Goal: Task Accomplishment & Management: Use online tool/utility

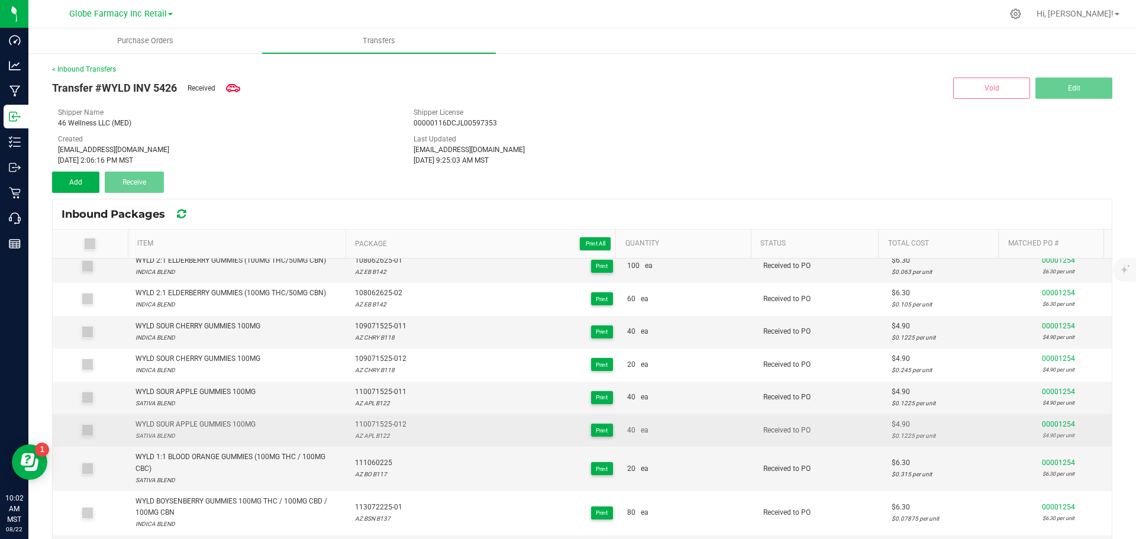
scroll to position [178, 0]
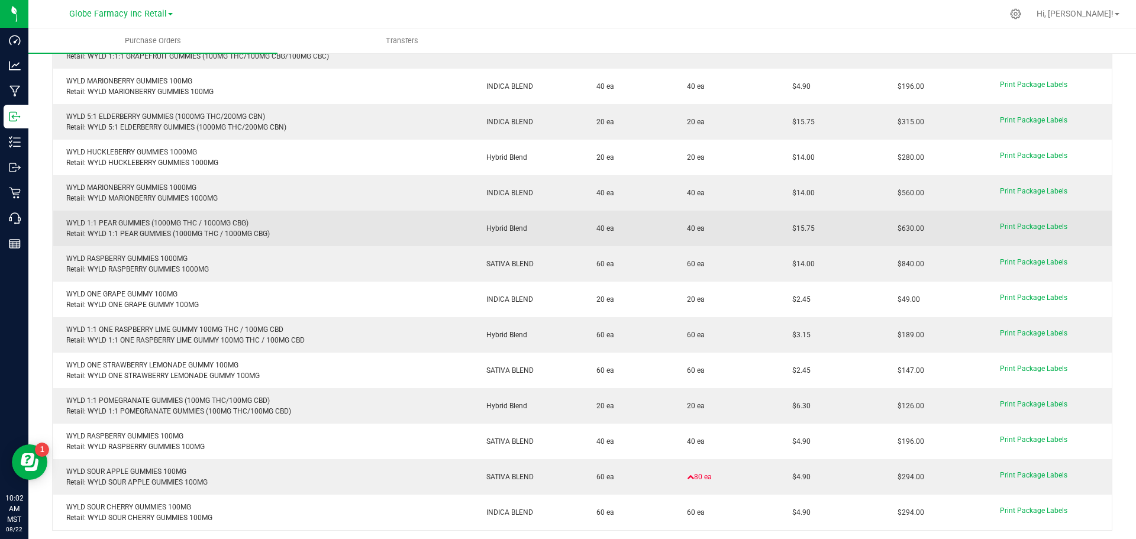
scroll to position [382, 0]
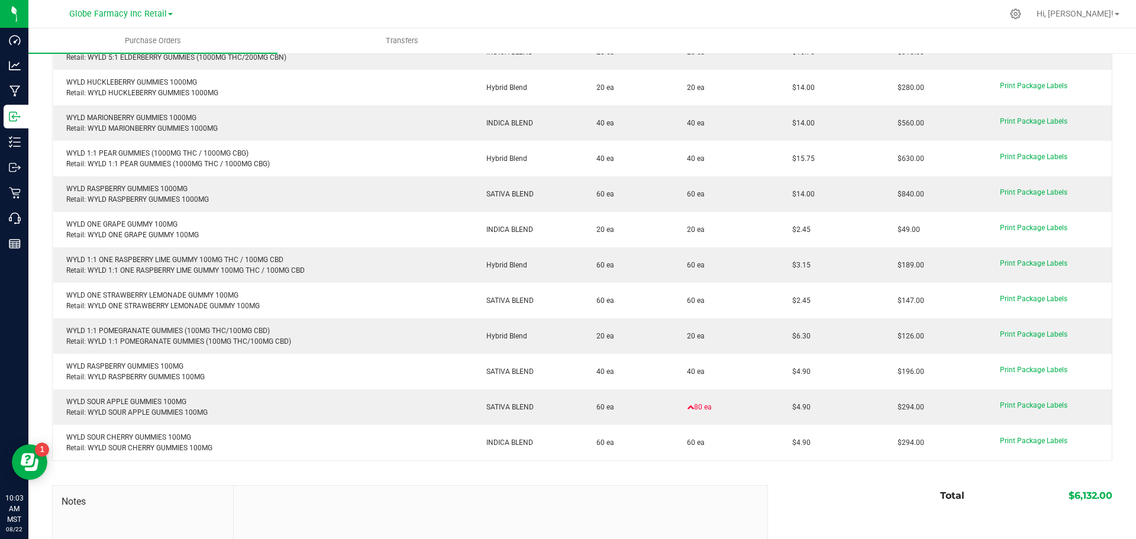
click at [790, 489] on div "Total $6,132.00" at bounding box center [935, 495] width 353 height 21
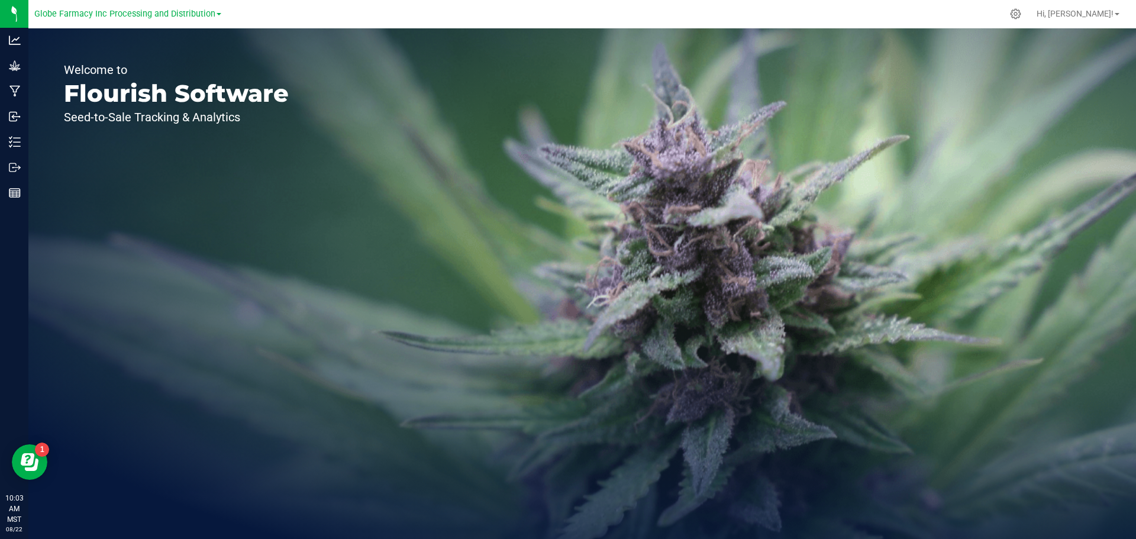
click at [222, 17] on div "Globe Farmacy Inc Processing and Distribution" at bounding box center [130, 13] width 192 height 23
click at [218, 15] on span at bounding box center [219, 14] width 5 height 2
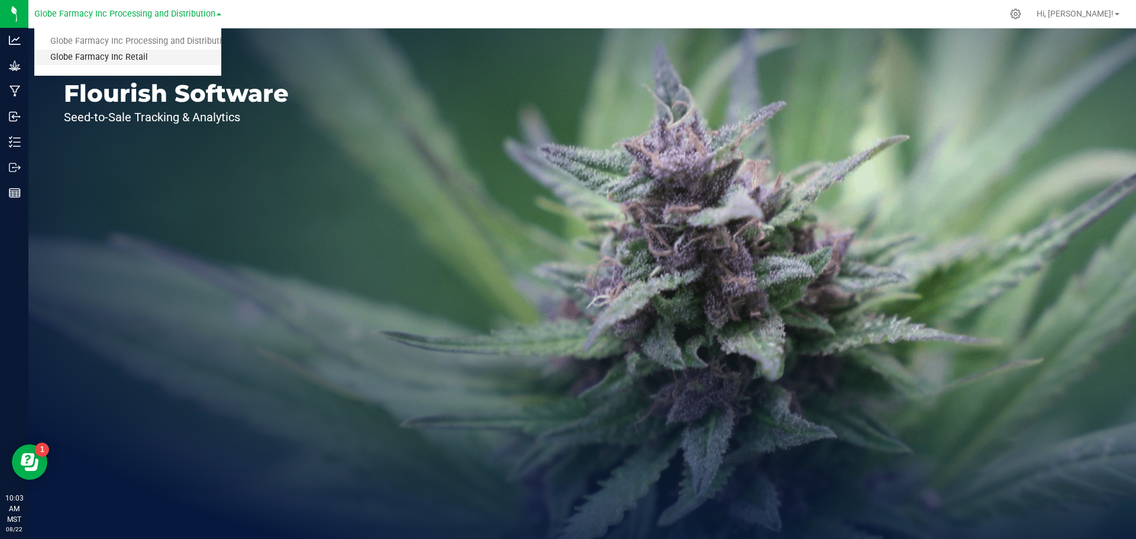
click at [113, 56] on link "Globe Farmacy Inc Retail" at bounding box center [127, 58] width 187 height 16
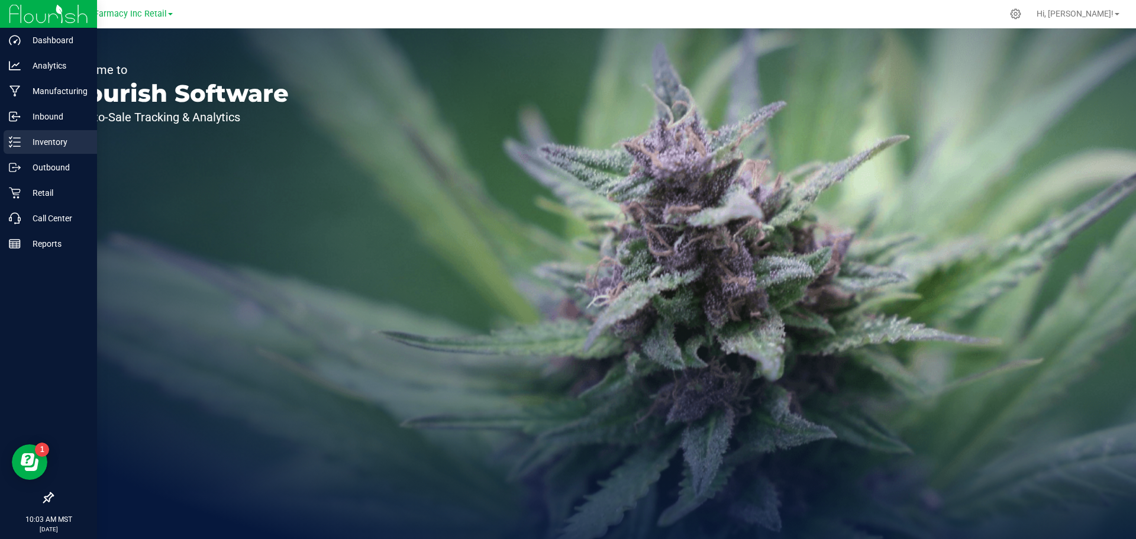
click at [53, 137] on p "Inventory" at bounding box center [56, 142] width 71 height 14
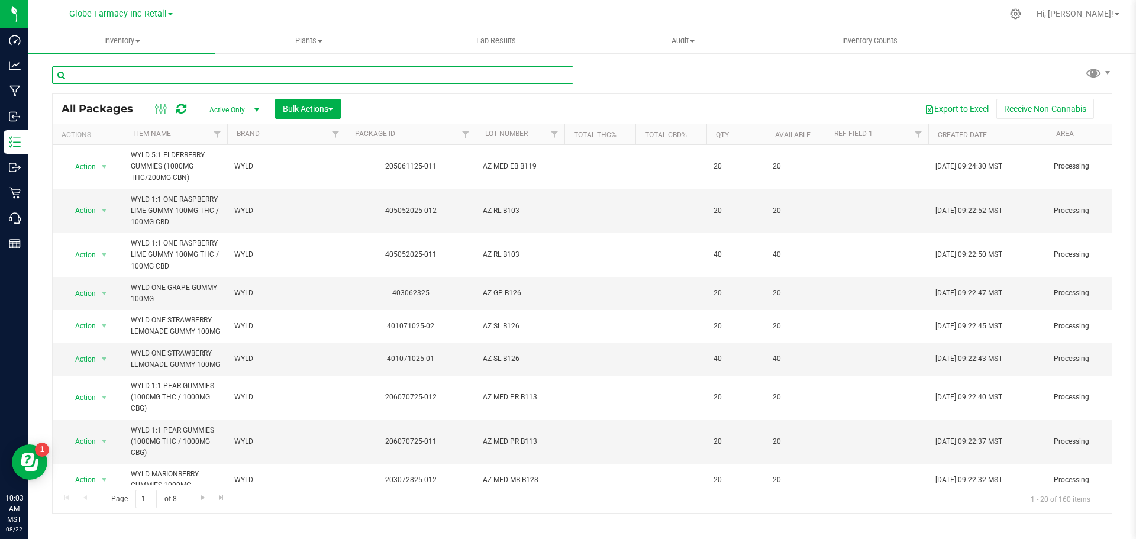
click at [183, 72] on input "text" at bounding box center [312, 75] width 521 height 18
type input "sour apple"
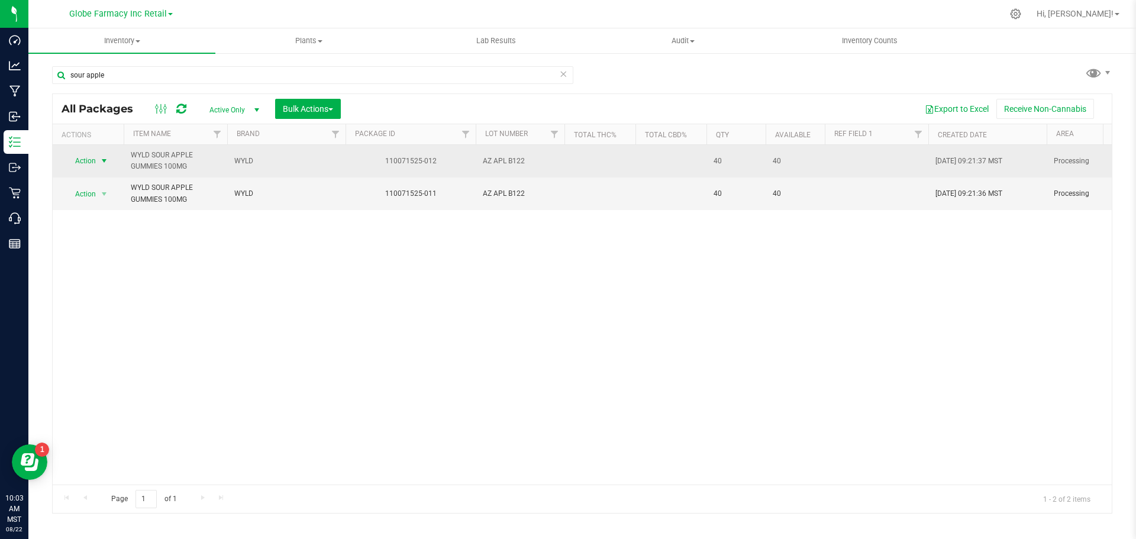
click at [109, 157] on span "select" at bounding box center [103, 160] width 9 height 9
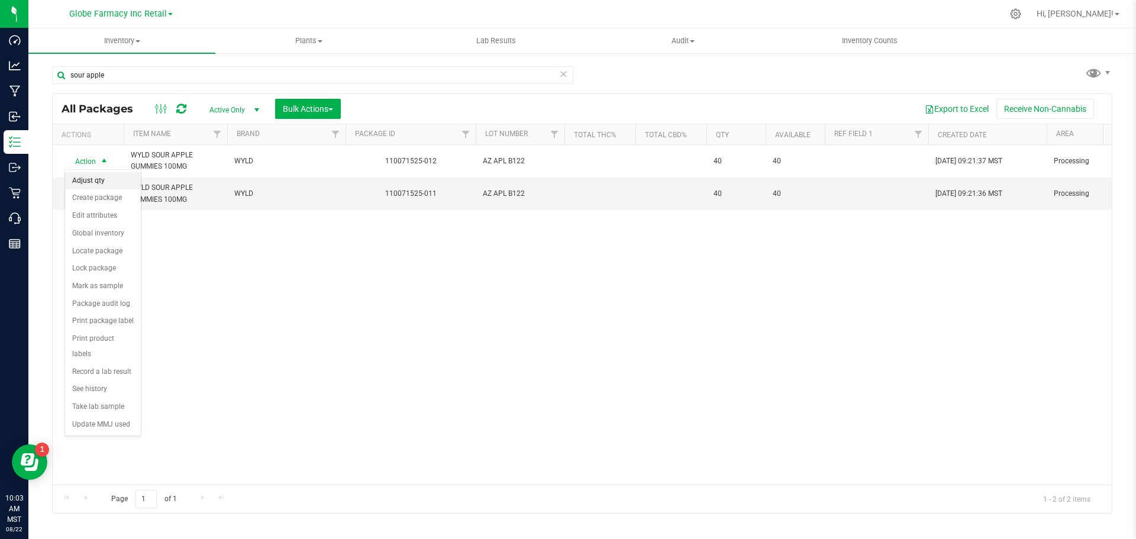
click at [109, 183] on li "Adjust qty" at bounding box center [103, 181] width 76 height 18
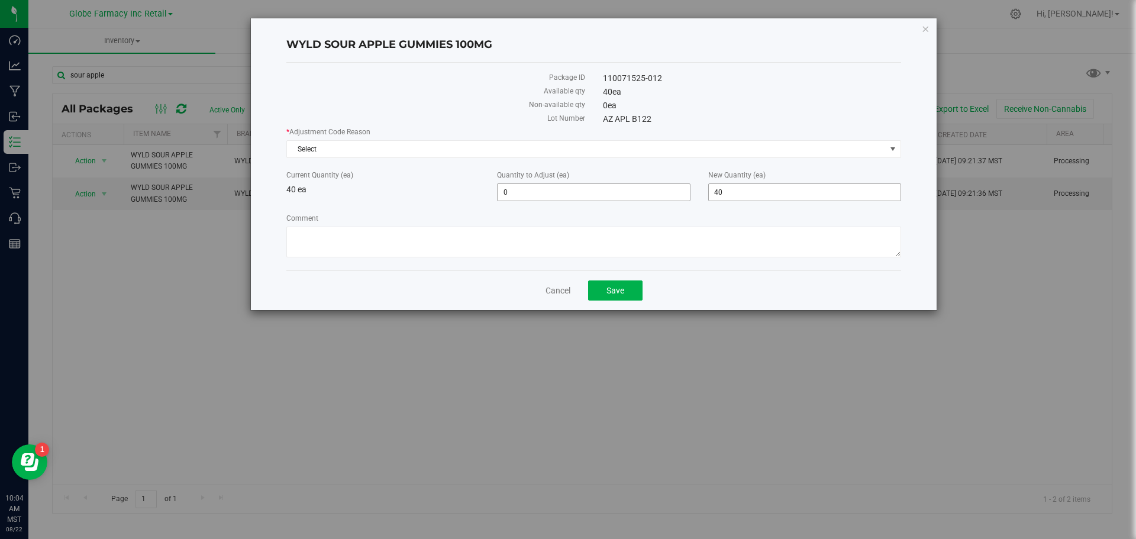
drag, startPoint x: 740, startPoint y: 186, endPoint x: 627, endPoint y: 183, distance: 113.1
click at [628, 183] on div "Current Quantity (ea) 40 ea Quantity to Adjust (ea) 0 0 New Quantity (ea) 40 40" at bounding box center [594, 185] width 633 height 31
type input "20"
type input "-20"
type input "20"
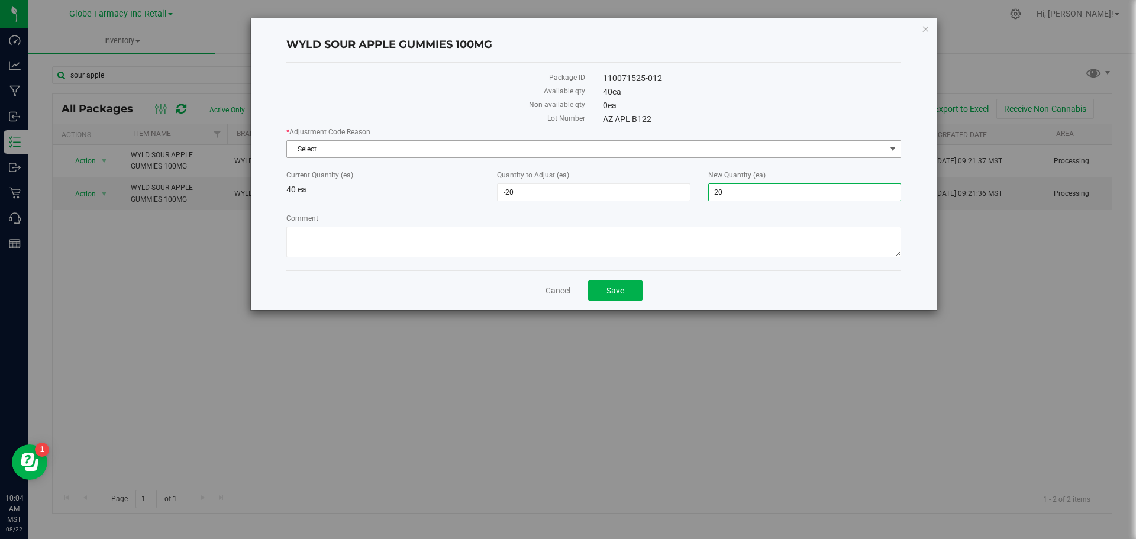
click at [613, 150] on span "Select" at bounding box center [586, 149] width 599 height 17
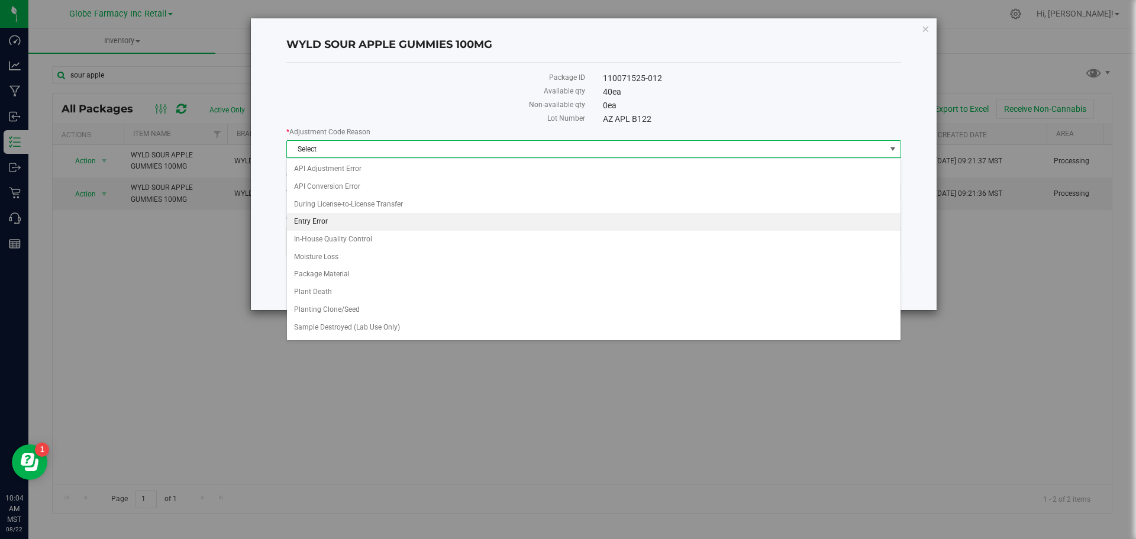
click at [464, 217] on li "Entry Error" at bounding box center [594, 222] width 614 height 18
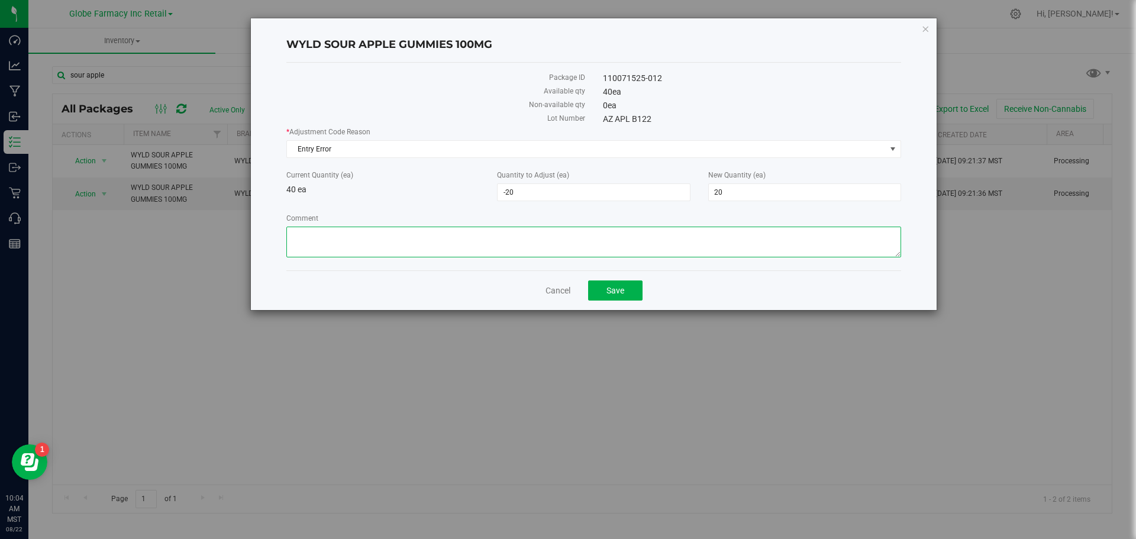
click at [500, 241] on textarea "Comment" at bounding box center [593, 242] width 615 height 31
type textarea "Over entered batch quantity on transfer -Tyler"
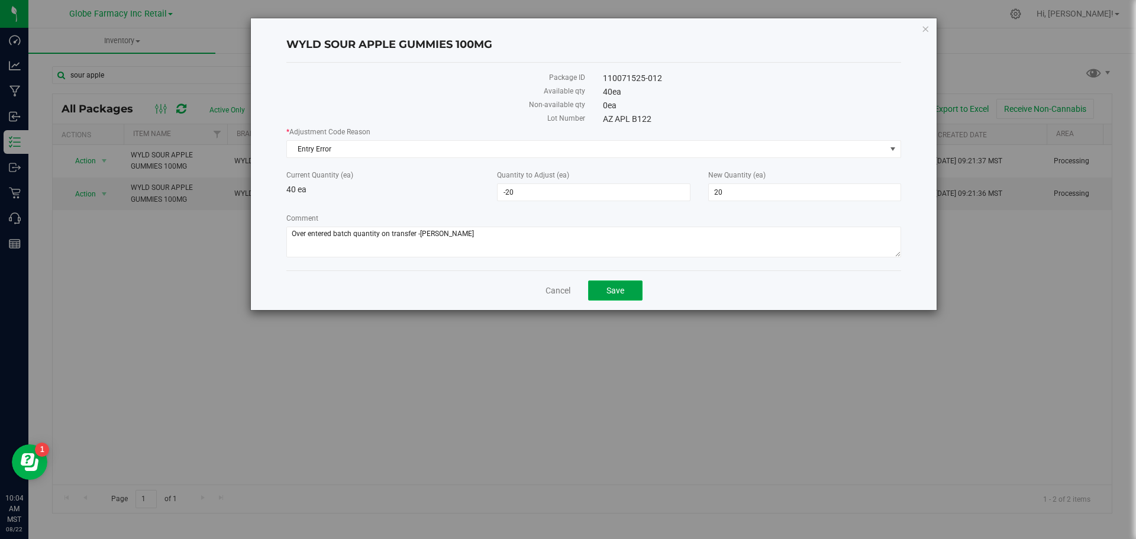
click at [617, 295] on button "Save" at bounding box center [615, 290] width 54 height 20
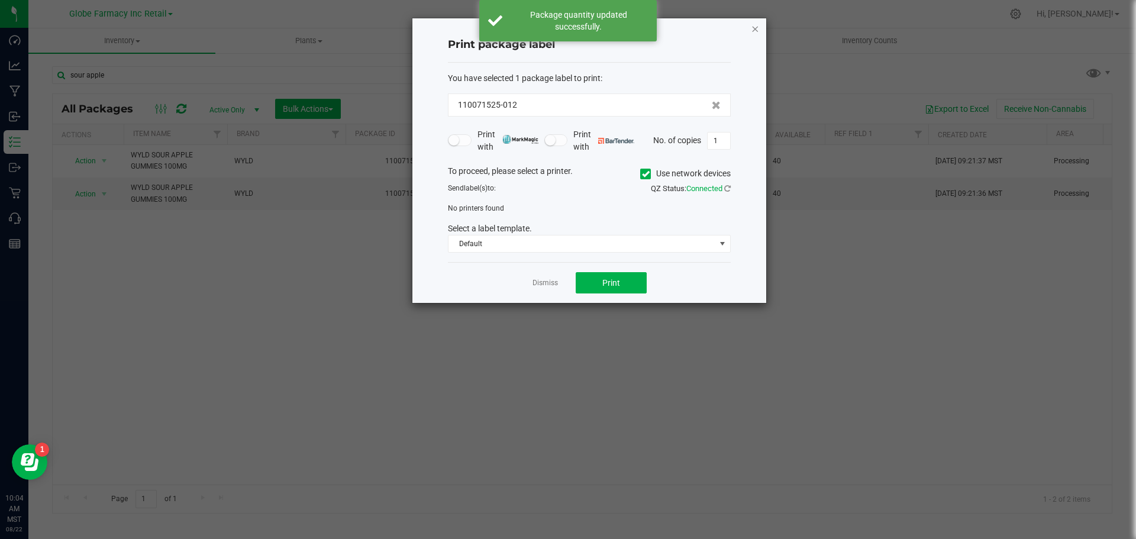
click at [753, 32] on icon "button" at bounding box center [755, 28] width 8 height 14
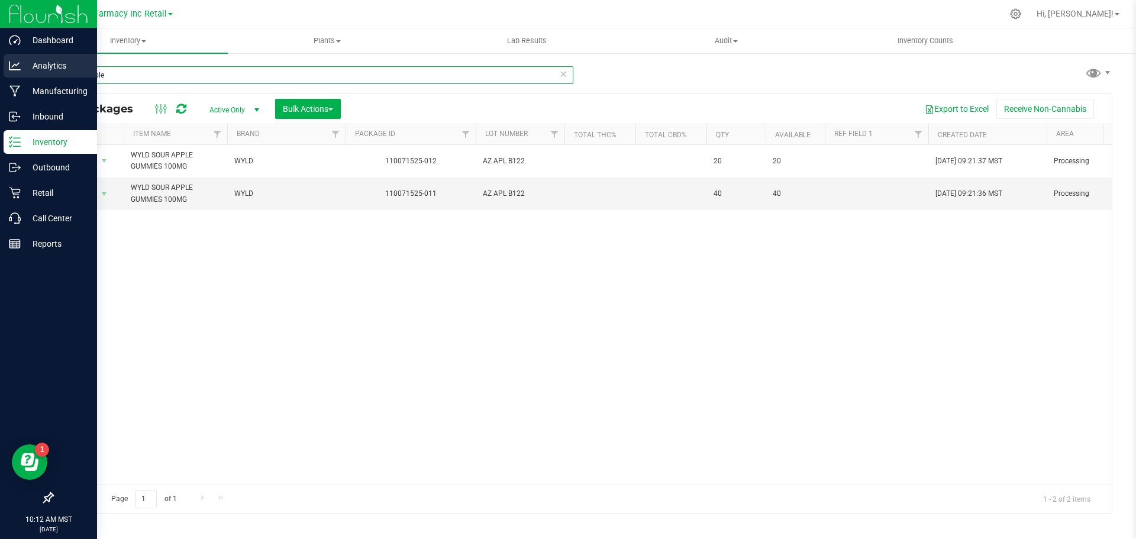
drag, startPoint x: 127, startPoint y: 71, endPoint x: 0, endPoint y: 70, distance: 126.6
click at [0, 70] on div "Dashboard Analytics Manufacturing Inbound Inventory Outbound Retail Call Center…" at bounding box center [568, 269] width 1136 height 539
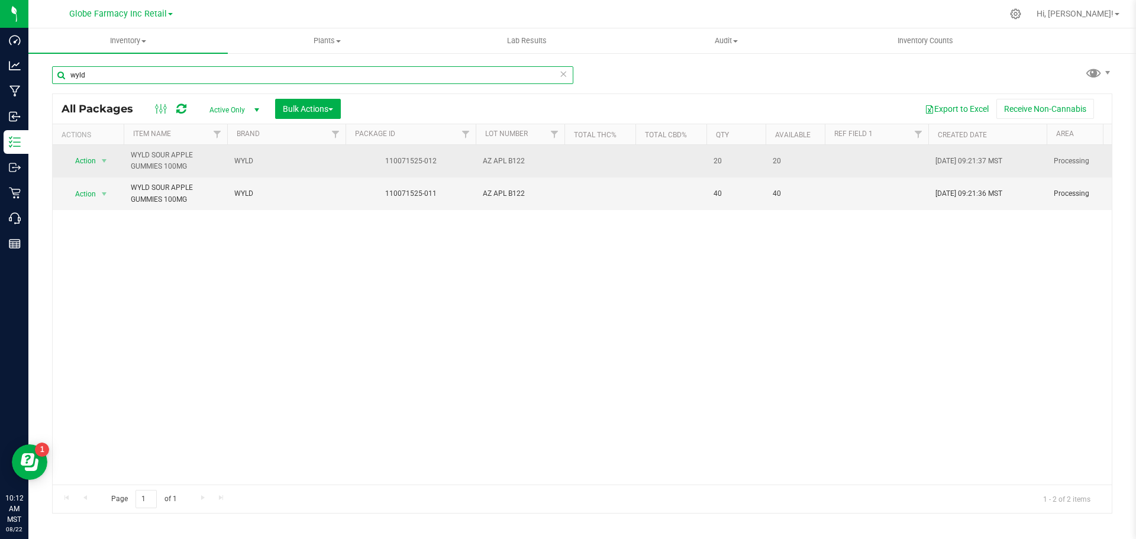
type input "wyld"
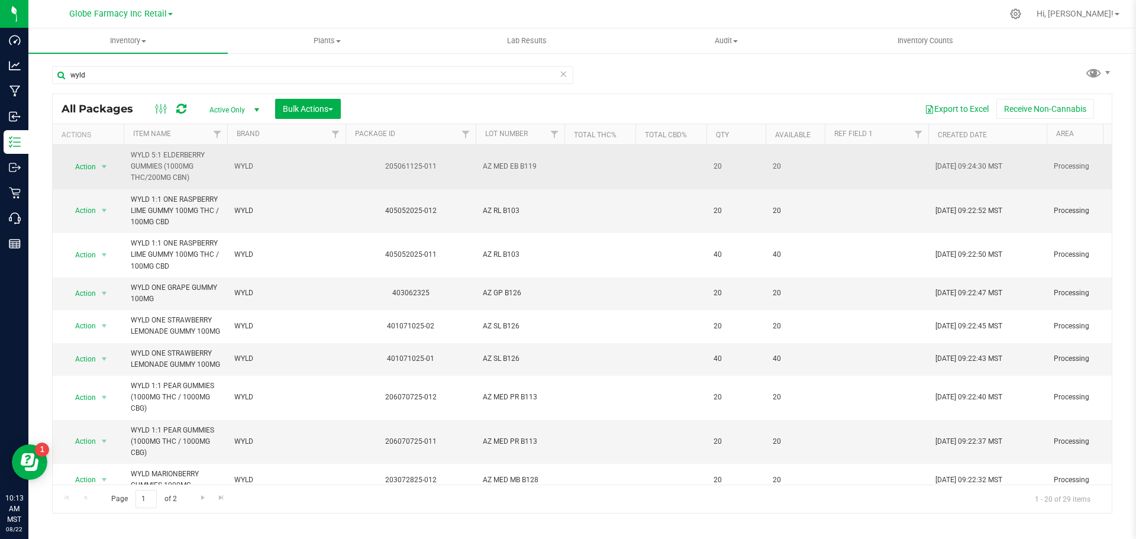
click at [503, 165] on span "AZ MED EB B119" at bounding box center [520, 166] width 75 height 11
click at [503, 165] on input "AZ MED EB B119" at bounding box center [517, 166] width 85 height 18
click at [320, 181] on td "WYLD" at bounding box center [286, 167] width 118 height 44
click at [106, 165] on span "select" at bounding box center [103, 166] width 9 height 9
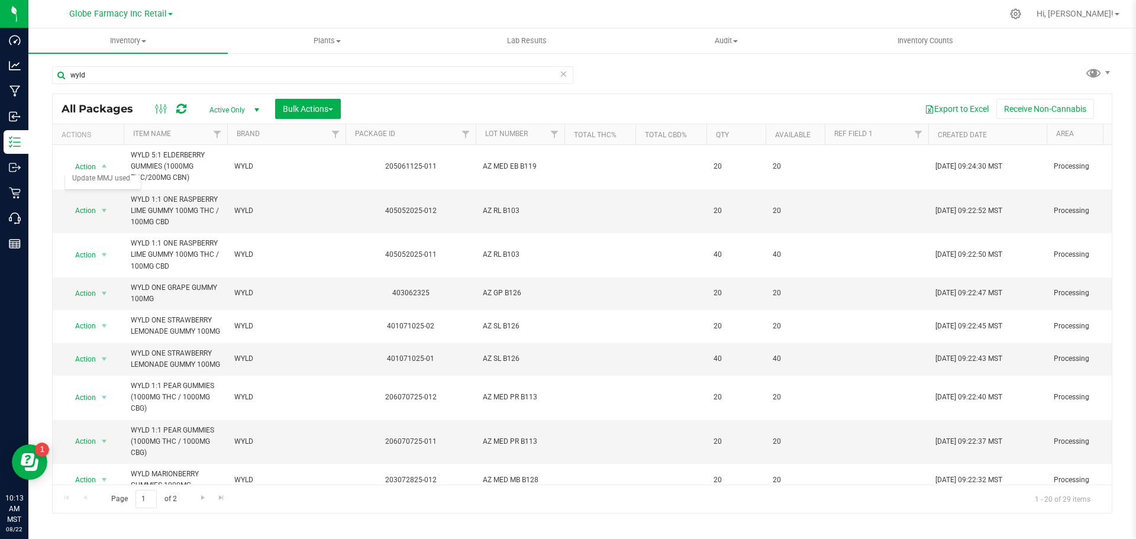
click at [512, 163] on span "AZ MED EB B119" at bounding box center [520, 166] width 75 height 11
click at [512, 163] on input "AZ MED EB B119" at bounding box center [517, 166] width 85 height 18
type input "AZ MED E B B119"
click at [525, 168] on input "AZ MED E B B119" at bounding box center [517, 166] width 85 height 18
click at [508, 199] on div "All Packages Active Only Active Only Lab Samples Locked All Bulk Actions Add to…" at bounding box center [582, 303] width 1060 height 420
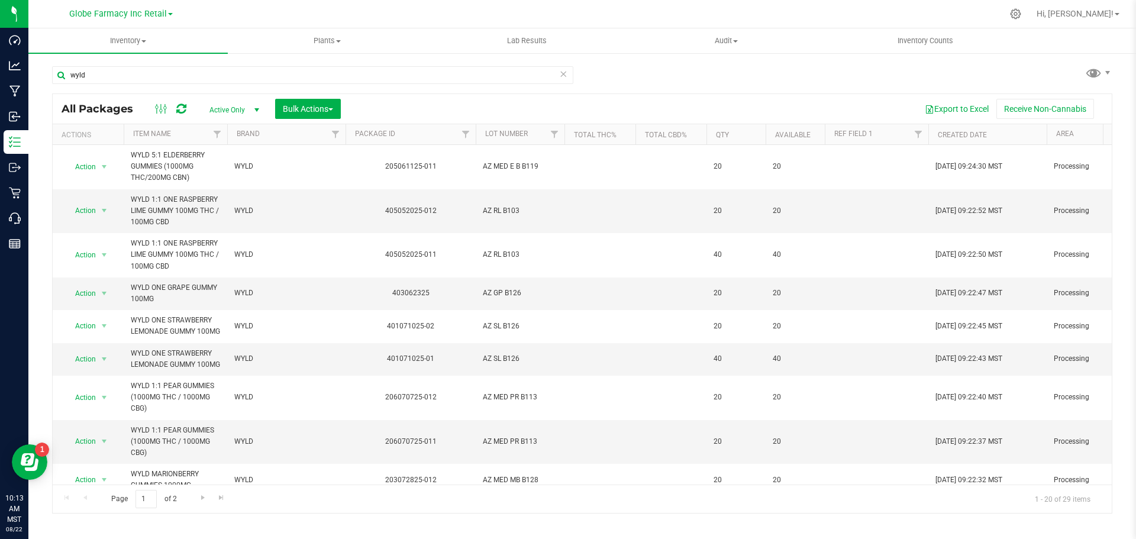
click at [517, 170] on span "AZ MED E B B119" at bounding box center [520, 166] width 75 height 11
click at [517, 170] on input "AZ MED E B B119" at bounding box center [517, 166] width 85 height 18
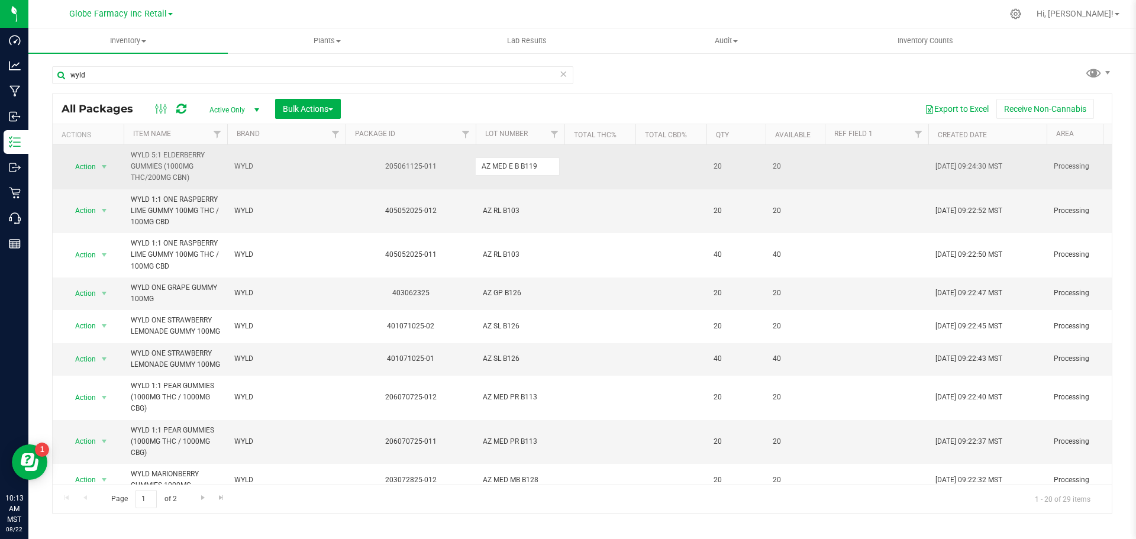
type input "AZ MED EB B119"
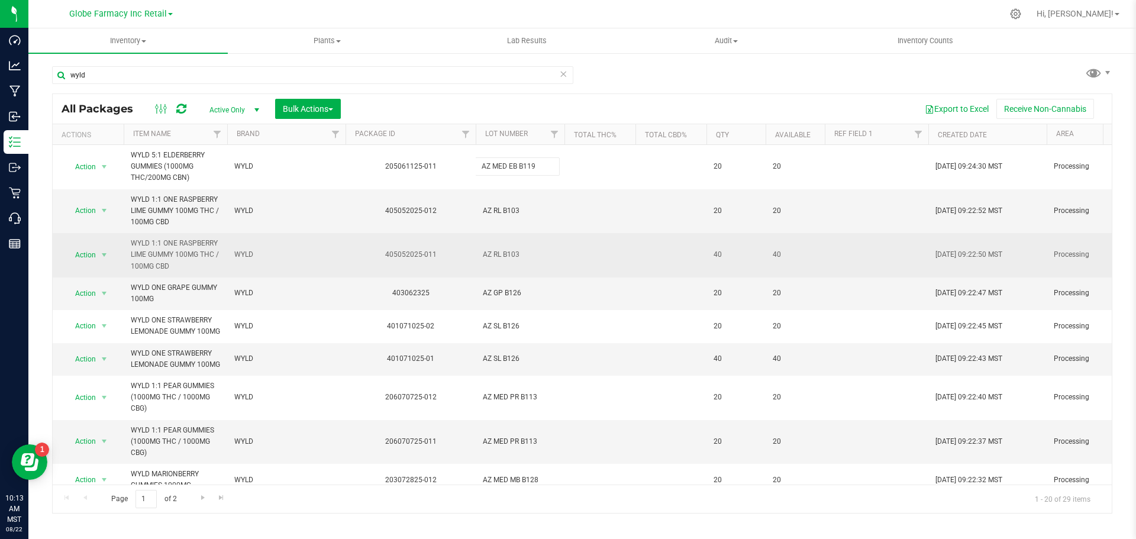
click at [523, 233] on div "All Packages Active Only Active Only Lab Samples Locked All Bulk Actions Add to…" at bounding box center [582, 303] width 1060 height 420
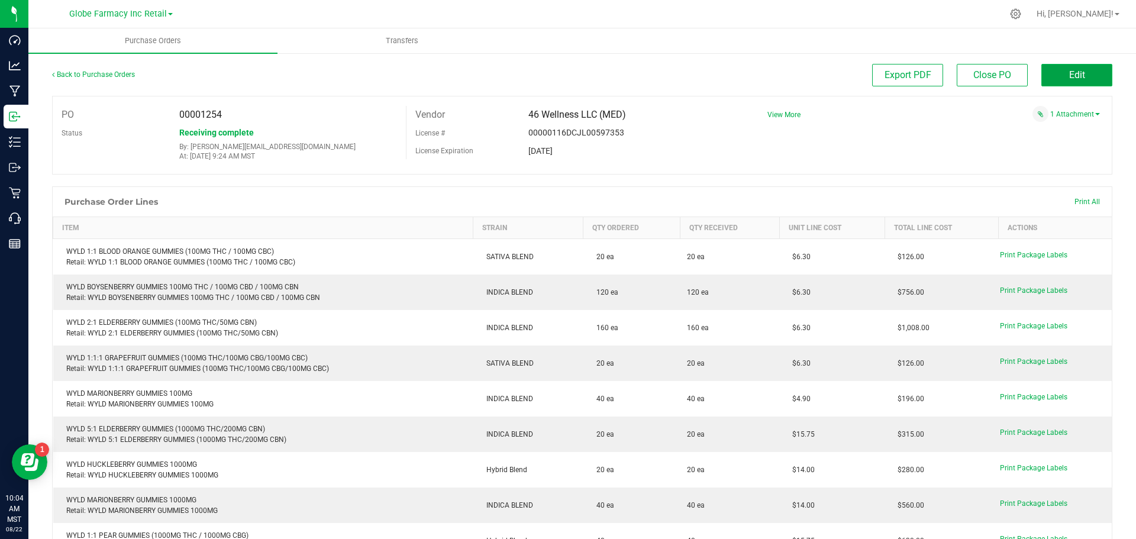
click at [1054, 82] on button "Edit" at bounding box center [1076, 75] width 71 height 22
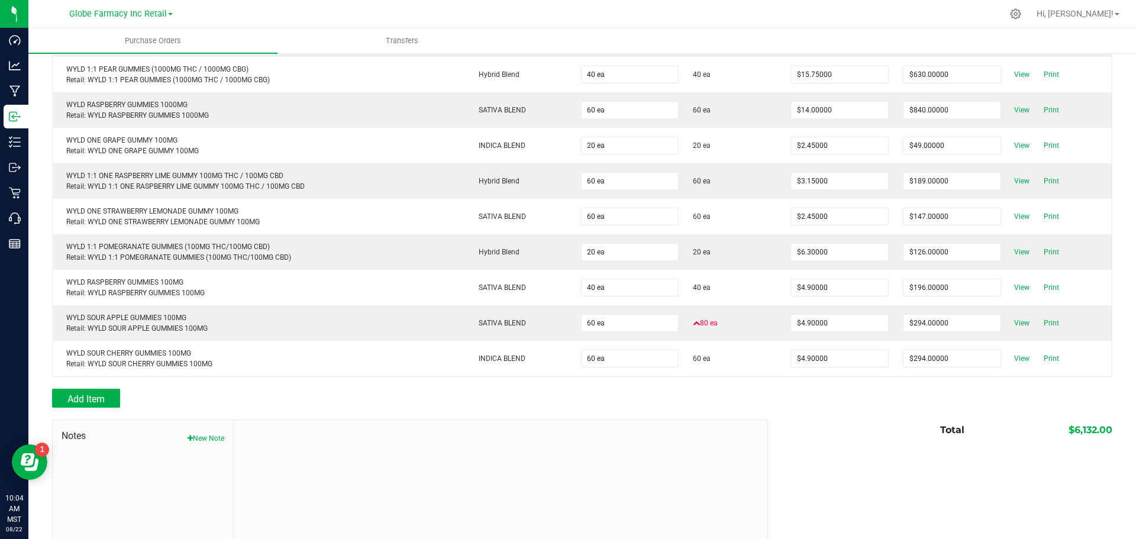
scroll to position [519, 0]
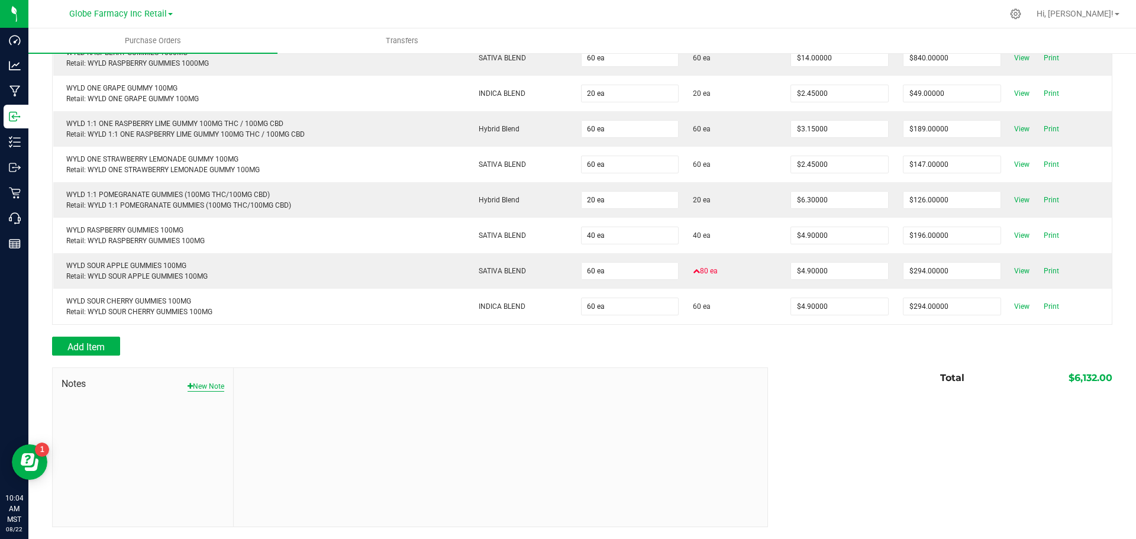
click at [206, 388] on button "New Note" at bounding box center [206, 386] width 37 height 11
click at [315, 415] on input "Note Title" at bounding box center [501, 414] width 516 height 18
type input "Entry Error"
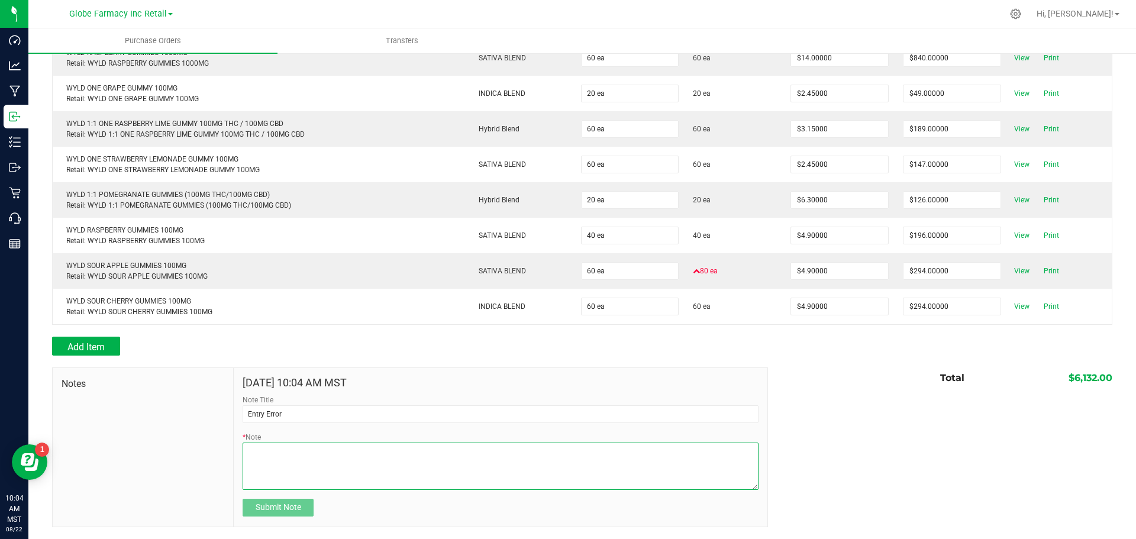
click at [285, 469] on textarea "* Note" at bounding box center [501, 466] width 516 height 47
type textarea "Accidentally over entered a batch quantity, adjusted on back end -Tyler R"
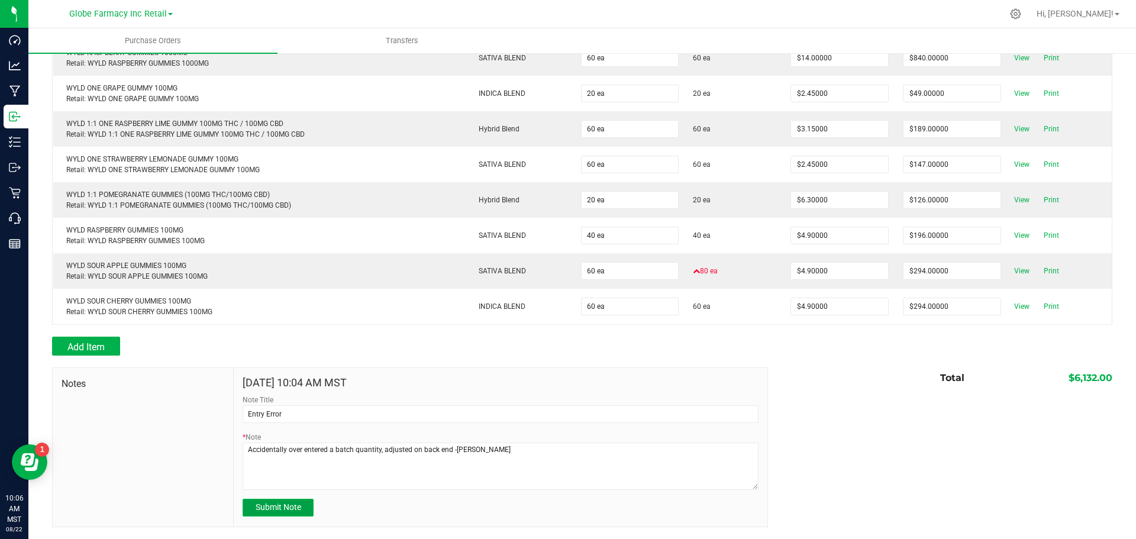
click at [274, 509] on span "Submit Note" at bounding box center [279, 506] width 46 height 9
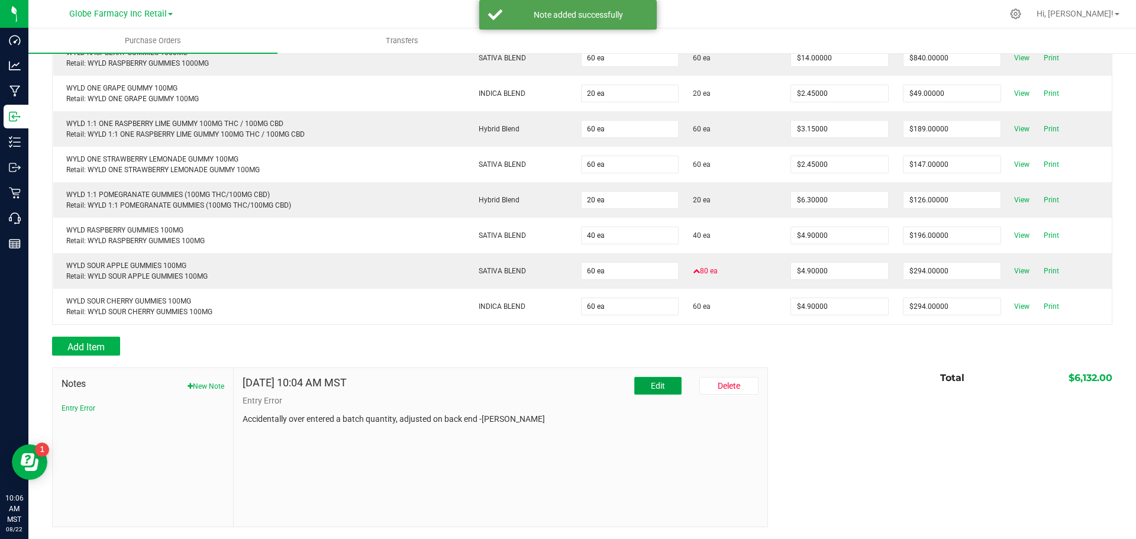
click at [659, 385] on button "Edit" at bounding box center [657, 386] width 47 height 18
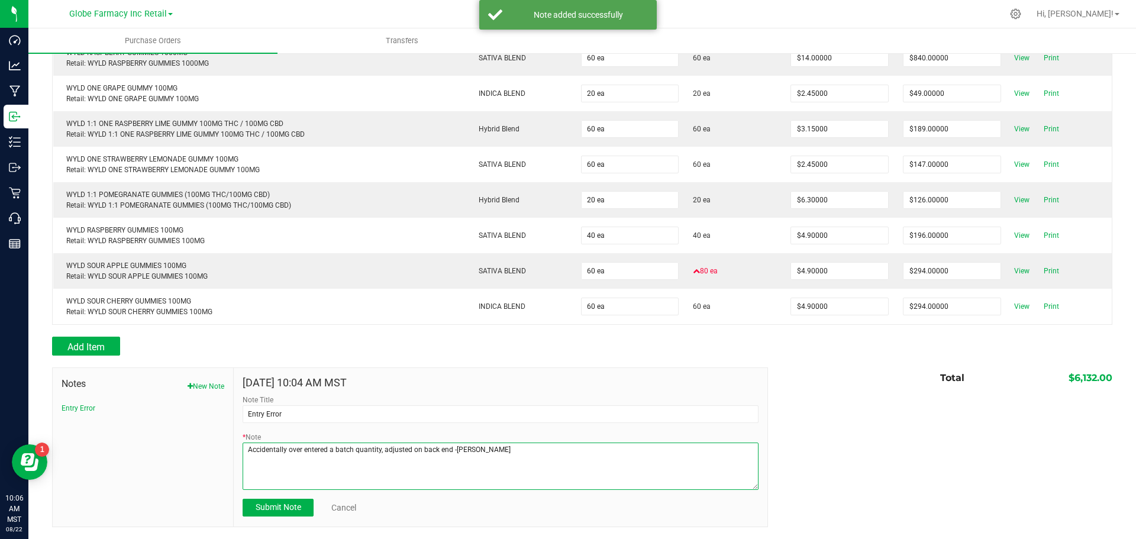
click at [375, 451] on textarea "* Note" at bounding box center [501, 466] width 516 height 47
type textarea "Accidentally over entered a batch quantity in transfer, adjusted on back end -T…"
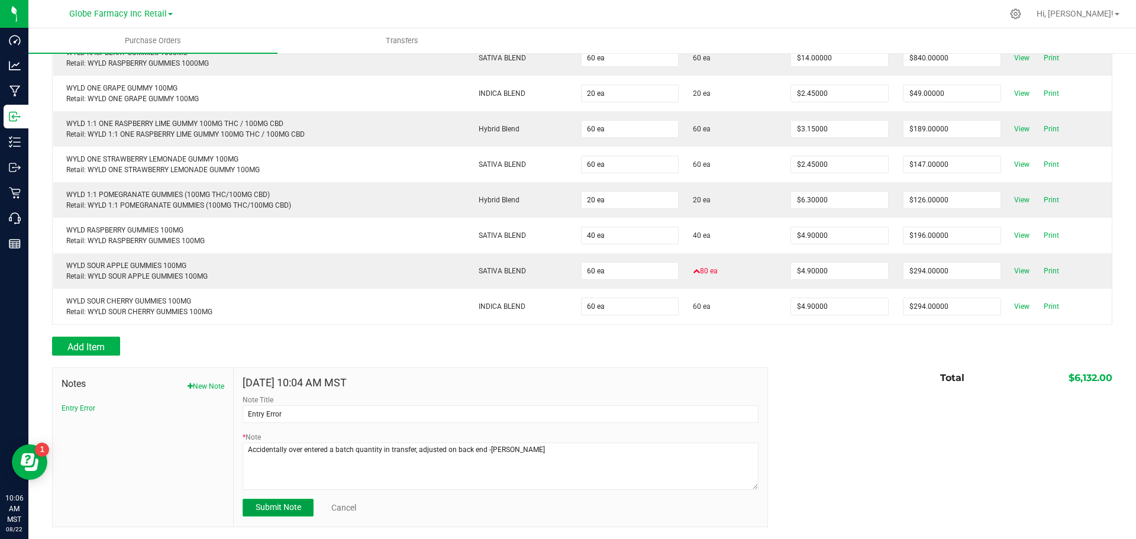
click at [266, 513] on button "Submit Note" at bounding box center [278, 508] width 71 height 18
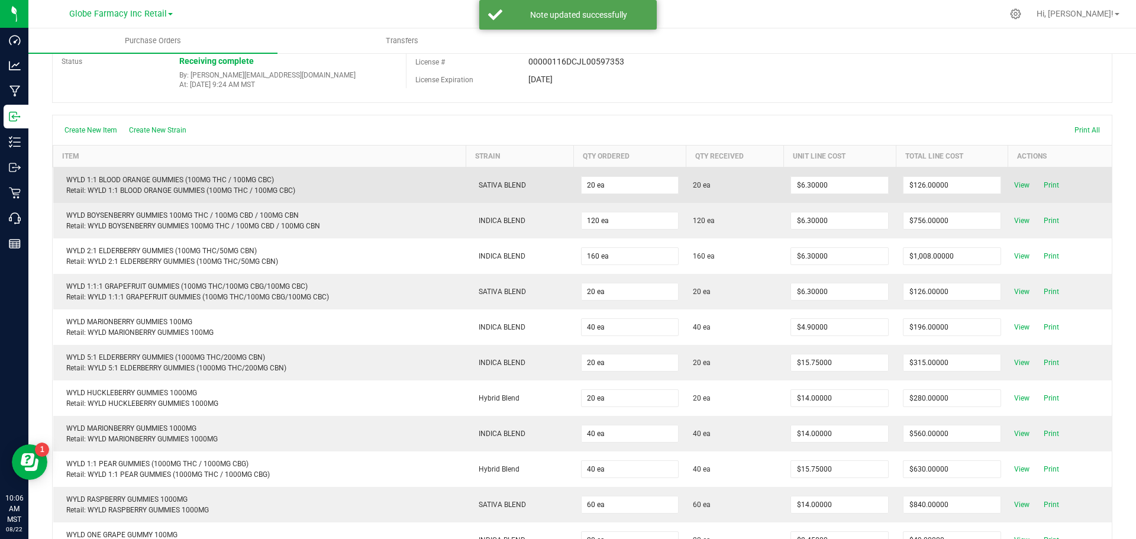
scroll to position [0, 0]
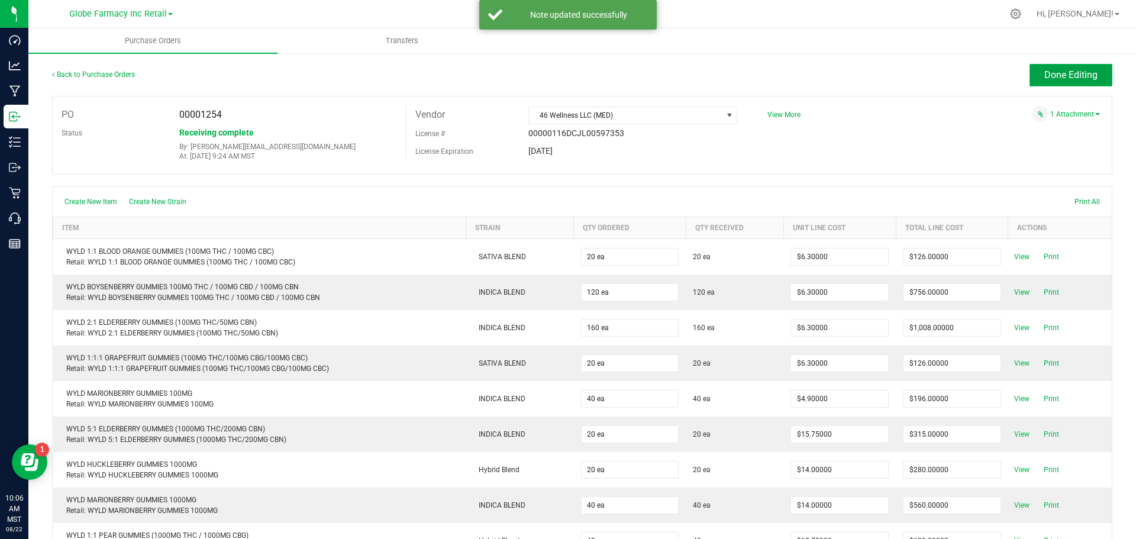
click at [1057, 82] on button "Done Editing" at bounding box center [1071, 75] width 83 height 22
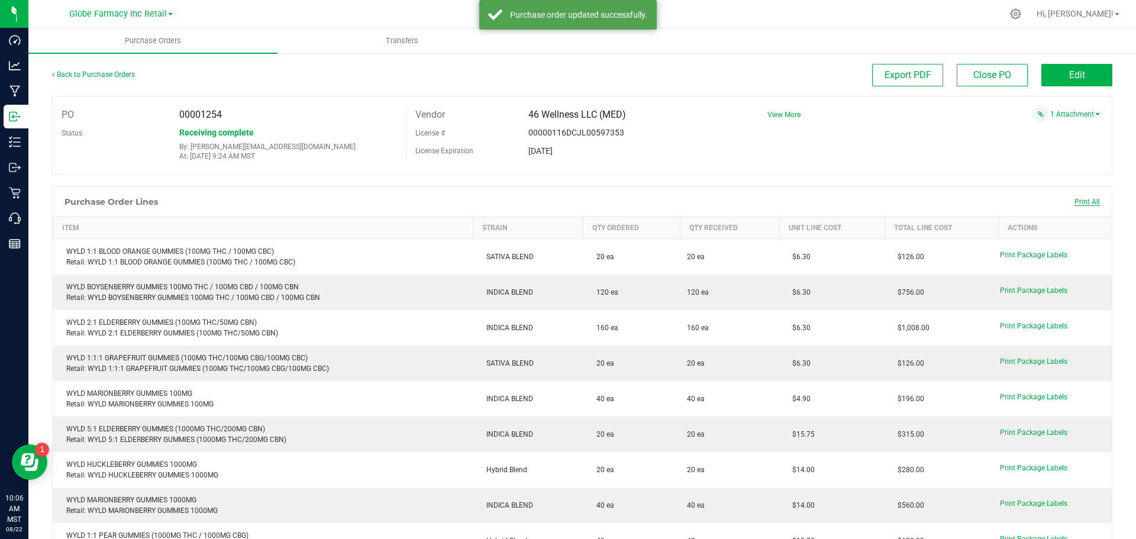
click at [1075, 204] on span "Print All" at bounding box center [1087, 202] width 25 height 8
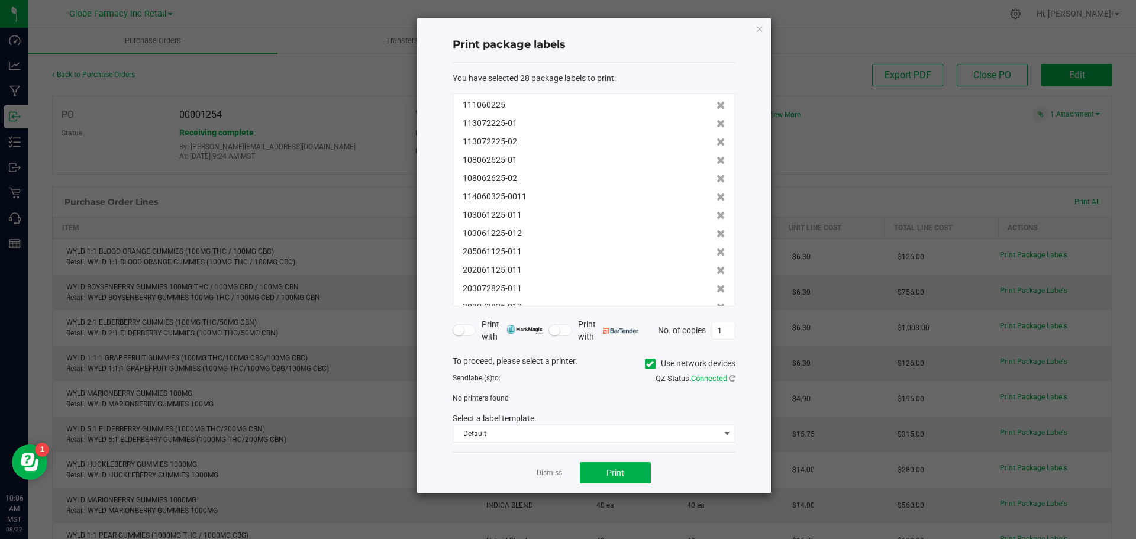
click at [646, 364] on icon at bounding box center [650, 364] width 8 height 0
click at [0, 0] on input "Use network devices" at bounding box center [0, 0] width 0 height 0
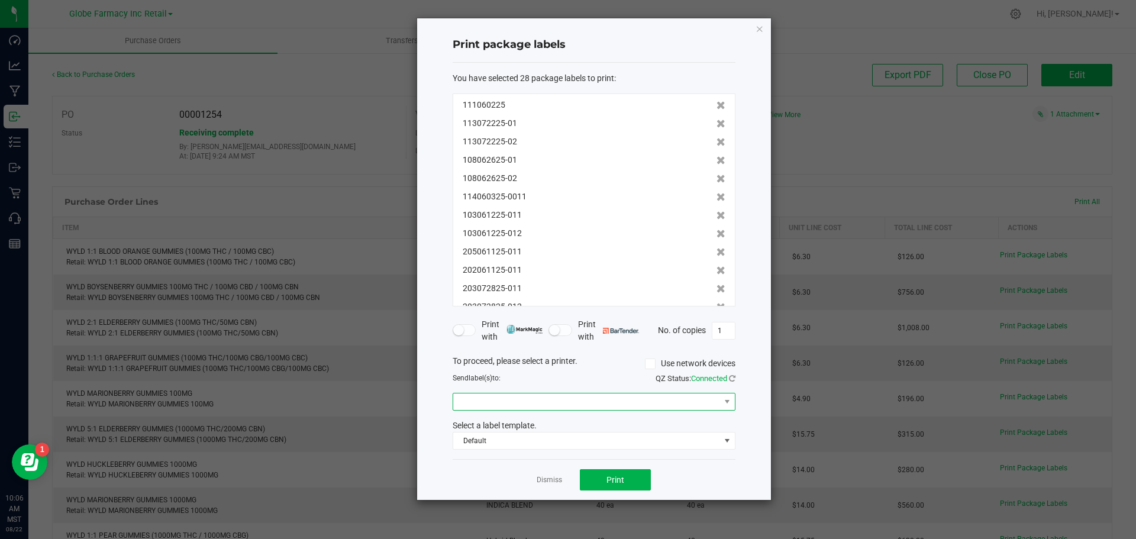
click at [631, 405] on span at bounding box center [586, 401] width 267 height 17
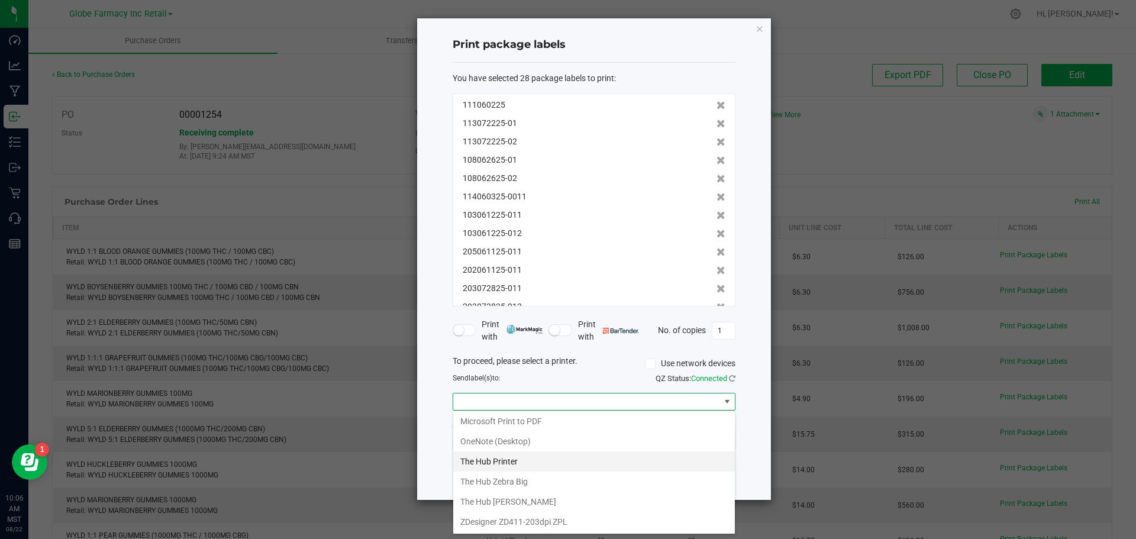
scroll to position [43, 0]
click at [543, 461] on Big "The Hub Zebra Big" at bounding box center [594, 461] width 282 height 20
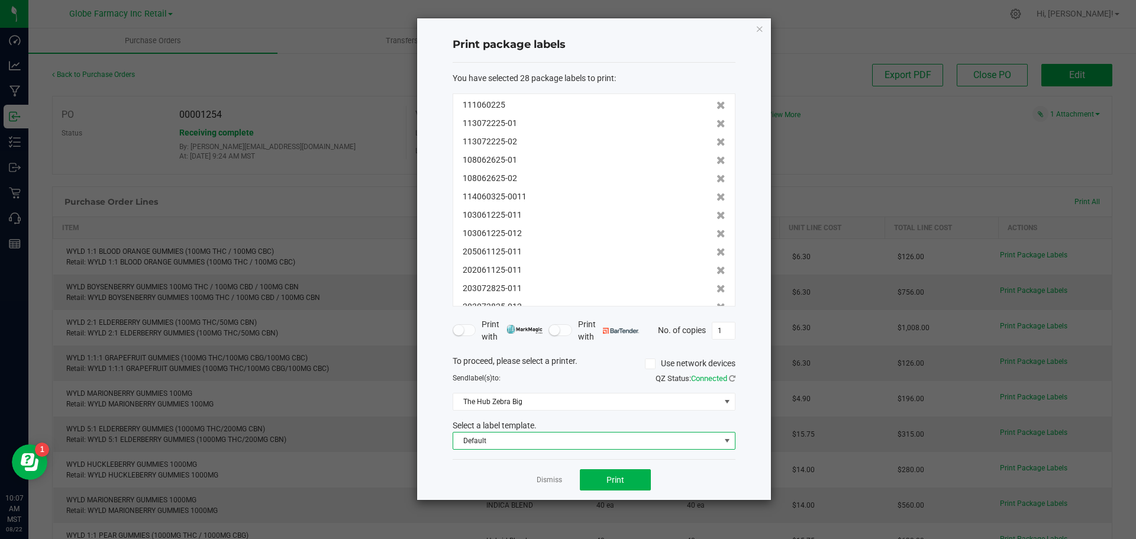
click at [530, 441] on span "Default" at bounding box center [586, 441] width 267 height 17
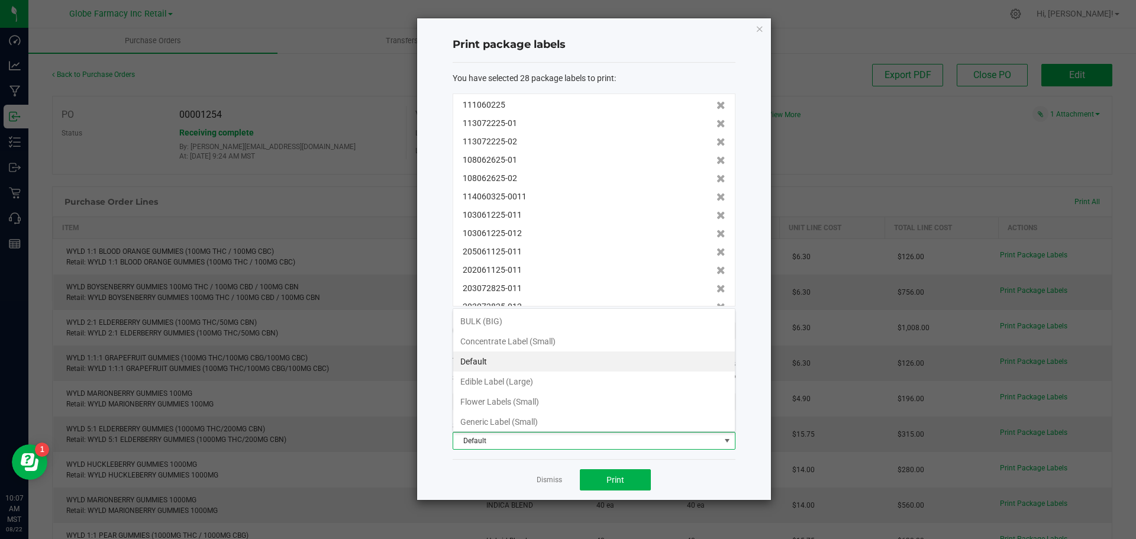
scroll to position [18, 283]
click at [510, 314] on li "BULK (BIG)" at bounding box center [594, 321] width 282 height 20
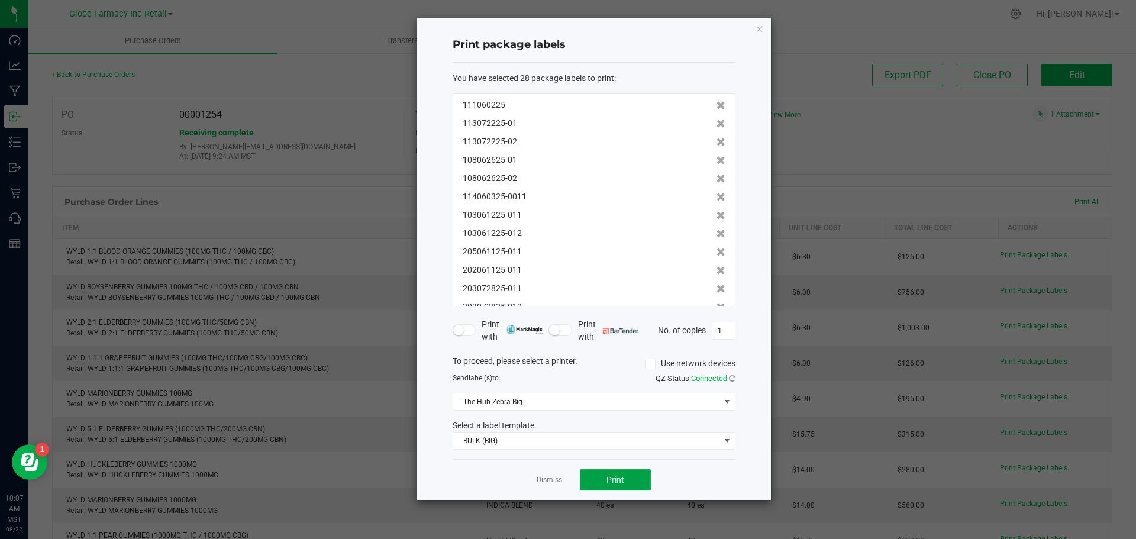
click at [599, 483] on button "Print" at bounding box center [615, 479] width 71 height 21
click at [757, 22] on icon "button" at bounding box center [760, 28] width 8 height 14
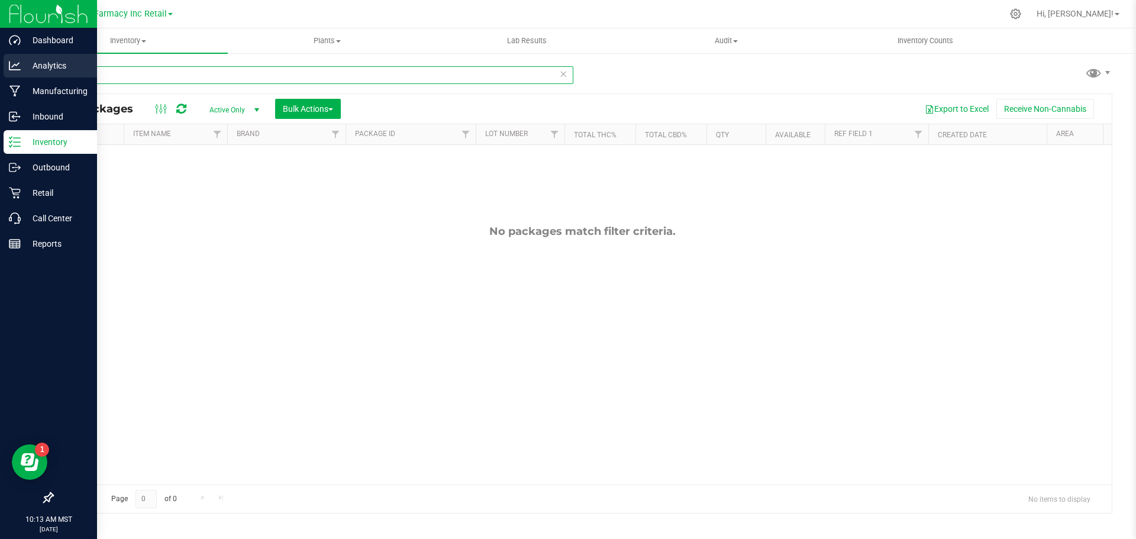
drag, startPoint x: 112, startPoint y: 76, endPoint x: 3, endPoint y: 59, distance: 110.8
click at [0, 59] on div "Dashboard Analytics Manufacturing Inbound Inventory Outbound Retail Call Center…" at bounding box center [568, 269] width 1136 height 539
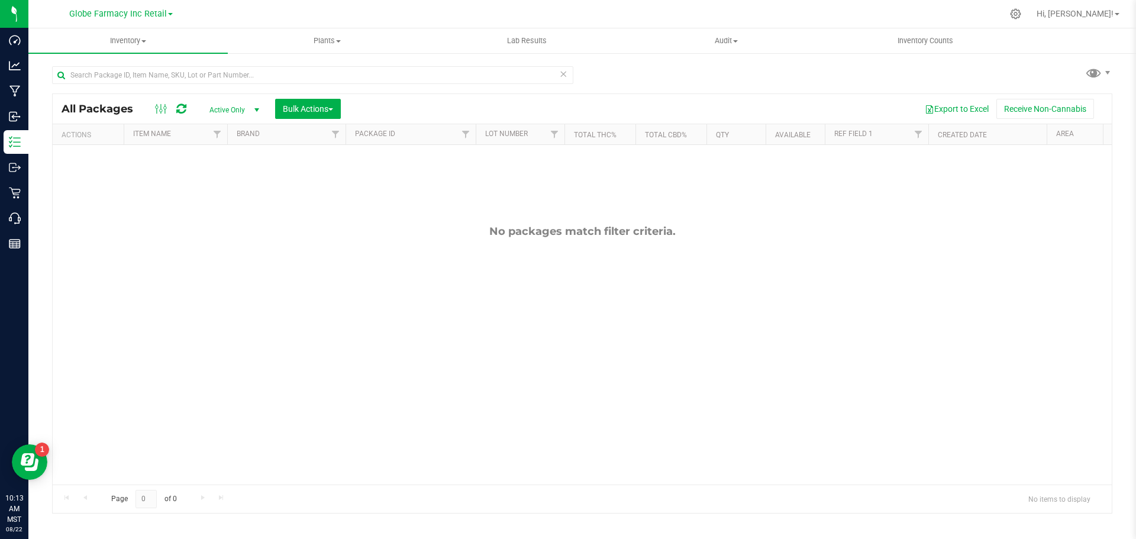
click at [623, 78] on div "Inventory All packages All inventory Waste log Create inventory Plants All plan…" at bounding box center [582, 283] width 1108 height 511
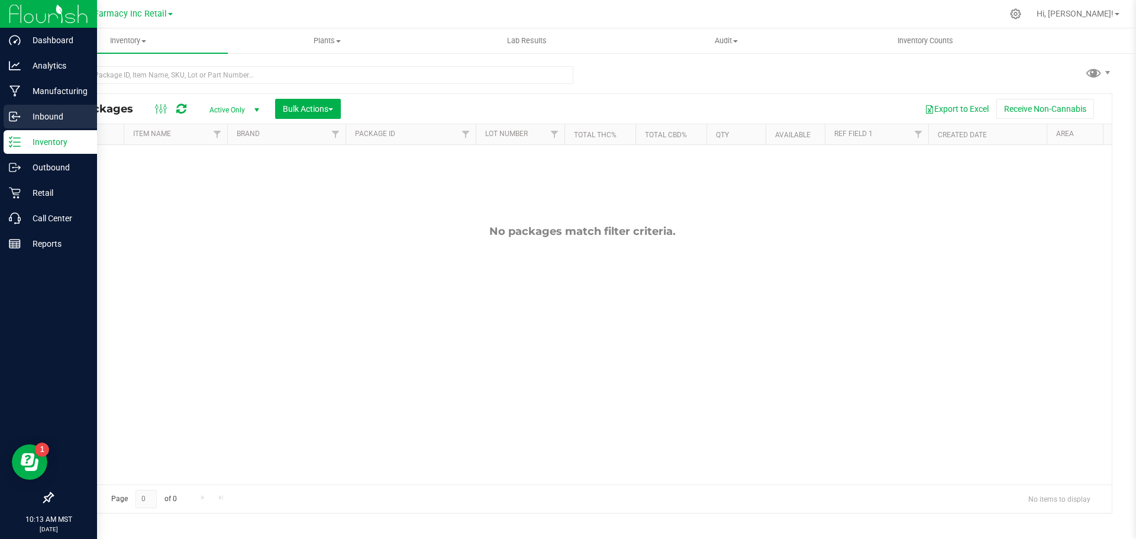
click at [24, 117] on p "Inbound" at bounding box center [56, 116] width 71 height 14
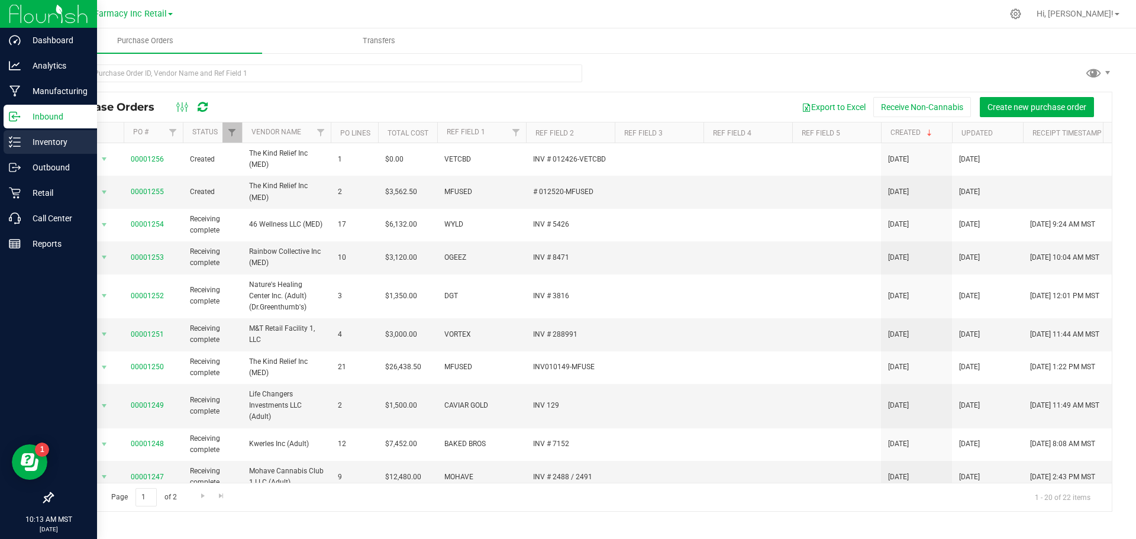
click at [24, 145] on p "Inventory" at bounding box center [56, 142] width 71 height 14
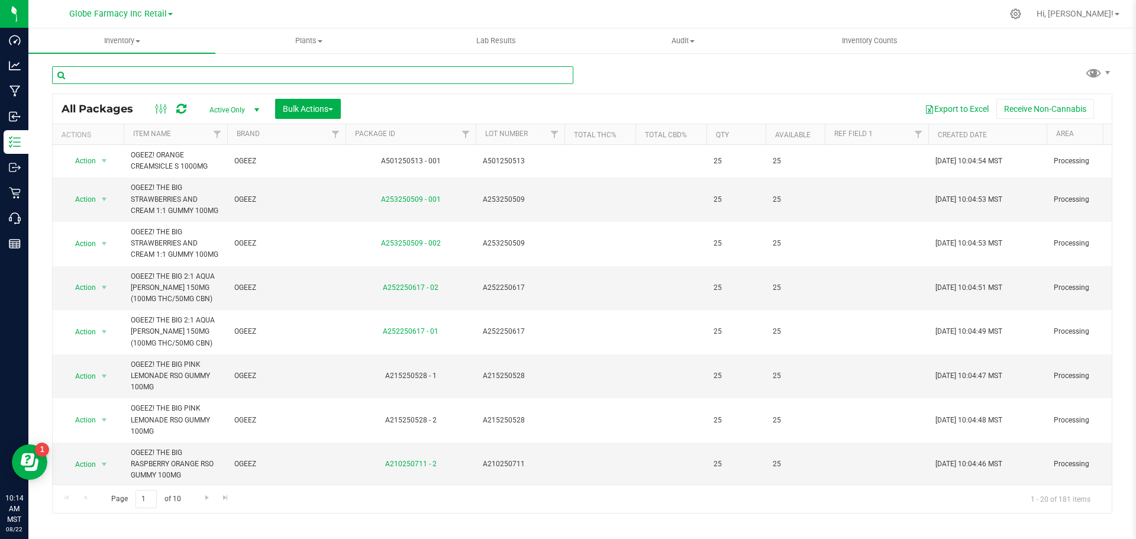
click at [107, 67] on input "text" at bounding box center [312, 75] width 521 height 18
type input "wyld"
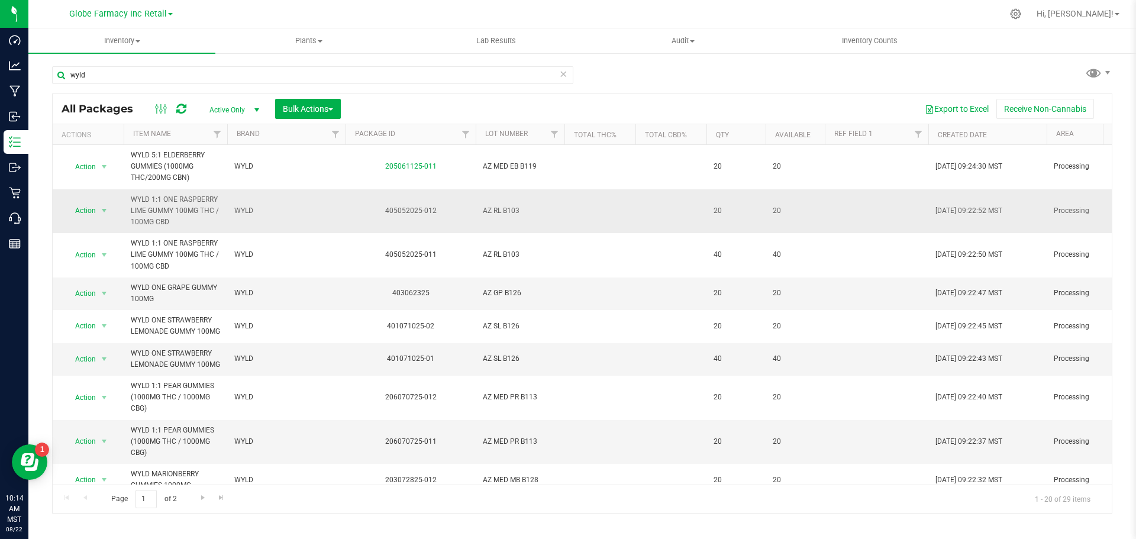
click at [512, 211] on span "AZ RL B103" at bounding box center [520, 210] width 75 height 11
click at [506, 212] on input "AZ RL B103" at bounding box center [517, 211] width 85 height 18
type input "AZ RL B 103"
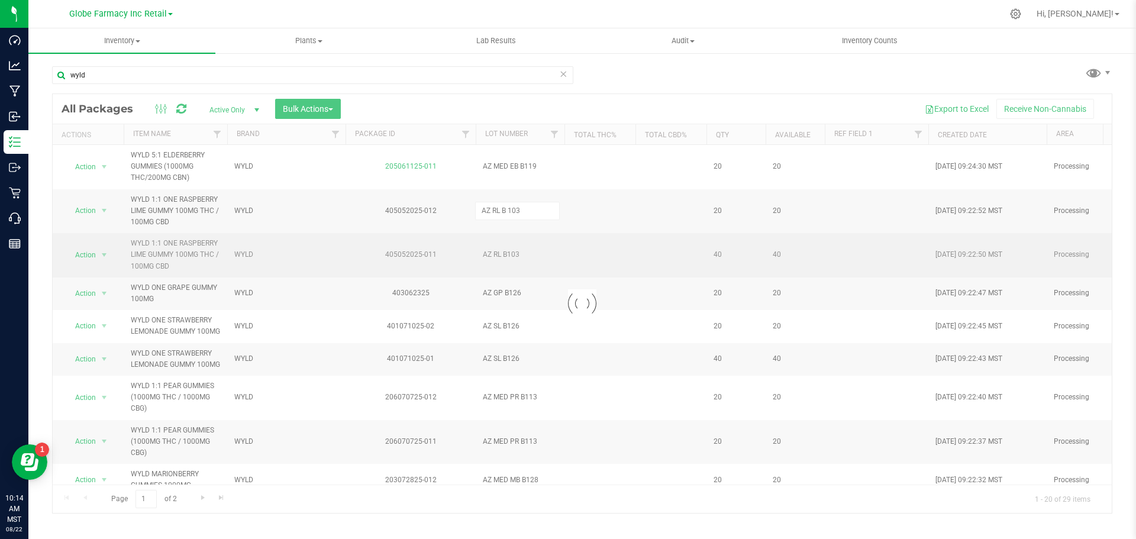
click at [515, 237] on div "Loading... All Packages Active Only Active Only Lab Samples Locked All Bulk Act…" at bounding box center [582, 303] width 1060 height 420
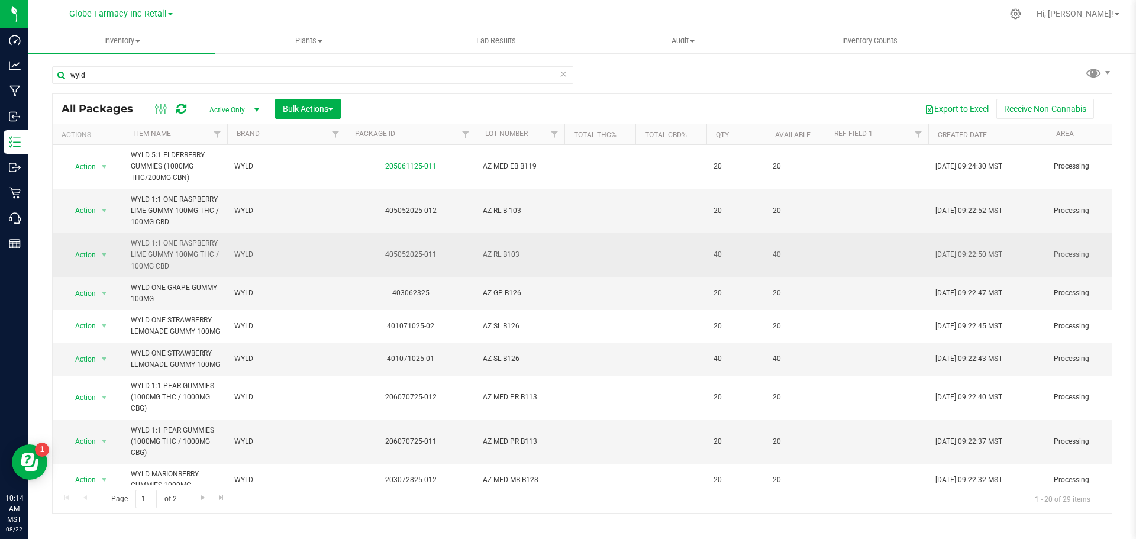
click at [512, 253] on span "AZ RL B103" at bounding box center [520, 254] width 75 height 11
click at [505, 255] on input "AZ RL B103" at bounding box center [517, 255] width 85 height 18
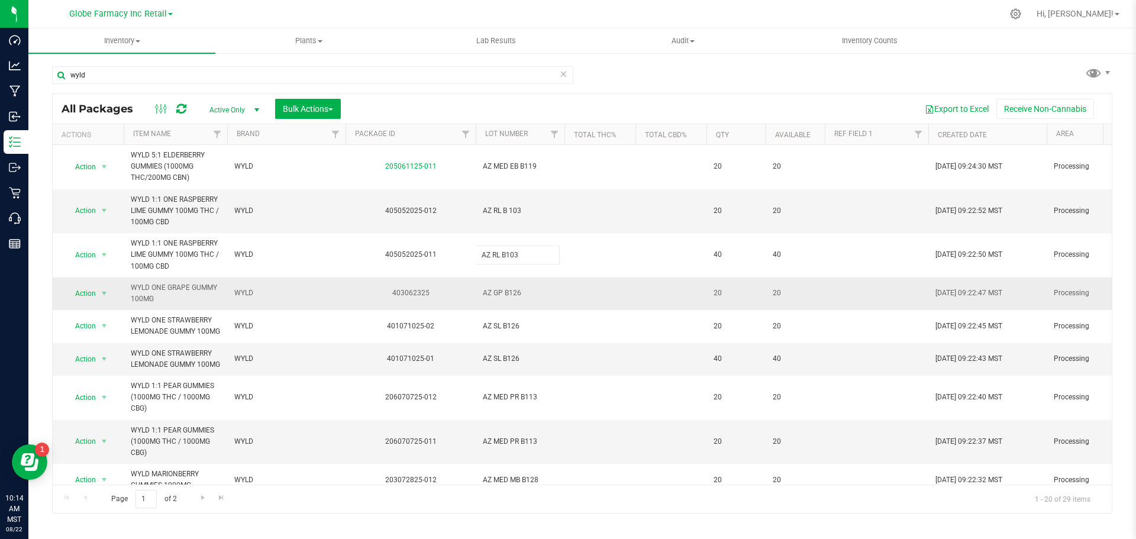
type input "AZ RL B 103"
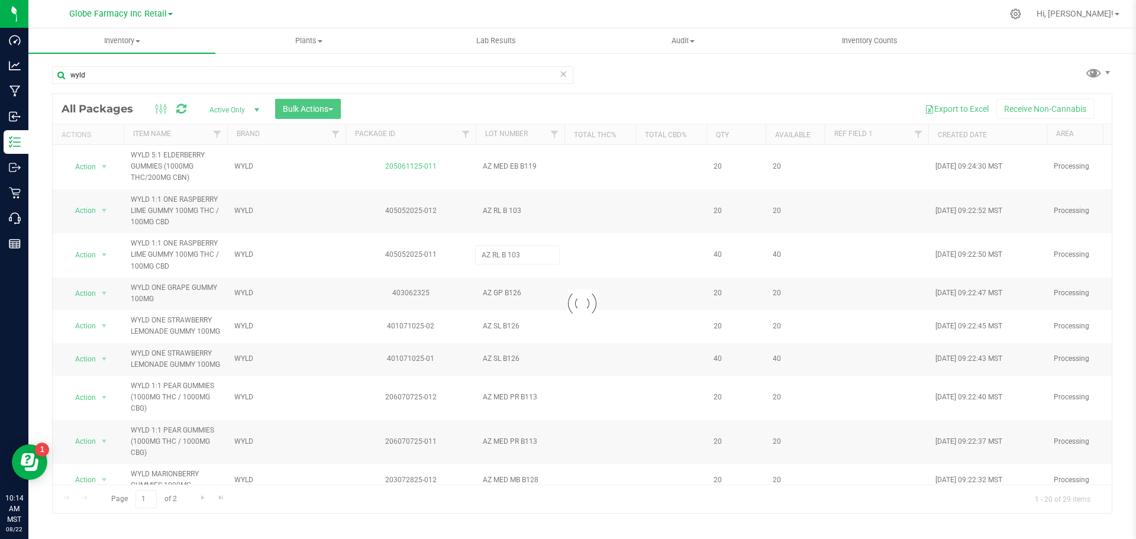
click at [517, 283] on div "Loading... All Packages Active Only Active Only Lab Samples Locked All Bulk Act…" at bounding box center [582, 303] width 1060 height 420
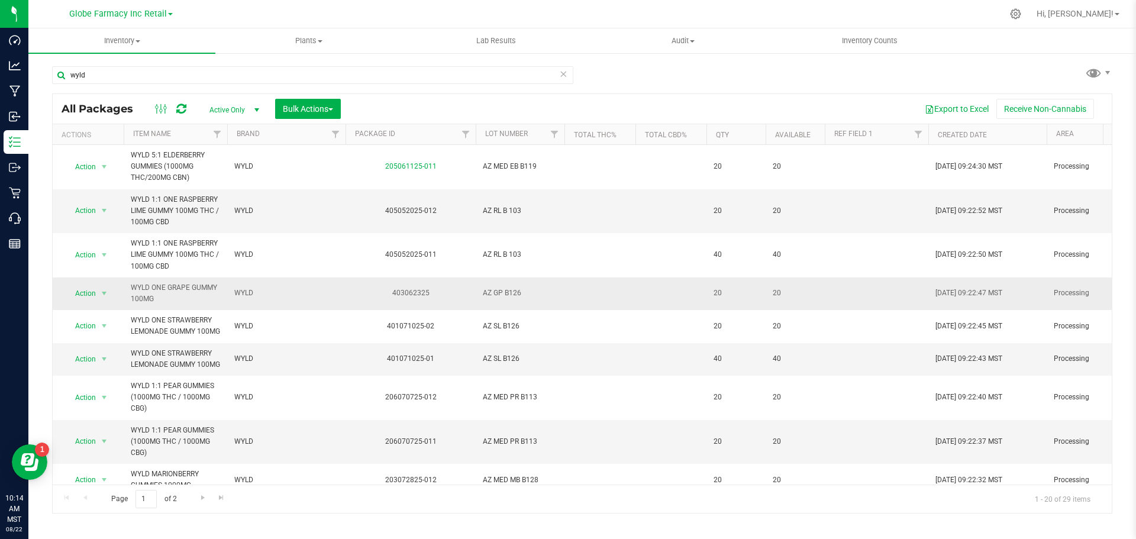
click at [509, 293] on span "AZ GP B126" at bounding box center [520, 293] width 75 height 11
click at [508, 295] on input "AZ GP B126" at bounding box center [517, 293] width 85 height 18
type input "AZ GP B 126"
click at [509, 363] on div "All Packages Active Only Active Only Lab Samples Locked All Bulk Actions Add to…" at bounding box center [582, 303] width 1060 height 420
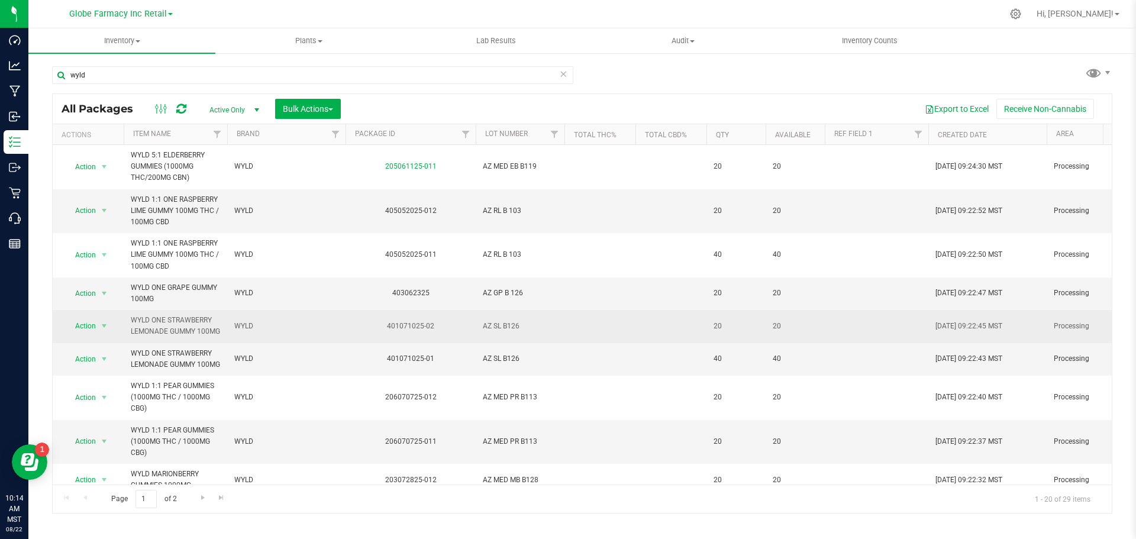
click at [512, 332] on span "AZ SL B126" at bounding box center [520, 326] width 75 height 11
click at [508, 335] on input "AZ SL B126" at bounding box center [517, 326] width 85 height 18
type input "AZ SL B 126"
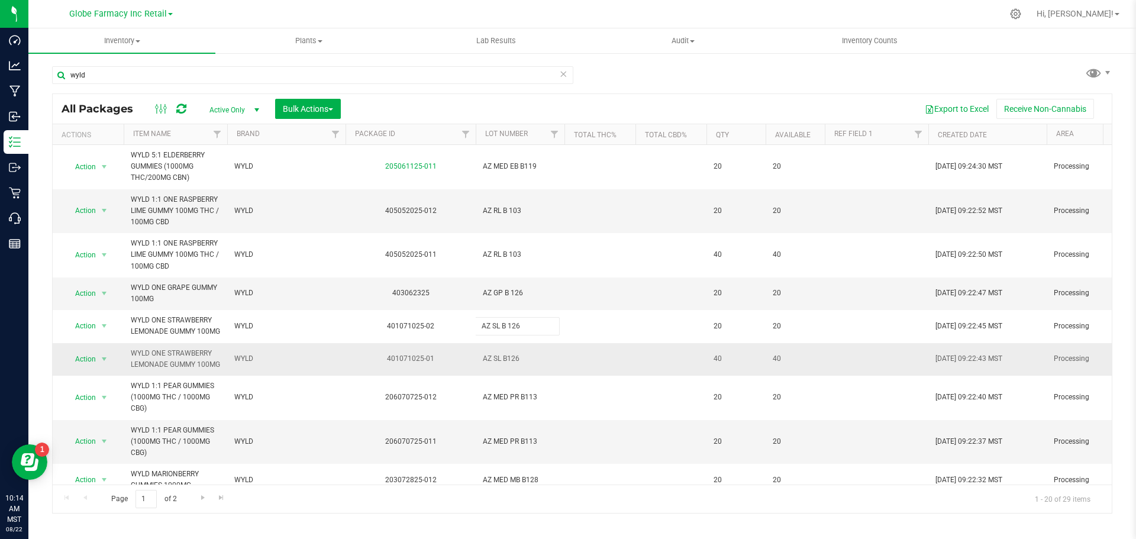
click at [512, 382] on div "All Packages Active Only Active Only Lab Samples Locked All Bulk Actions Add to…" at bounding box center [582, 303] width 1060 height 420
click at [505, 364] on span "AZ SL B126" at bounding box center [520, 358] width 75 height 11
click at [505, 368] on input "AZ SL B126" at bounding box center [517, 359] width 85 height 18
type input "AZ SL B 126"
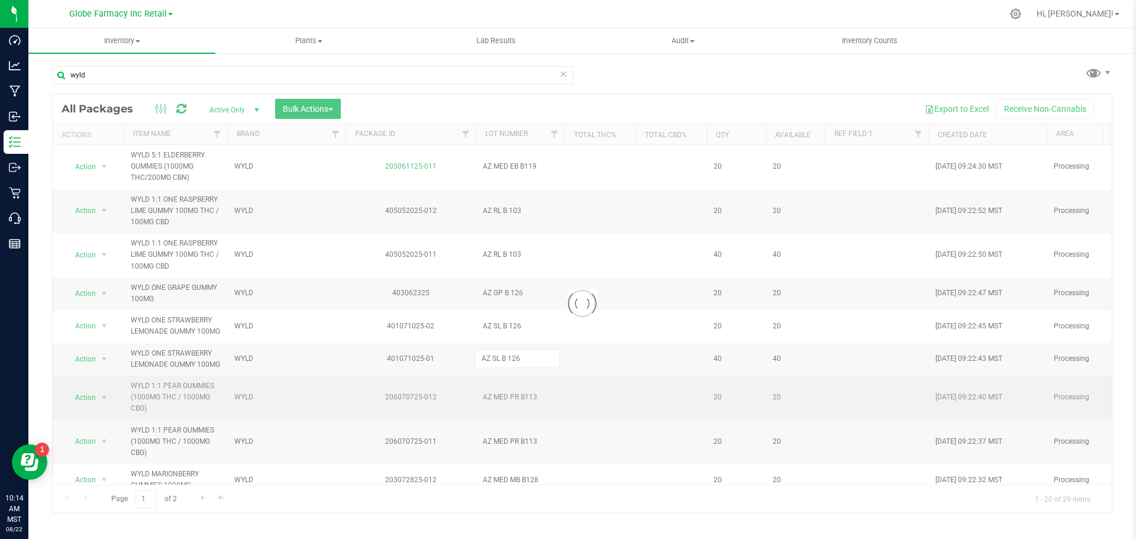
click at [470, 405] on div "Loading... All Packages Active Only Active Only Lab Samples Locked All Bulk Act…" at bounding box center [582, 303] width 1060 height 420
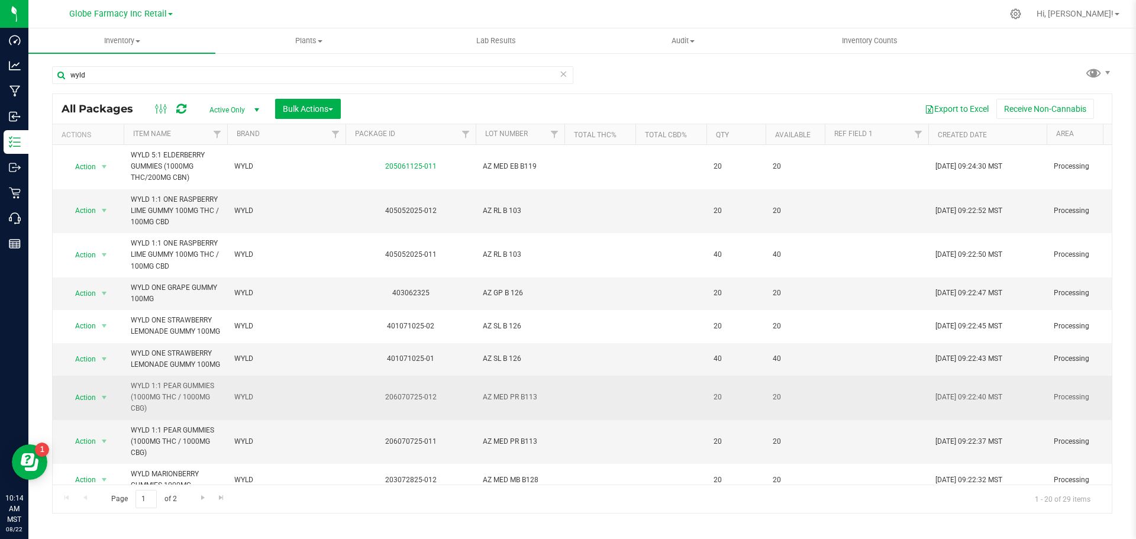
click at [493, 403] on span "AZ MED PR B113" at bounding box center [520, 397] width 75 height 11
click at [500, 406] on input "AZ MED PR B113" at bounding box center [517, 397] width 85 height 18
type input "AZ M ED PR B113"
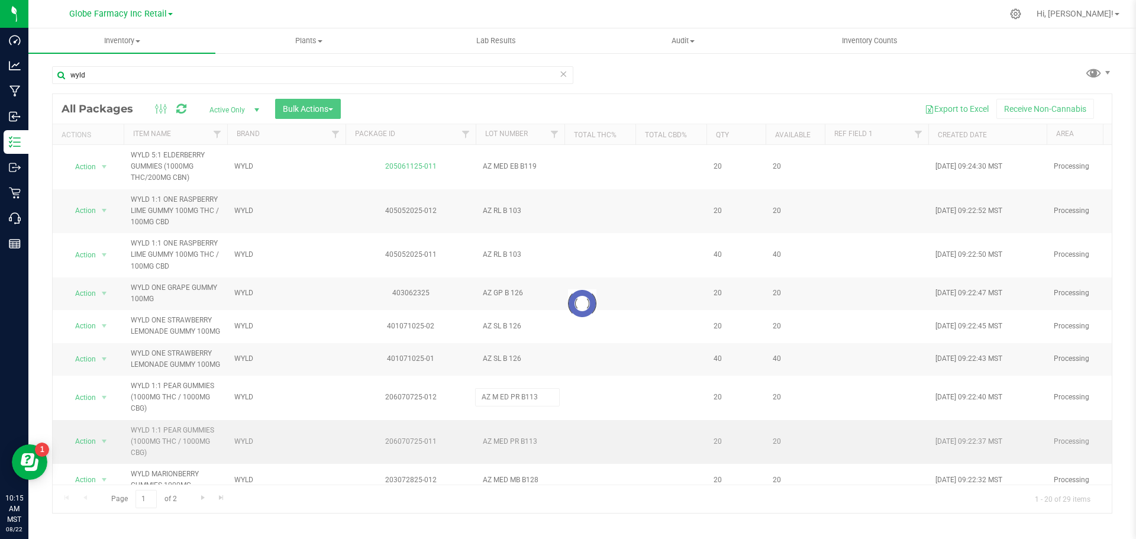
click at [509, 462] on div "Loading... All Packages Active Only Active Only Lab Samples Locked All Bulk Act…" at bounding box center [582, 303] width 1060 height 420
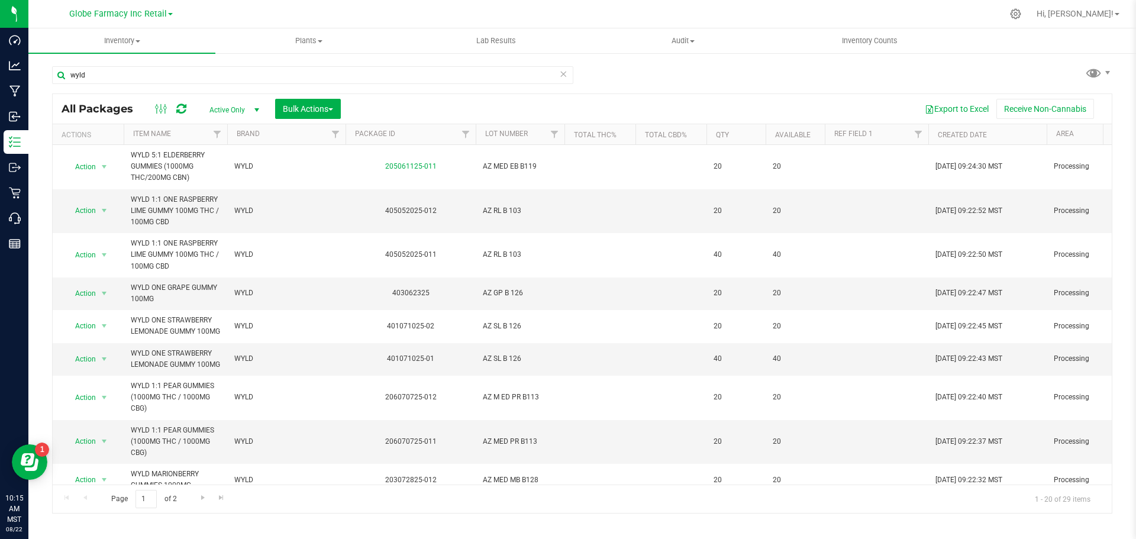
click at [501, 447] on span "AZ MED PR B113" at bounding box center [520, 441] width 75 height 11
click at [498, 451] on input "AZ MED PR B113" at bounding box center [517, 442] width 85 height 18
type input "AZ M ED PR B113"
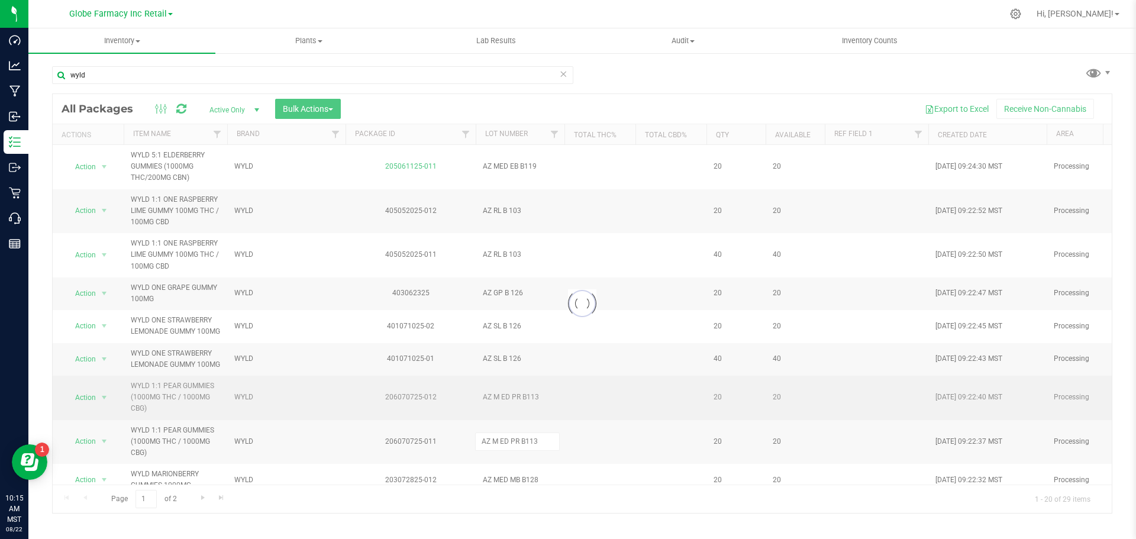
click at [492, 434] on div "Loading... All Packages Active Only Active Only Lab Samples Locked All Bulk Act…" at bounding box center [582, 303] width 1060 height 420
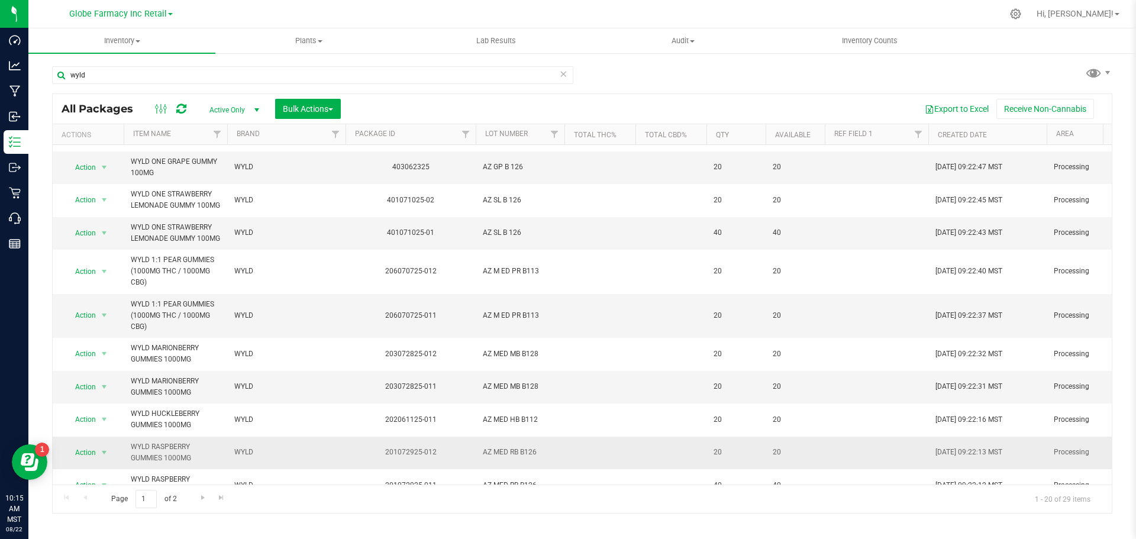
scroll to position [178, 0]
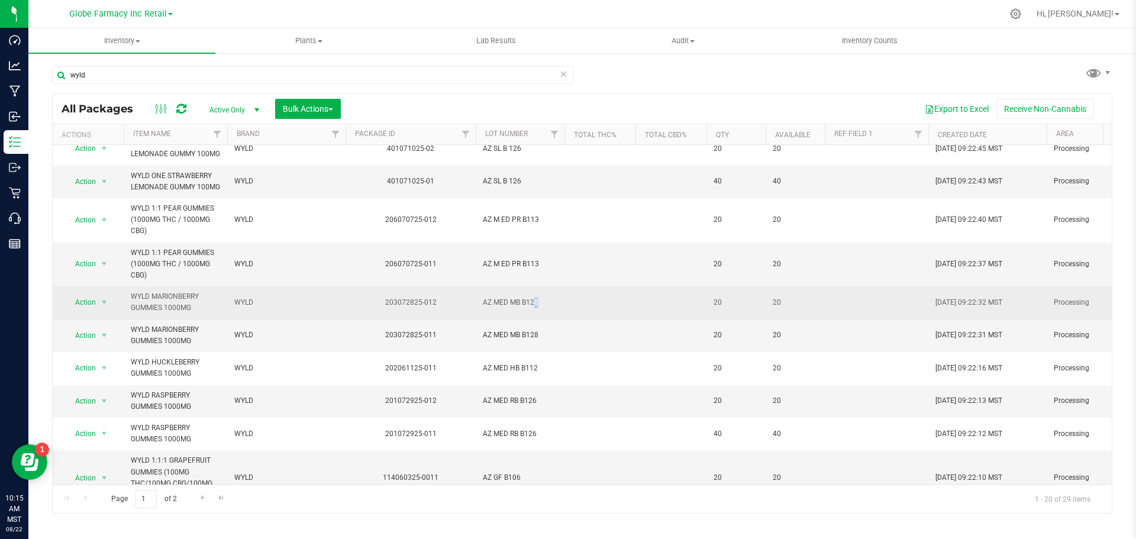
click at [502, 308] on span "AZ MED MB B128" at bounding box center [520, 302] width 75 height 11
click at [497, 312] on input "AZ MED MB B128" at bounding box center [517, 302] width 85 height 18
type input "AZ M ED MB B128"
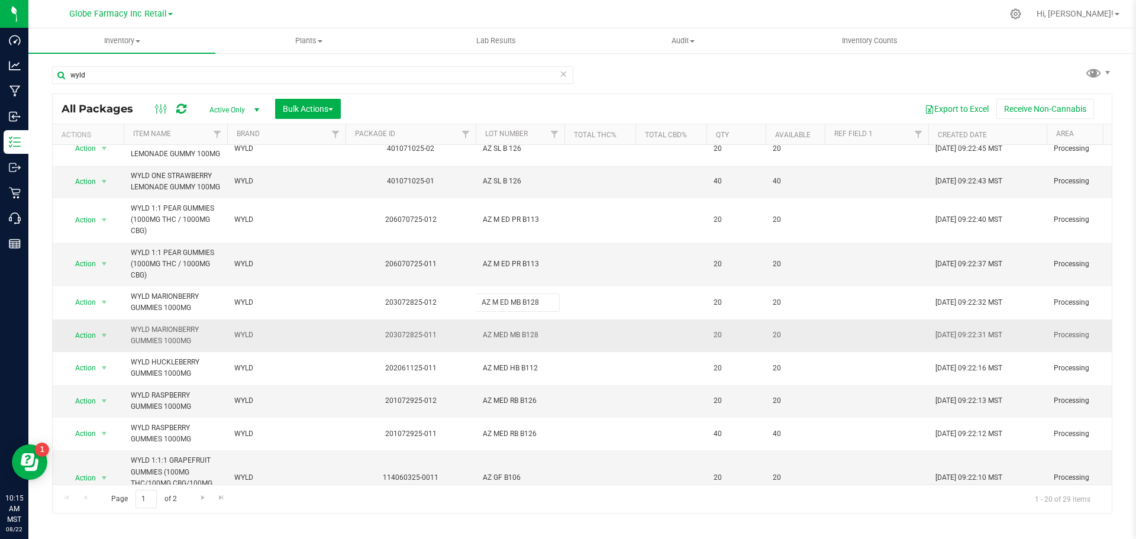
click at [496, 366] on div "All Packages Active Only Active Only Lab Samples Locked All Bulk Actions Add to…" at bounding box center [582, 303] width 1060 height 420
click at [497, 341] on span "AZ MED MB B128" at bounding box center [520, 335] width 75 height 11
click at [497, 344] on input "AZ MED MB B128" at bounding box center [517, 335] width 85 height 18
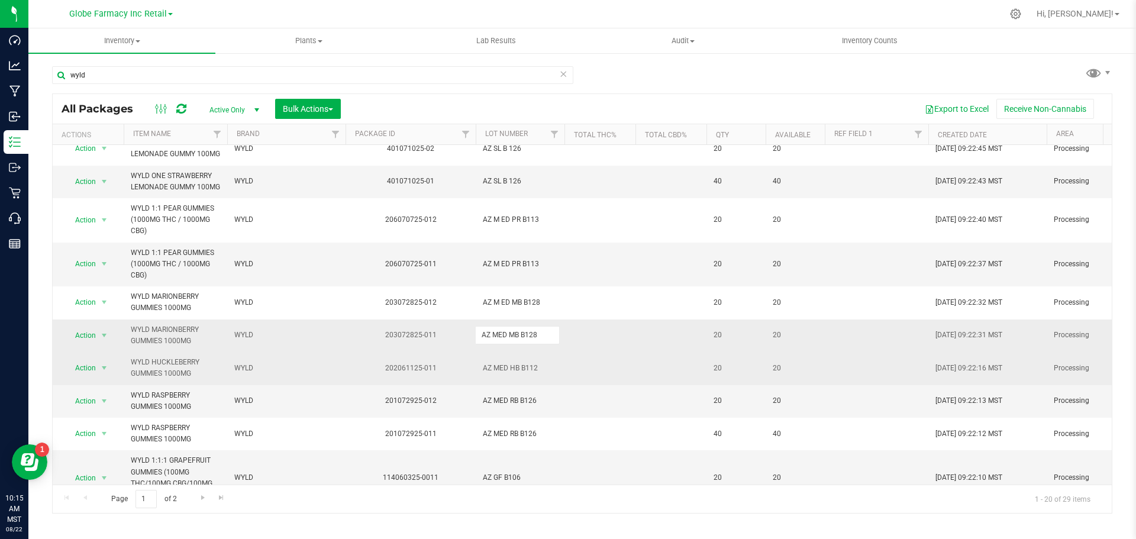
type input "AZ M ED MB B128"
click at [493, 389] on div "All Packages Active Only Active Only Lab Samples Locked All Bulk Actions Add to…" at bounding box center [582, 303] width 1060 height 420
click at [497, 374] on span "AZ MED HB B112" at bounding box center [520, 368] width 75 height 11
click at [497, 378] on input "AZ MED HB B112" at bounding box center [517, 368] width 85 height 18
type input "AZ M ED HB B112"
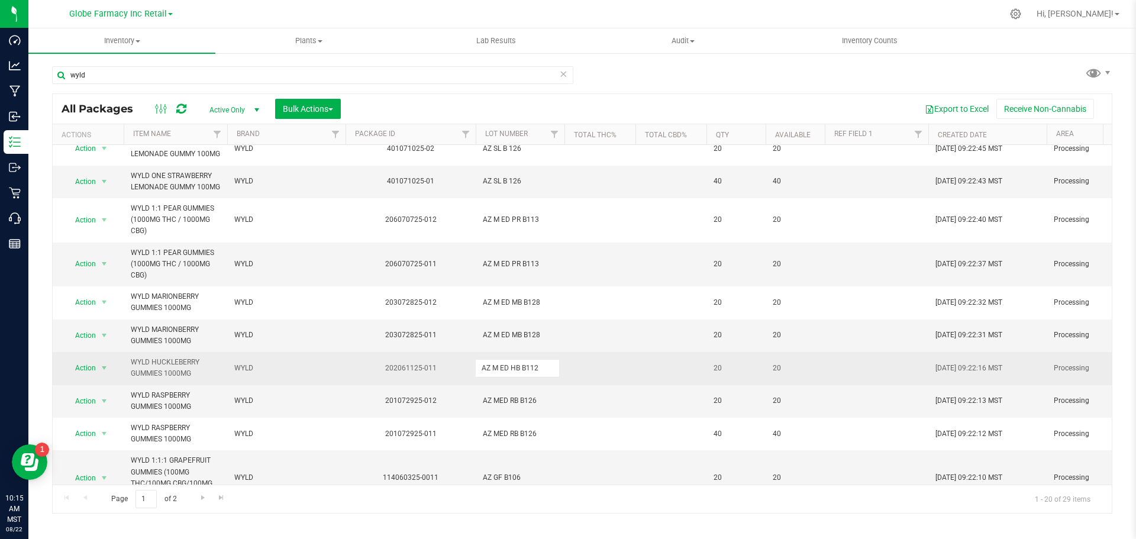
click at [498, 406] on div "All Packages Active Only Active Only Lab Samples Locked All Bulk Actions Add to…" at bounding box center [582, 303] width 1060 height 420
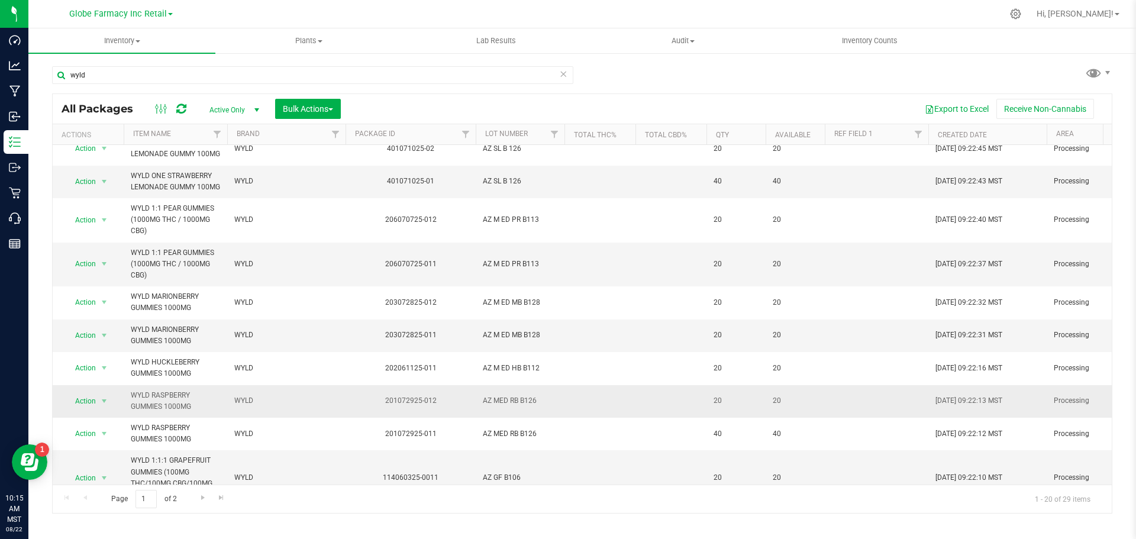
click at [498, 406] on span "AZ MED RB B126" at bounding box center [520, 400] width 75 height 11
click at [498, 410] on input "AZ MED RB B126" at bounding box center [517, 401] width 85 height 18
type input "AZ M ED RB B126"
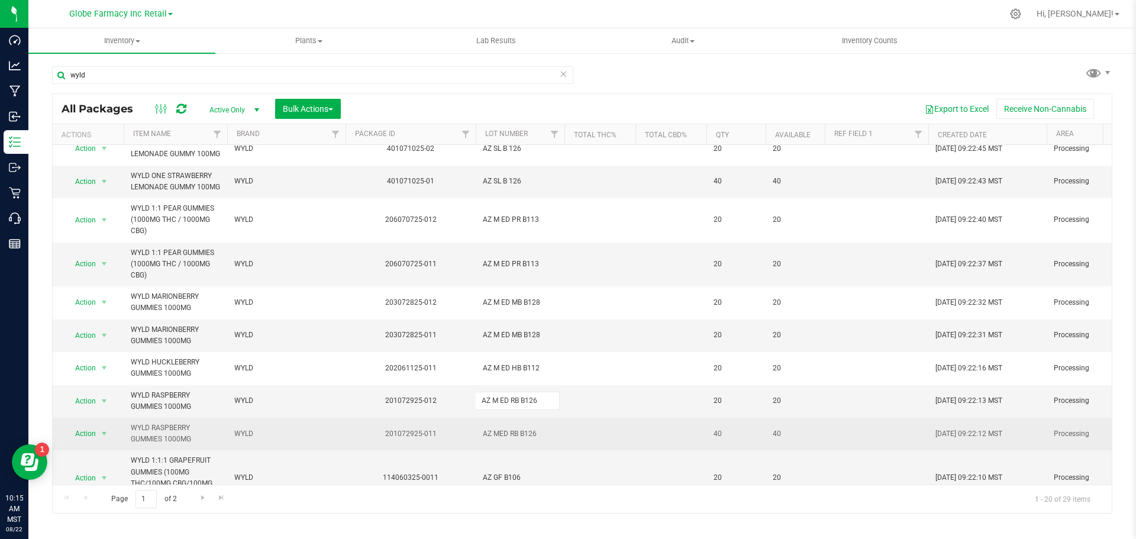
click at [502, 444] on div "All Packages Active Only Active Only Lab Samples Locked All Bulk Actions Add to…" at bounding box center [582, 303] width 1060 height 420
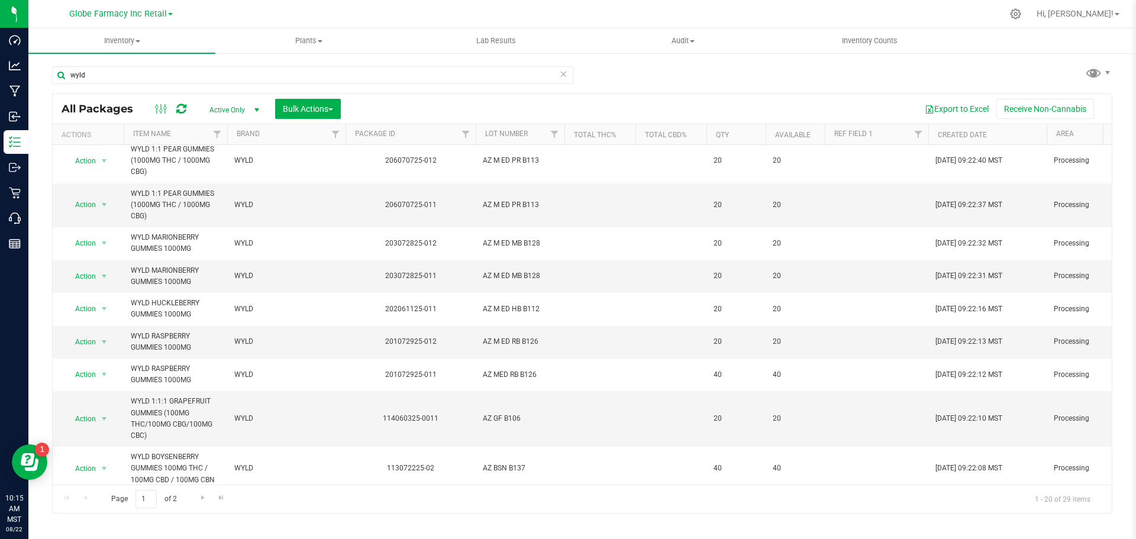
scroll to position [296, 0]
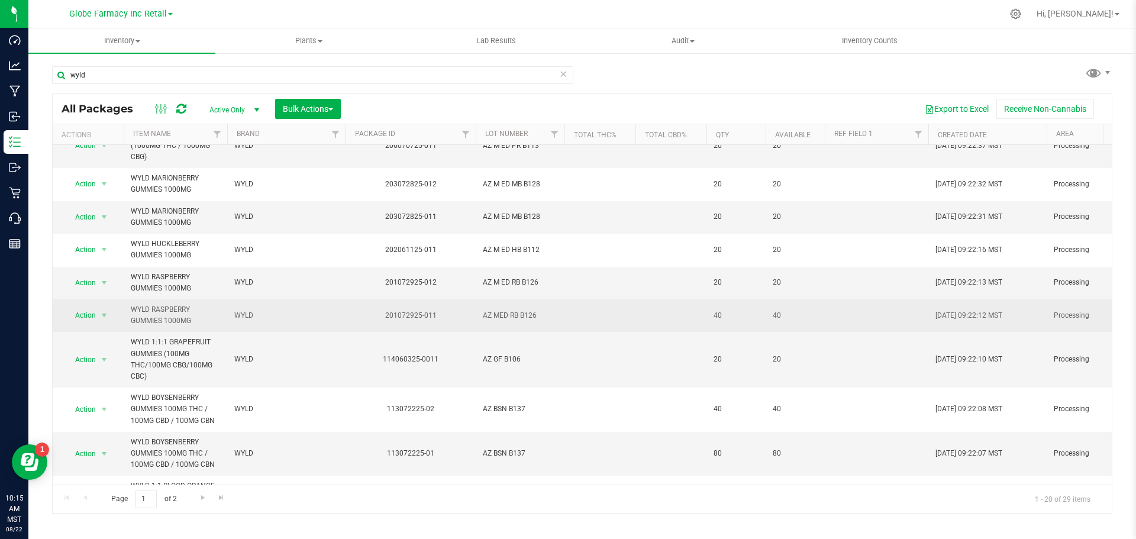
click at [499, 321] on span "AZ MED RB B126" at bounding box center [520, 315] width 75 height 11
click at [498, 325] on input "AZ MED RB B126" at bounding box center [517, 316] width 85 height 18
type input "AZ M ED RB B126"
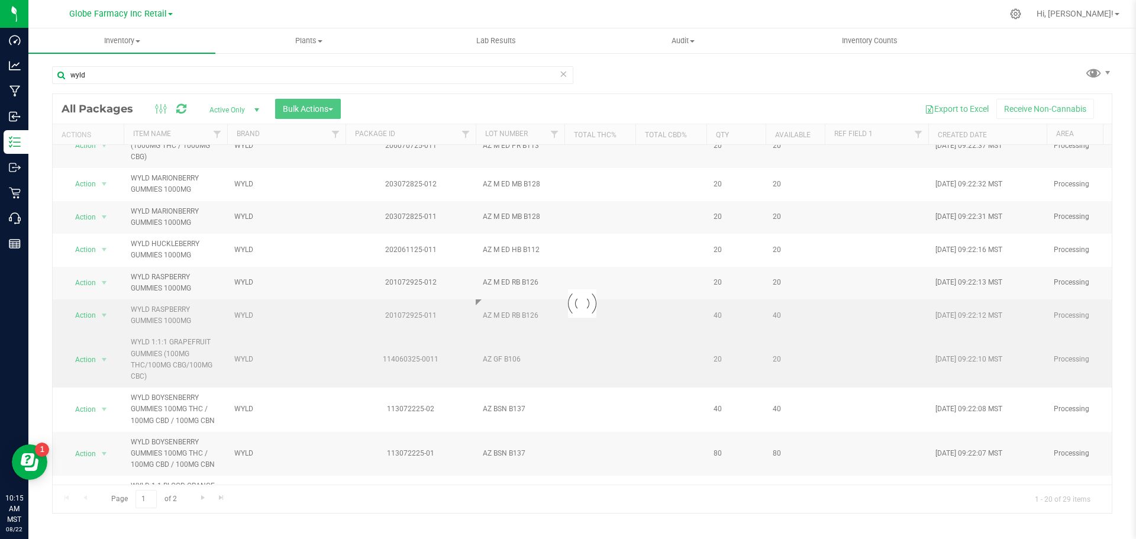
click at [500, 379] on div "Loading... All Packages Active Only Active Only Lab Samples Locked All Bulk Act…" at bounding box center [582, 303] width 1060 height 420
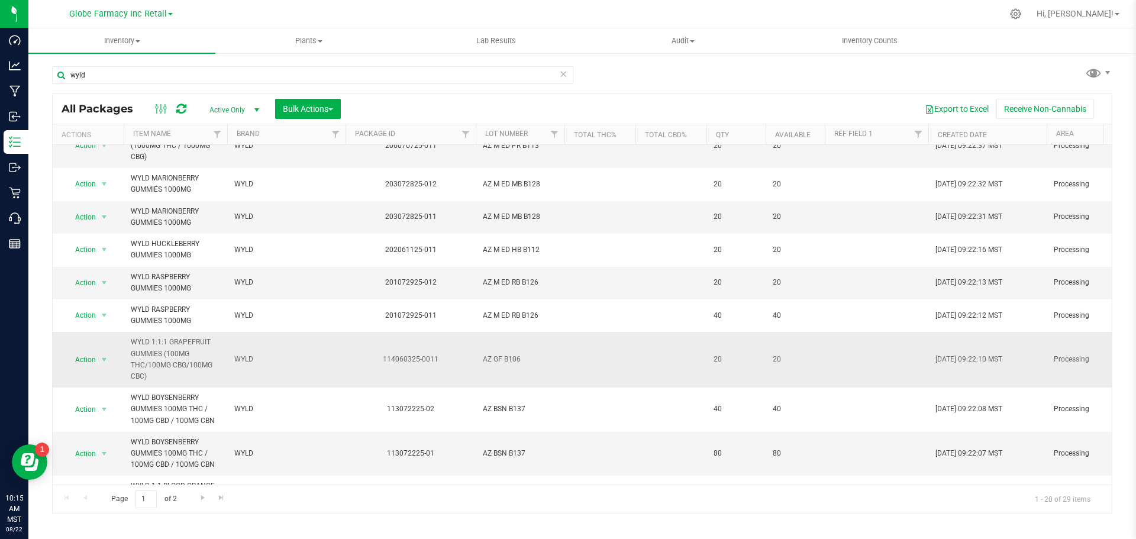
click at [497, 365] on span "AZ GF B106" at bounding box center [520, 359] width 75 height 11
click at [497, 369] on input "AZ GF B106" at bounding box center [517, 359] width 85 height 18
click at [507, 369] on input "AZ GF B106" at bounding box center [517, 359] width 85 height 18
type input "AZ GF B 106"
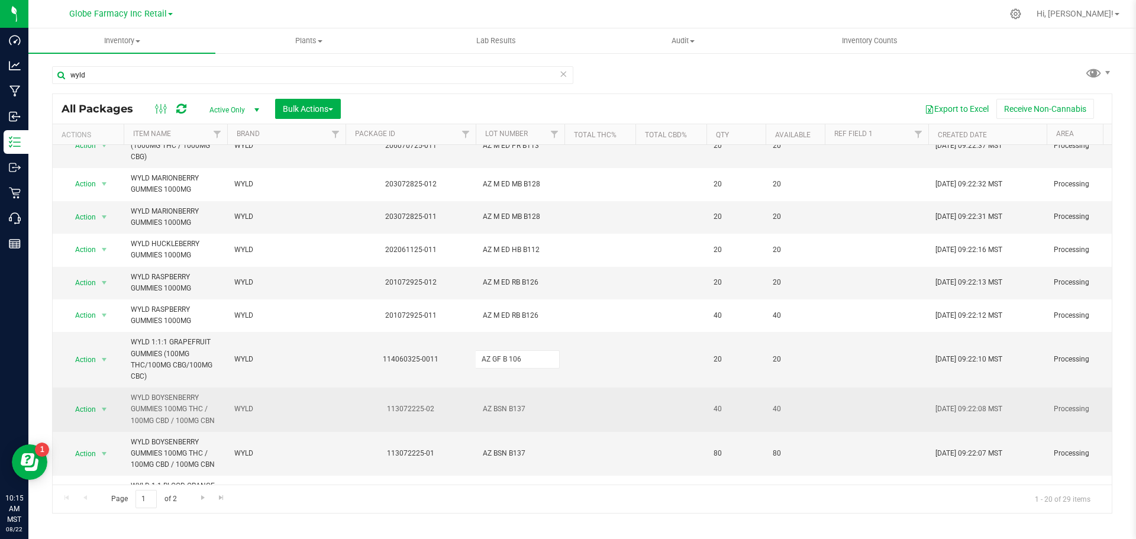
click at [502, 417] on div "All Packages Active Only Active Only Lab Samples Locked All Bulk Actions Add to…" at bounding box center [582, 303] width 1060 height 420
click at [510, 432] on td "AZ BSN B137" at bounding box center [520, 410] width 89 height 44
click at [498, 418] on input "AZ BSN B137" at bounding box center [517, 409] width 85 height 18
type input "AZ B SN B137"
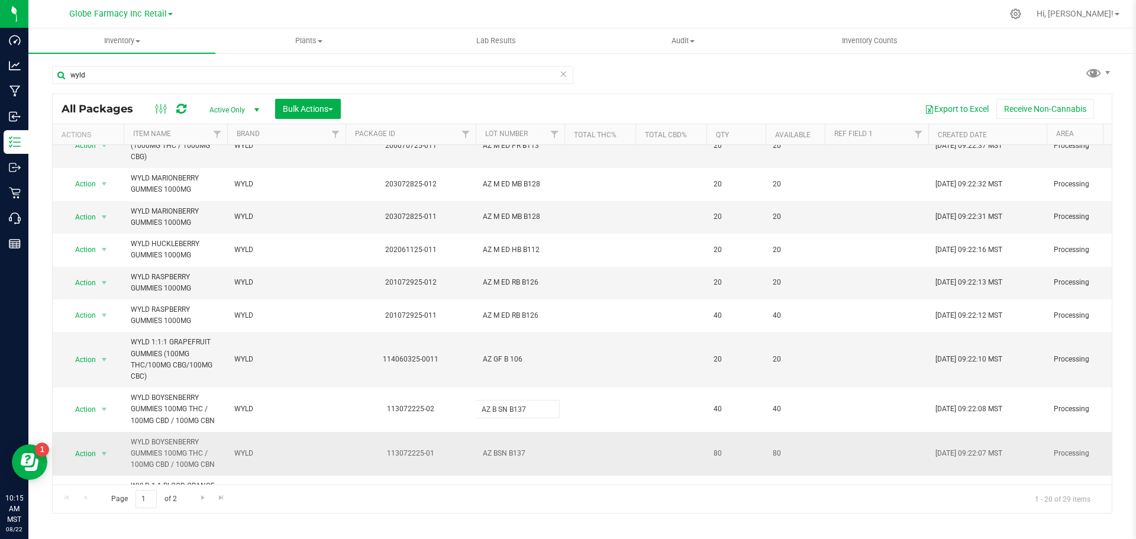
click at [499, 454] on div "All Packages Active Only Active Only Lab Samples Locked All Bulk Actions Add to…" at bounding box center [582, 303] width 1060 height 420
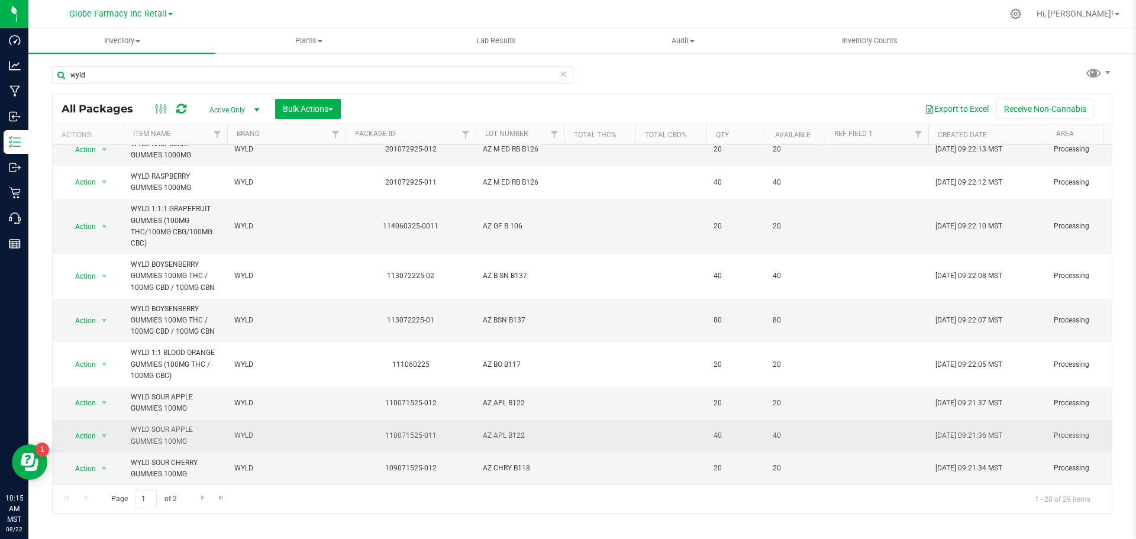
scroll to position [461, 0]
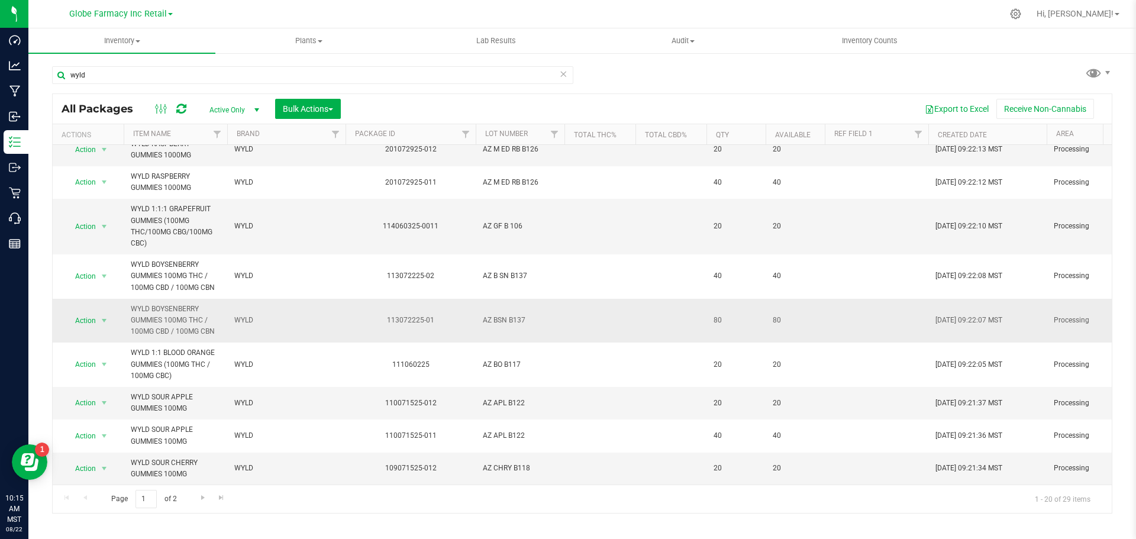
click at [499, 315] on span "AZ BSN B137" at bounding box center [520, 320] width 75 height 11
click at [498, 312] on input "AZ BSN B137" at bounding box center [517, 320] width 85 height 18
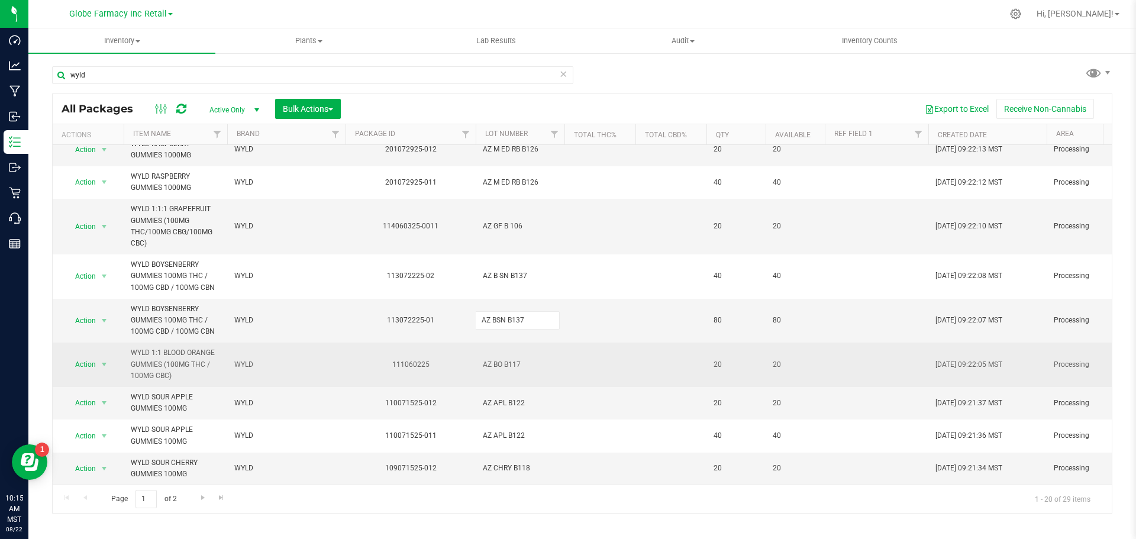
type input "AZ B SN B137"
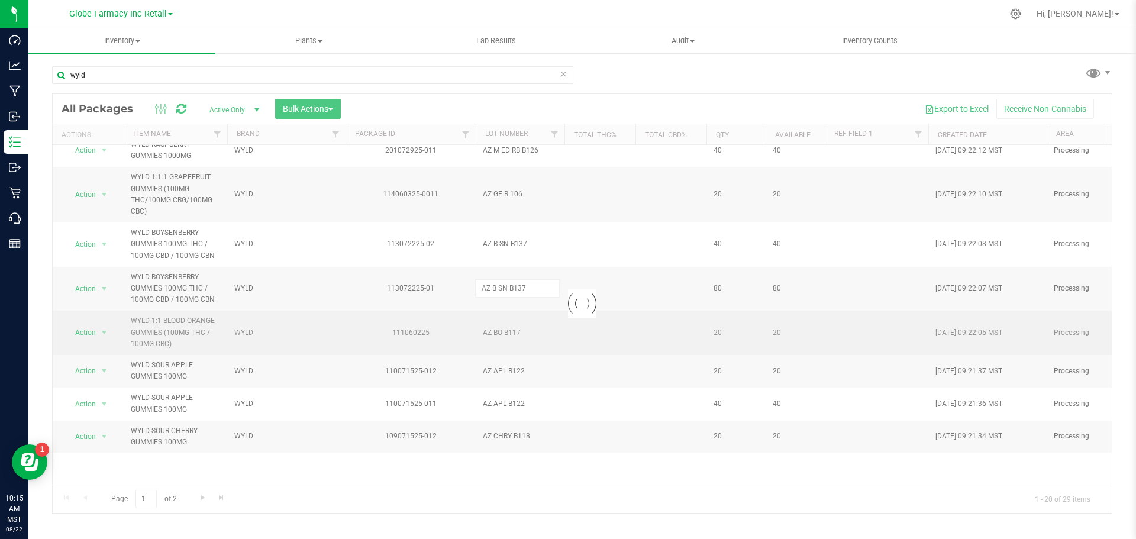
click at [503, 363] on div "Loading... All Packages Active Only Active Only Lab Samples Locked All Bulk Act…" at bounding box center [582, 303] width 1060 height 420
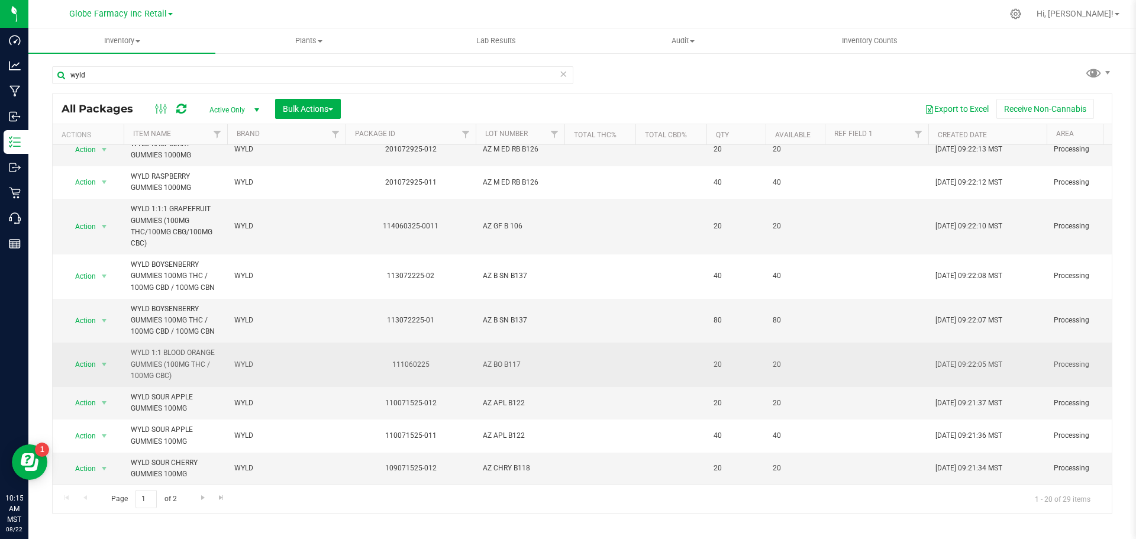
click at [500, 359] on span "AZ BO B117" at bounding box center [520, 364] width 75 height 11
click at [498, 356] on input "AZ BO B117" at bounding box center [517, 365] width 85 height 18
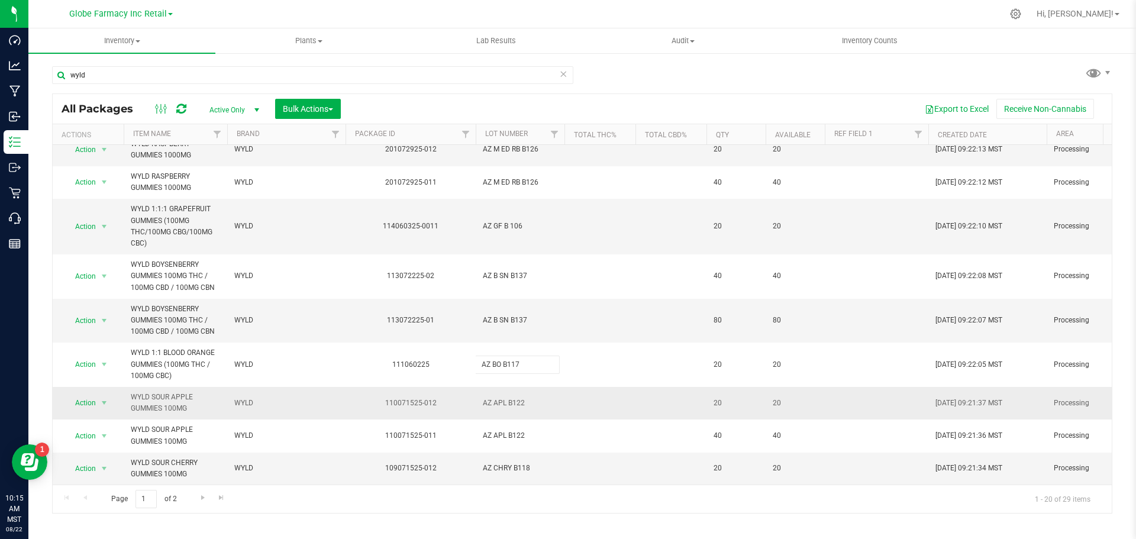
type input "AZ B O B117"
click at [499, 393] on div "All Packages Active Only Active Only Lab Samples Locked All Bulk Actions Add to…" at bounding box center [582, 303] width 1060 height 420
click at [499, 398] on span "AZ APL B122" at bounding box center [520, 403] width 75 height 11
click at [495, 394] on input "AZ APL B122" at bounding box center [517, 403] width 85 height 18
type input "AZ A PL B122"
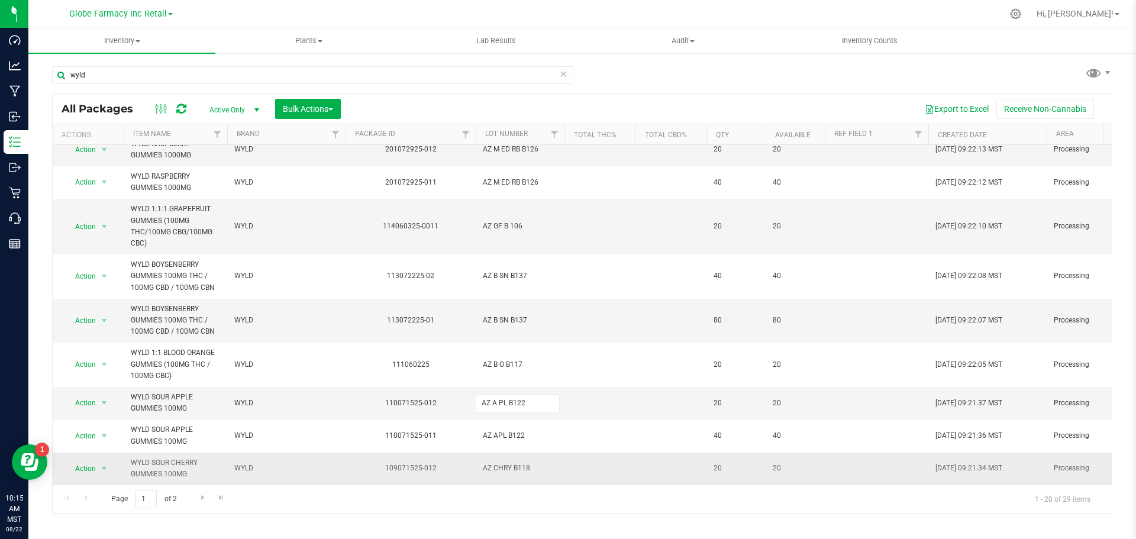
click at [498, 457] on div "All Packages Active Only Active Only Lab Samples Locked All Bulk Actions Add to…" at bounding box center [582, 303] width 1060 height 420
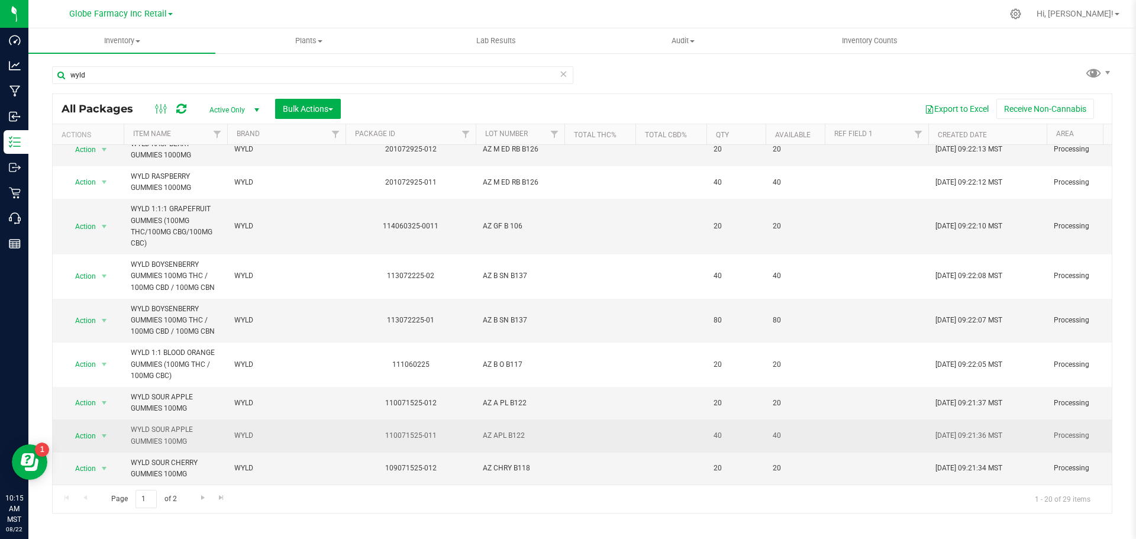
click at [496, 430] on span "AZ APL B122" at bounding box center [520, 435] width 75 height 11
click at [496, 427] on input "AZ APL B122" at bounding box center [517, 436] width 85 height 18
type input "AZ A PL B122"
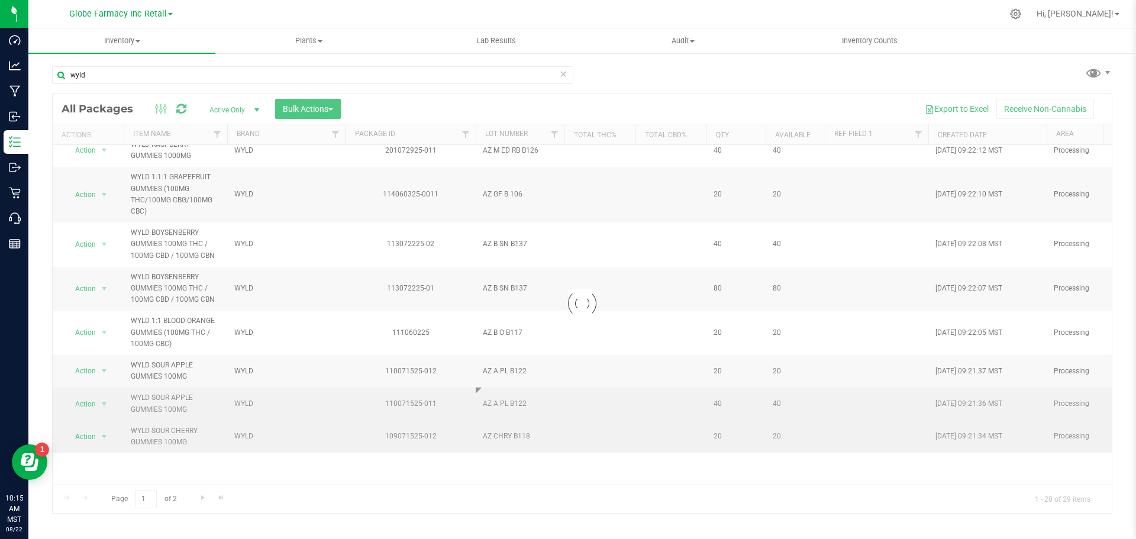
click at [505, 460] on div "Loading... All Packages Active Only Active Only Lab Samples Locked All Bulk Act…" at bounding box center [582, 303] width 1060 height 420
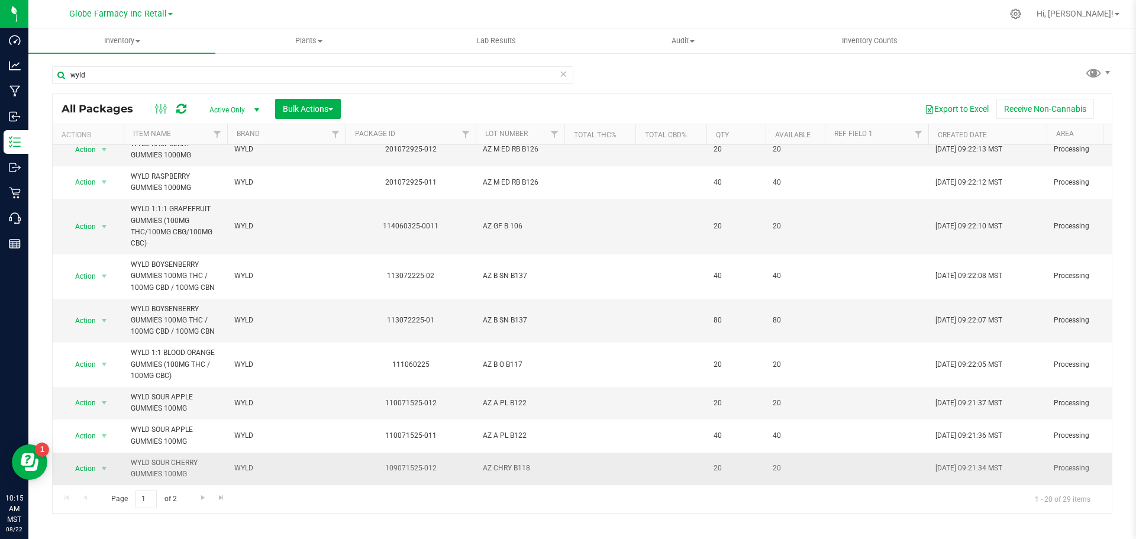
click at [504, 463] on span "AZ CHRY B118" at bounding box center [520, 468] width 75 height 11
click at [503, 459] on input "AZ CHRY B118" at bounding box center [517, 468] width 85 height 18
type input "AZ CH RY B118"
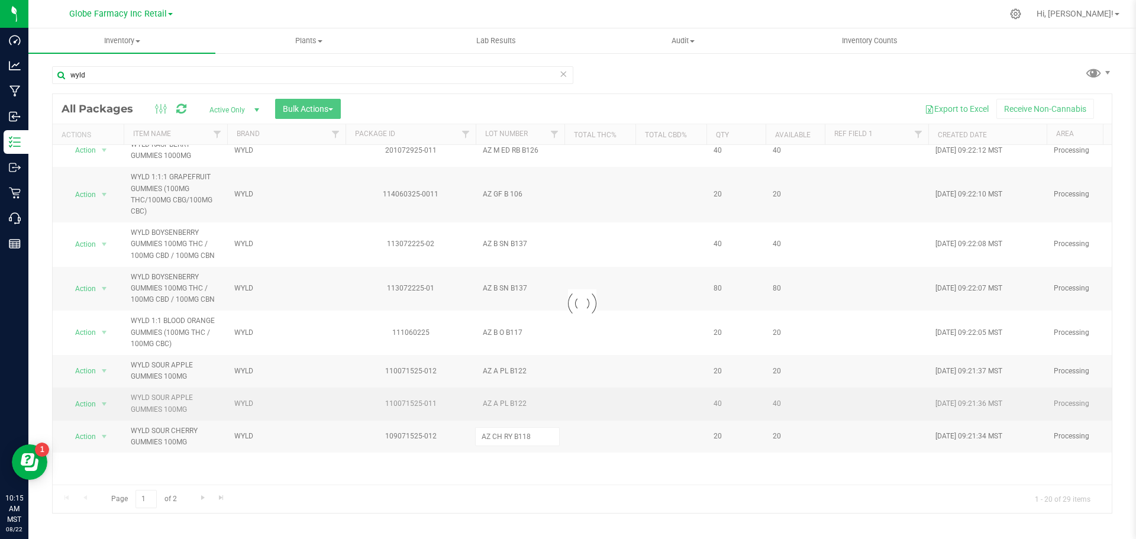
click at [509, 424] on div "Loading... All Packages Active Only Active Only Lab Samples Locked All Bulk Act…" at bounding box center [582, 303] width 1060 height 420
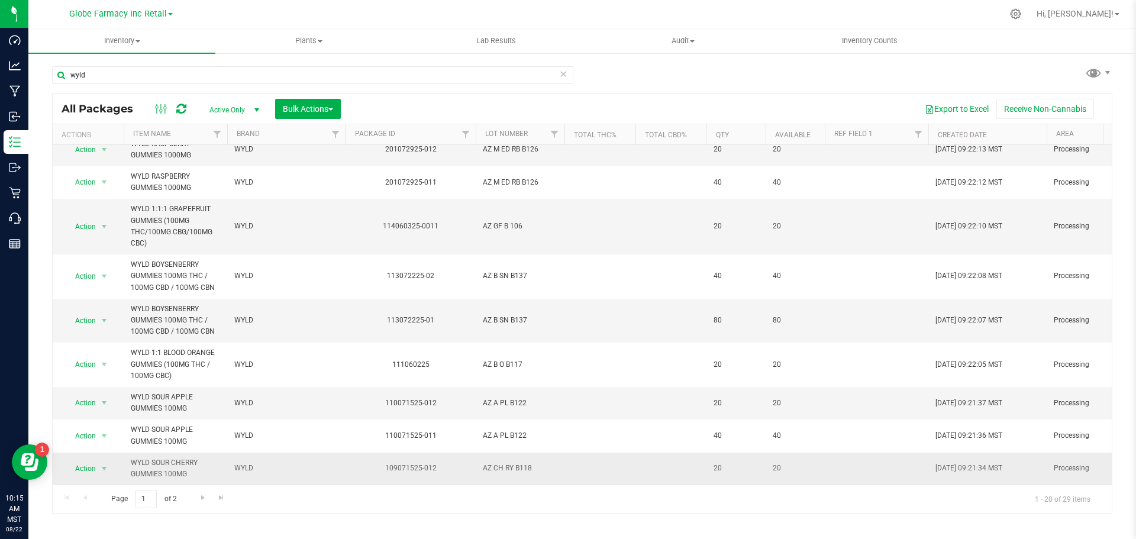
click at [505, 463] on span "AZ CH RY B118" at bounding box center [520, 468] width 75 height 11
click at [505, 459] on input "AZ CH RY B118" at bounding box center [517, 468] width 85 height 18
type input "AZ CHRY B118"
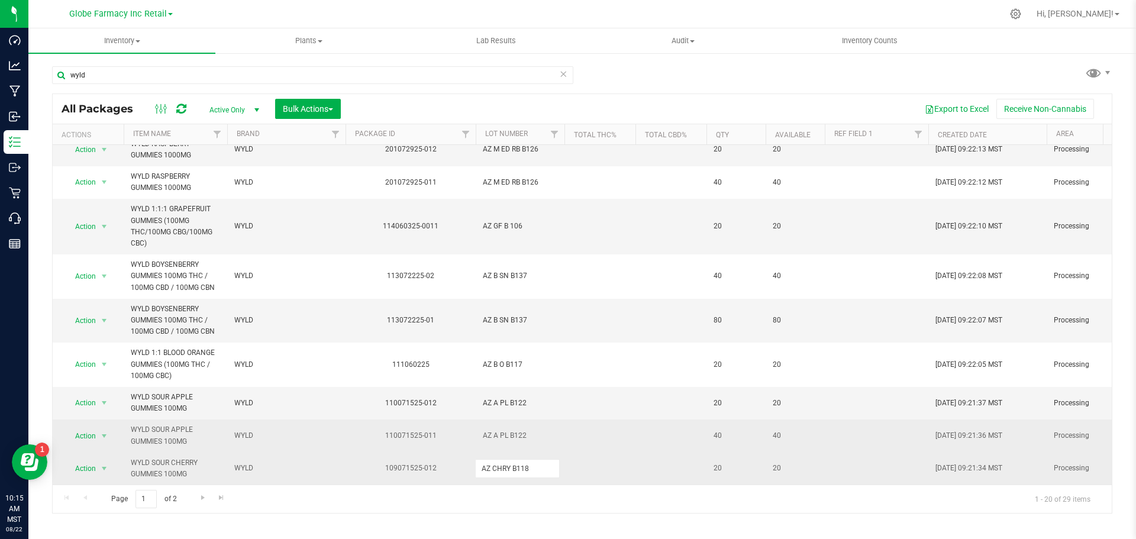
click at [511, 423] on div "All Packages Active Only Active Only Lab Samples Locked All Bulk Actions Add to…" at bounding box center [582, 303] width 1060 height 420
click at [502, 430] on span "AZ A PL B122" at bounding box center [520, 435] width 75 height 11
click at [499, 427] on input "AZ A PL B122" at bounding box center [517, 436] width 85 height 18
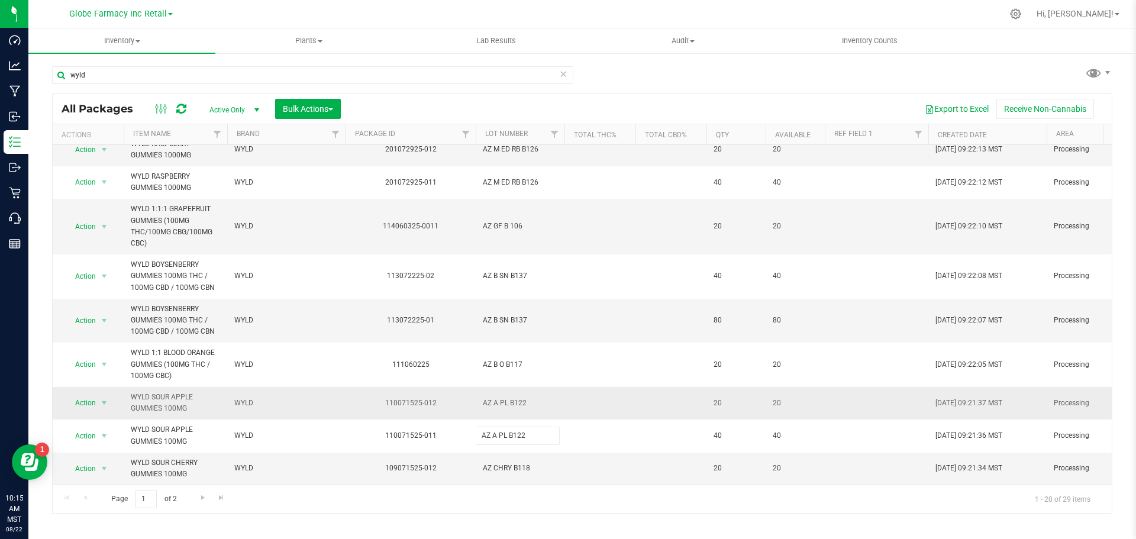
type input "AZ APL B122"
click at [528, 392] on div "All Packages Active Only Active Only Lab Samples Locked All Bulk Actions Add to…" at bounding box center [582, 303] width 1060 height 420
click at [501, 398] on span "AZ A PL B122" at bounding box center [520, 403] width 75 height 11
click at [501, 396] on input "AZ A PL B122" at bounding box center [517, 403] width 85 height 18
type input "AZ APL B122"
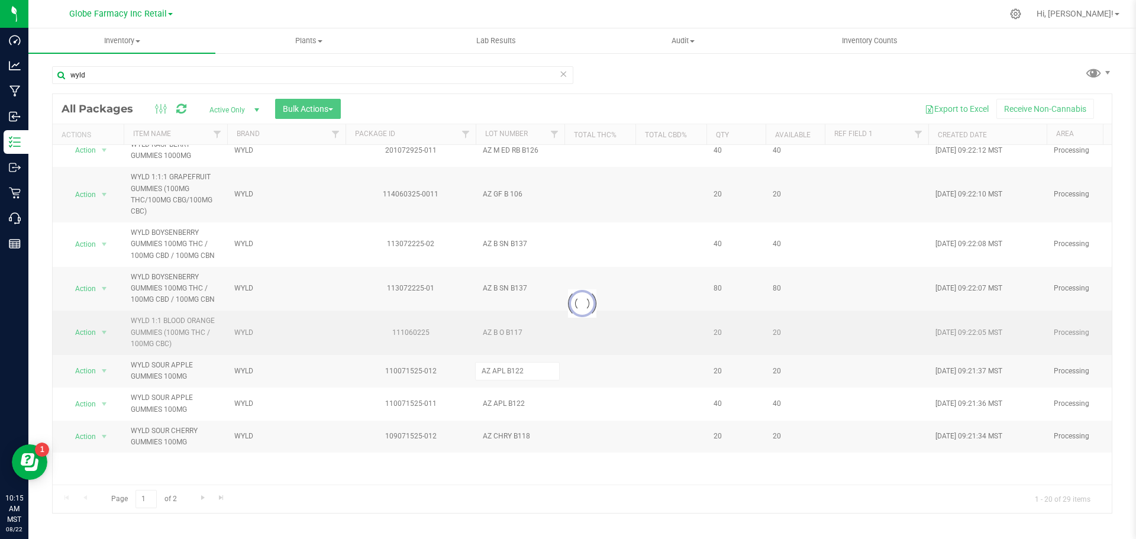
click at [521, 367] on div "Loading... All Packages Active Only Active Only Lab Samples Locked All Bulk Act…" at bounding box center [582, 303] width 1060 height 420
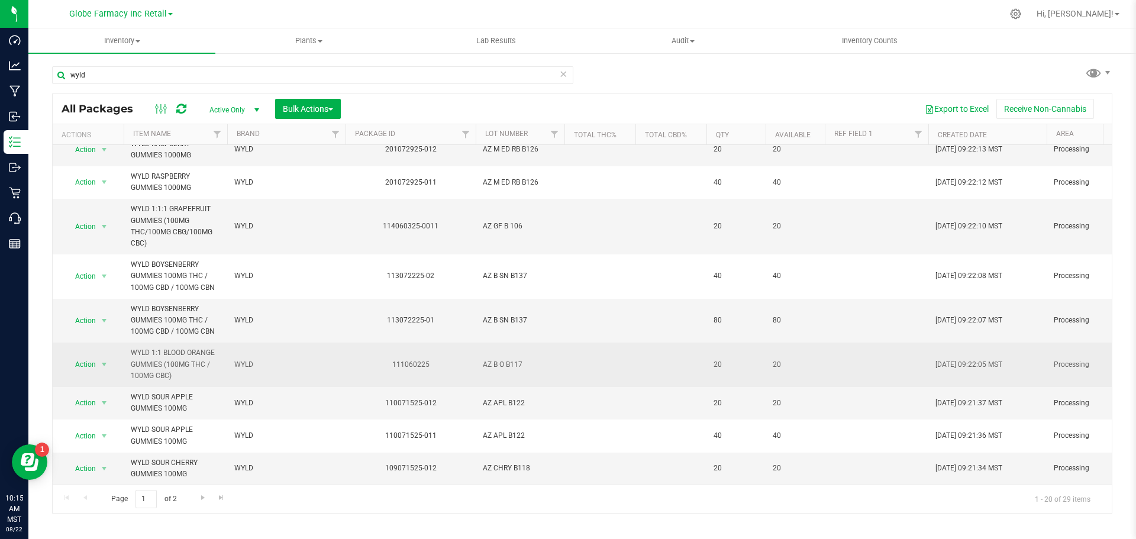
click at [504, 359] on span "AZ B O B117" at bounding box center [520, 364] width 75 height 11
click at [504, 359] on input "AZ B O B117" at bounding box center [517, 365] width 85 height 18
type input "AZ B OB117"
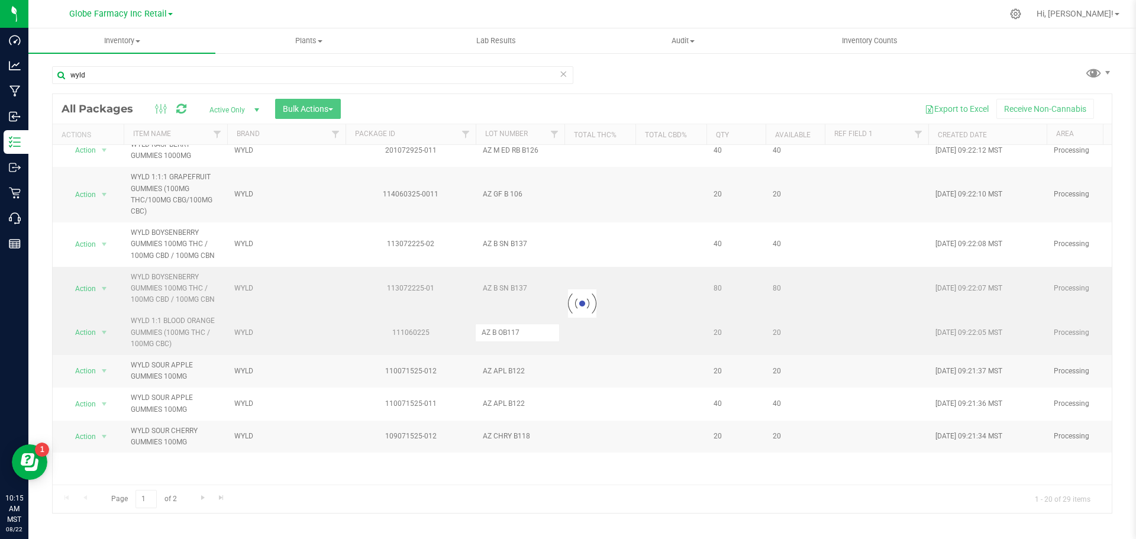
click at [531, 294] on div "Loading... All Packages Active Only Active Only Lab Samples Locked All Bulk Act…" at bounding box center [582, 303] width 1060 height 420
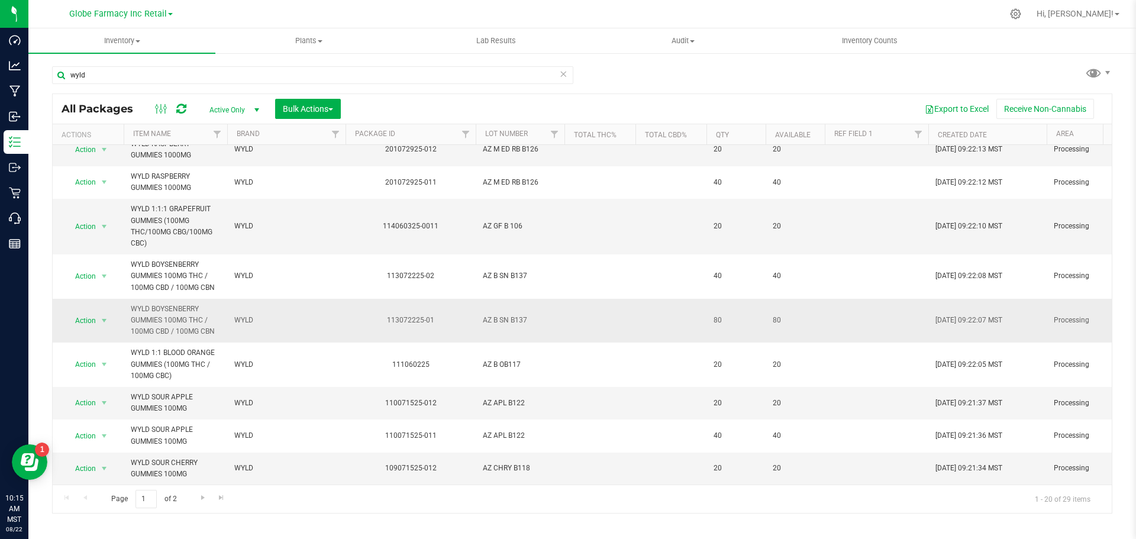
click at [503, 315] on span "AZ B SN B137" at bounding box center [520, 320] width 75 height 11
click at [500, 312] on input "AZ B SN B137" at bounding box center [517, 320] width 85 height 18
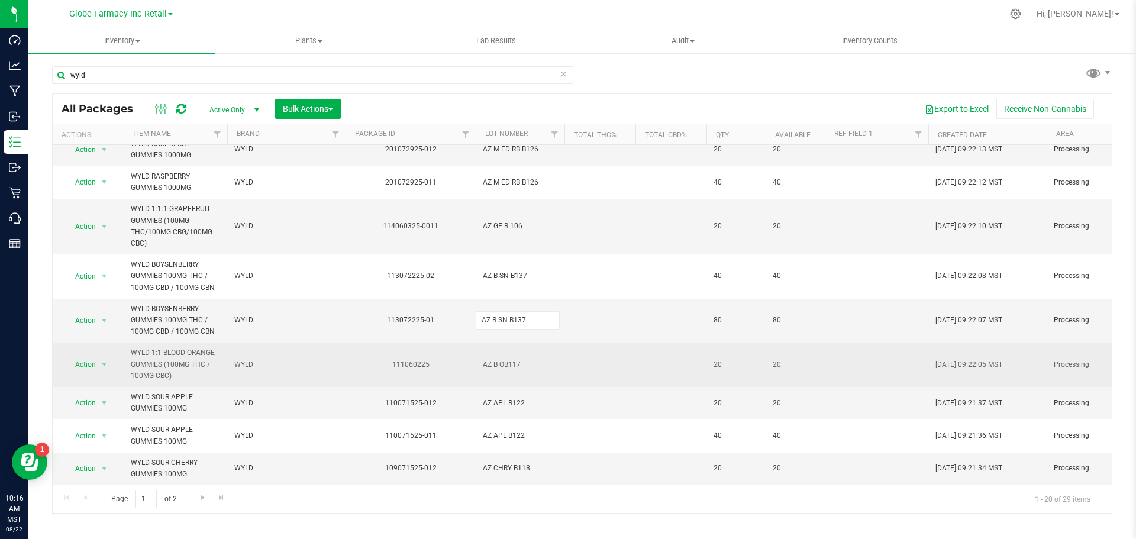
type input "AZ BSN B137"
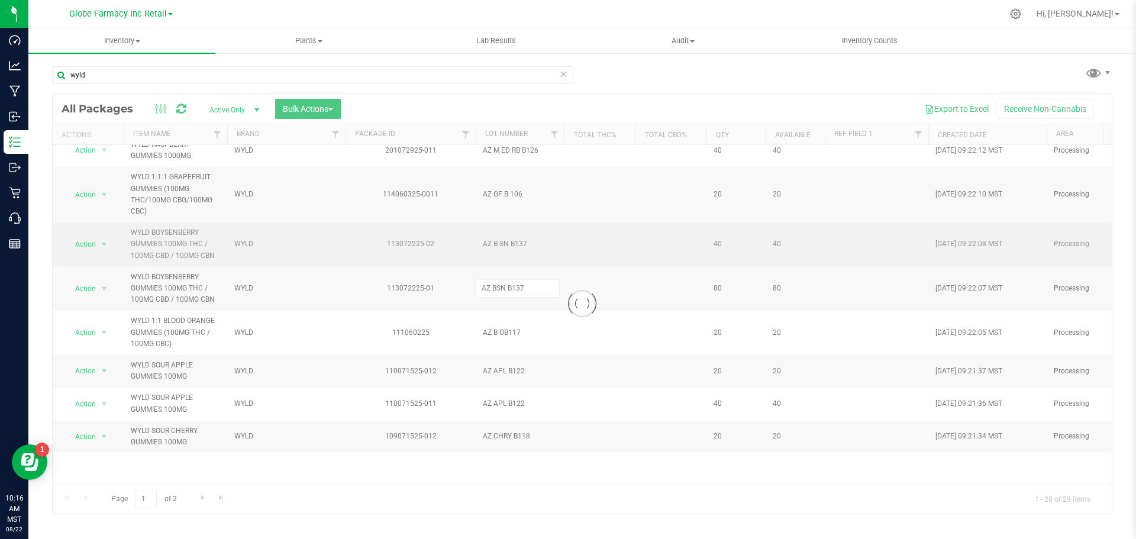
click at [548, 262] on div "Loading... All Packages Active Only Active Only Lab Samples Locked All Bulk Act…" at bounding box center [582, 303] width 1060 height 420
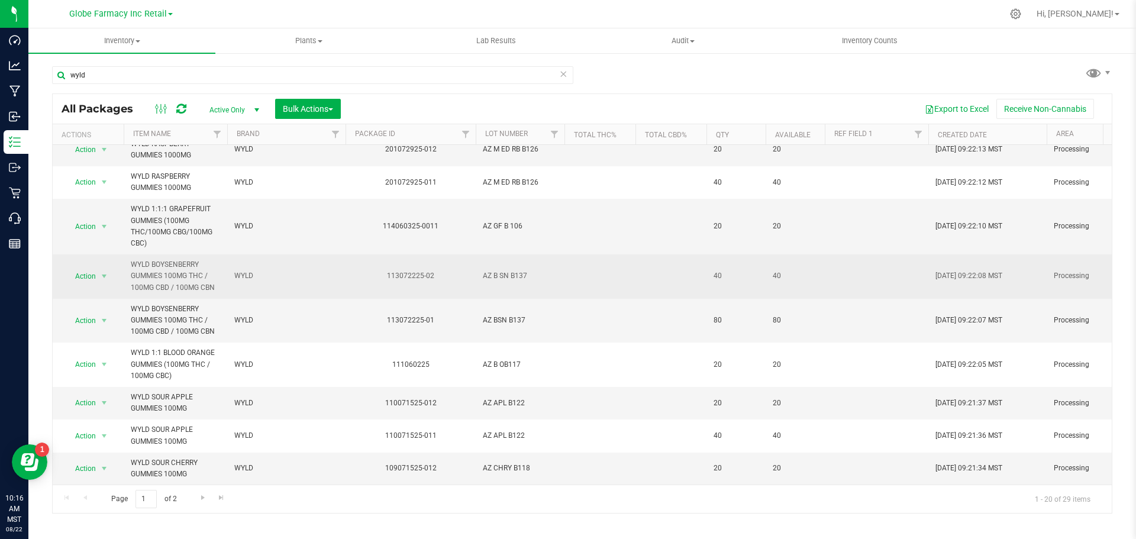
click at [497, 270] on span "AZ B SN B137" at bounding box center [520, 275] width 75 height 11
click at [499, 270] on input "AZ B SN B137" at bounding box center [517, 276] width 85 height 18
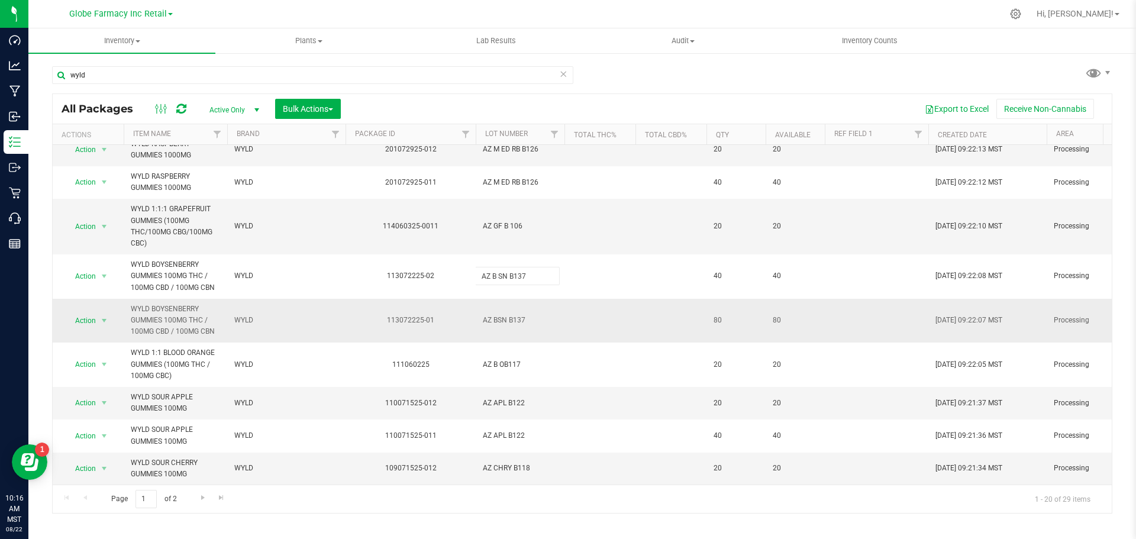
type input "AZ BSN B137"
click at [519, 228] on div "All Packages Active Only Active Only Lab Samples Locked All Bulk Actions Add to…" at bounding box center [582, 303] width 1060 height 420
click at [506, 221] on span "AZ GF B 106" at bounding box center [520, 226] width 75 height 11
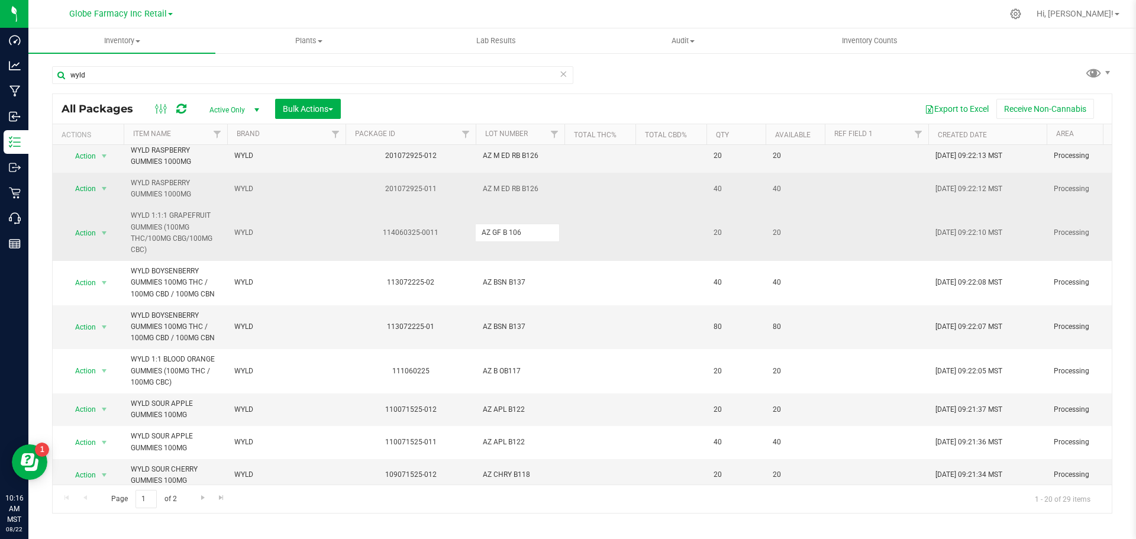
scroll to position [402, 0]
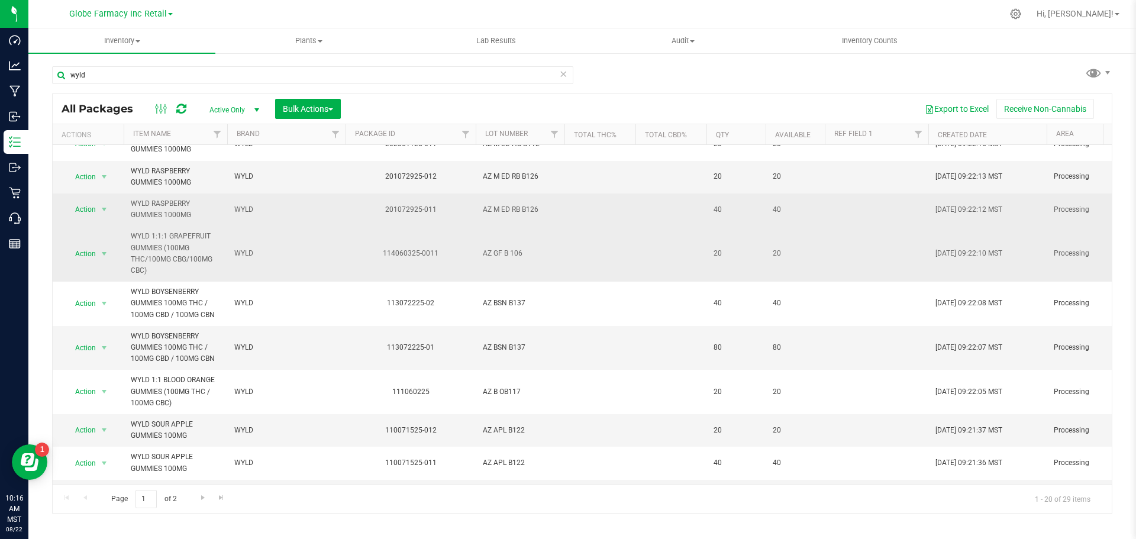
click at [509, 215] on span "AZ M ED RB B126" at bounding box center [520, 209] width 75 height 11
click at [501, 219] on input "AZ M ED RB B126" at bounding box center [517, 210] width 85 height 18
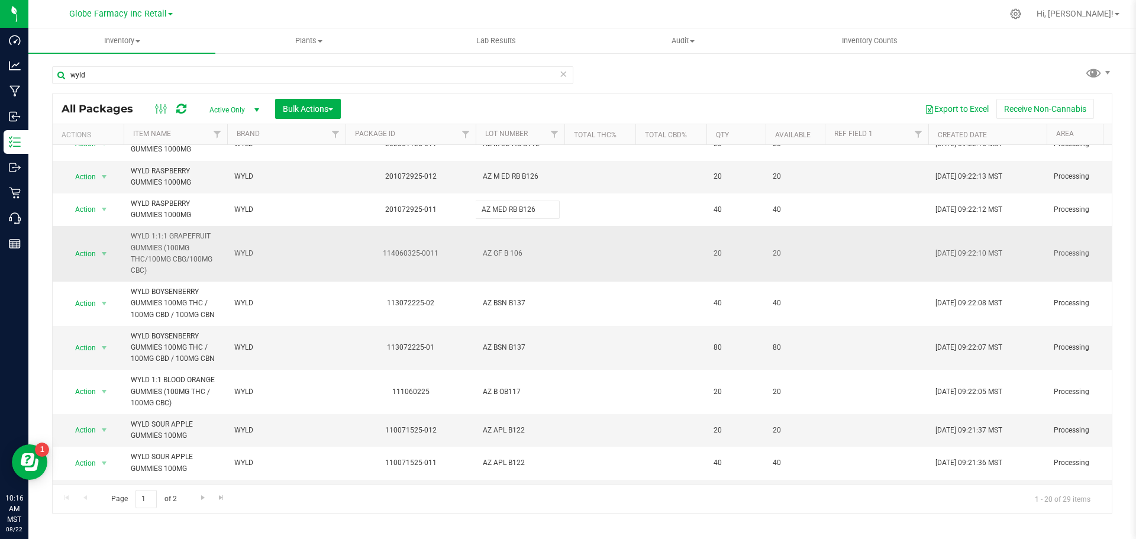
type input "AZ MED RB B126"
click at [512, 291] on div "All Packages Active Only Active Only Lab Samples Locked All Bulk Actions Add to…" at bounding box center [582, 303] width 1060 height 420
click at [511, 259] on span "AZ GF B 106" at bounding box center [520, 253] width 75 height 11
click at [508, 263] on input "AZ GF B 106" at bounding box center [517, 253] width 85 height 18
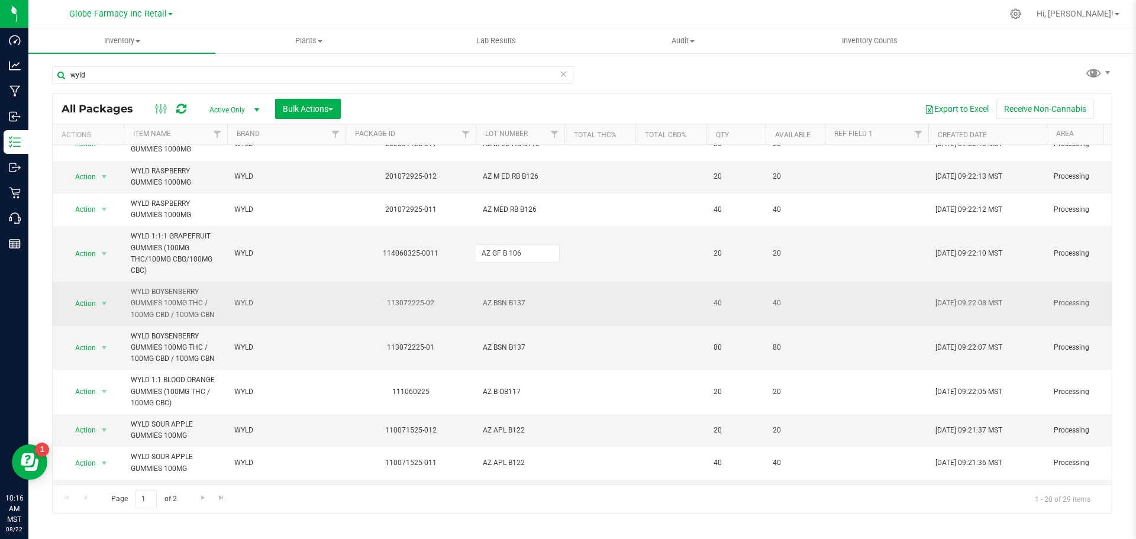
type input "AZ GF B106"
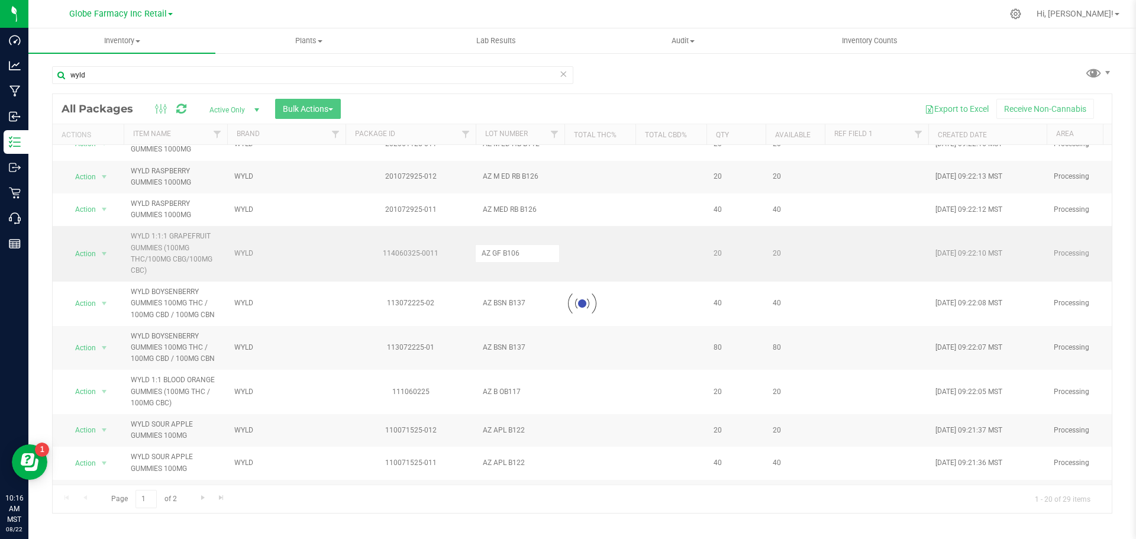
click at [568, 250] on div "Loading... All Packages Active Only Active Only Lab Samples Locked All Bulk Act…" at bounding box center [582, 303] width 1060 height 420
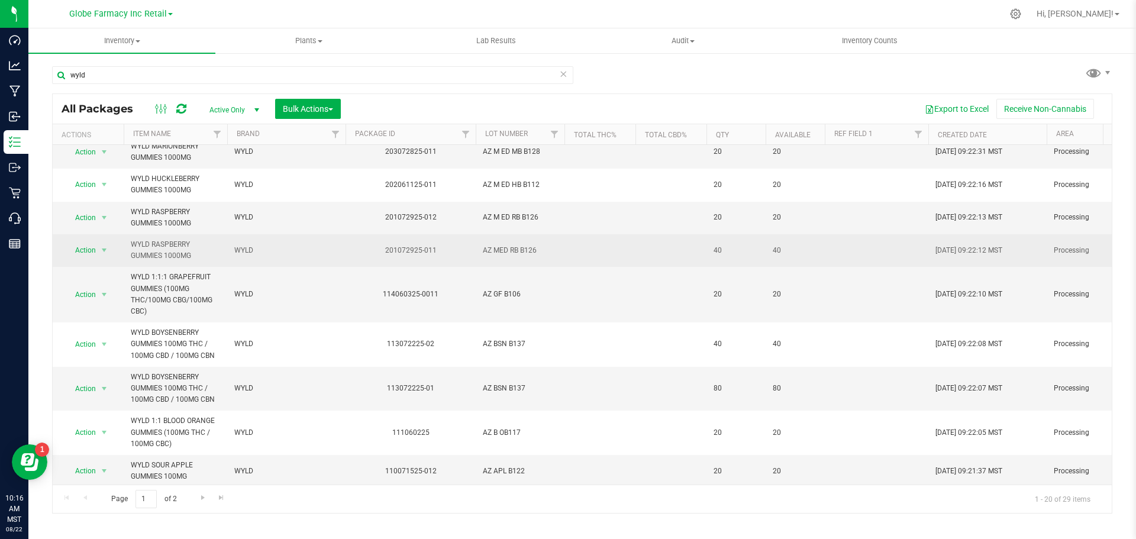
scroll to position [343, 0]
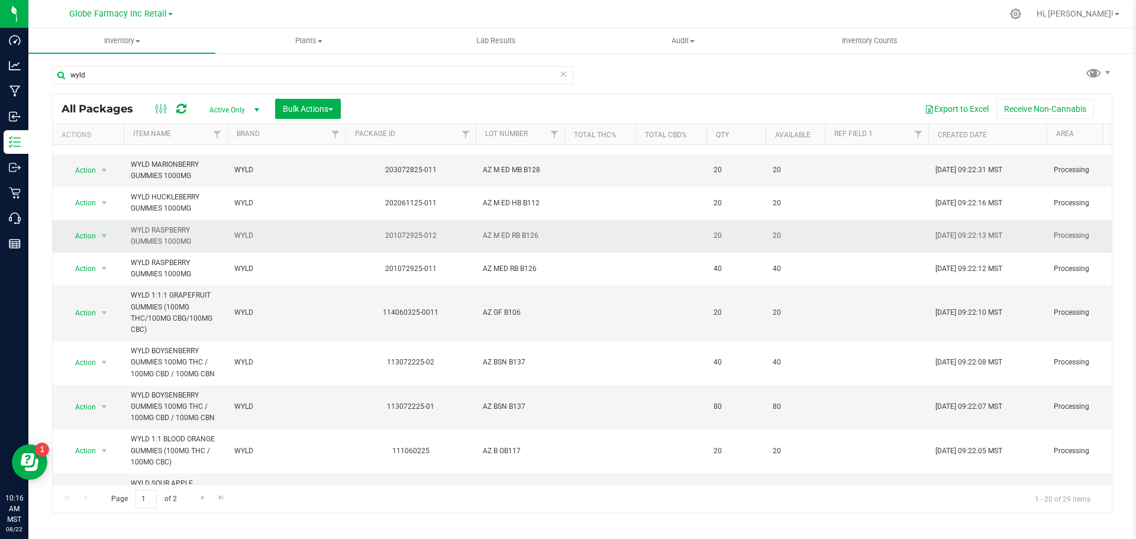
click at [512, 241] on span "AZ M ED RB B126" at bounding box center [520, 235] width 75 height 11
click at [501, 245] on input "AZ M ED RB B126" at bounding box center [517, 236] width 85 height 18
type input "AZ MED RB B126"
click at [559, 206] on div "All Packages Active Only Active Only Lab Samples Locked All Bulk Actions Add to…" at bounding box center [582, 303] width 1060 height 420
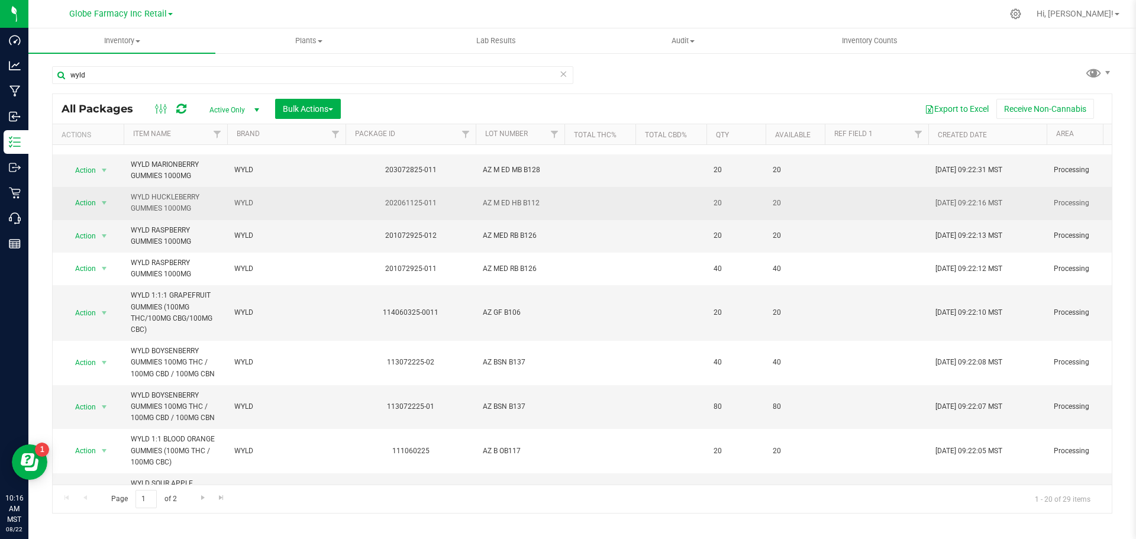
click at [505, 209] on span "AZ M ED HB B112" at bounding box center [520, 203] width 75 height 11
click at [500, 212] on input "AZ M ED HB B112" at bounding box center [517, 203] width 85 height 18
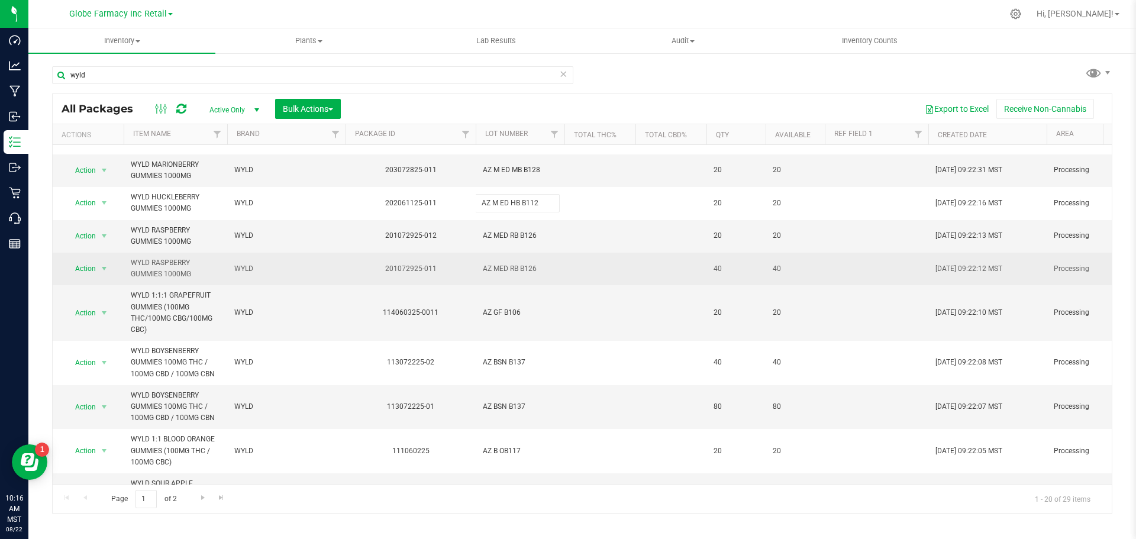
type input "AZ MED HB B112"
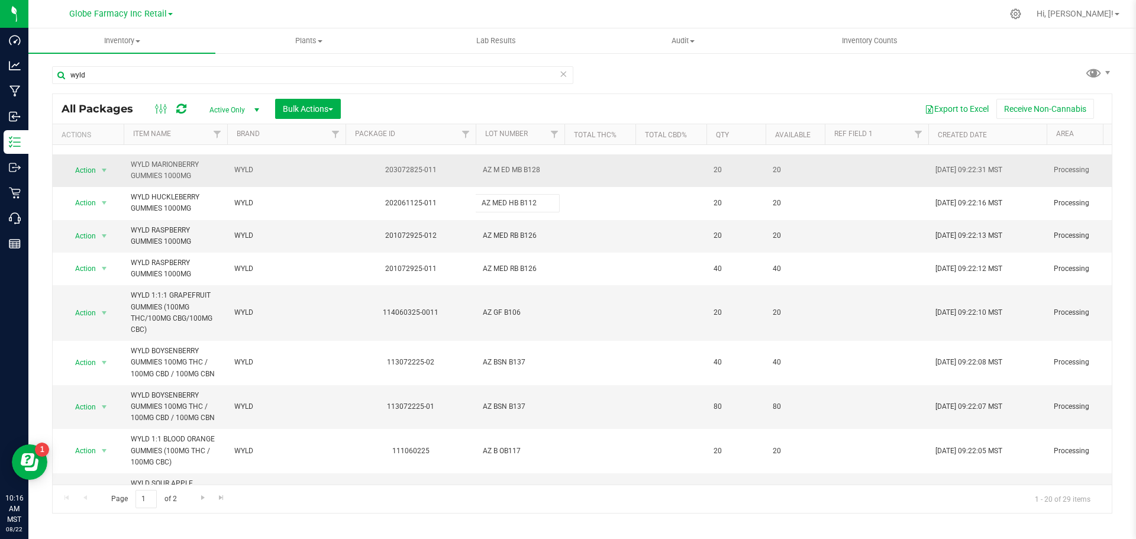
click at [545, 186] on div "All Packages Active Only Active Only Lab Samples Locked All Bulk Actions Add to…" at bounding box center [582, 303] width 1060 height 420
click at [504, 187] on td "AZ M ED MB B128" at bounding box center [520, 170] width 89 height 33
click at [502, 179] on input "AZ M ED MB B128" at bounding box center [517, 170] width 85 height 18
type input "AZ MED MB B128"
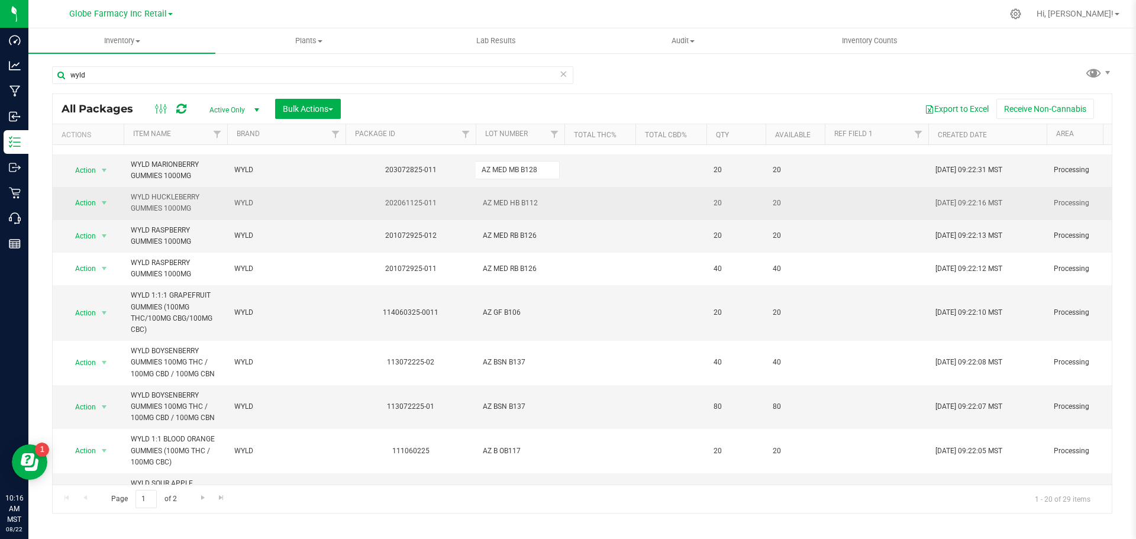
click at [540, 240] on div "All Packages Active Only Active Only Lab Samples Locked All Bulk Actions Add to…" at bounding box center [582, 303] width 1060 height 420
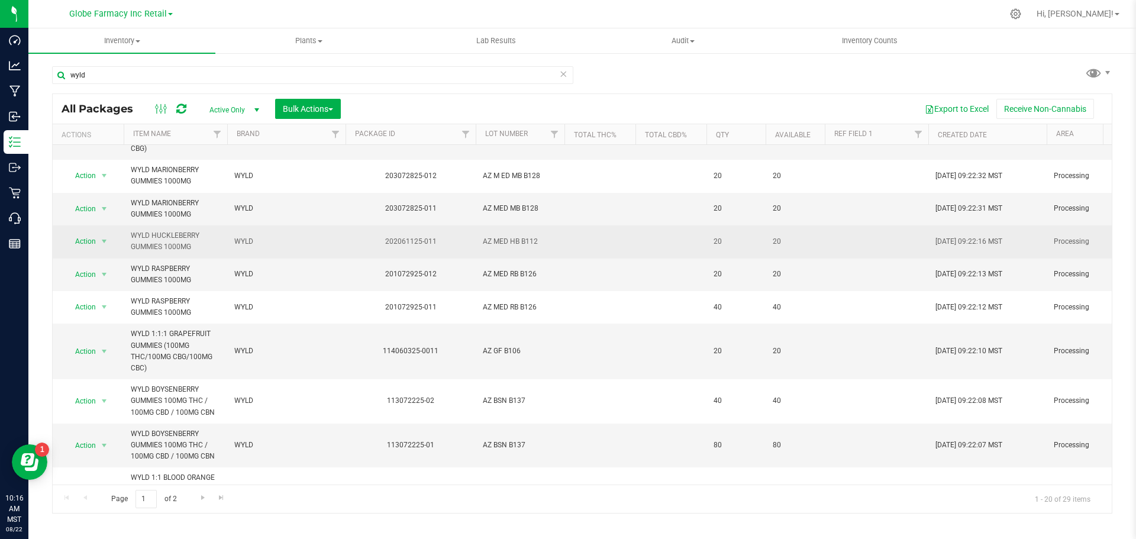
scroll to position [283, 0]
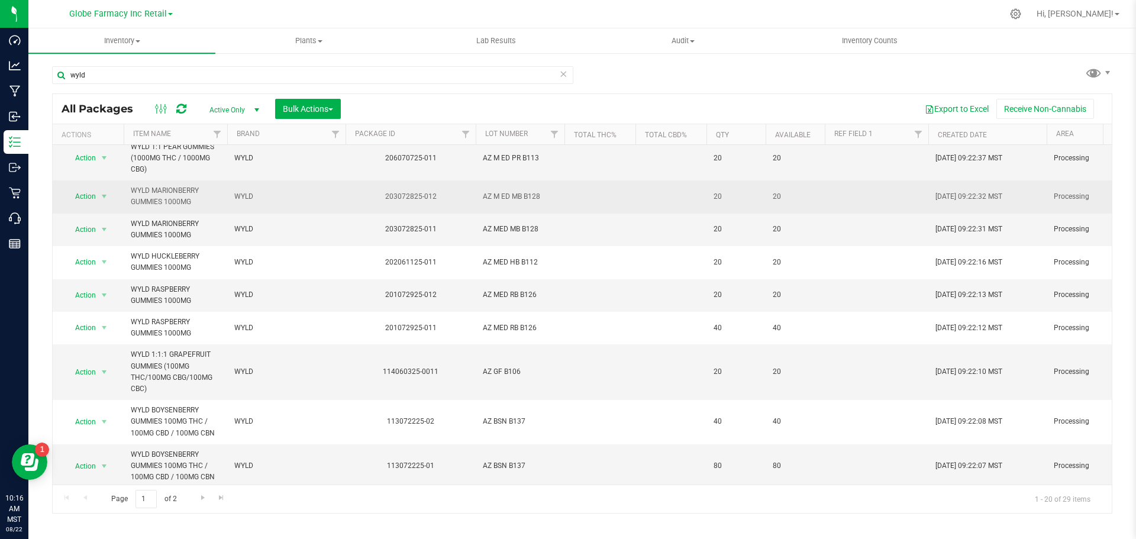
click at [504, 213] on td "AZ M ED MB B128" at bounding box center [520, 196] width 89 height 33
click at [500, 206] on input "AZ M ED MB B128" at bounding box center [517, 197] width 85 height 18
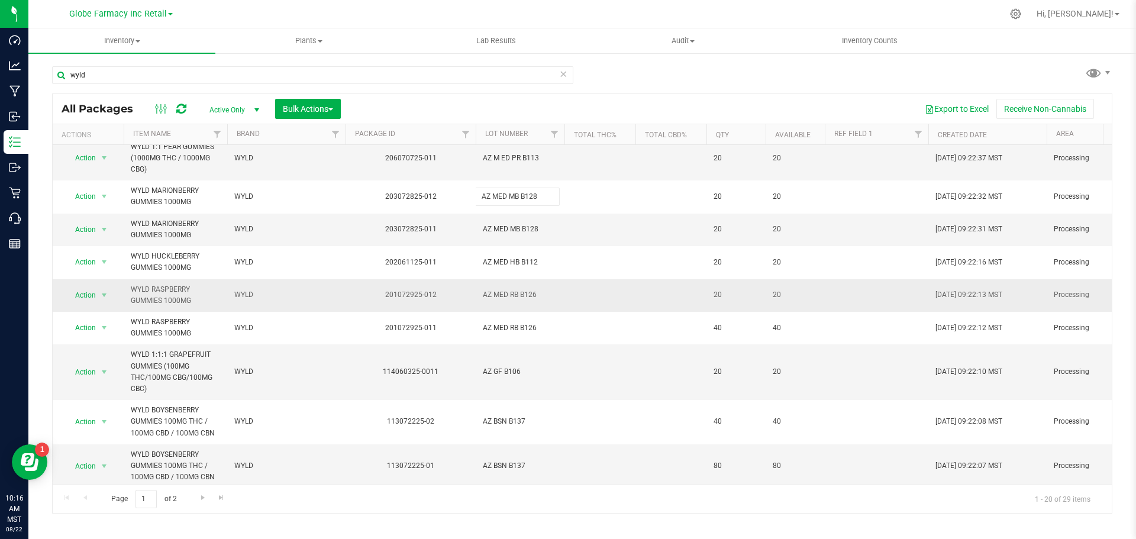
type input "AZ MED MB B128"
click at [527, 314] on div "All Packages Active Only Active Only Lab Samples Locked All Bulk Actions Add to…" at bounding box center [582, 303] width 1060 height 420
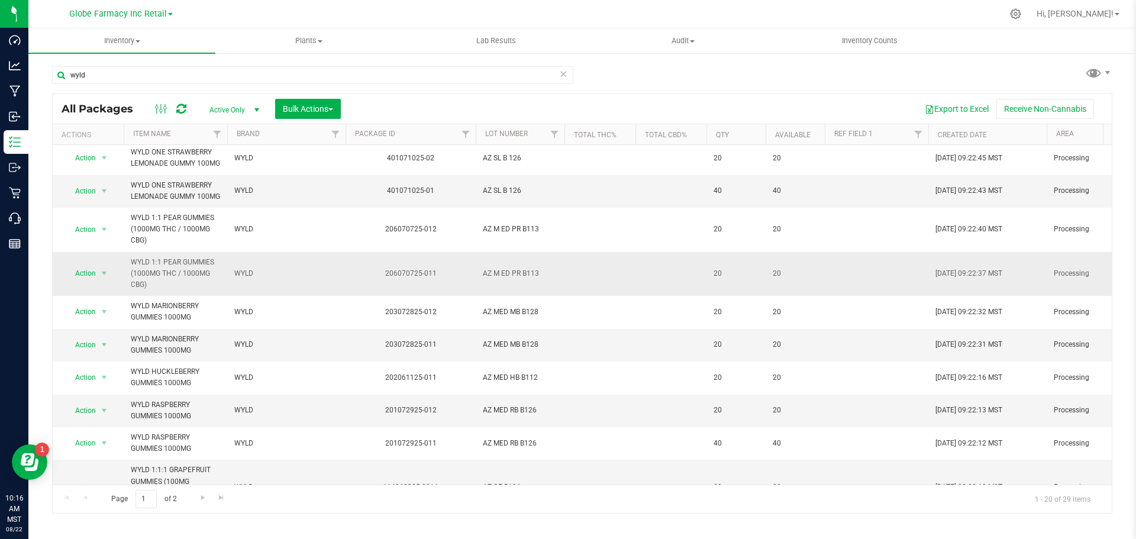
scroll to position [165, 0]
click at [506, 282] on span "AZ M ED PR B113" at bounding box center [520, 276] width 75 height 11
click at [502, 286] on input "AZ M ED PR B113" at bounding box center [517, 276] width 85 height 18
type input "AZ MED PR B113"
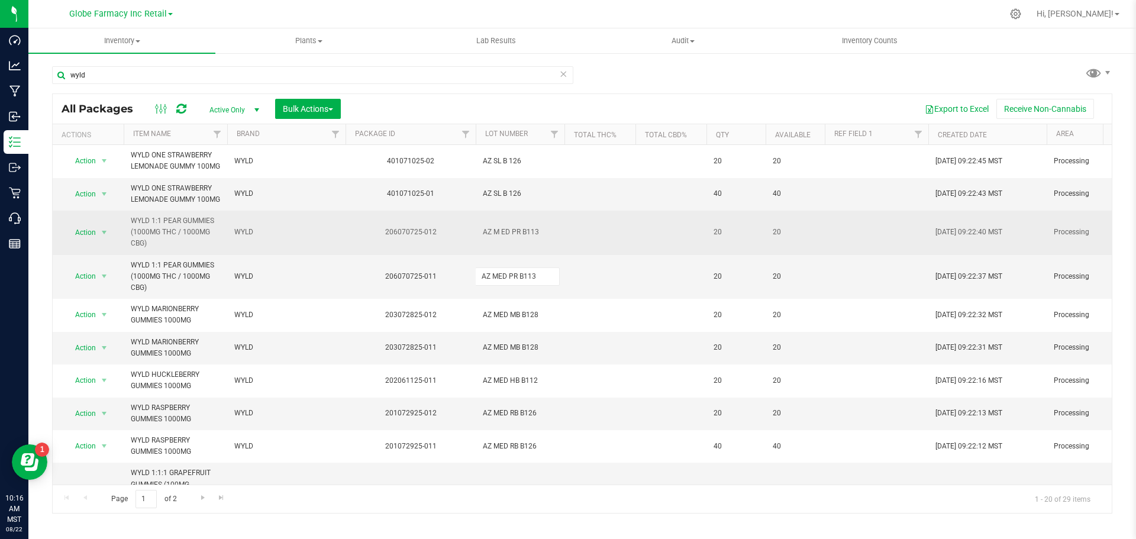
click at [553, 247] on div "All Packages Active Only Active Only Lab Samples Locked All Bulk Actions Add to…" at bounding box center [582, 303] width 1060 height 420
click at [506, 238] on span "AZ M ED PR B113" at bounding box center [520, 232] width 75 height 11
click at [499, 241] on input "AZ M ED PR B113" at bounding box center [517, 232] width 85 height 18
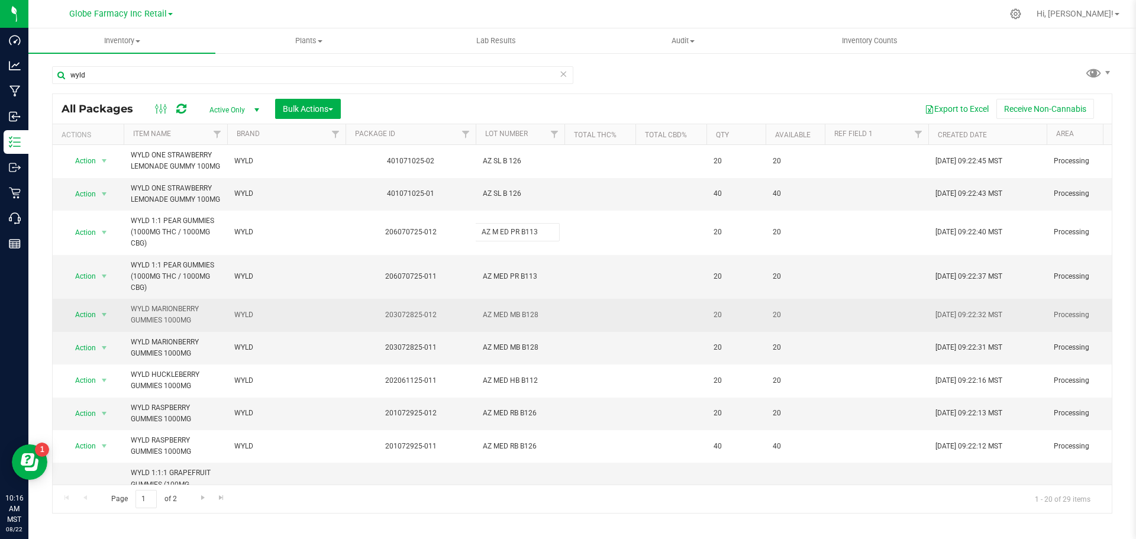
type input "AZ MED PR B113"
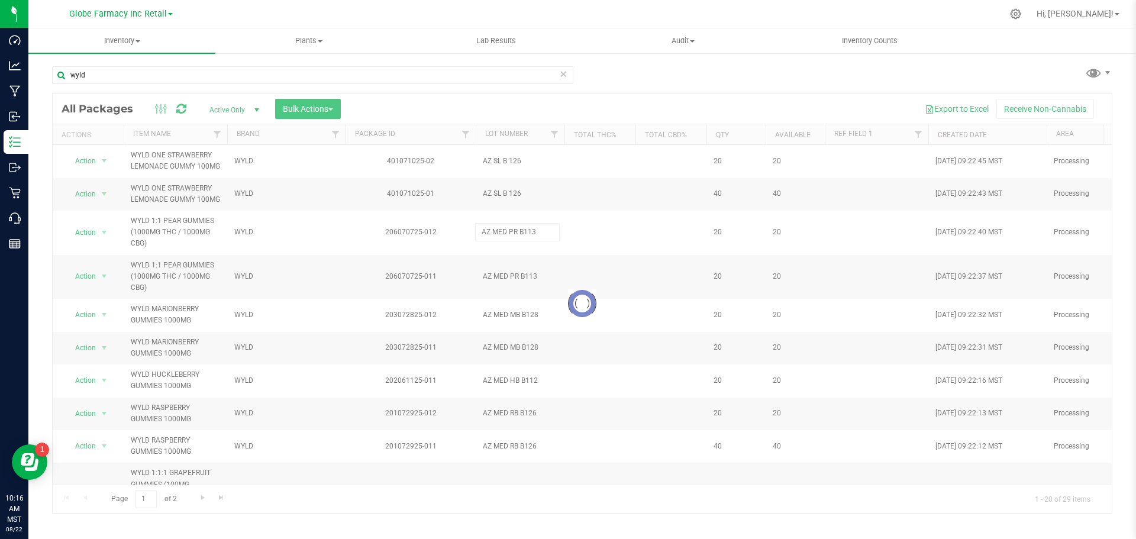
click at [580, 206] on div "Loading... All Packages Active Only Active Only Lab Samples Locked All Bulk Act…" at bounding box center [582, 303] width 1060 height 420
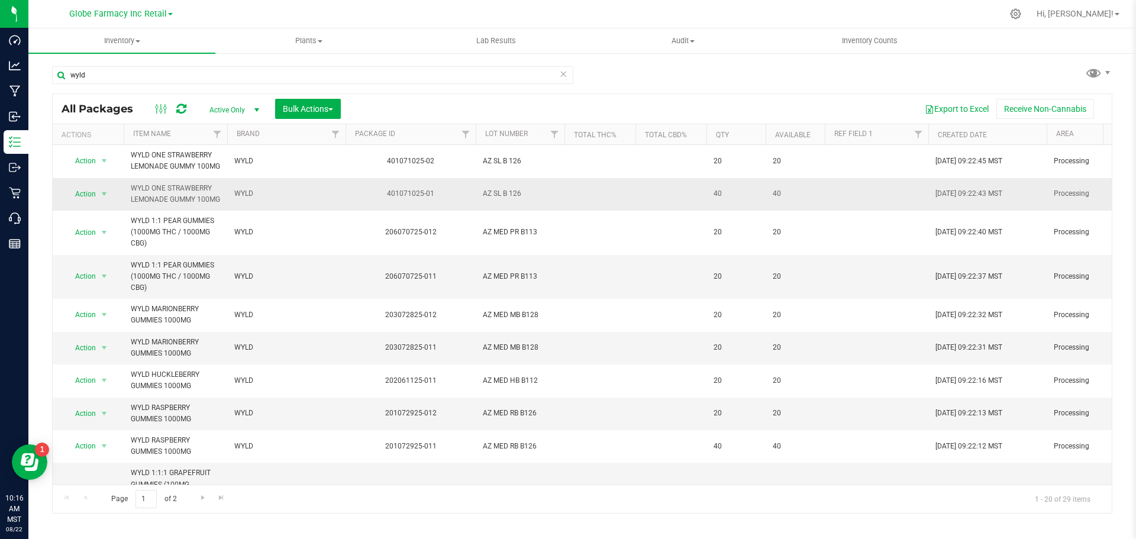
scroll to position [106, 0]
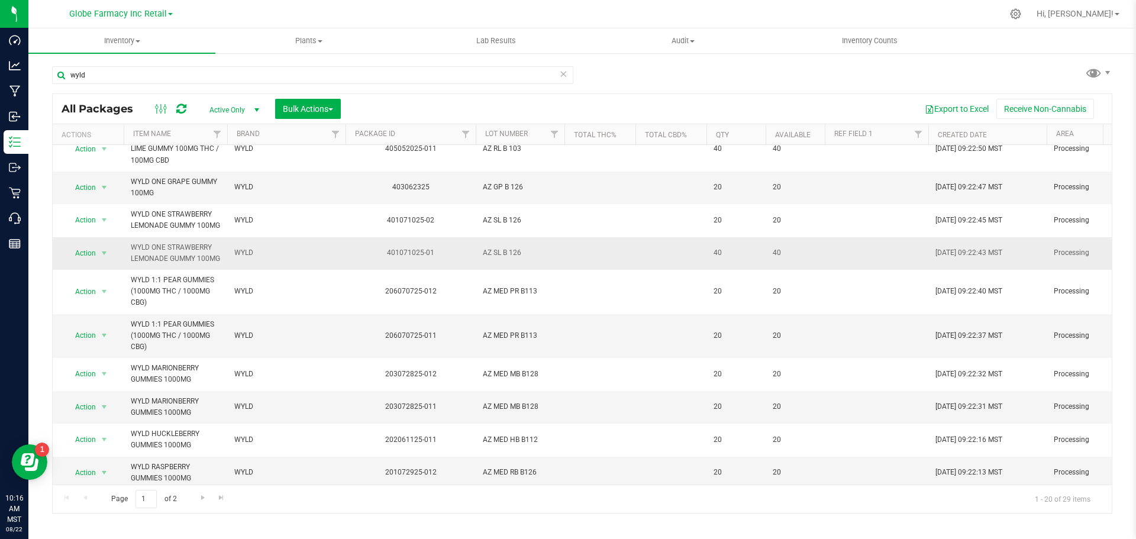
click at [514, 259] on span "AZ SL B 126" at bounding box center [520, 252] width 75 height 11
click at [509, 262] on input "AZ SL B 126" at bounding box center [517, 253] width 85 height 18
type input "AZ SL B126"
click at [569, 251] on div "All Packages Active Only Active Only Lab Samples Locked All Bulk Actions Add to…" at bounding box center [582, 303] width 1060 height 420
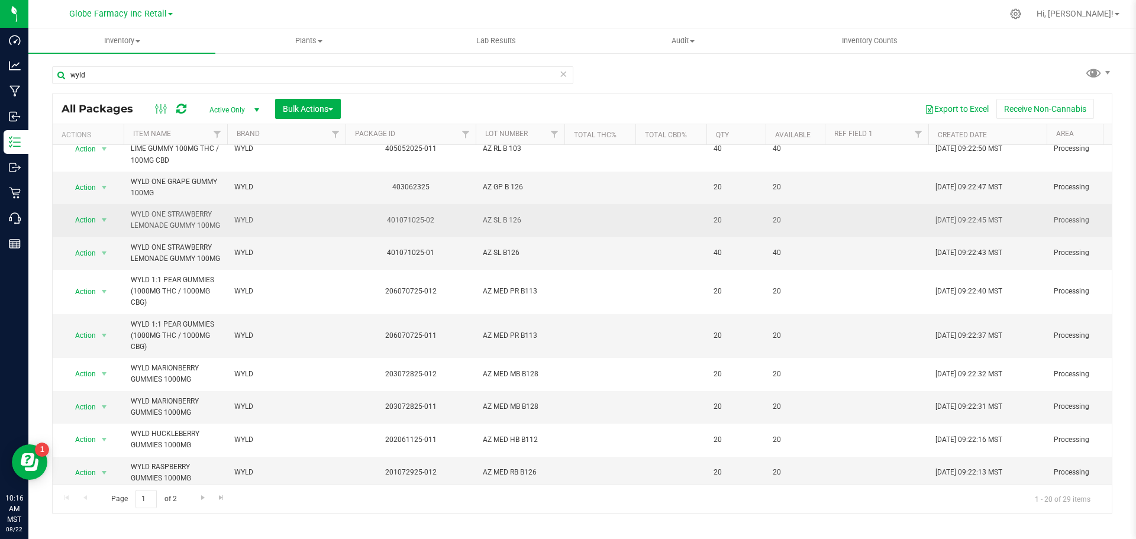
click at [517, 224] on span "AZ SL B 126" at bounding box center [520, 220] width 75 height 11
click at [507, 229] on input "AZ SL B 126" at bounding box center [517, 220] width 85 height 18
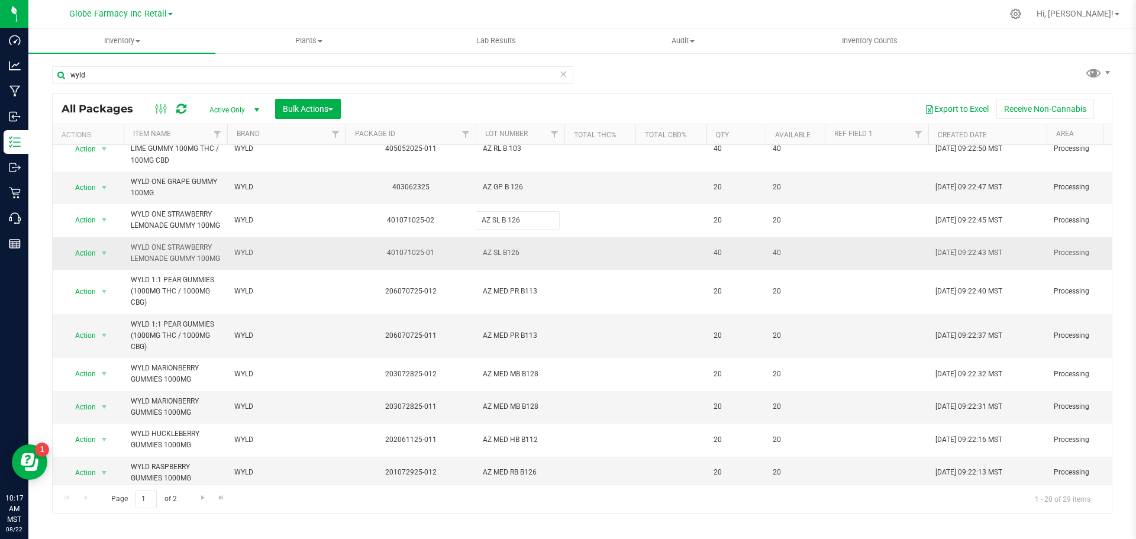
type input "AZ SL B126"
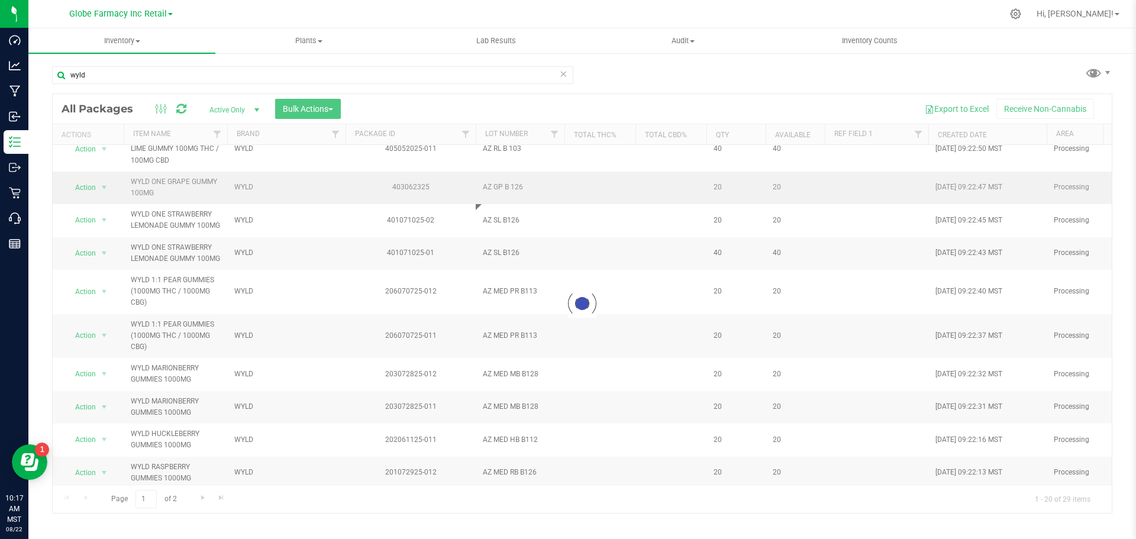
click at [572, 197] on div "Loading... All Packages Active Only Active Only Lab Samples Locked All Bulk Act…" at bounding box center [582, 303] width 1060 height 420
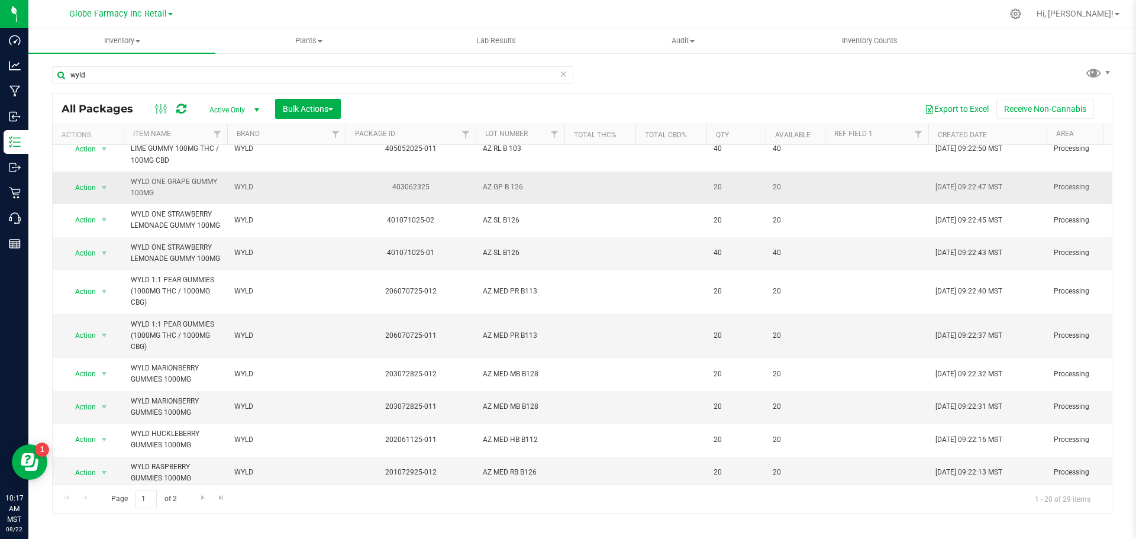
click at [512, 190] on span "AZ GP B 126" at bounding box center [520, 187] width 75 height 11
click at [506, 188] on input "AZ GP B 126" at bounding box center [517, 187] width 85 height 18
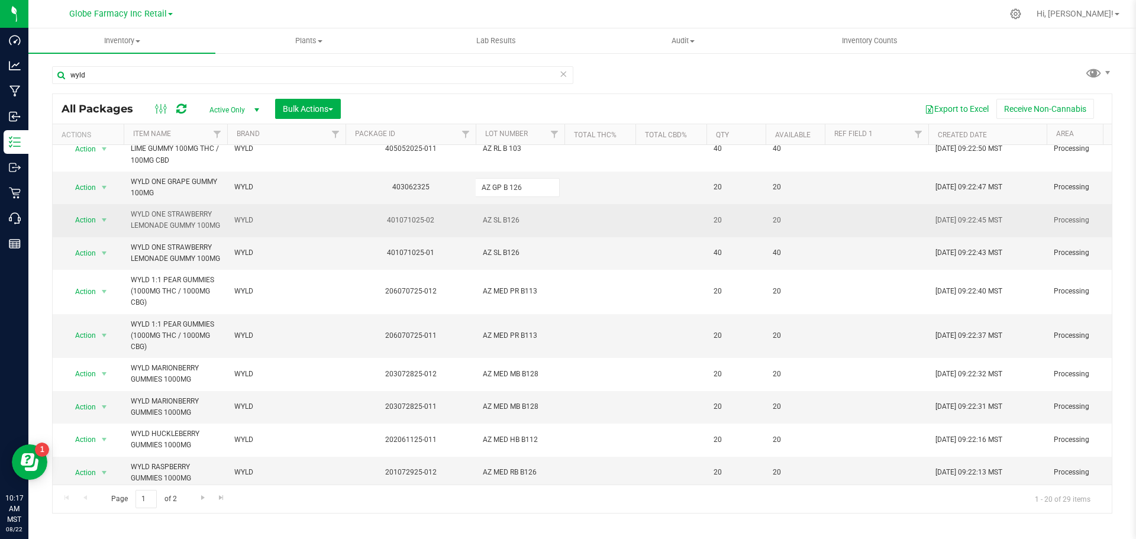
type input "AZ GP B126"
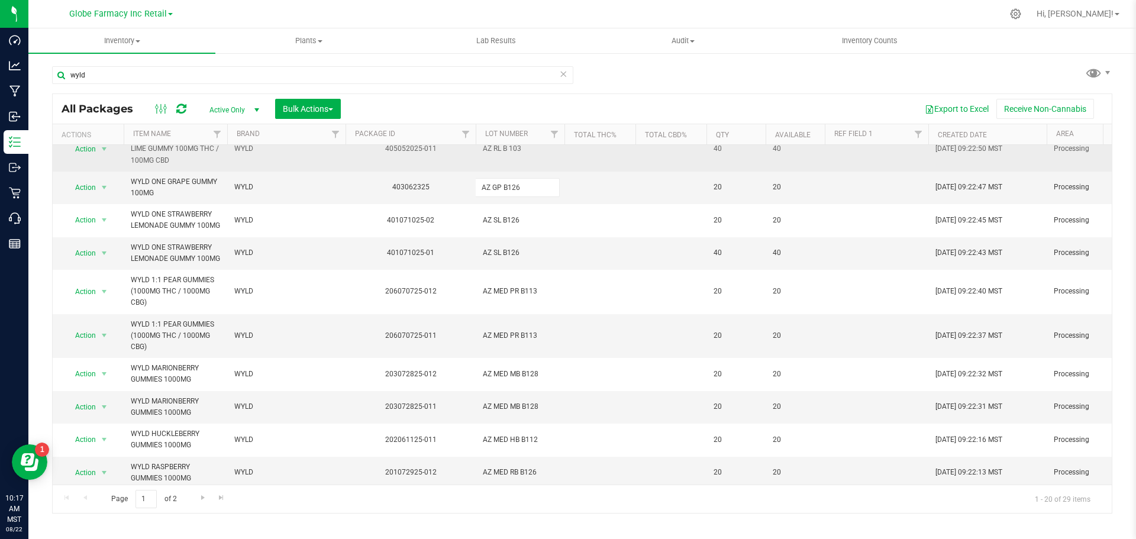
click at [584, 170] on div "All Packages Active Only Active Only Lab Samples Locked All Bulk Actions Add to…" at bounding box center [582, 303] width 1060 height 420
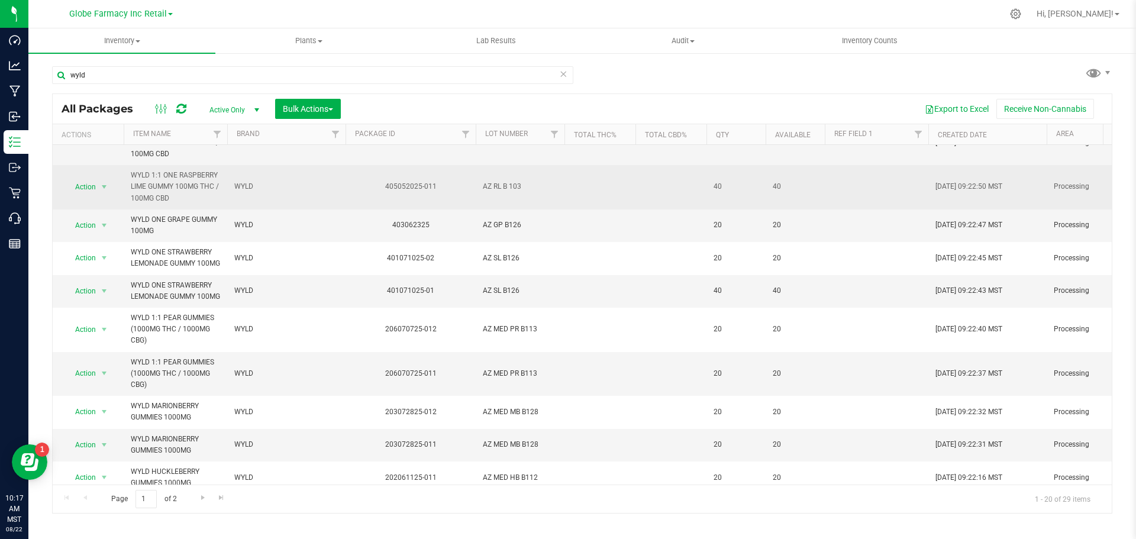
scroll to position [47, 0]
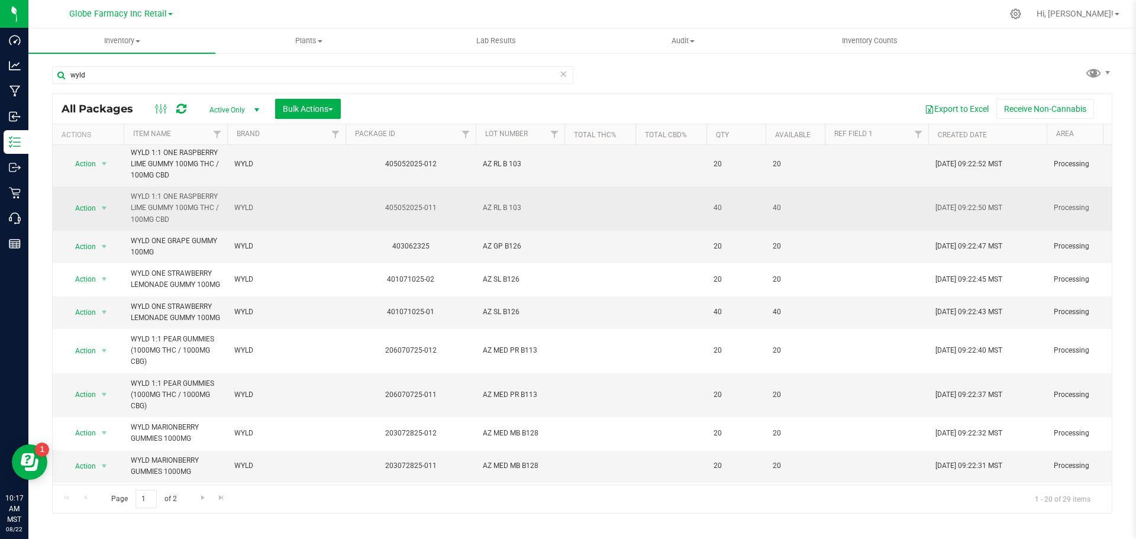
click at [511, 210] on span "AZ RL B 103" at bounding box center [520, 207] width 75 height 11
click at [504, 207] on input "AZ RL B 103" at bounding box center [517, 208] width 85 height 18
click at [505, 214] on input "AZ RL B 103" at bounding box center [517, 208] width 85 height 18
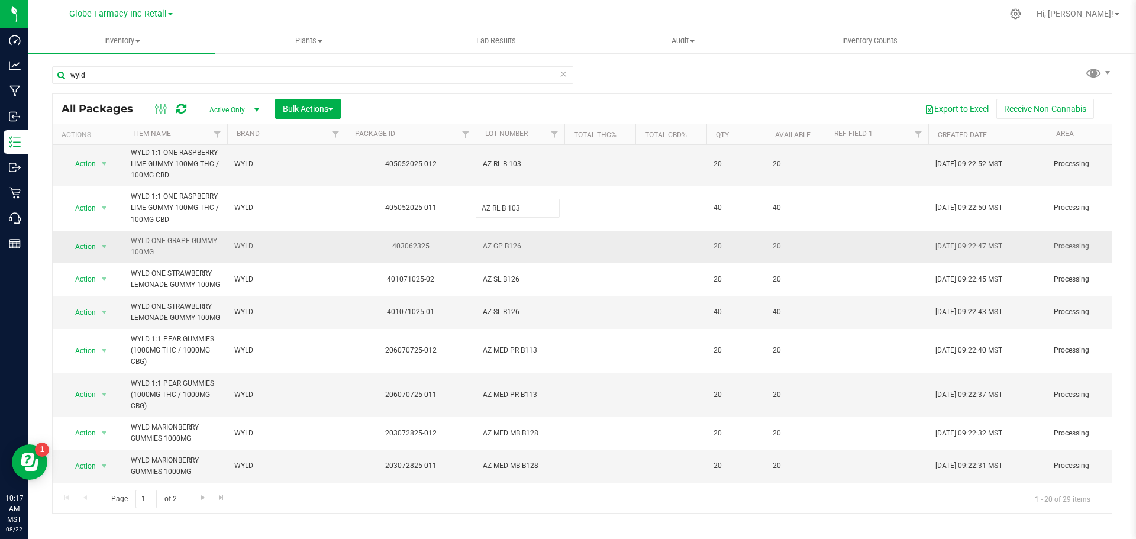
type input "AZ RL B103"
click at [553, 180] on div "All Packages Active Only Active Only Lab Samples Locked All Bulk Actions Add to…" at bounding box center [582, 303] width 1060 height 420
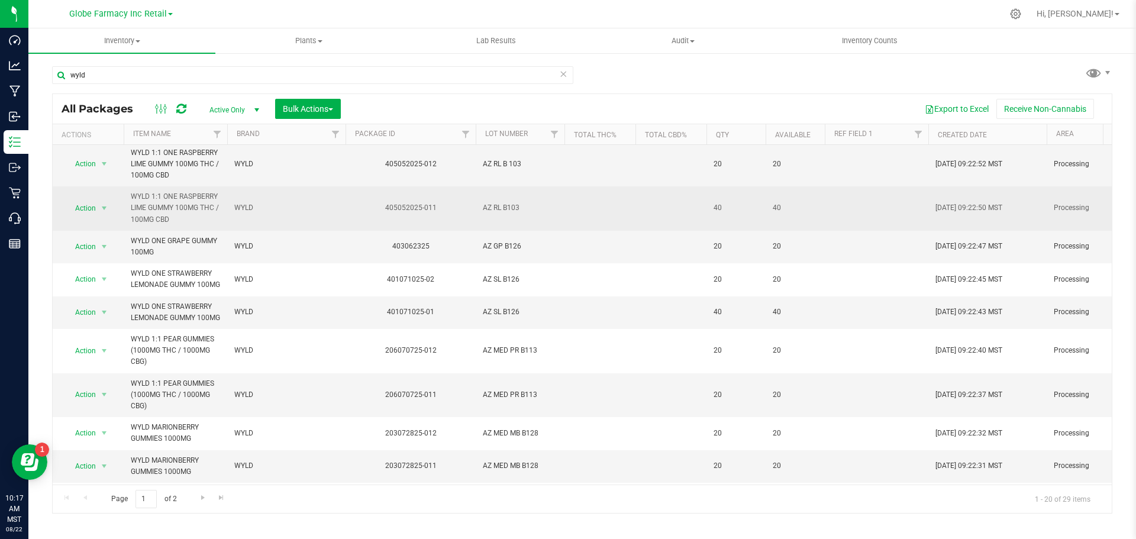
scroll to position [0, 0]
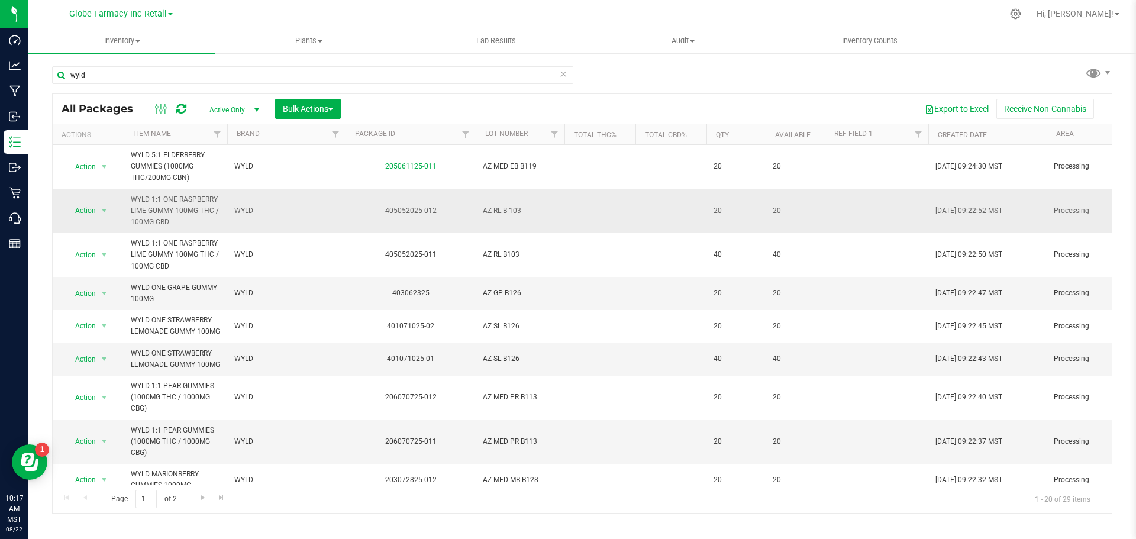
click at [511, 212] on span "AZ RL B 103" at bounding box center [520, 210] width 75 height 11
click at [505, 213] on input "AZ RL B 103" at bounding box center [517, 211] width 85 height 18
type input "AZ RL B103"
click at [589, 225] on div "All Packages Active Only Active Only Lab Samples Locked All Bulk Actions Add to…" at bounding box center [582, 303] width 1060 height 420
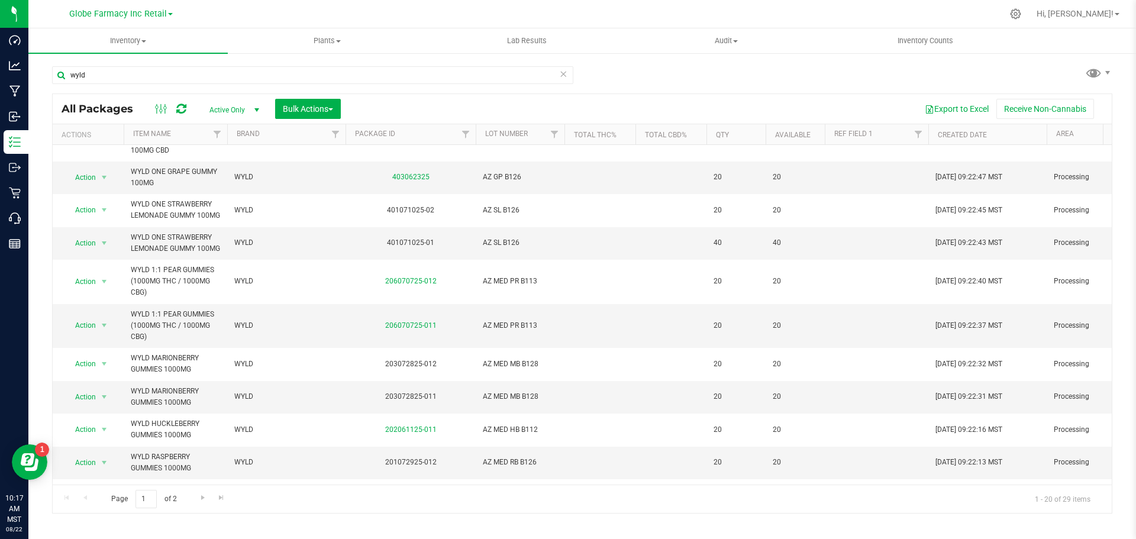
scroll to position [461, 0]
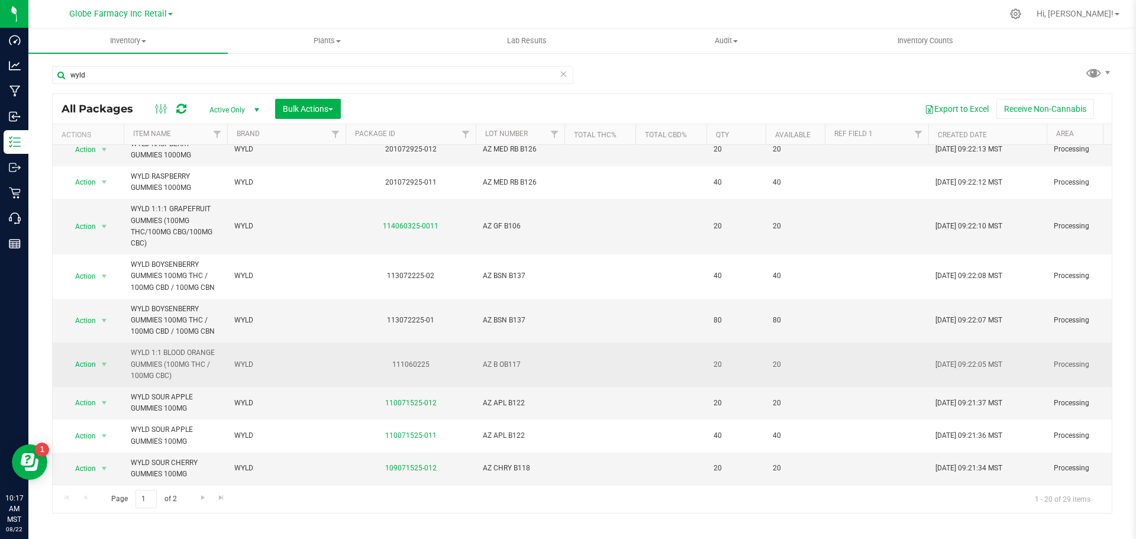
click at [498, 359] on span "AZ B OB117" at bounding box center [520, 364] width 75 height 11
click at [501, 359] on input "AZ B OB117" at bounding box center [517, 365] width 85 height 18
type input "AZ BO B117"
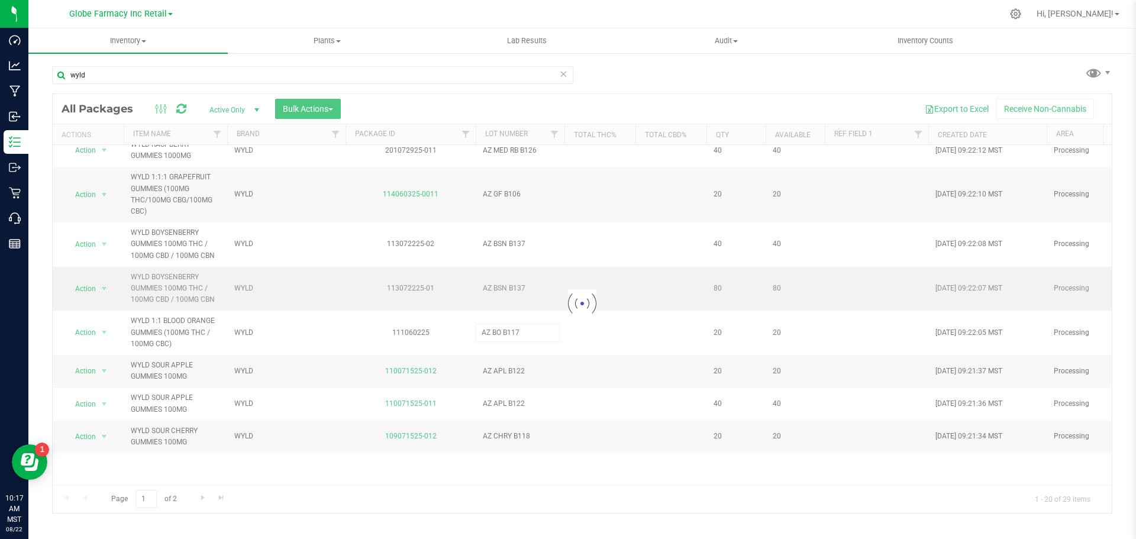
click at [562, 314] on div "Loading... All Packages Active Only Active Only Lab Samples Locked All Bulk Act…" at bounding box center [582, 303] width 1060 height 420
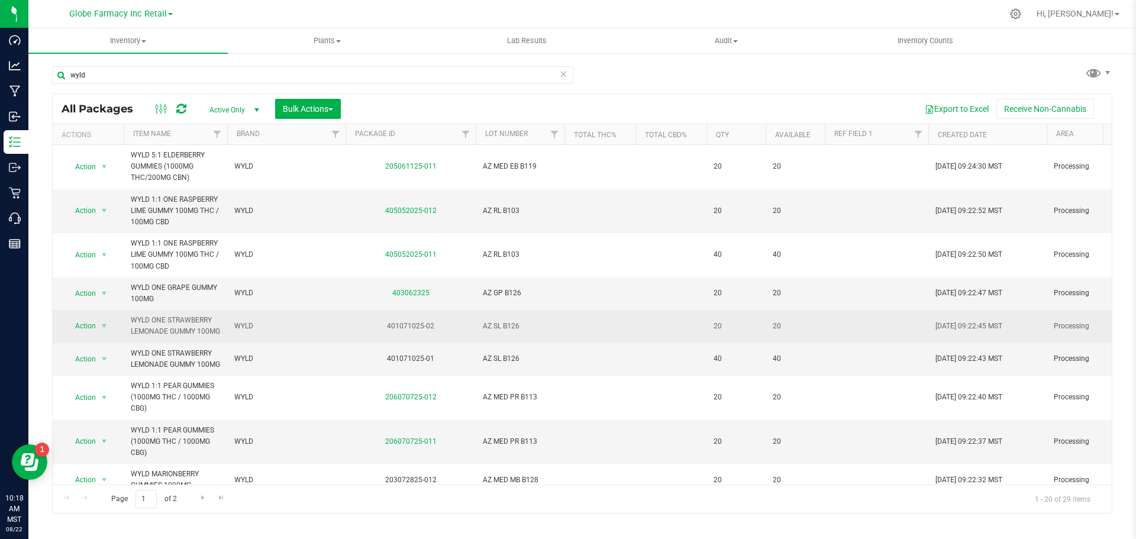
click at [499, 331] on span "AZ SL B126" at bounding box center [520, 326] width 75 height 11
click at [499, 331] on input "AZ SL B126" at bounding box center [517, 326] width 85 height 18
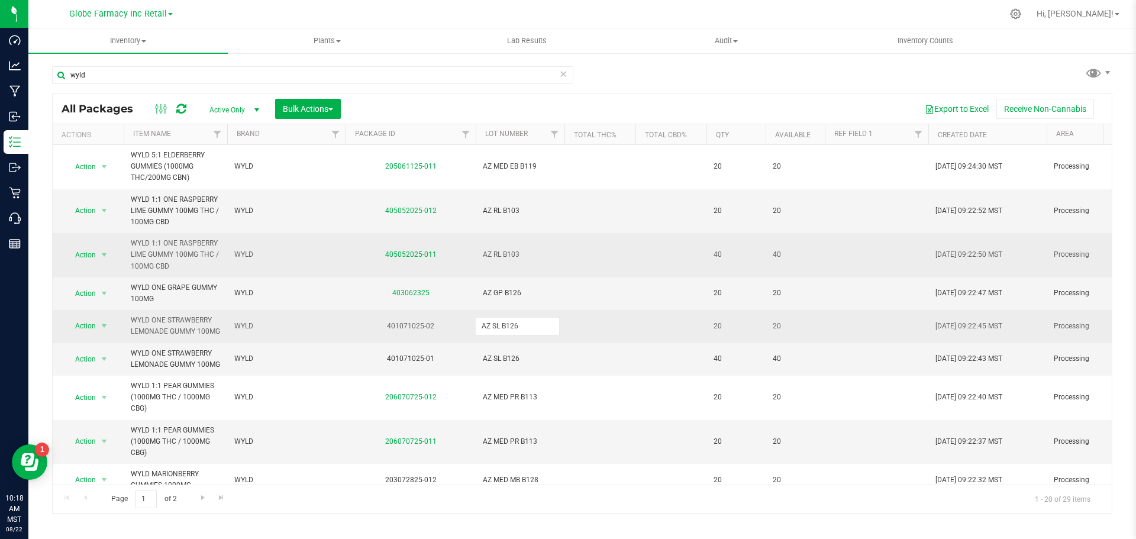
click at [554, 275] on td "AZ RL B103" at bounding box center [520, 255] width 89 height 44
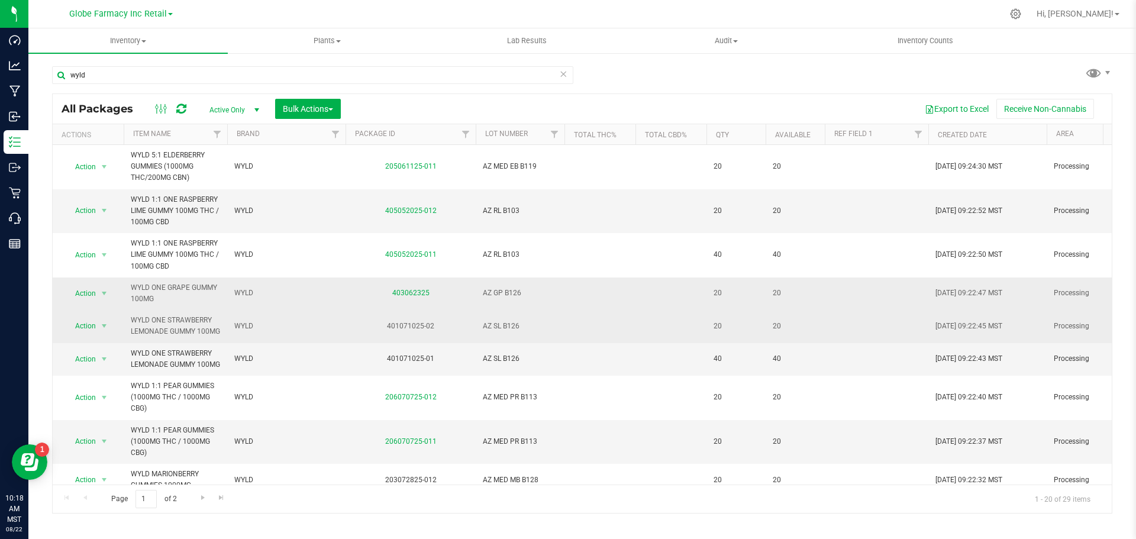
click at [563, 305] on td "AZ GP B126" at bounding box center [520, 294] width 89 height 33
click at [676, 289] on td at bounding box center [670, 294] width 71 height 33
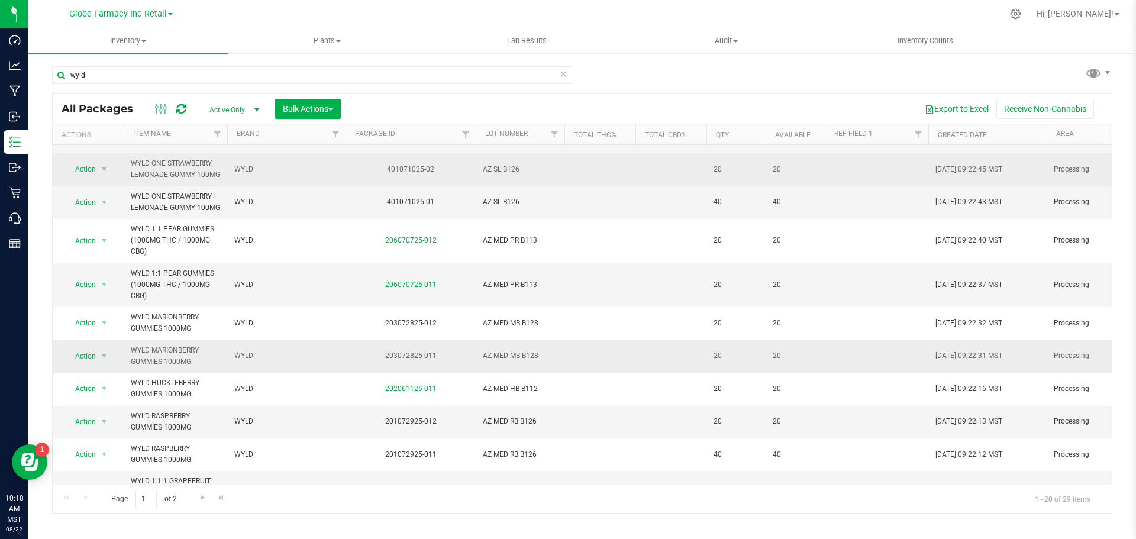
scroll to position [178, 0]
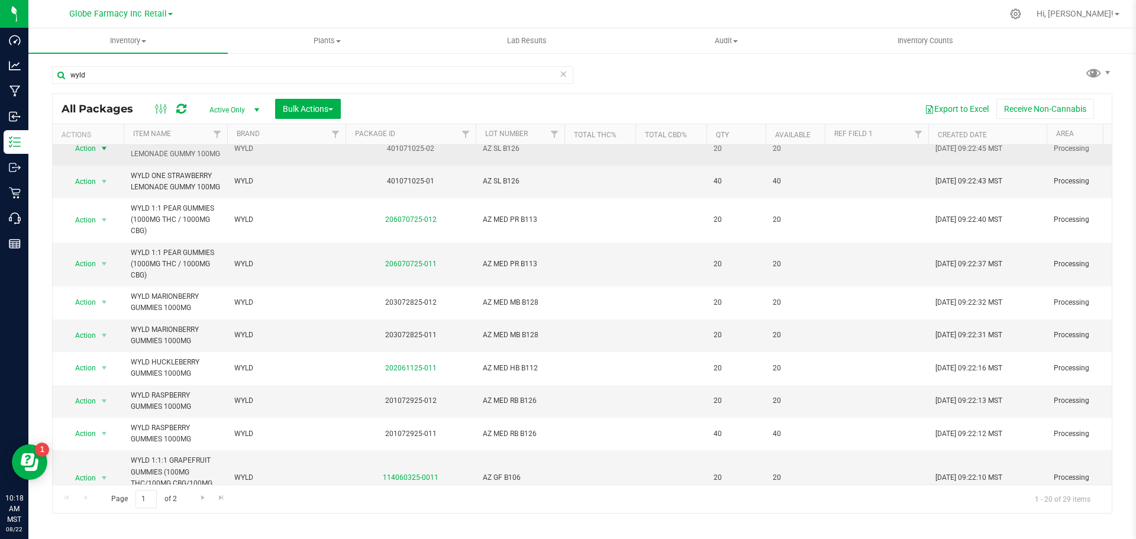
click at [105, 153] on span "select" at bounding box center [103, 148] width 9 height 9
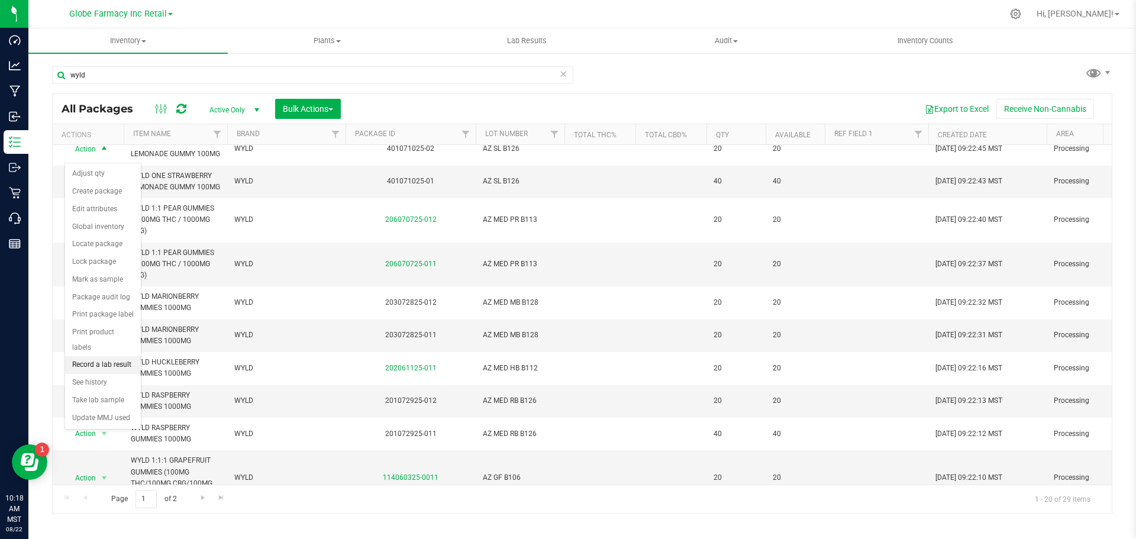
click at [119, 356] on li "Record a lab result" at bounding box center [103, 365] width 76 height 18
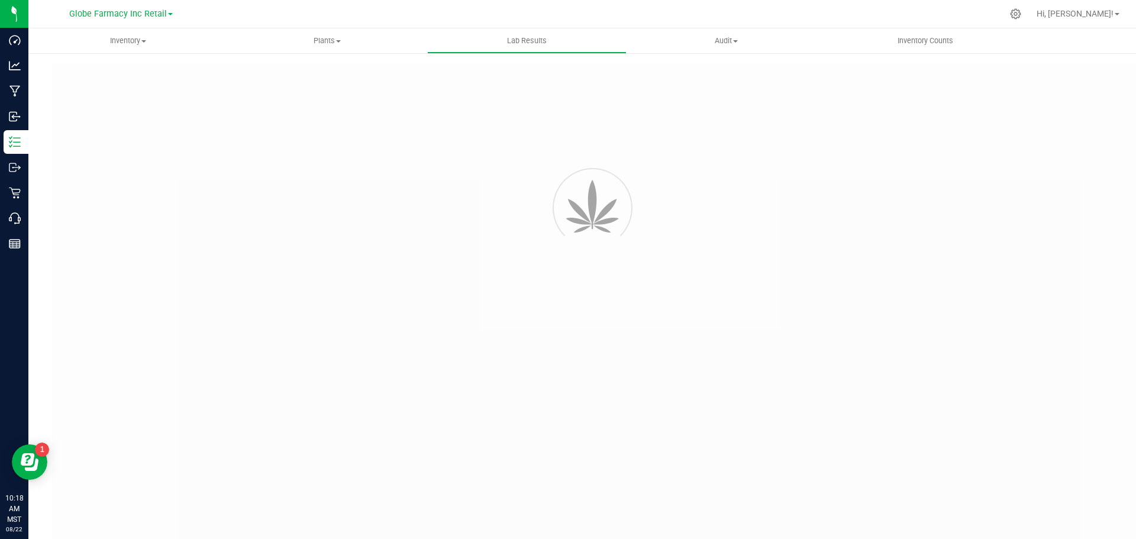
type input "401071025-02"
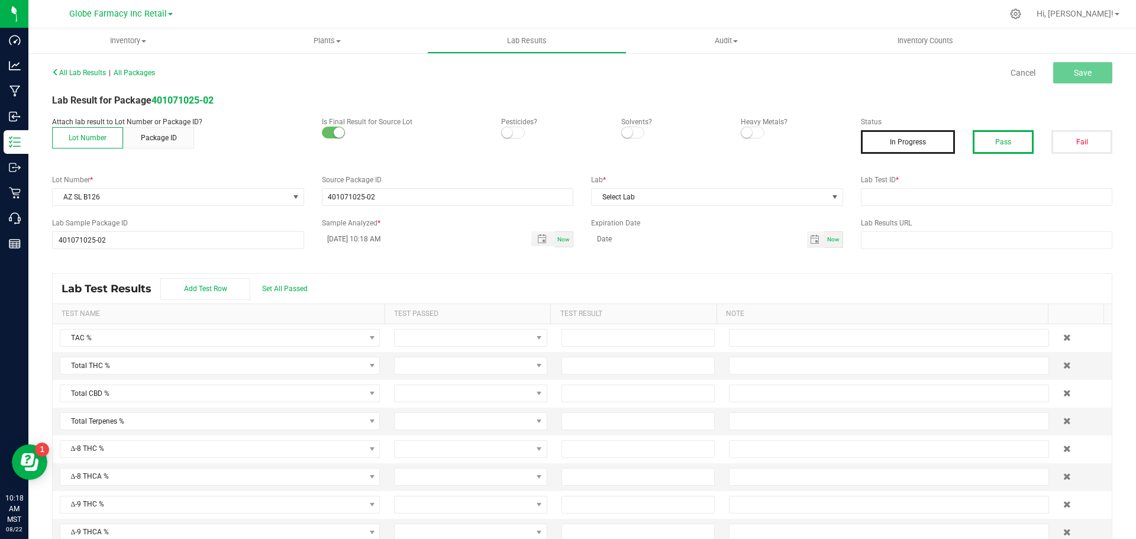
click at [973, 138] on button "Pass" at bounding box center [1003, 142] width 61 height 24
click at [733, 200] on span "Select Lab" at bounding box center [710, 197] width 236 height 17
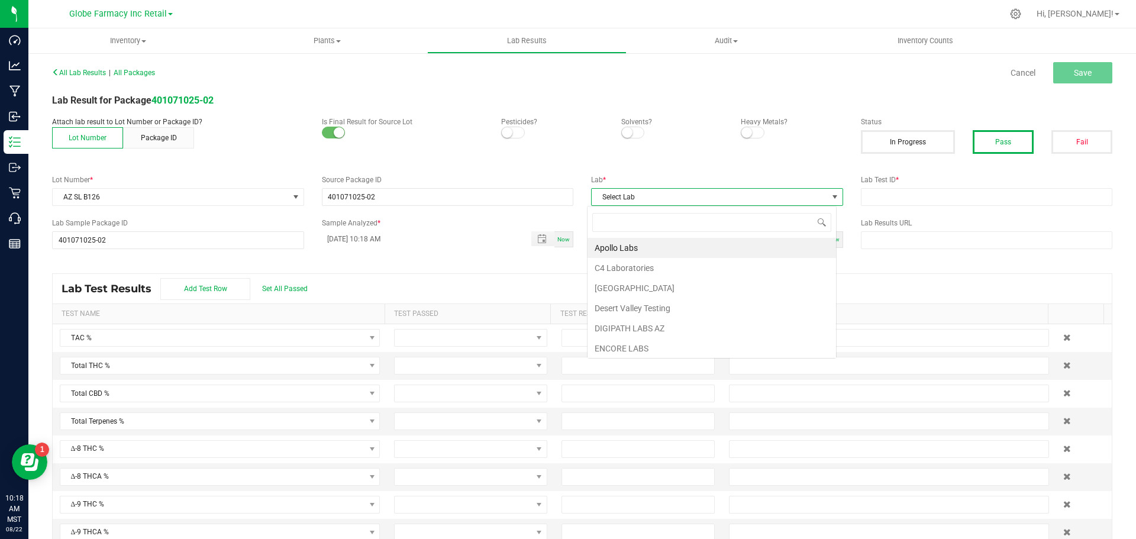
scroll to position [18, 250]
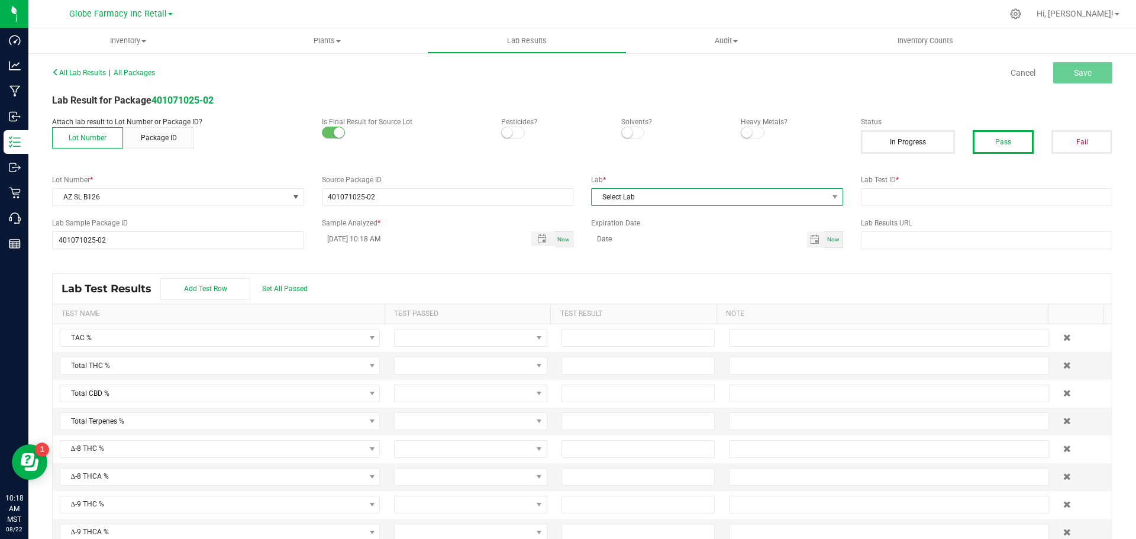
click at [757, 199] on span "Select Lab" at bounding box center [710, 197] width 236 height 17
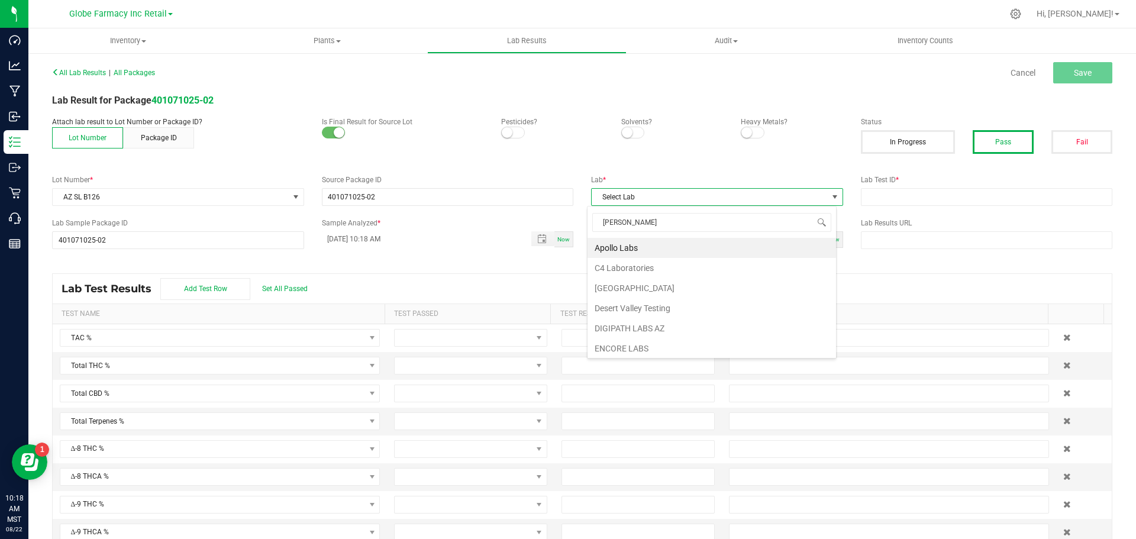
type input "[PERSON_NAME]"
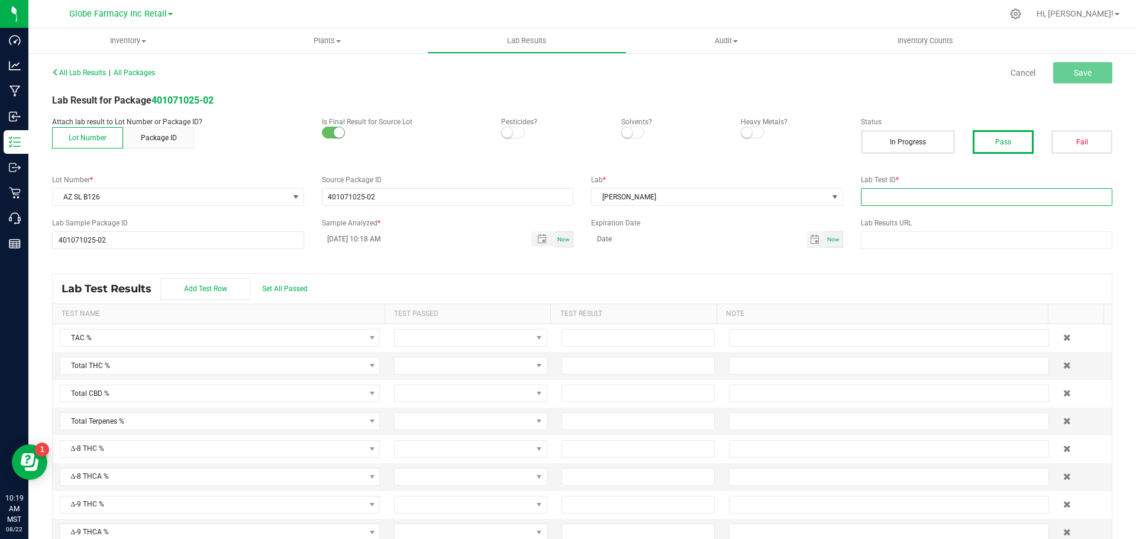
click at [883, 196] on input "text" at bounding box center [987, 197] width 252 height 18
paste input "2507SMAZ1144.3394"
type input "2507SMAZ1144.3394"
click at [1079, 73] on span "Save" at bounding box center [1083, 72] width 18 height 9
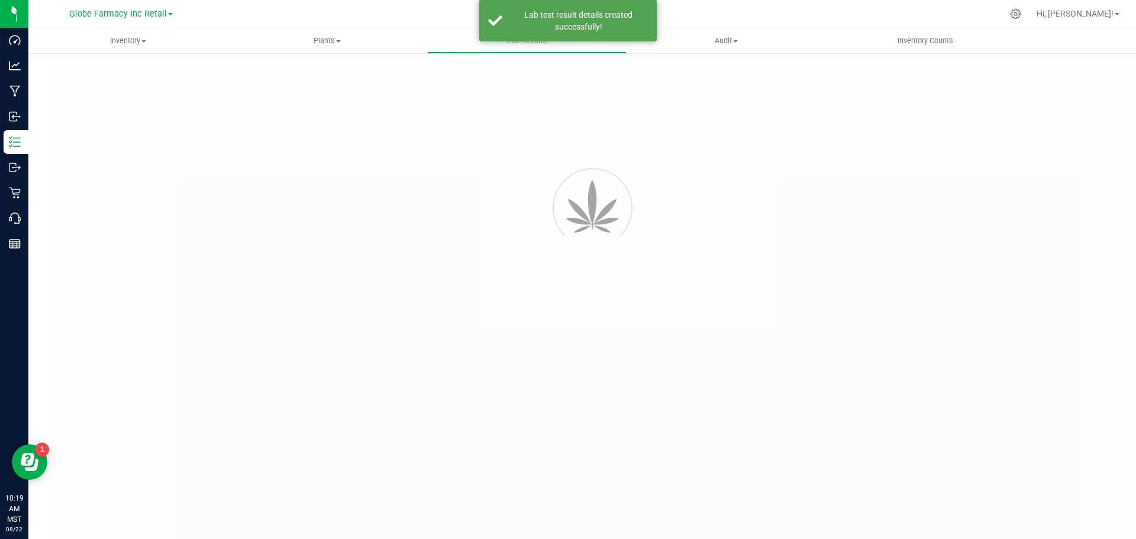
type input "401071025-02"
type input "2507SMAZ1144.3394"
type input "401071025-02"
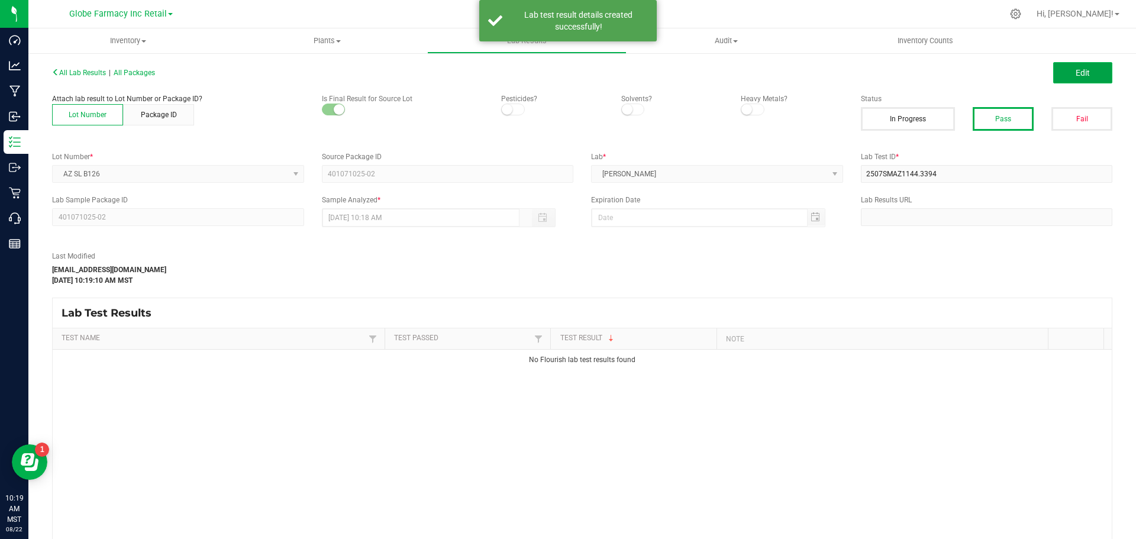
click at [1063, 66] on button "Edit" at bounding box center [1082, 72] width 59 height 21
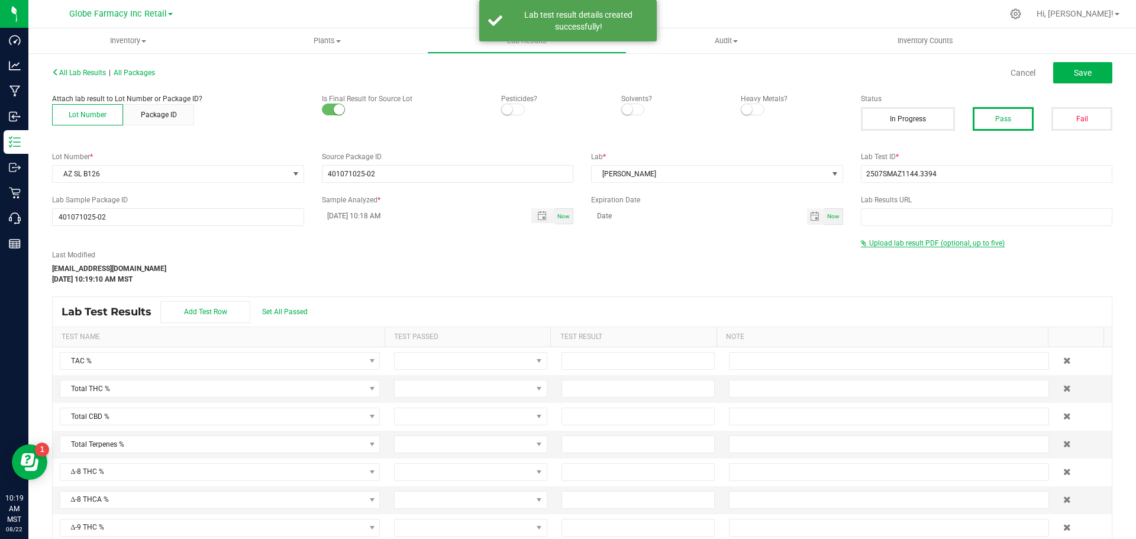
click at [911, 247] on span "Upload lab result PDF (optional, up to five)" at bounding box center [933, 243] width 144 height 8
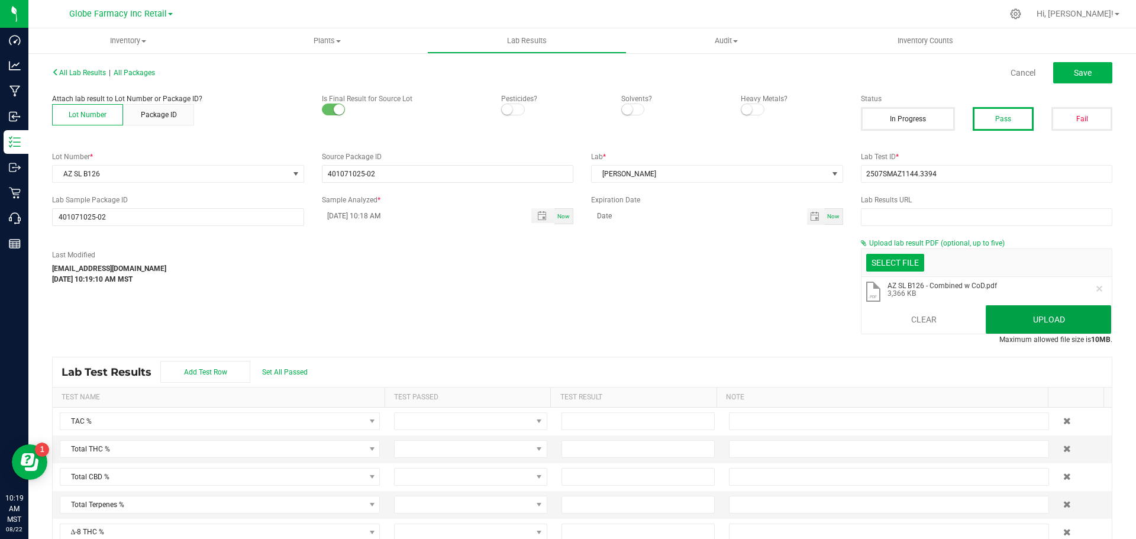
click at [996, 326] on button "Upload" at bounding box center [1048, 319] width 125 height 28
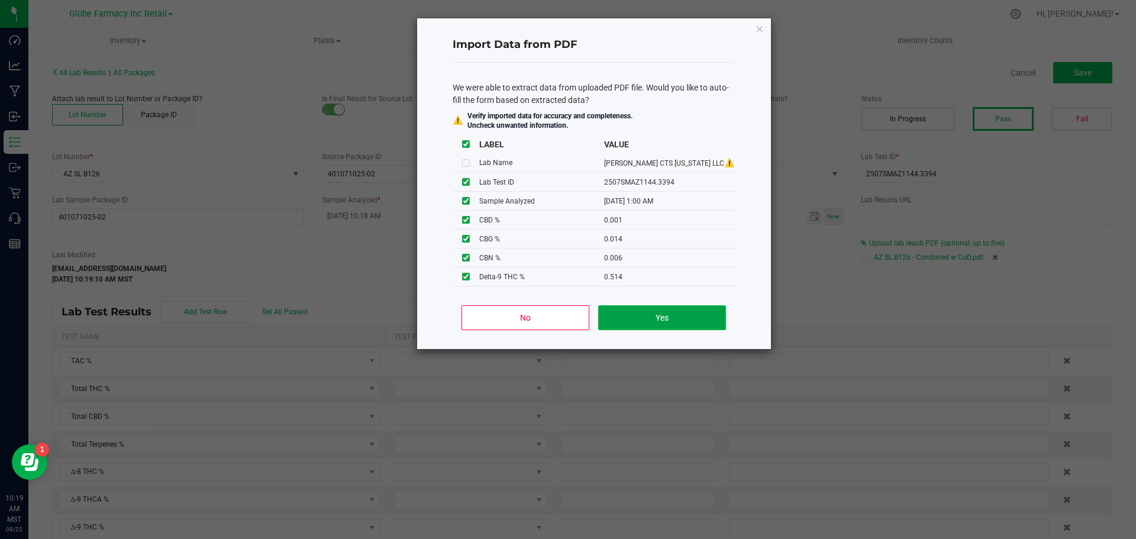
click at [667, 309] on button "Yes" at bounding box center [661, 317] width 127 height 25
type input "07/16/2025 1:00 AM"
type input "3.0000"
type input "0.5140"
type input "0.0040"
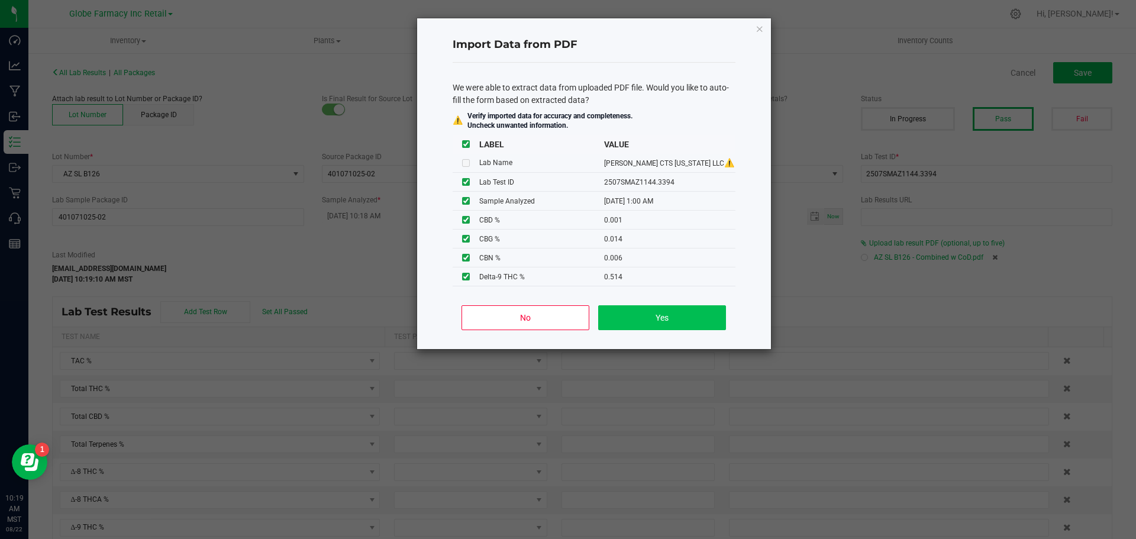
type input "0.0010"
type input "0.0140"
type input "0.0060"
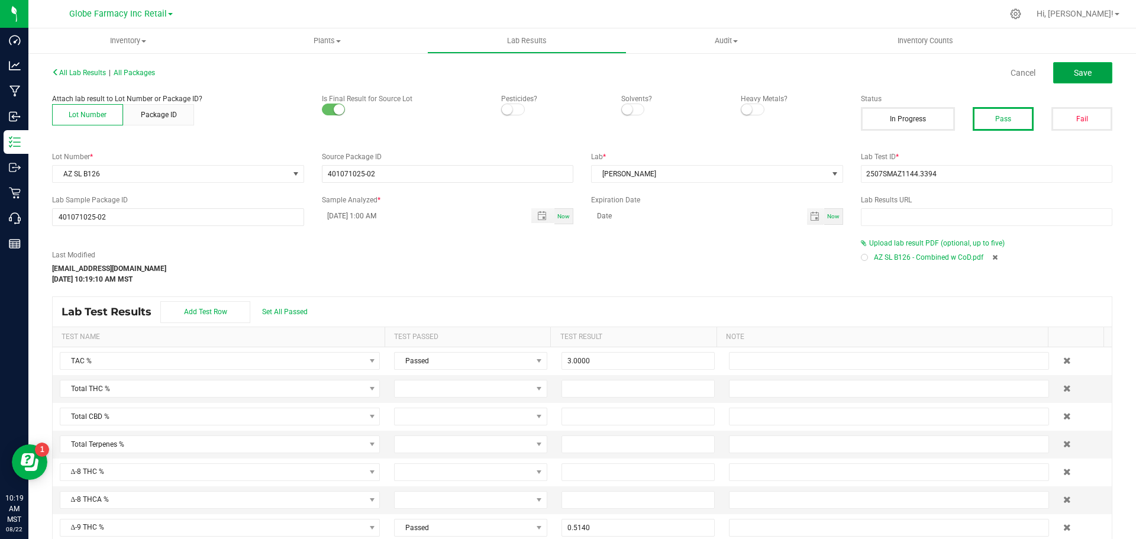
click at [1066, 66] on button "Save" at bounding box center [1082, 72] width 59 height 21
type input "0.5140"
type input "0.0040"
type input "0.0010"
type input "0.0140"
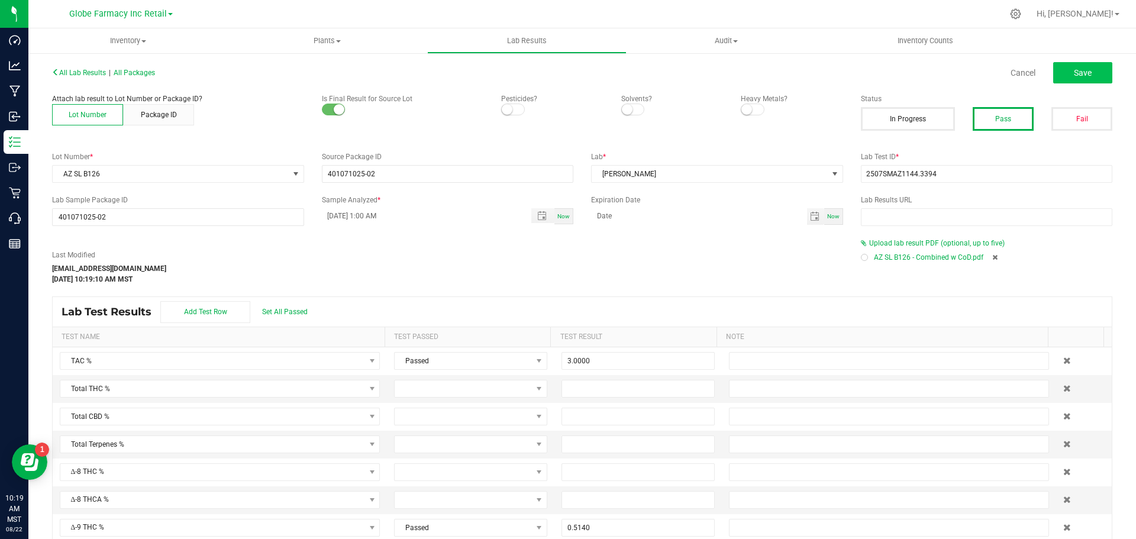
type input "0.0060"
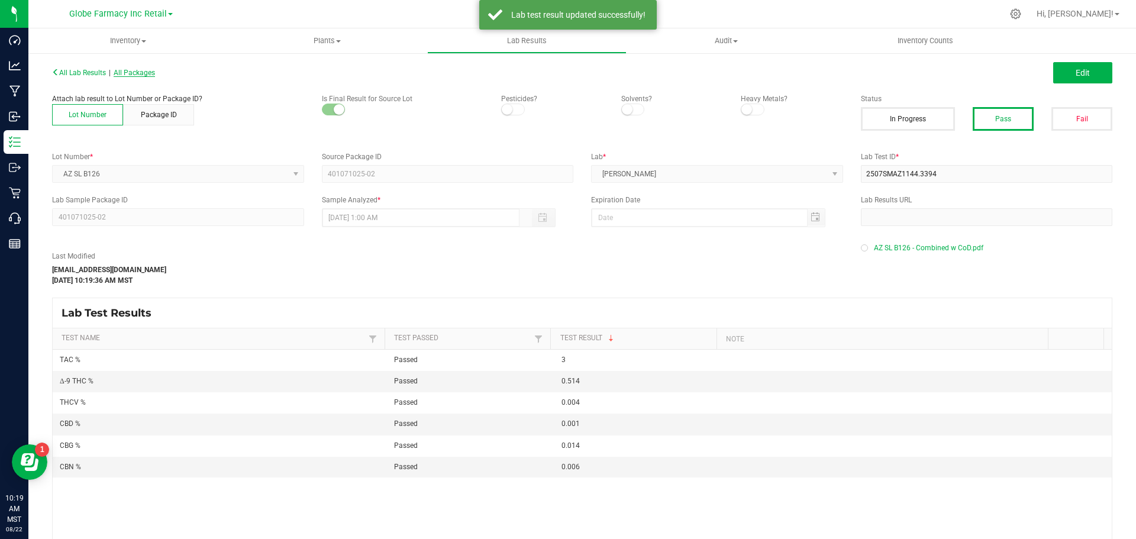
click at [146, 71] on span "All Packages" at bounding box center [134, 73] width 41 height 8
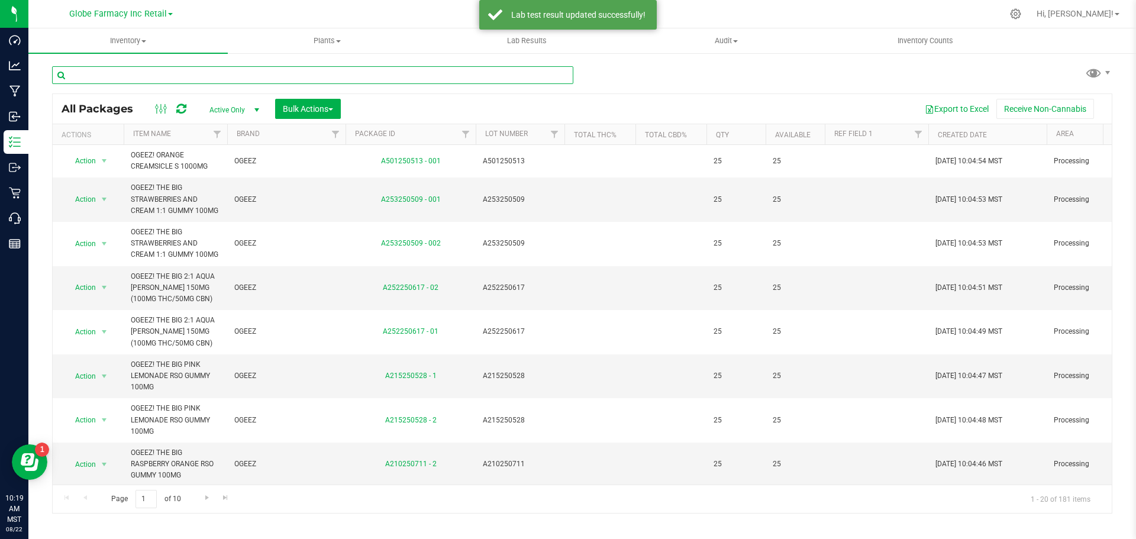
click at [333, 79] on input "text" at bounding box center [312, 75] width 521 height 18
type input "wyld"
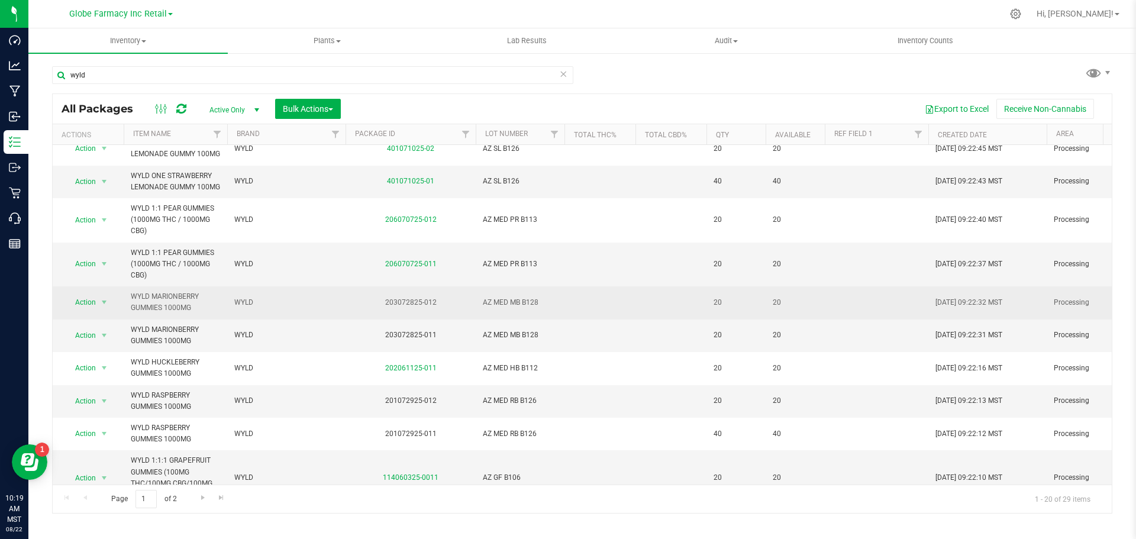
scroll to position [237, 0]
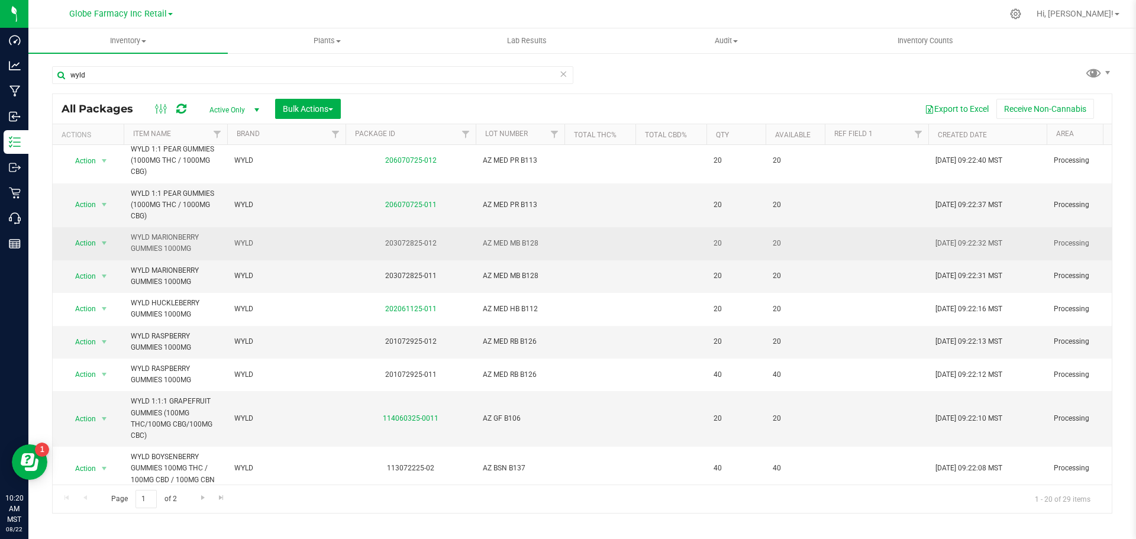
click at [505, 249] on span "AZ MED MB B128" at bounding box center [520, 243] width 75 height 11
click at [505, 253] on input "AZ MED MB B128" at bounding box center [517, 243] width 85 height 18
click at [621, 228] on td at bounding box center [599, 205] width 71 height 44
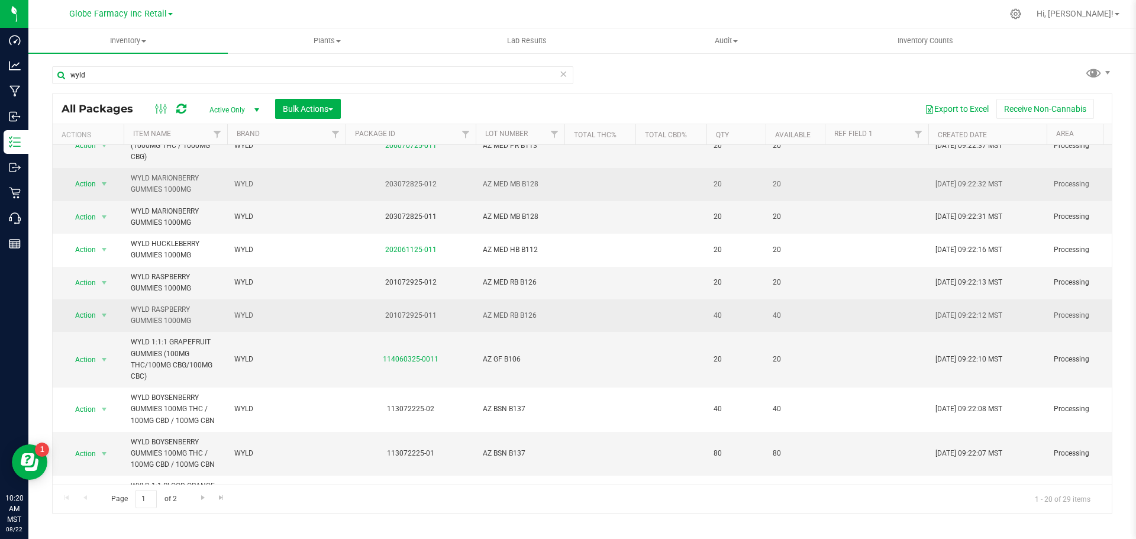
scroll to position [355, 0]
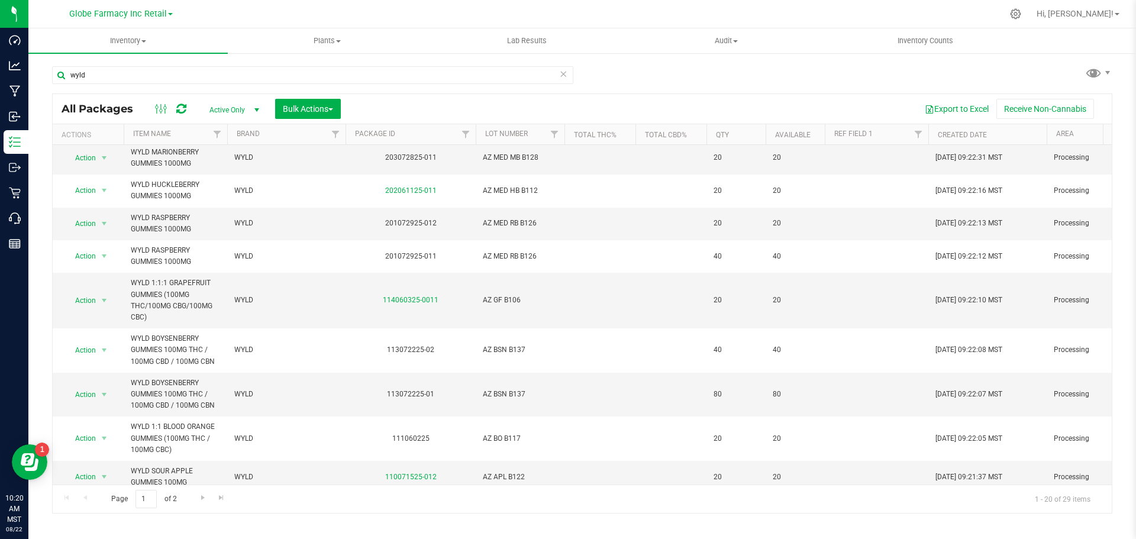
click at [102, 130] on span "select" at bounding box center [103, 124] width 9 height 9
click at [126, 350] on li "Record a lab result" at bounding box center [103, 359] width 76 height 18
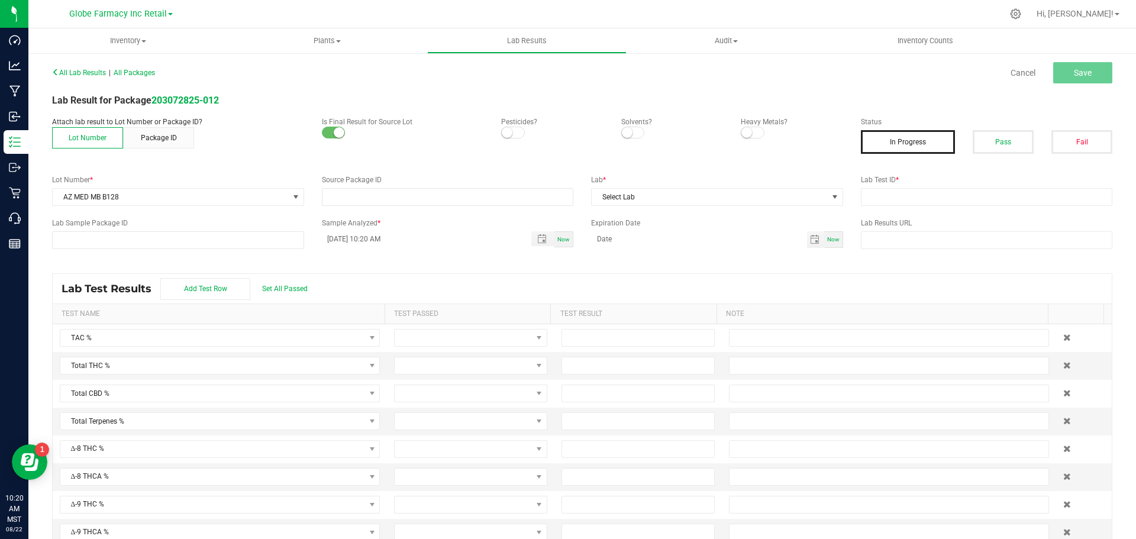
type input "203072825-012"
click at [707, 193] on span "Select Lab" at bounding box center [710, 197] width 236 height 17
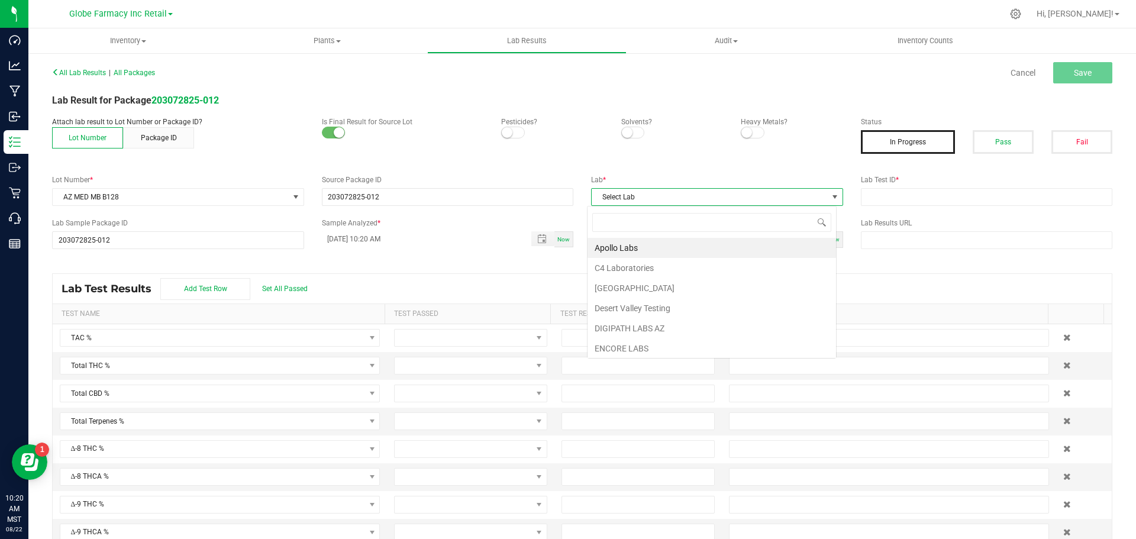
scroll to position [18, 250]
type input "smithers"
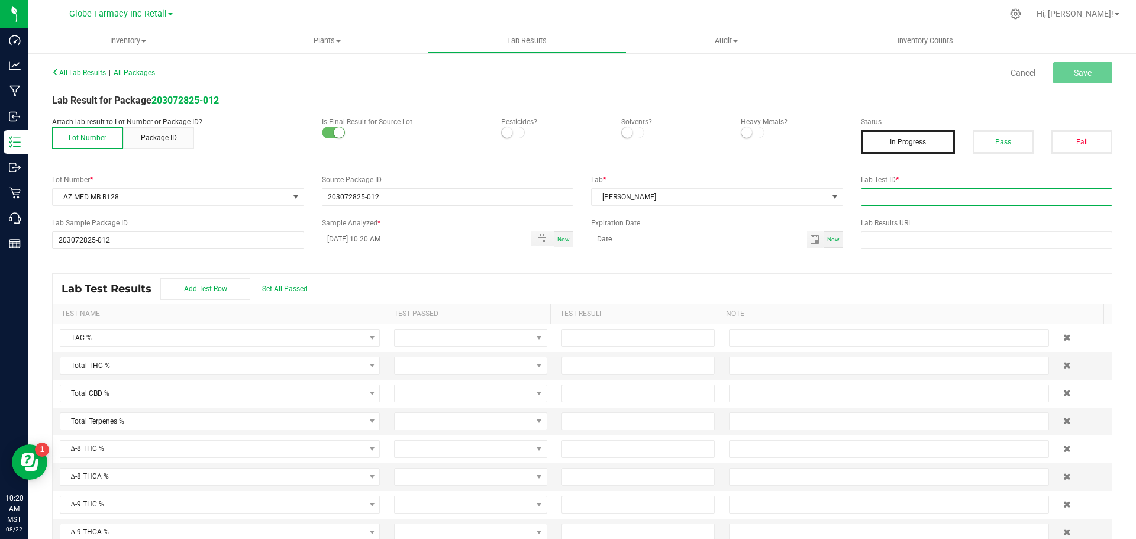
click at [935, 202] on input "text" at bounding box center [987, 197] width 252 height 18
paste input "2507SMAZ1235.3652"
type input "2507SMAZ1235.3652"
click at [979, 144] on button "Pass" at bounding box center [1003, 142] width 61 height 24
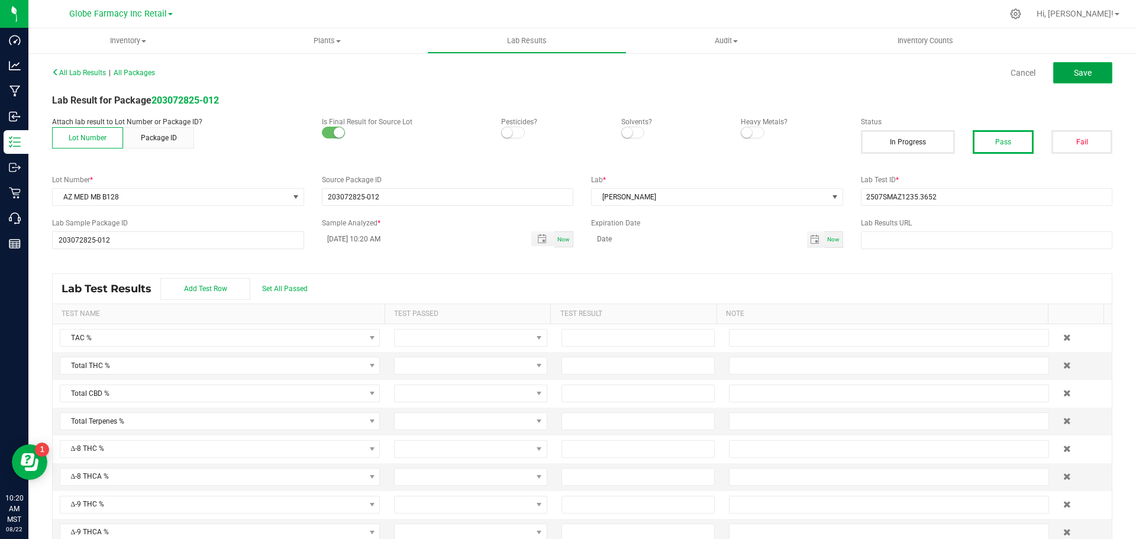
click at [1057, 79] on button "Save" at bounding box center [1082, 72] width 59 height 21
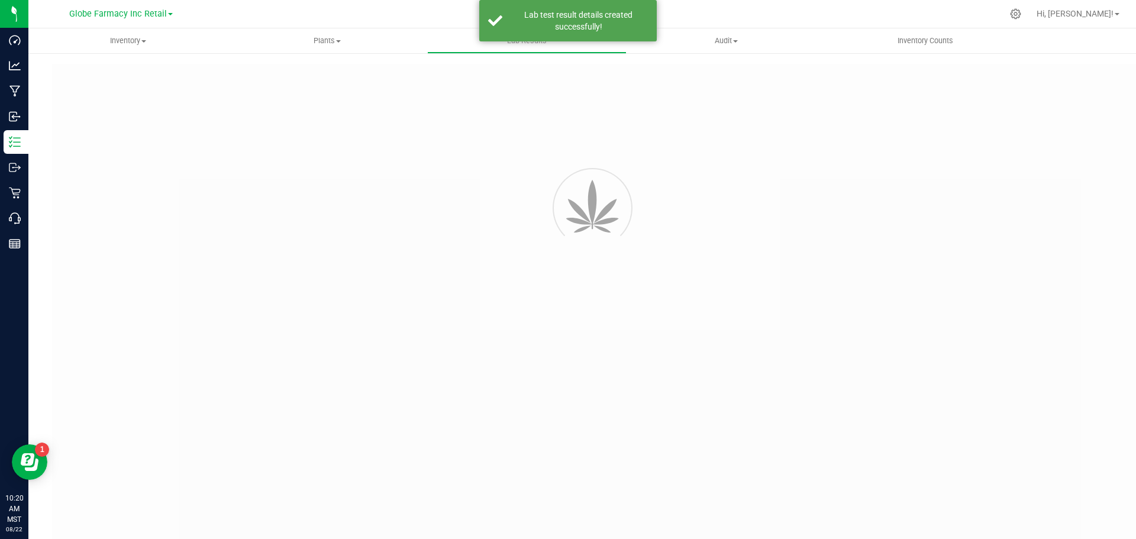
type input "203072825-012"
type input "2507SMAZ1235.3652"
type input "203072825-012"
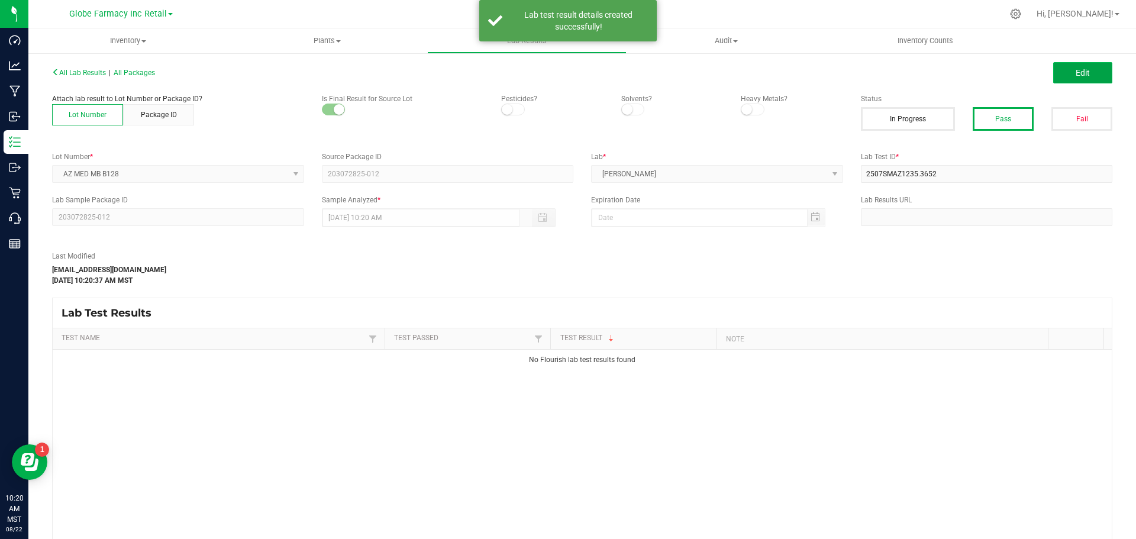
click at [1076, 72] on span "Edit" at bounding box center [1083, 72] width 14 height 9
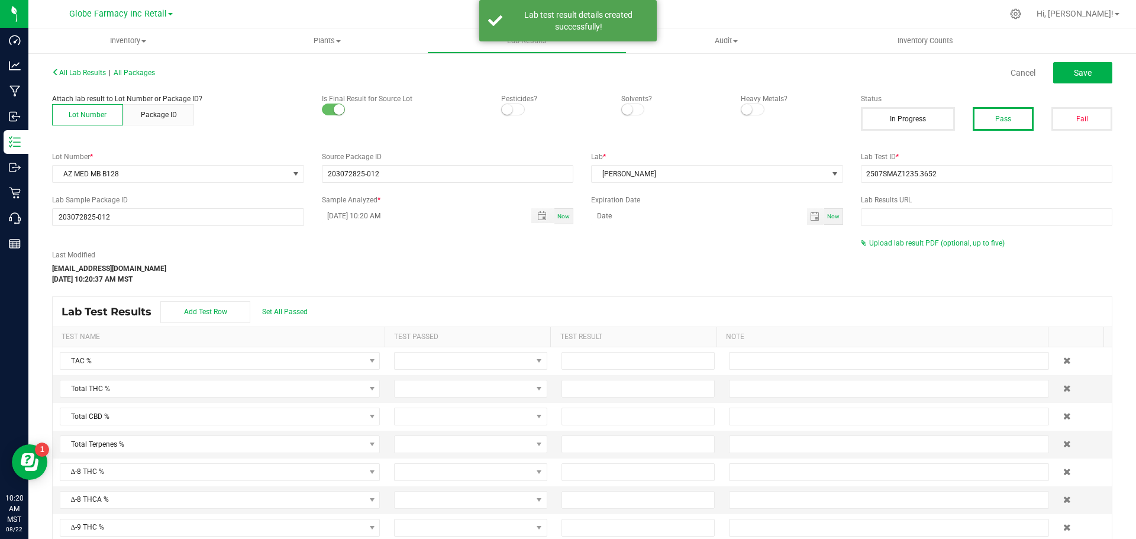
click at [918, 248] on div "Upload lab result PDF (optional, up to five)" at bounding box center [987, 243] width 252 height 11
click at [914, 247] on span "Upload lab result PDF (optional, up to five)" at bounding box center [933, 243] width 144 height 8
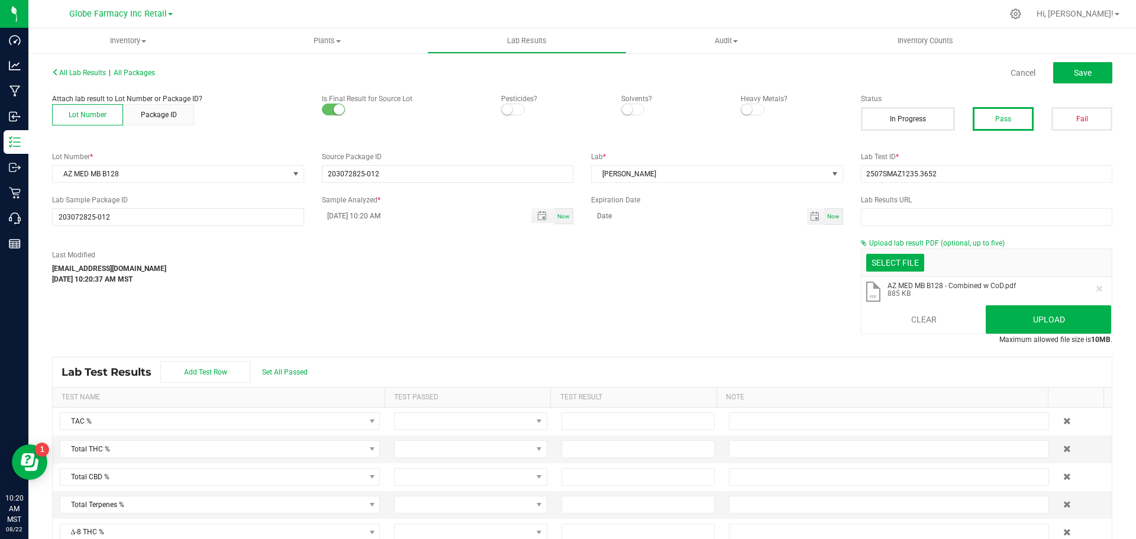
click at [1024, 305] on li ".pdf AZ MED MB B128 - Combined w CoD.pdf 885 KB" at bounding box center [987, 292] width 251 height 31
click at [1017, 315] on button "Upload" at bounding box center [1048, 319] width 125 height 28
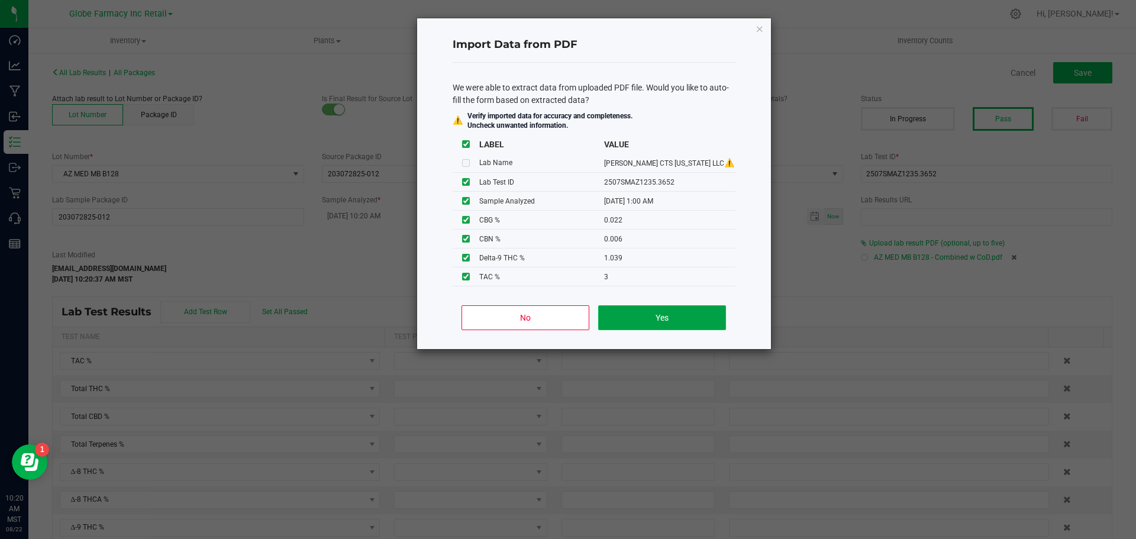
click at [670, 311] on button "Yes" at bounding box center [661, 317] width 127 height 25
type input "08/01/2025 1:00 AM"
type input "3.0000"
type input "1.0390"
type input "0.0070"
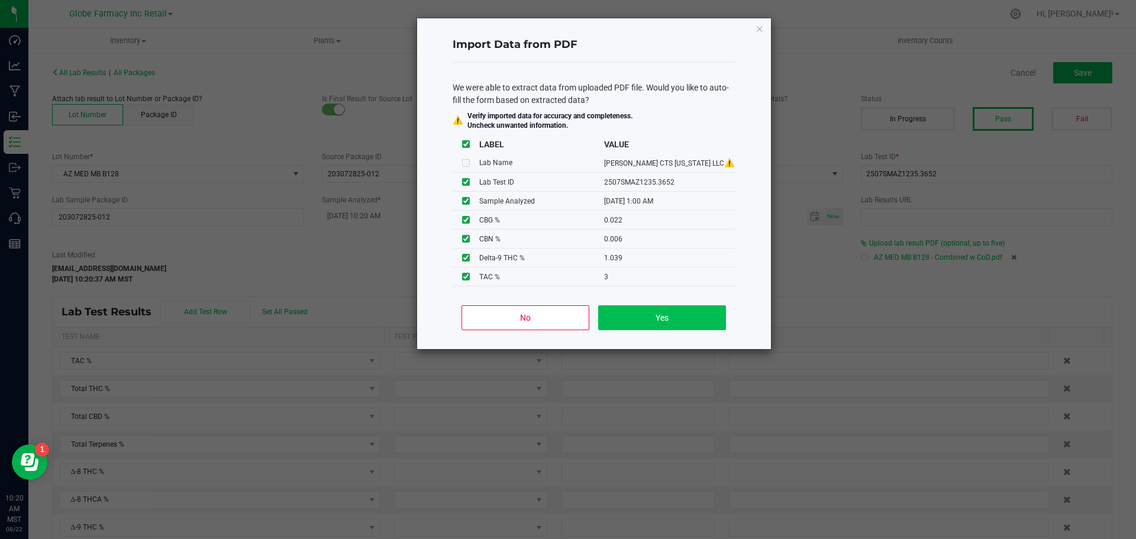
type input "0.0220"
type input "0.0060"
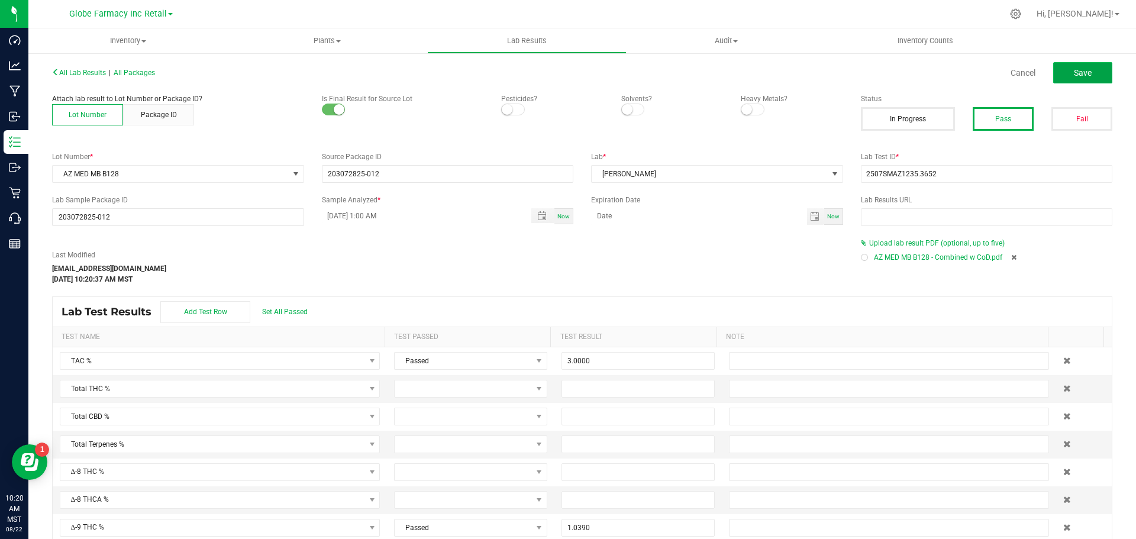
click at [1074, 76] on span "Save" at bounding box center [1083, 72] width 18 height 9
type input "1.0390"
type input "0.0070"
type input "0.0220"
type input "0.0060"
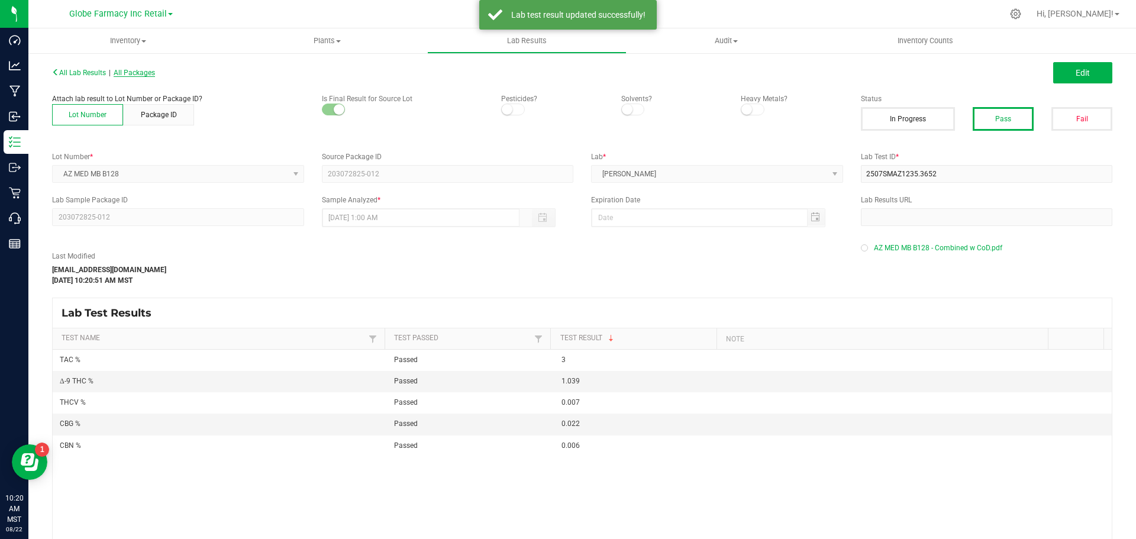
click at [155, 72] on span "All Packages" at bounding box center [134, 73] width 41 height 8
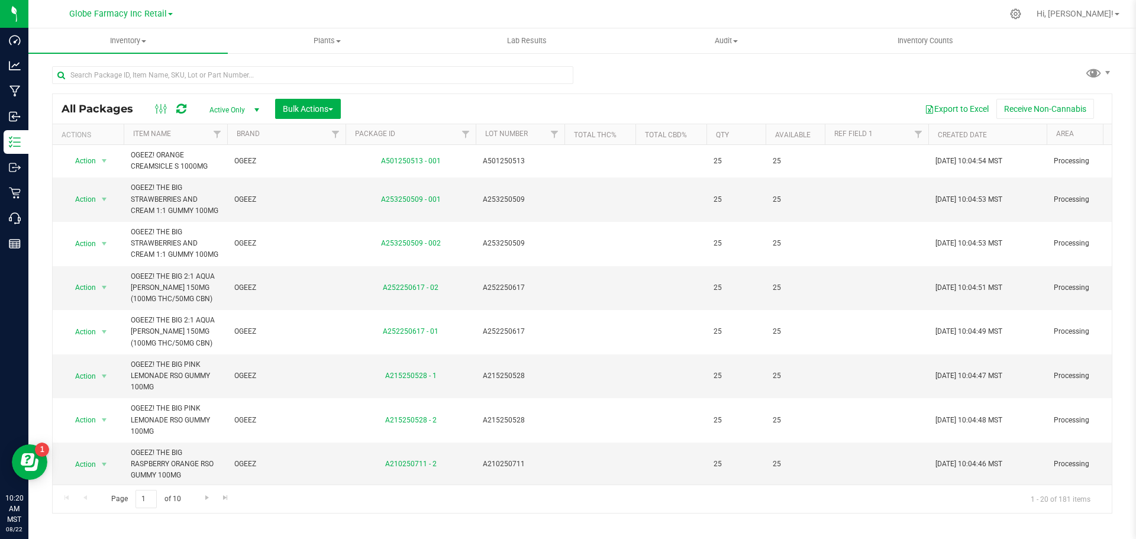
click at [270, 62] on div at bounding box center [317, 75] width 530 height 38
click at [270, 70] on input "text" at bounding box center [312, 75] width 521 height 18
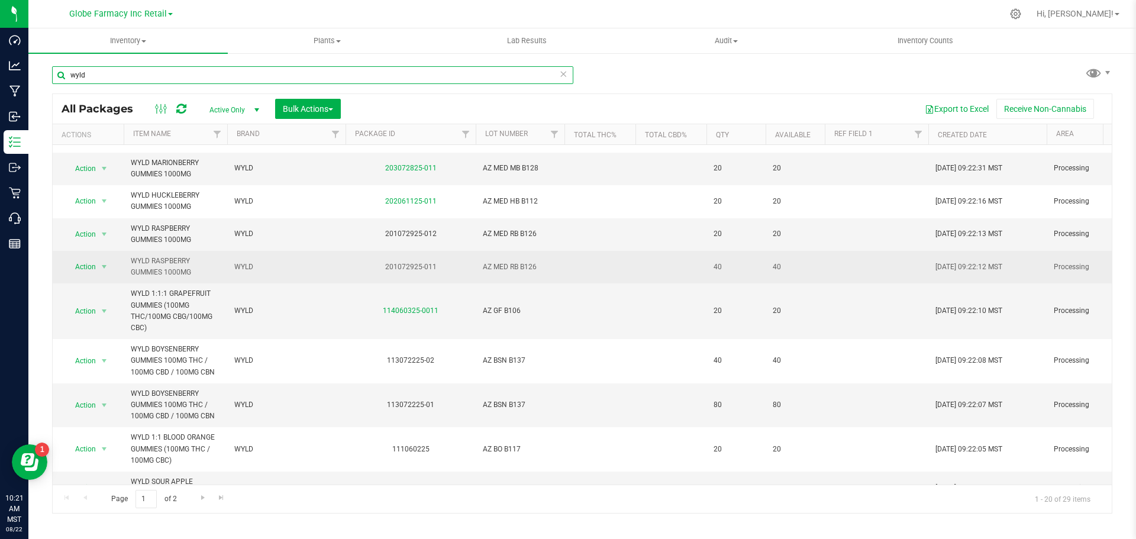
scroll to position [355, 0]
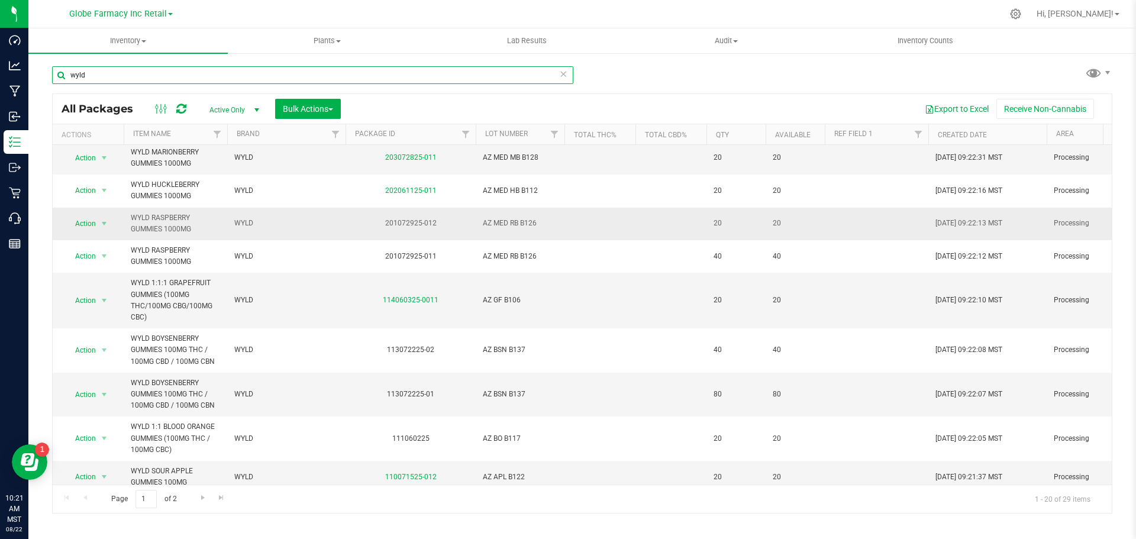
type input "wyld"
click at [501, 229] on span "AZ MED RB B126" at bounding box center [520, 223] width 75 height 11
click at [501, 233] on input "AZ MED RB B126" at bounding box center [517, 223] width 85 height 18
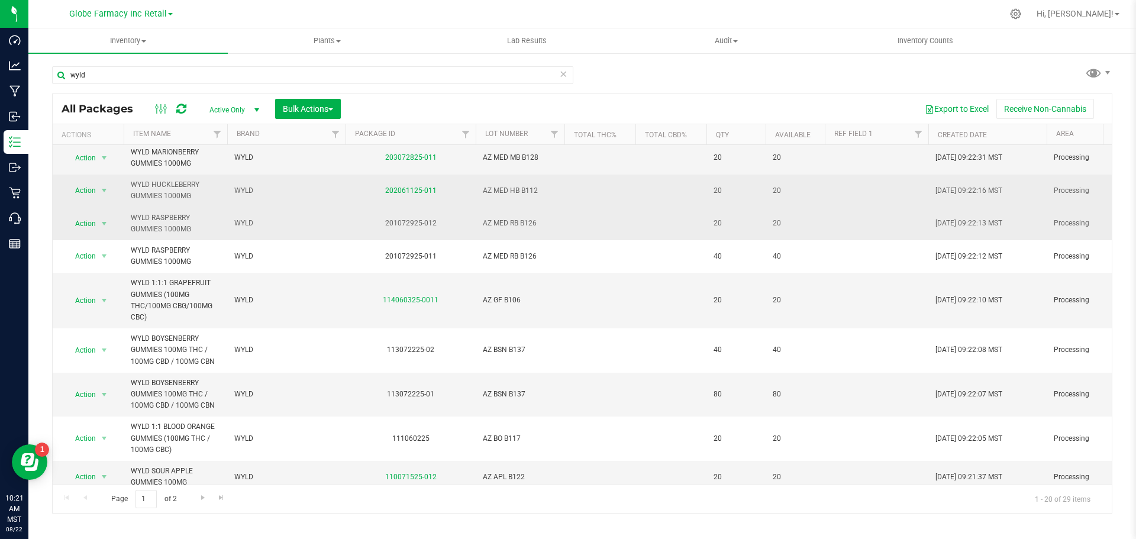
click at [650, 207] on td at bounding box center [670, 191] width 71 height 33
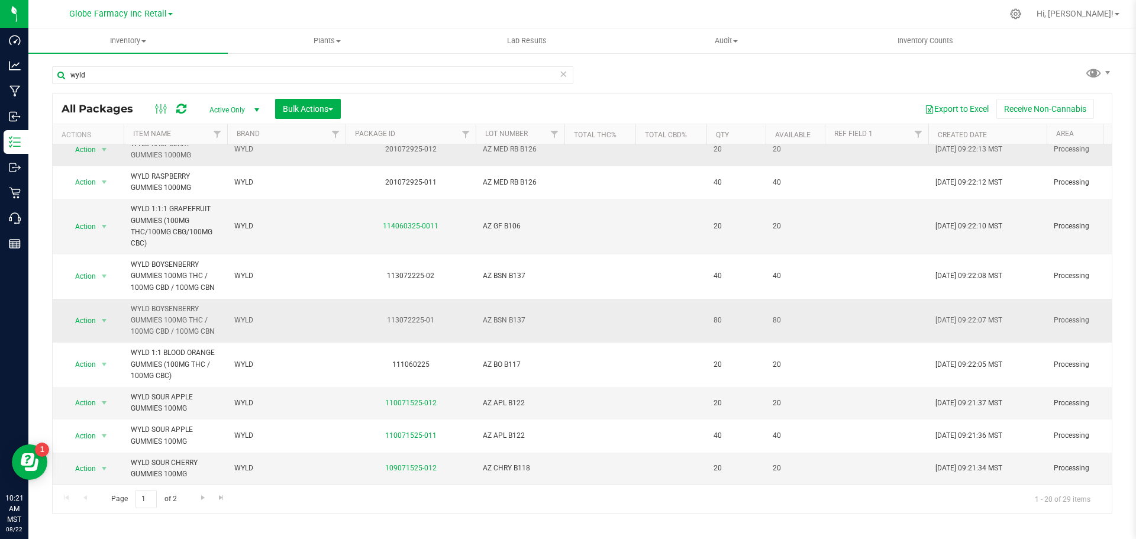
scroll to position [461, 0]
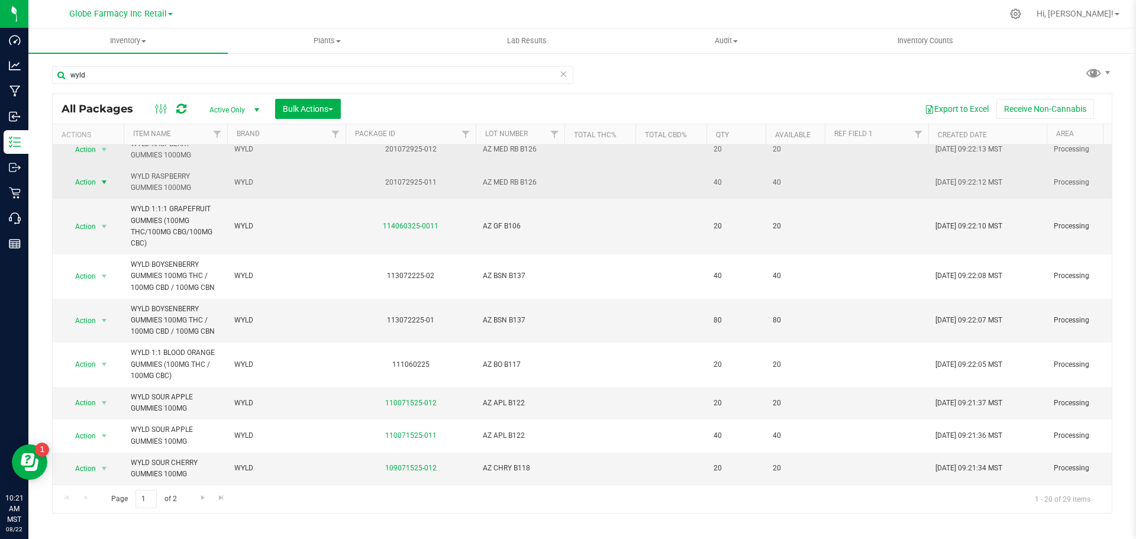
click at [105, 178] on span "select" at bounding box center [103, 182] width 9 height 9
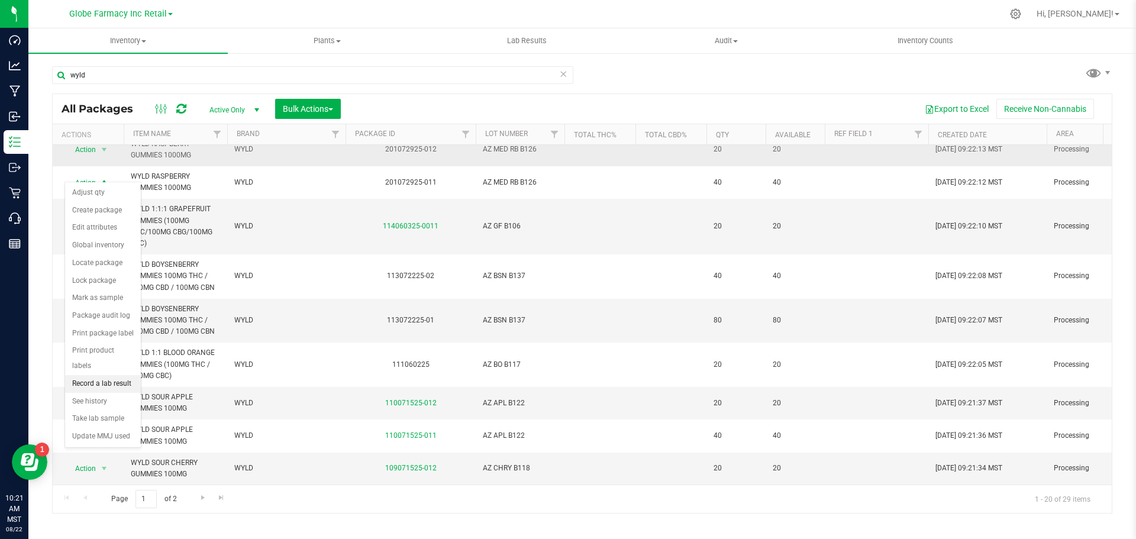
click at [97, 375] on li "Record a lab result" at bounding box center [103, 384] width 76 height 18
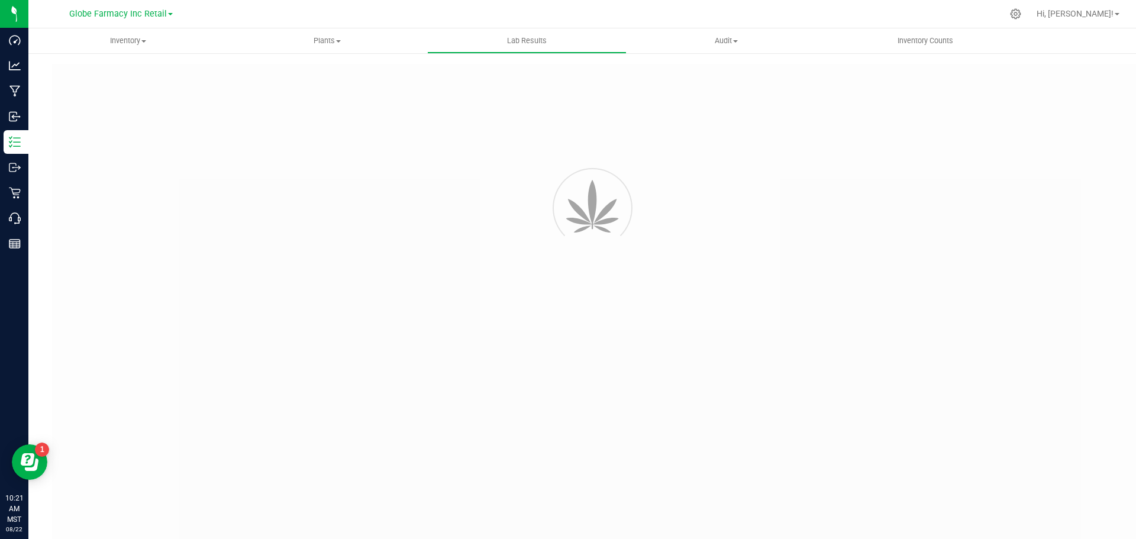
type input "201072925-011"
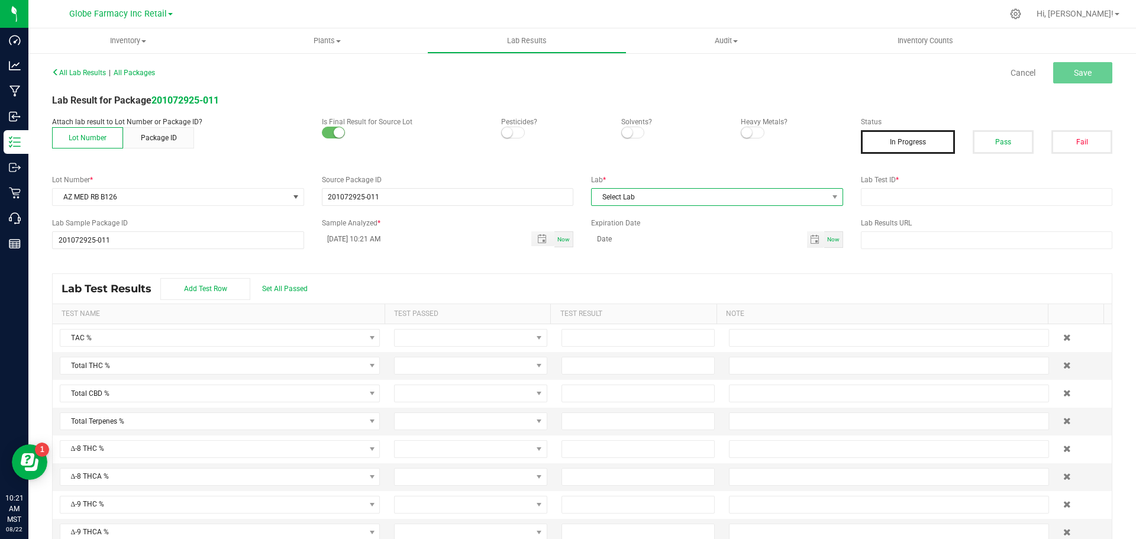
click at [736, 200] on span "Select Lab" at bounding box center [710, 197] width 236 height 17
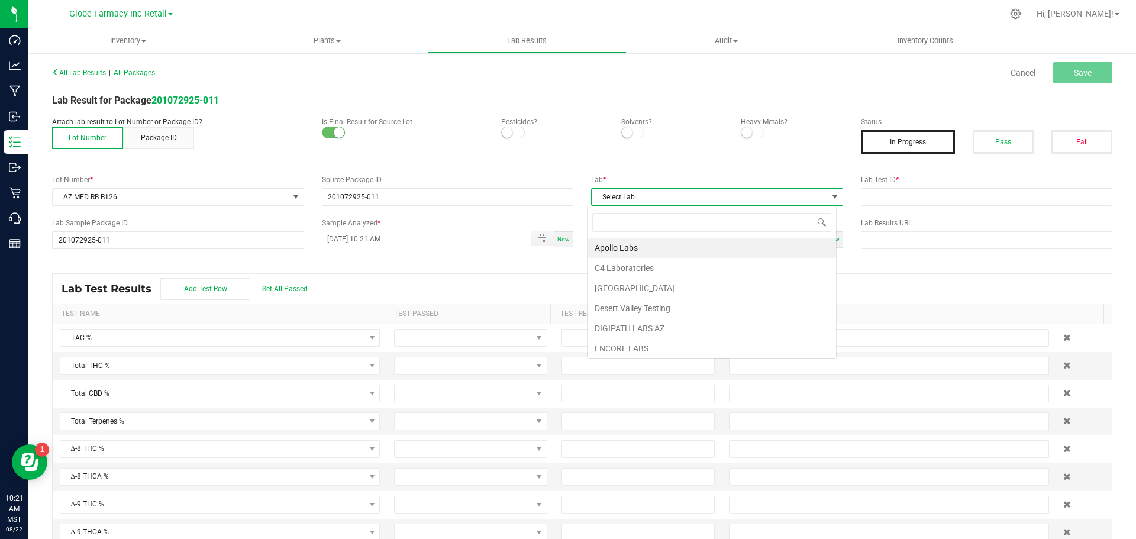
scroll to position [18, 250]
type input "smithers"
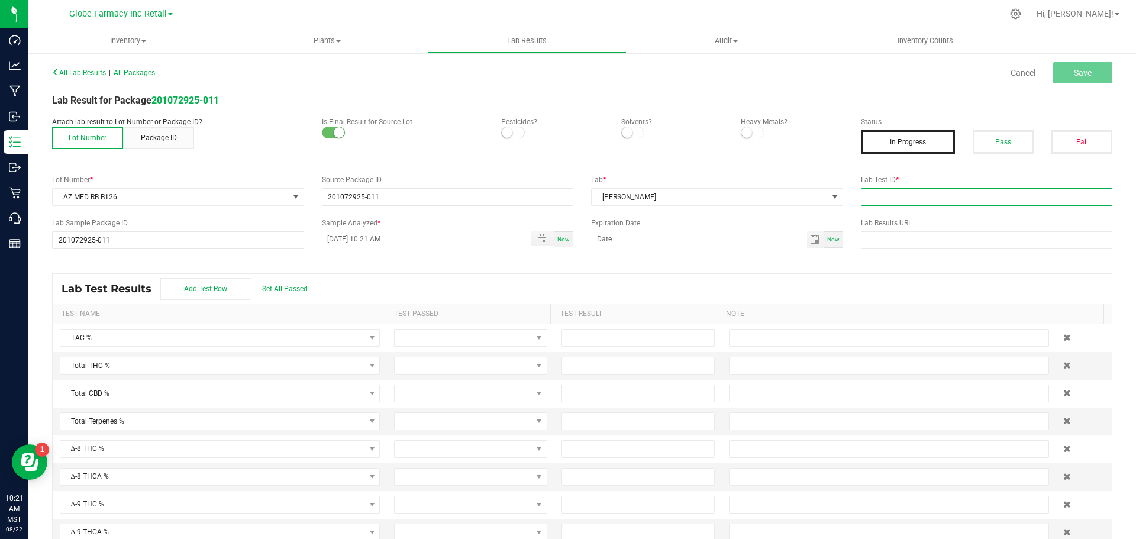
click at [912, 193] on input "text" at bounding box center [987, 197] width 252 height 18
paste input "2507SMAZ1259.3718"
type input "2507SMAZ1259.3718"
click at [985, 149] on button "Pass" at bounding box center [1003, 142] width 61 height 24
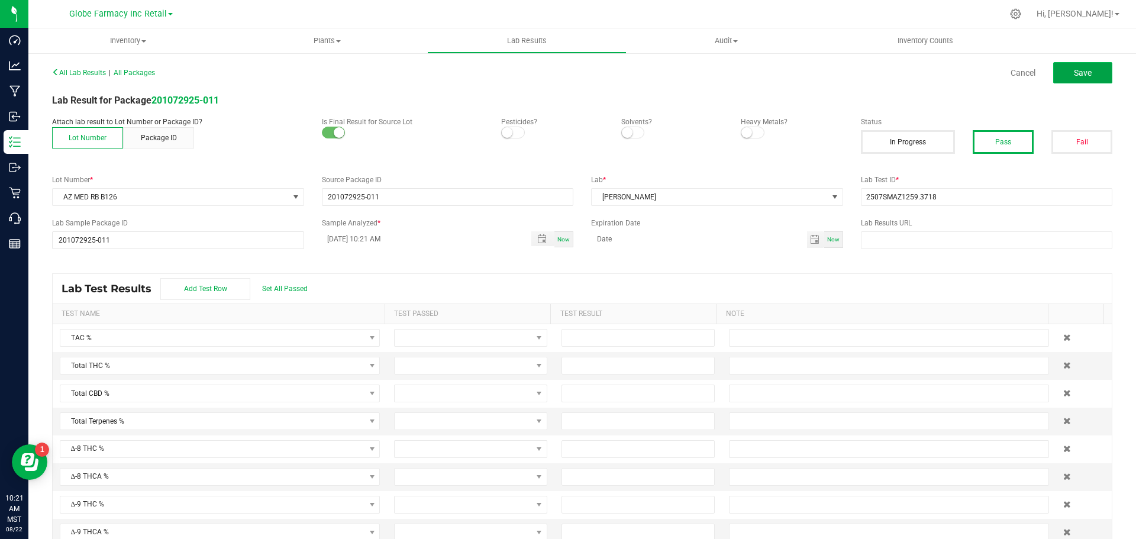
click at [1061, 78] on button "Save" at bounding box center [1082, 72] width 59 height 21
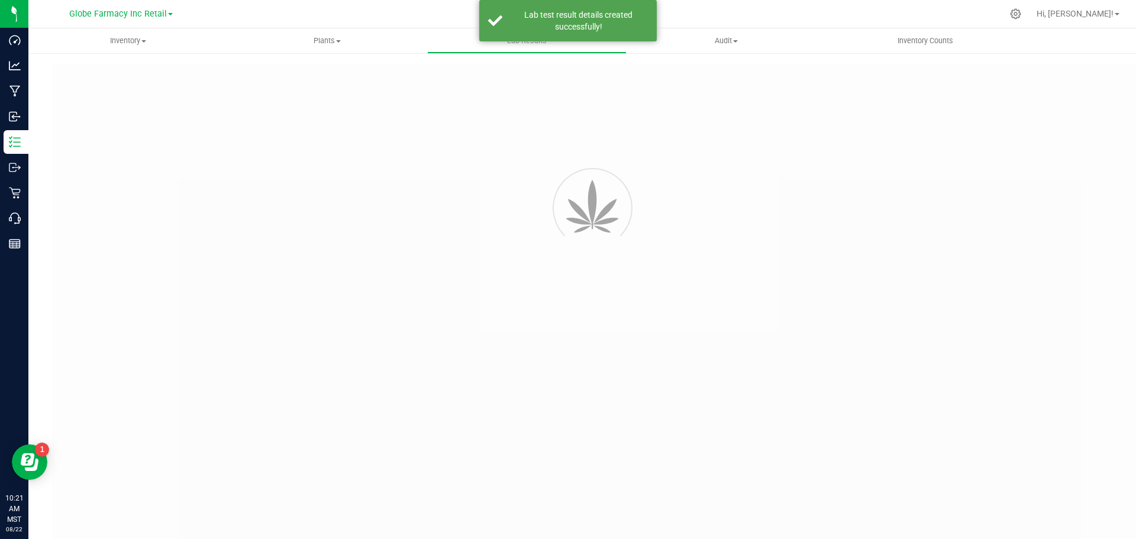
type input "201072925-011"
type input "2507SMAZ1259.3718"
type input "201072925-011"
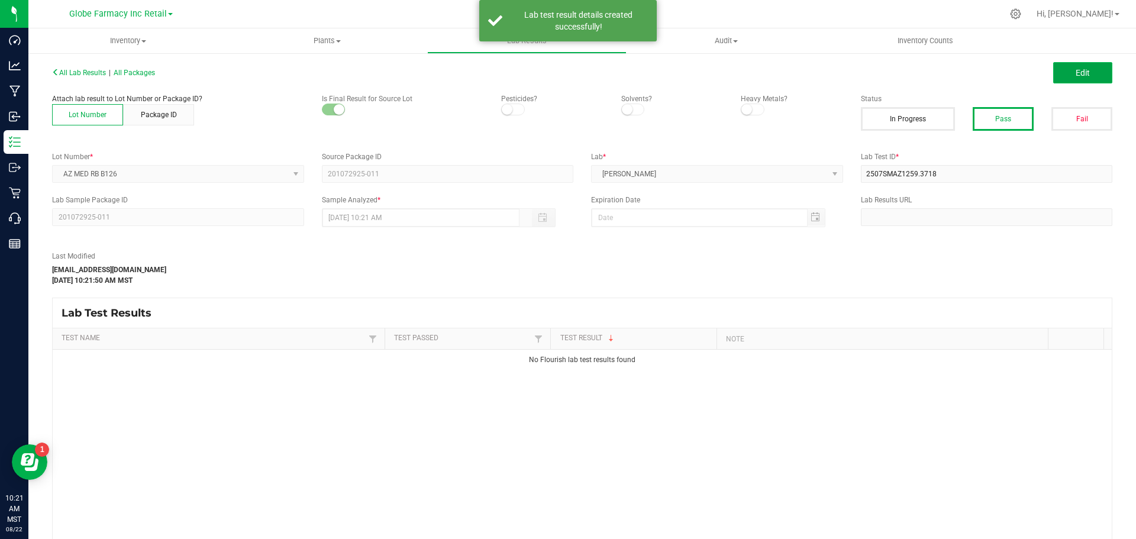
click at [1093, 76] on button "Edit" at bounding box center [1082, 72] width 59 height 21
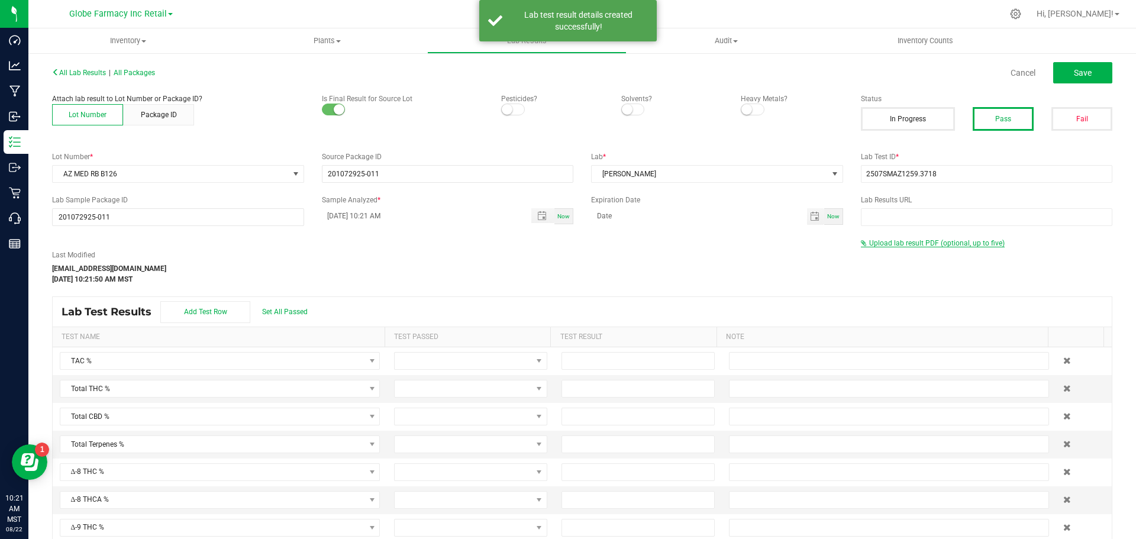
click at [949, 241] on span "Upload lab result PDF (optional, up to five)" at bounding box center [936, 243] width 135 height 8
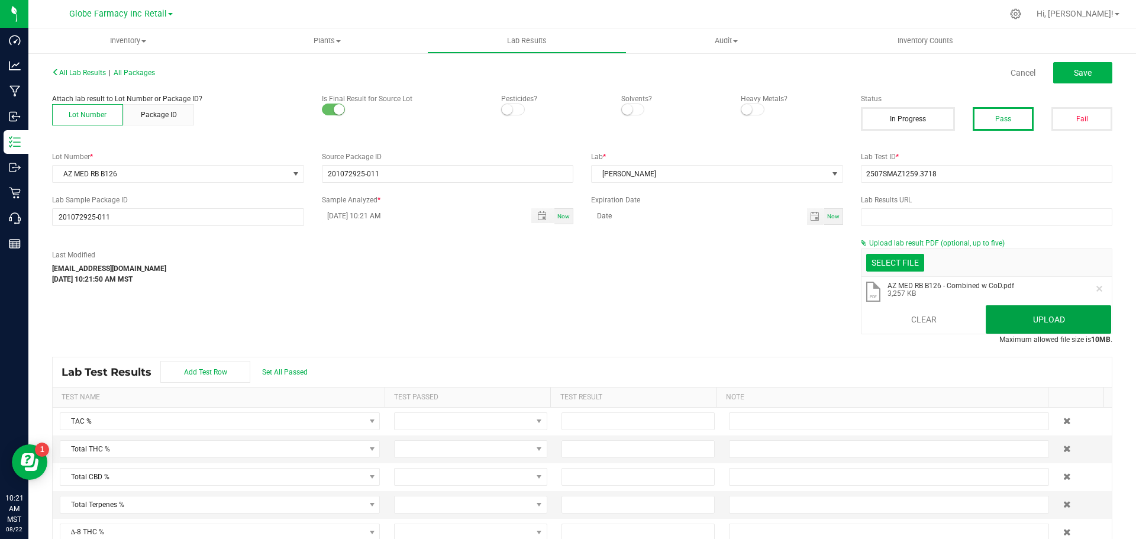
click at [1002, 314] on button "Upload" at bounding box center [1048, 319] width 125 height 28
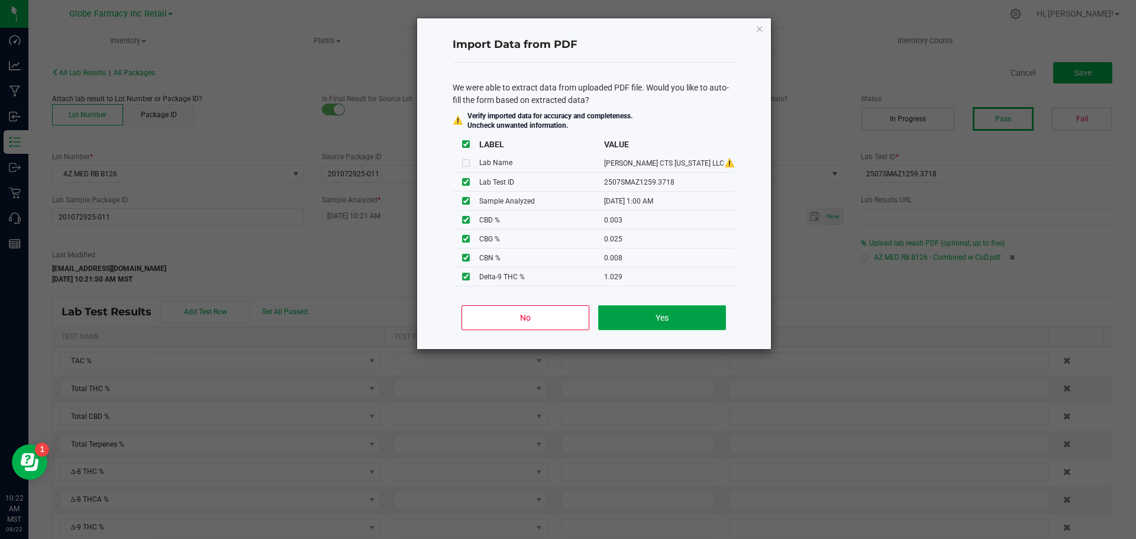
click at [697, 327] on button "Yes" at bounding box center [661, 317] width 127 height 25
type input "08/05/2025 1:00 AM"
type input "3.0000"
type input "1.0290"
type input "0.0070"
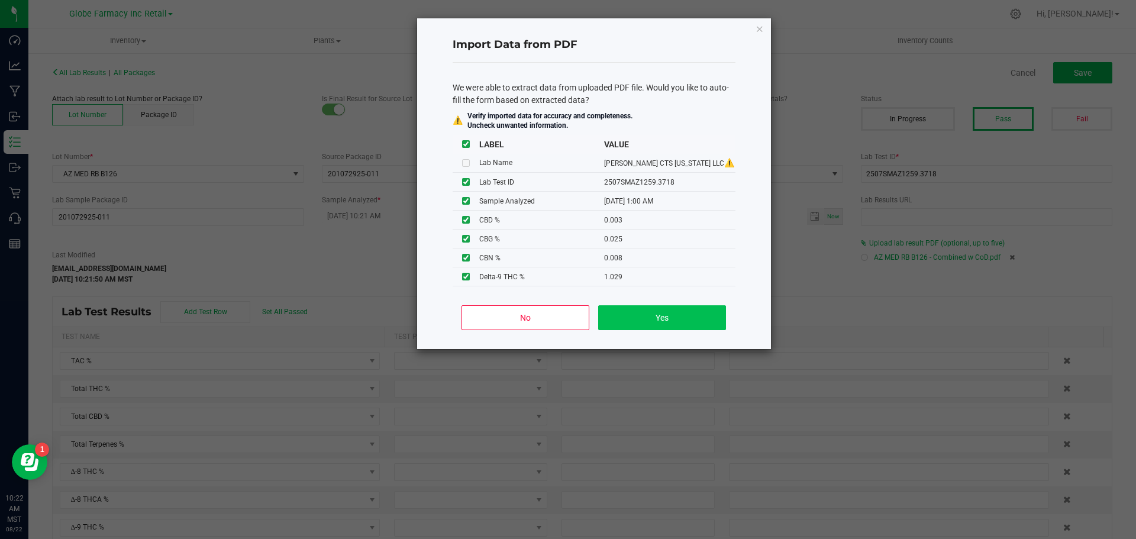
type input "0.0030"
type input "0.0250"
type input "0.0080"
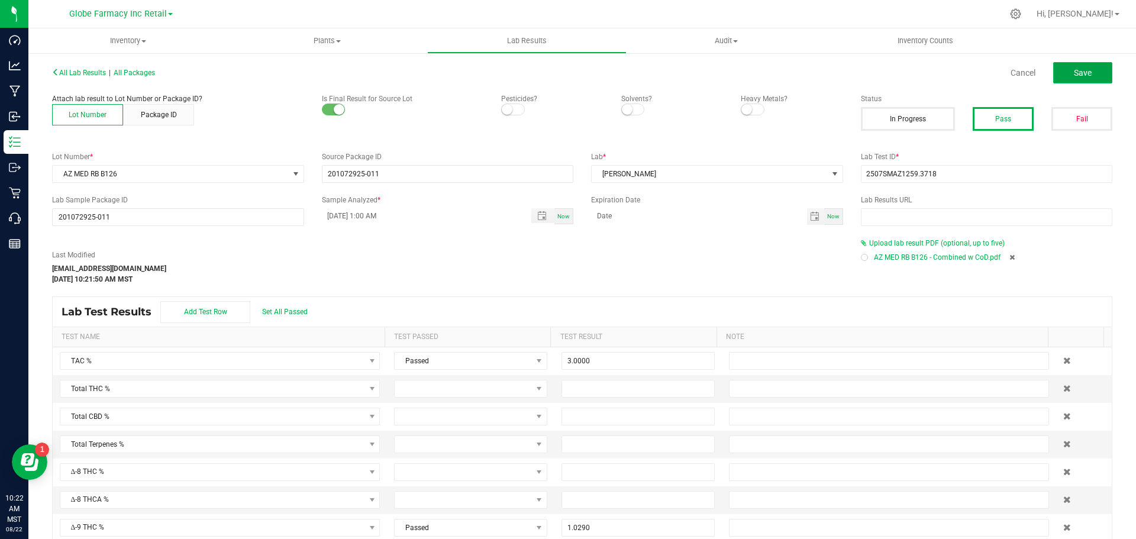
click at [1059, 75] on button "Save" at bounding box center [1082, 72] width 59 height 21
type input "1.0290"
type input "0.0070"
type input "0.0030"
type input "0.0250"
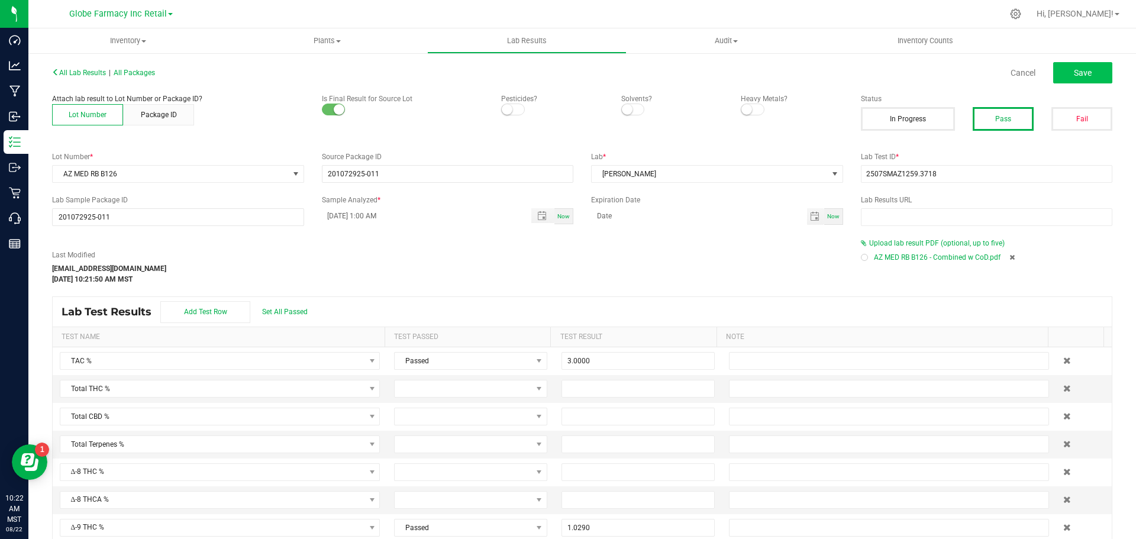
type input "0.0080"
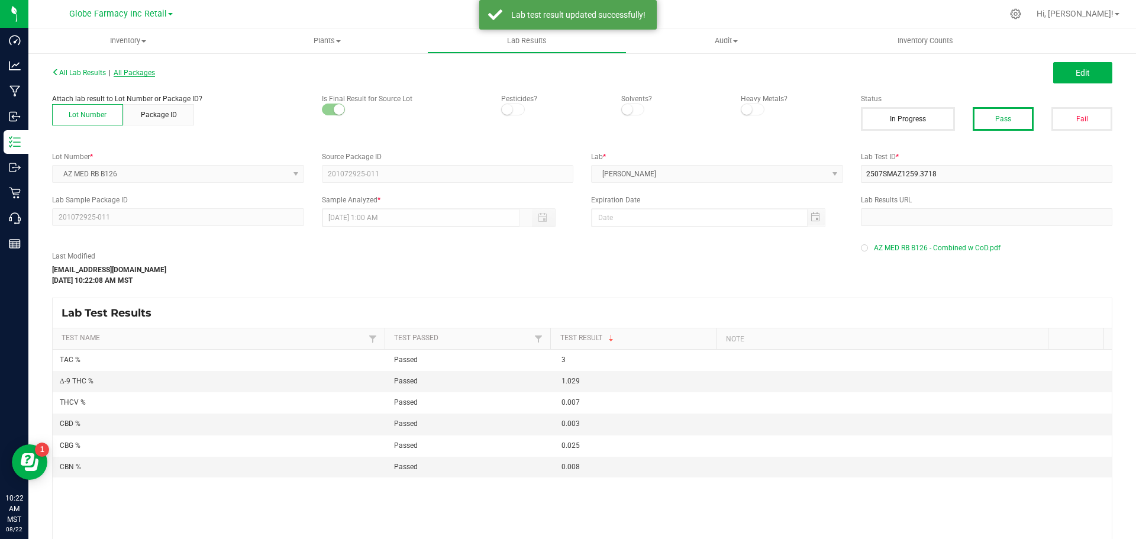
click at [127, 76] on span "All Packages" at bounding box center [134, 73] width 41 height 8
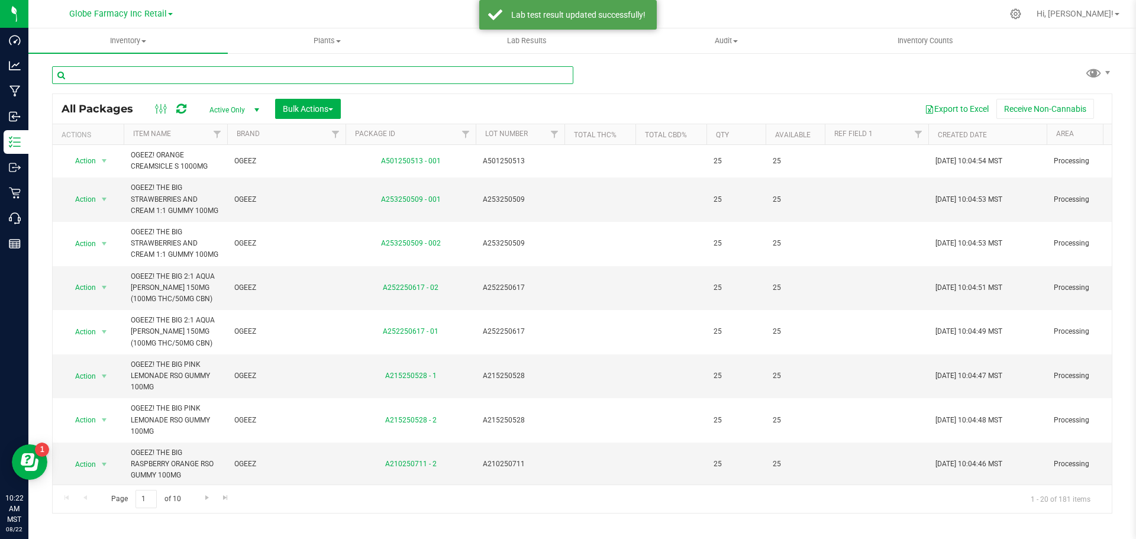
click at [198, 78] on input "text" at bounding box center [312, 75] width 521 height 18
type input "wyld"
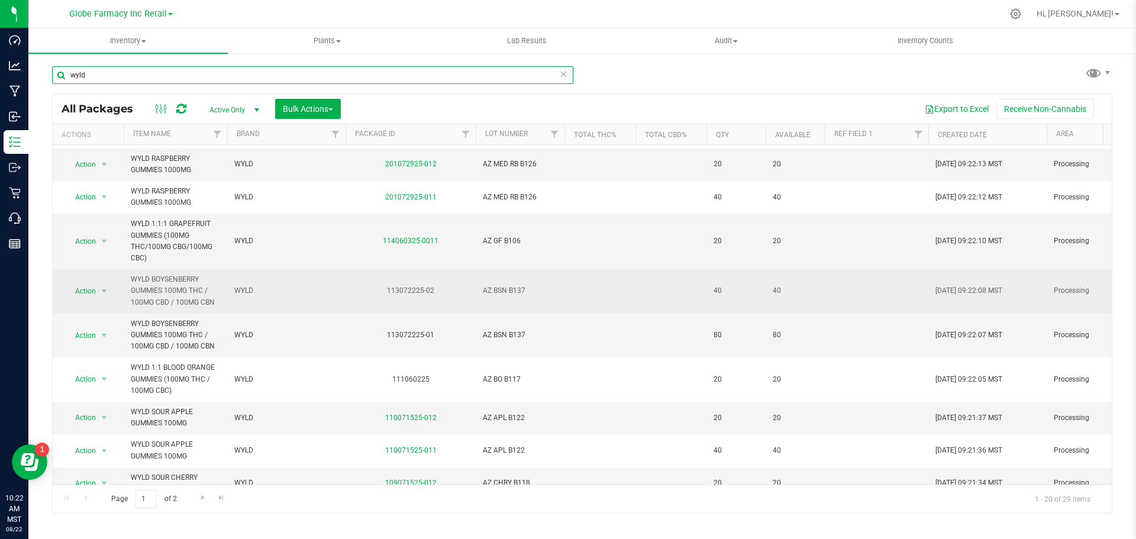
scroll to position [461, 0]
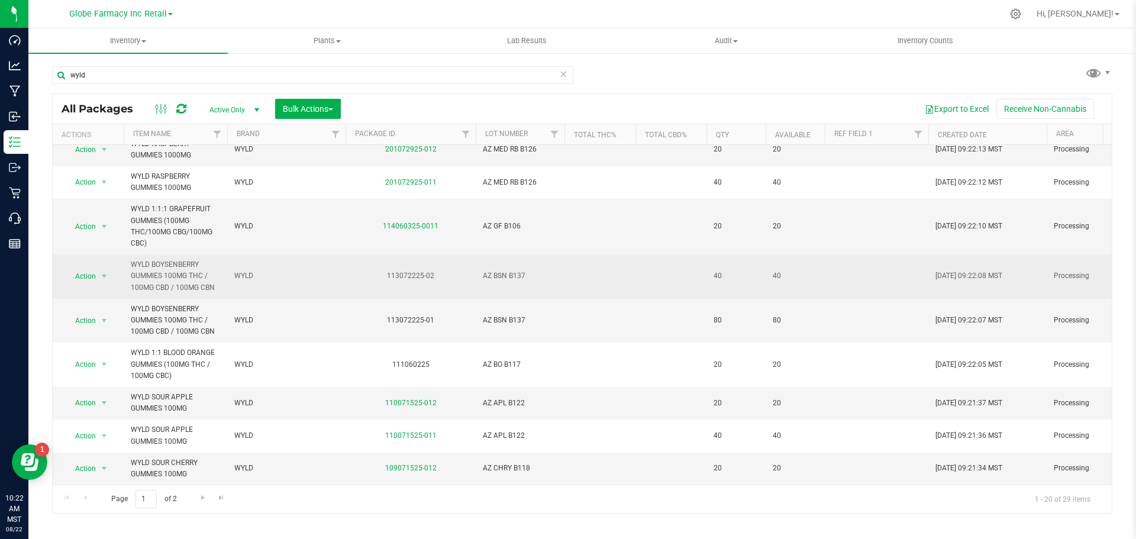
click at [496, 270] on span "AZ BSN B137" at bounding box center [520, 275] width 75 height 11
click at [496, 267] on input "AZ BSN B137" at bounding box center [517, 276] width 85 height 18
click at [605, 220] on td at bounding box center [599, 227] width 71 height 56
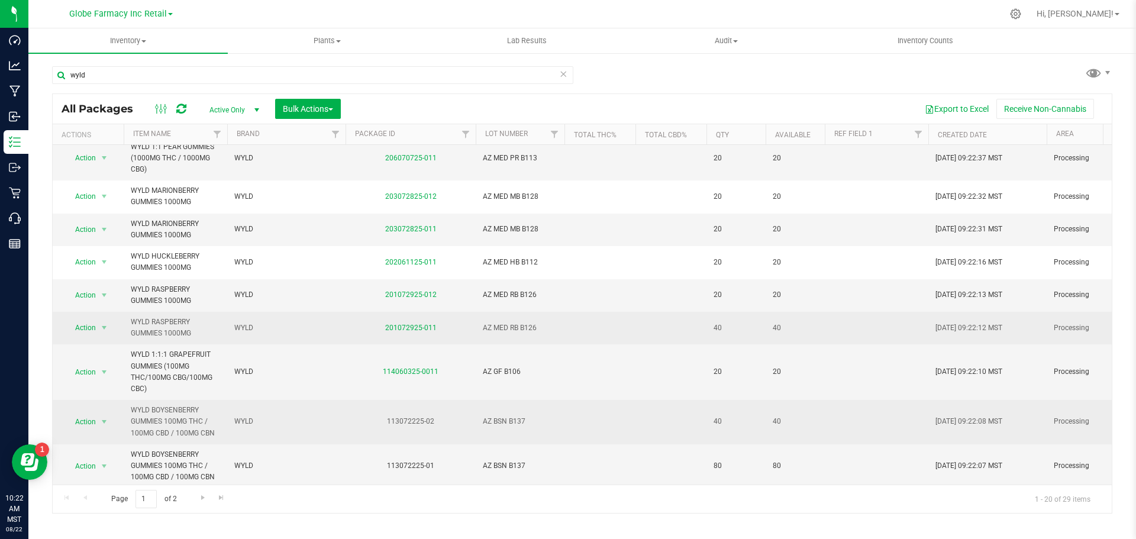
scroll to position [343, 0]
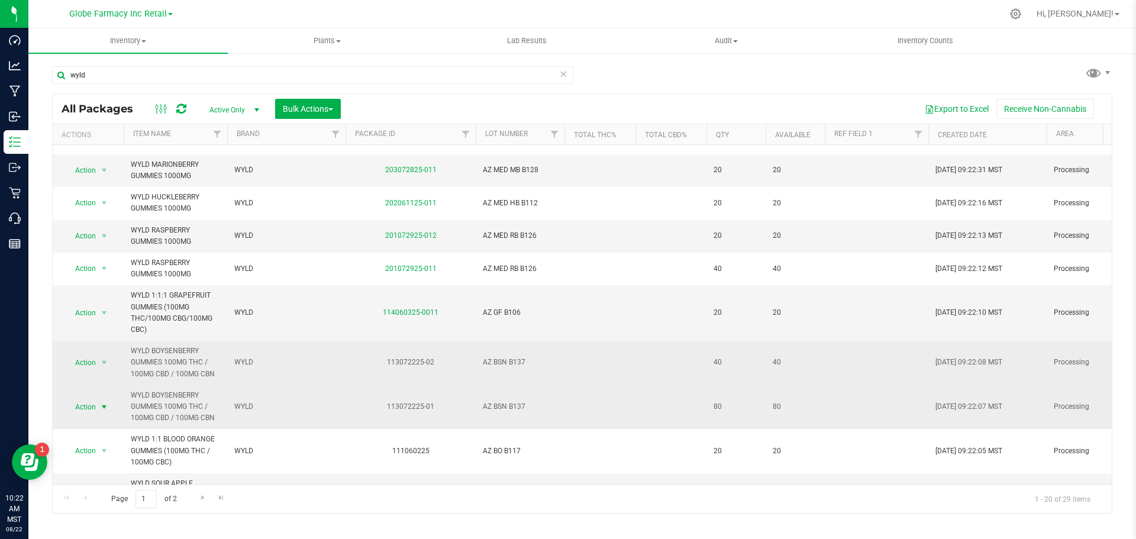
click at [105, 415] on span "select" at bounding box center [104, 407] width 15 height 17
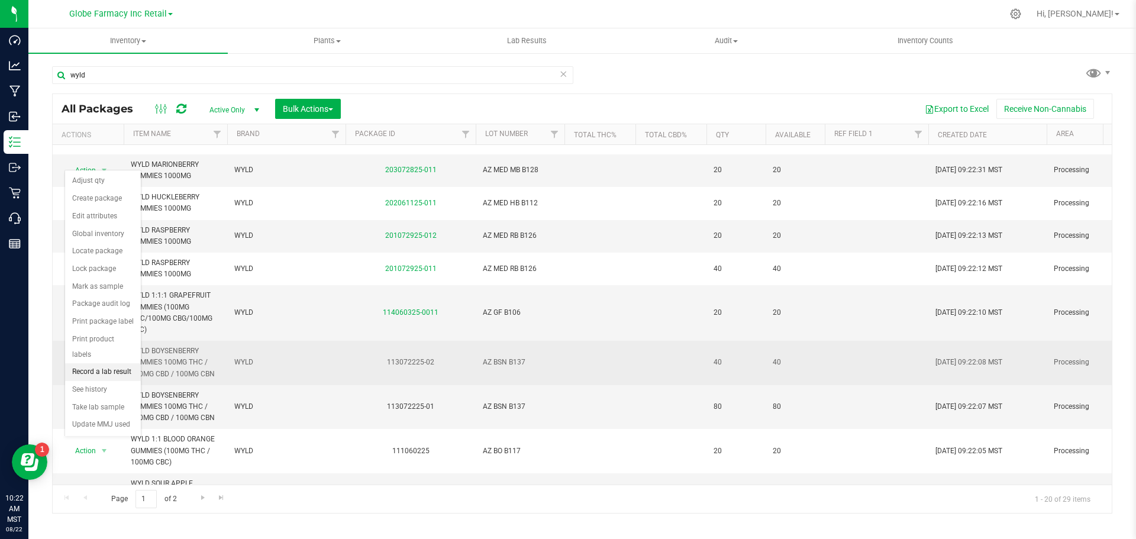
click at [102, 363] on li "Record a lab result" at bounding box center [103, 372] width 76 height 18
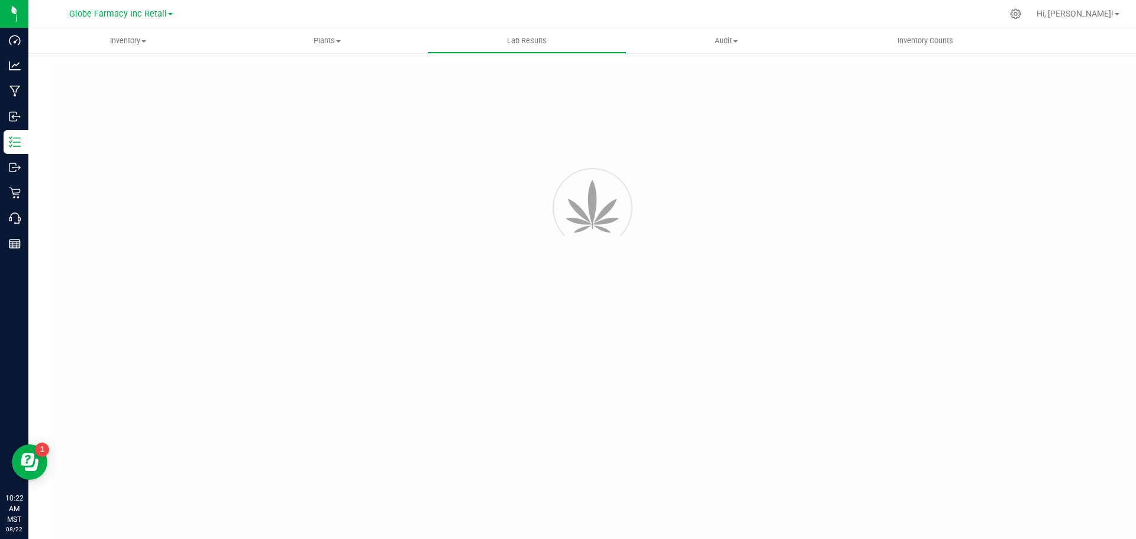
type input "113072225-01"
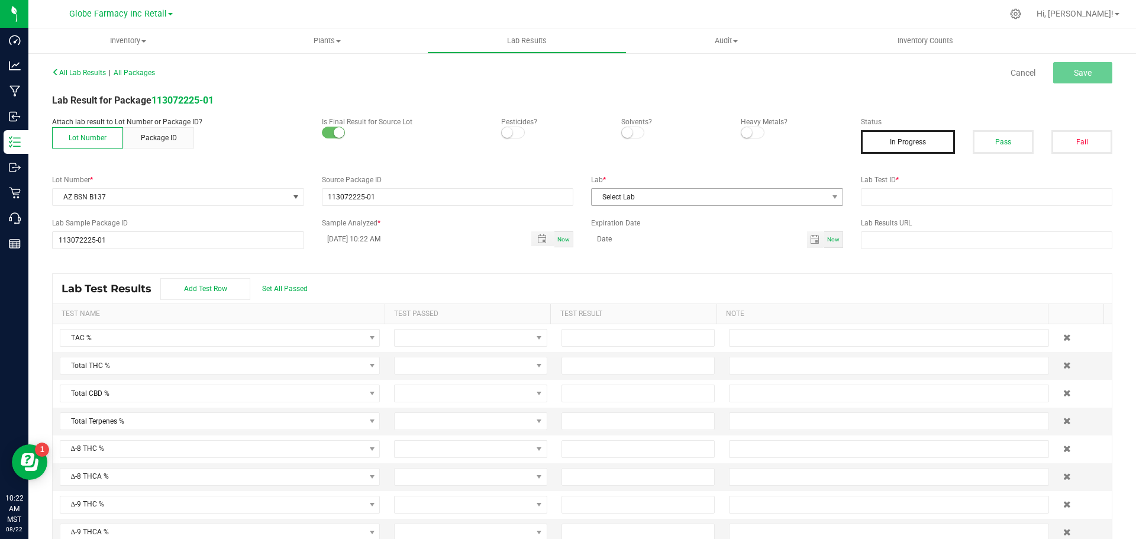
drag, startPoint x: 828, startPoint y: 188, endPoint x: 822, endPoint y: 189, distance: 6.2
click at [824, 189] on div "Lab * Select Lab" at bounding box center [717, 190] width 270 height 31
click at [817, 193] on span "Select Lab" at bounding box center [710, 197] width 236 height 17
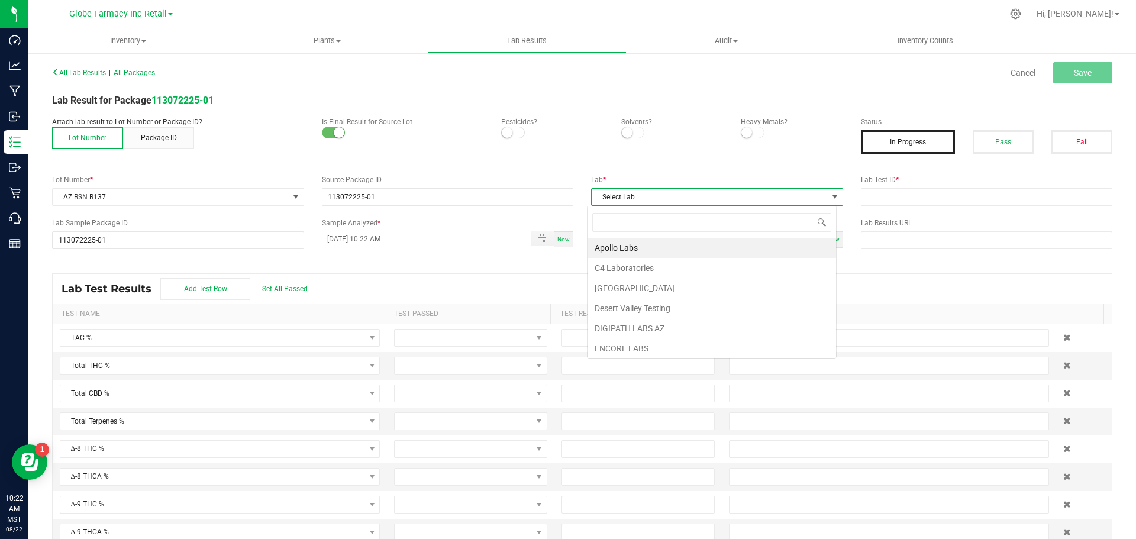
scroll to position [18, 250]
type input "smithers"
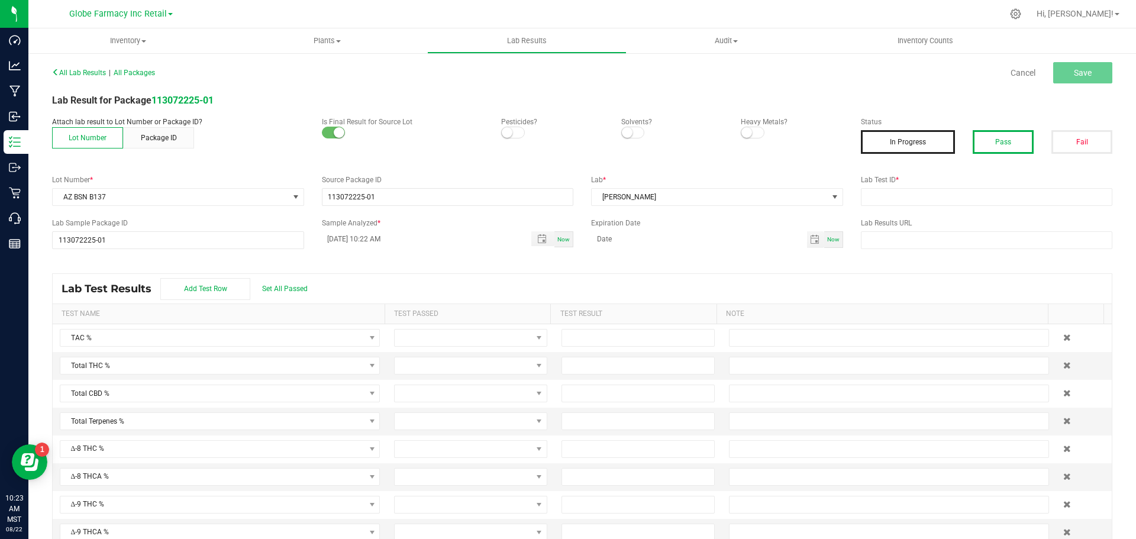
click at [990, 135] on button "Pass" at bounding box center [1003, 142] width 61 height 24
drag, startPoint x: 859, startPoint y: 193, endPoint x: 874, endPoint y: 194, distance: 15.4
click at [874, 194] on input "text" at bounding box center [987, 197] width 252 height 18
paste input "2507SMAZ1208.3569"
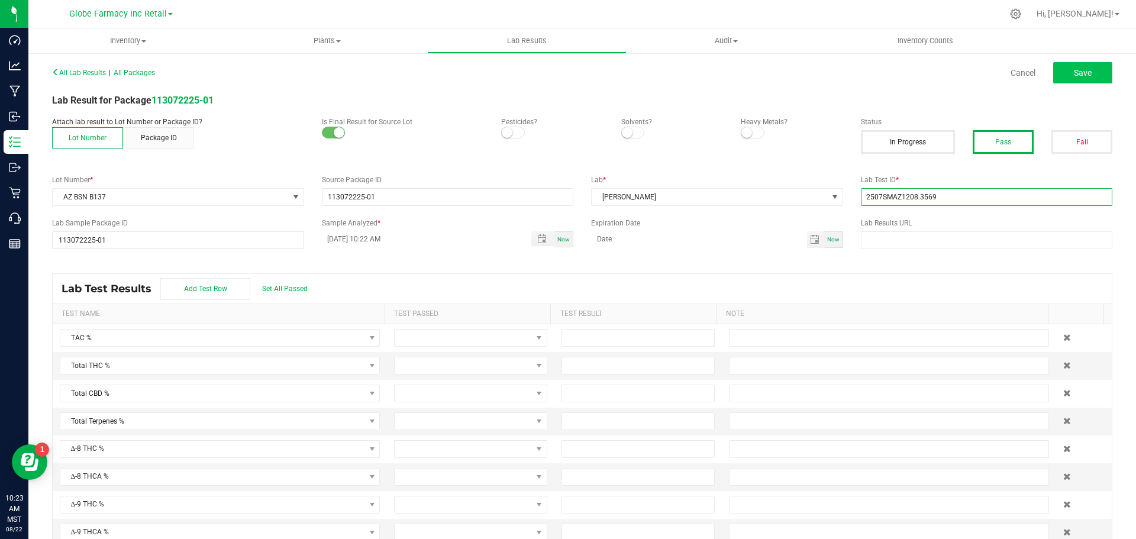
type input "2507SMAZ1208.3569"
click at [1074, 69] on span "Save" at bounding box center [1083, 72] width 18 height 9
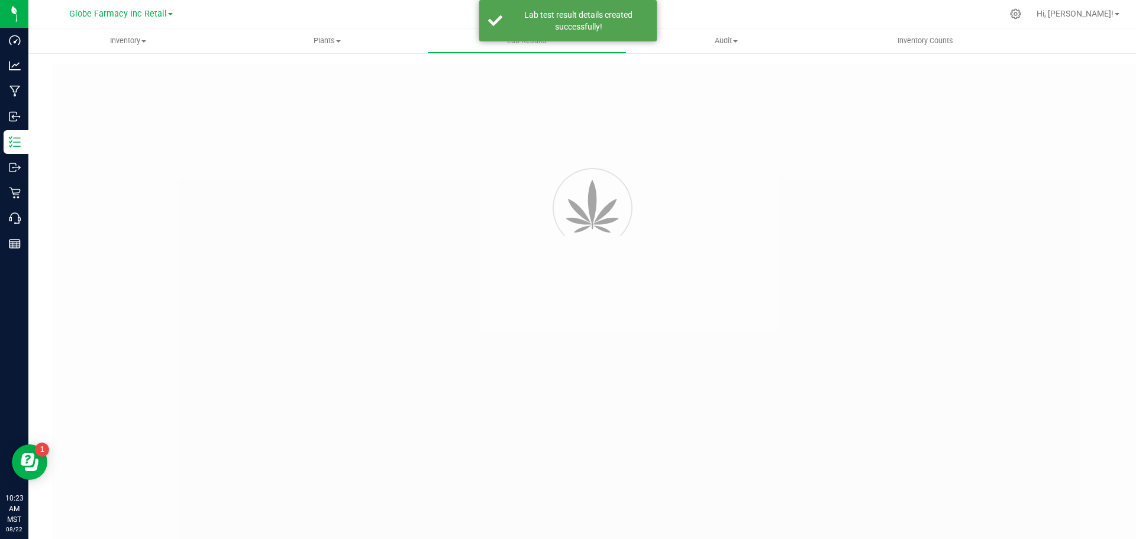
type input "113072225-01"
type input "2507SMAZ1208.3569"
type input "113072225-01"
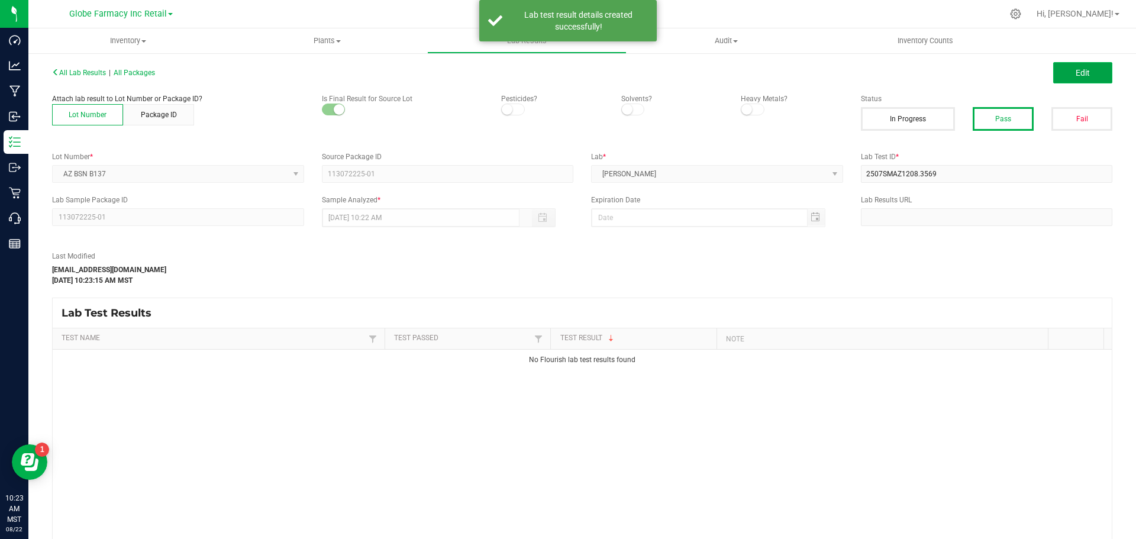
click at [1073, 66] on button "Edit" at bounding box center [1082, 72] width 59 height 21
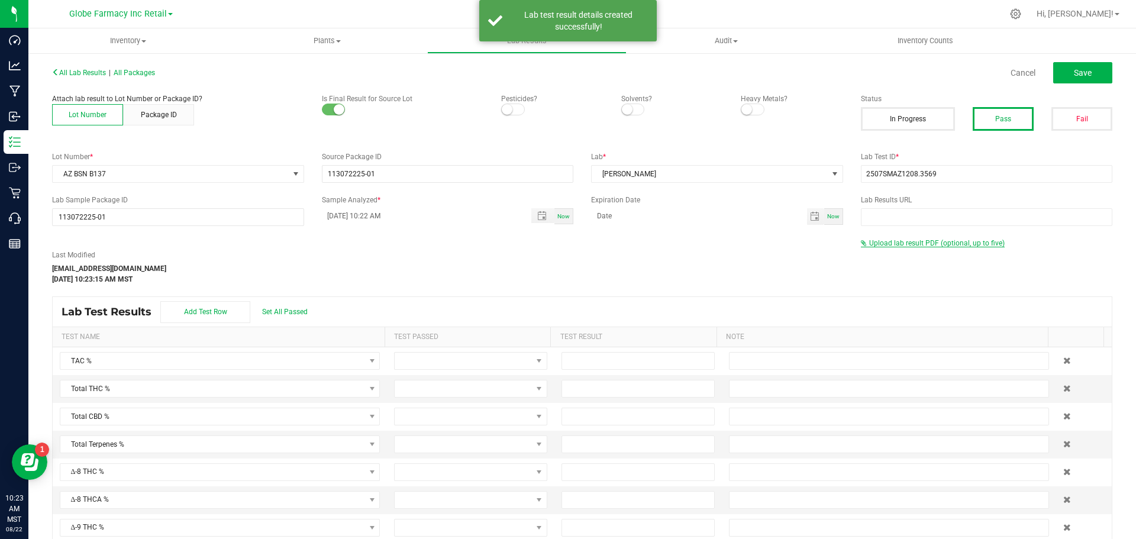
click at [872, 244] on span "Upload lab result PDF (optional, up to five)" at bounding box center [936, 243] width 135 height 8
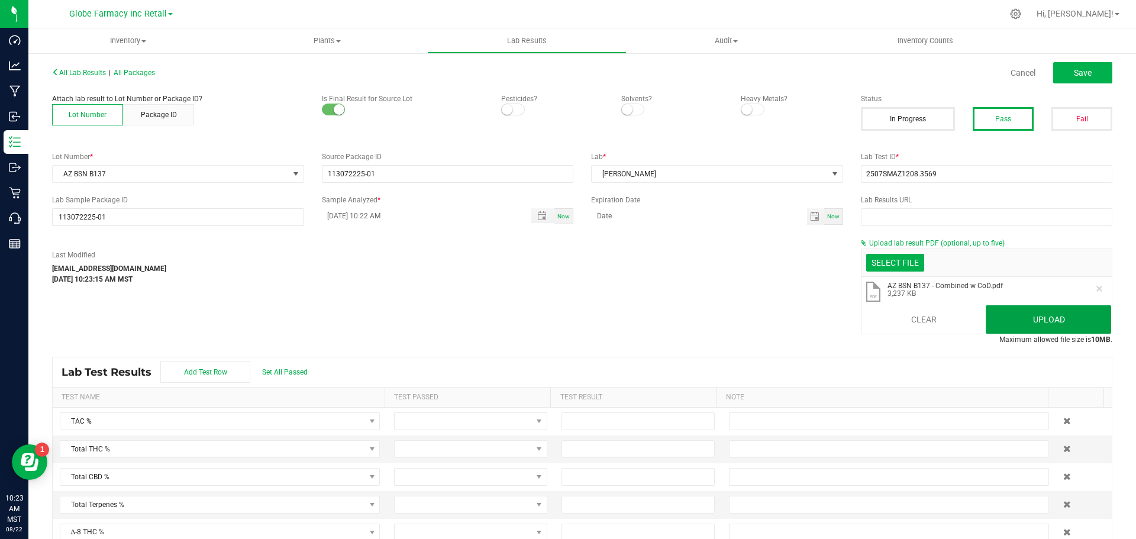
click at [1047, 319] on button "Upload" at bounding box center [1048, 319] width 125 height 28
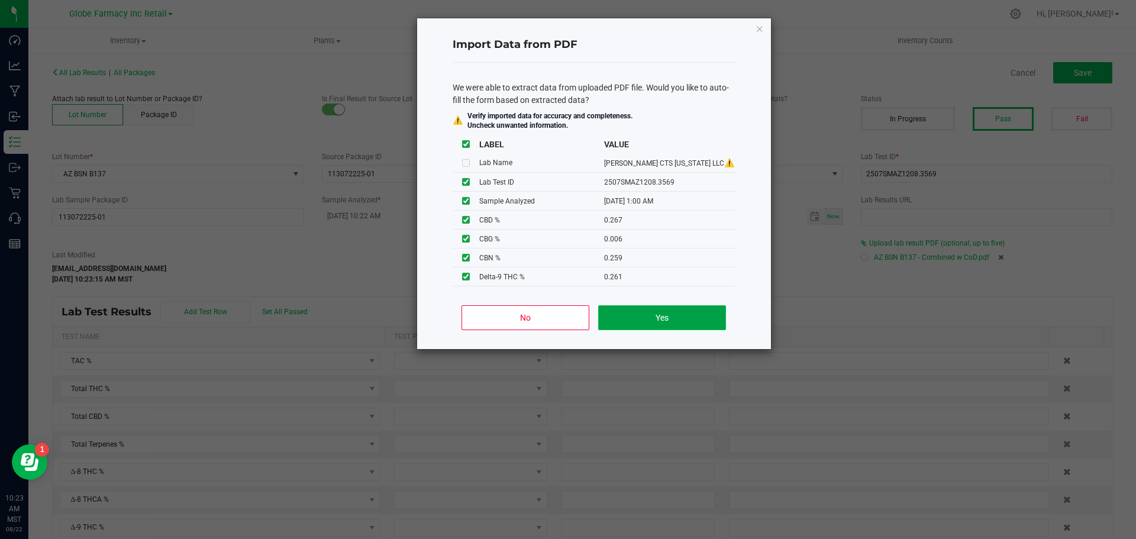
click at [666, 310] on button "Yes" at bounding box center [661, 317] width 127 height 25
type input "07/28/2025 1:00 AM"
type input "3.0000"
type input "0.2610"
type input "0.0020"
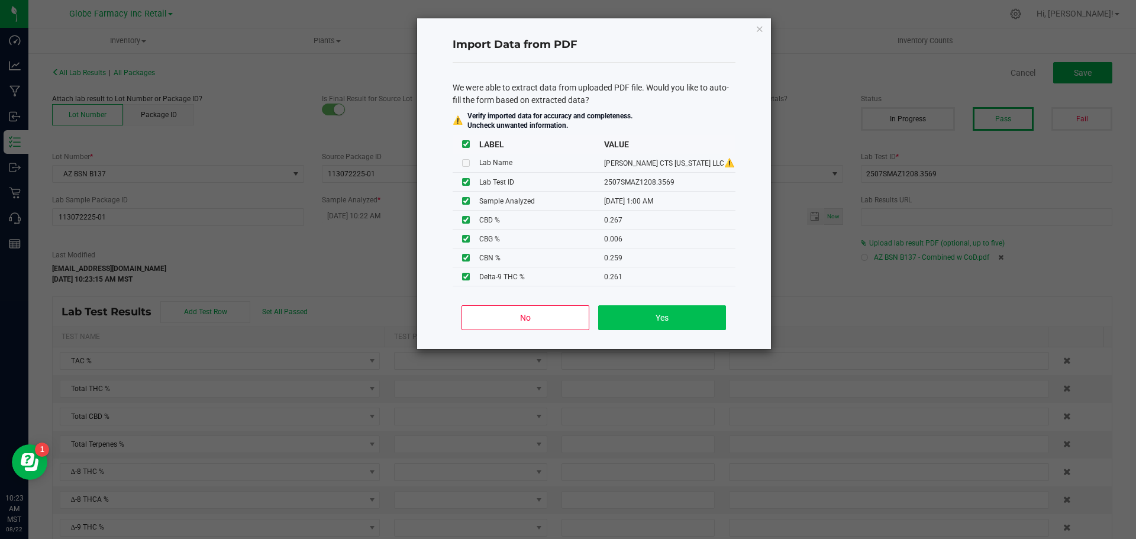
type input "0.2670"
type input "0.0060"
type input "0.2590"
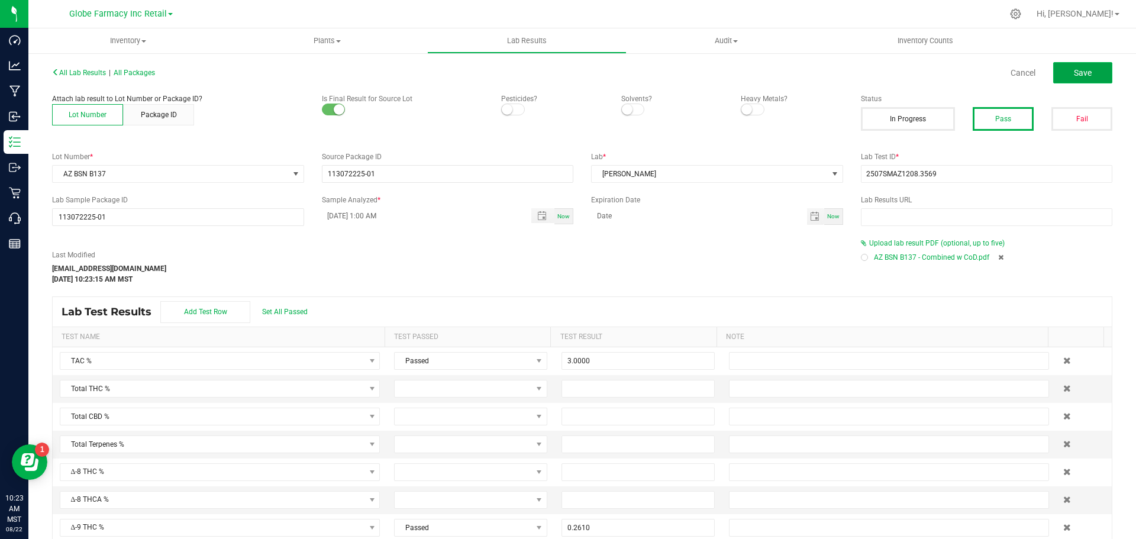
click at [1089, 80] on button "Save" at bounding box center [1082, 72] width 59 height 21
type input "0.2610"
type input "0.0020"
type input "0.2670"
type input "0.0060"
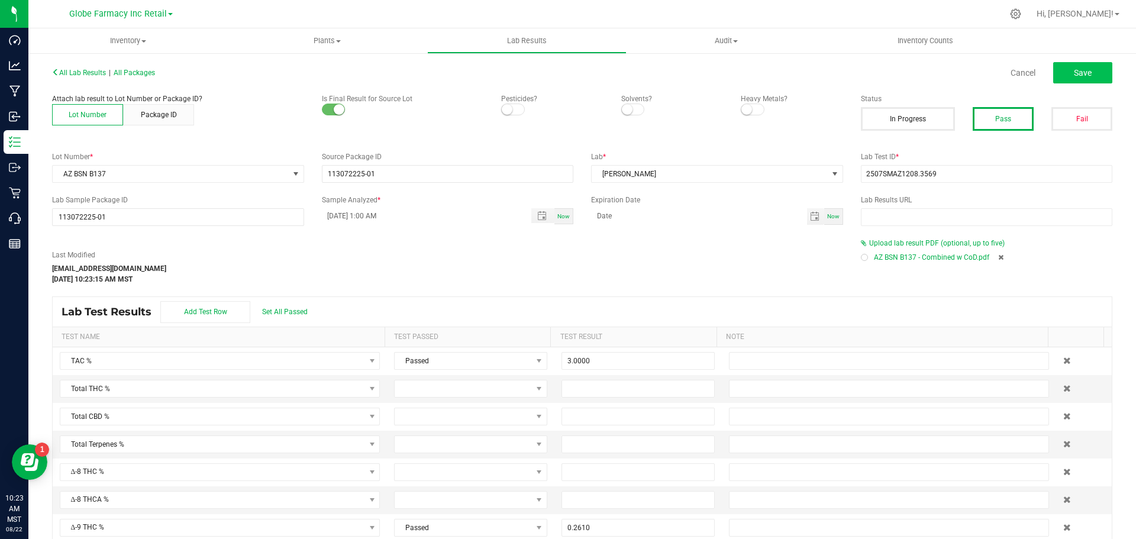
type input "0.2590"
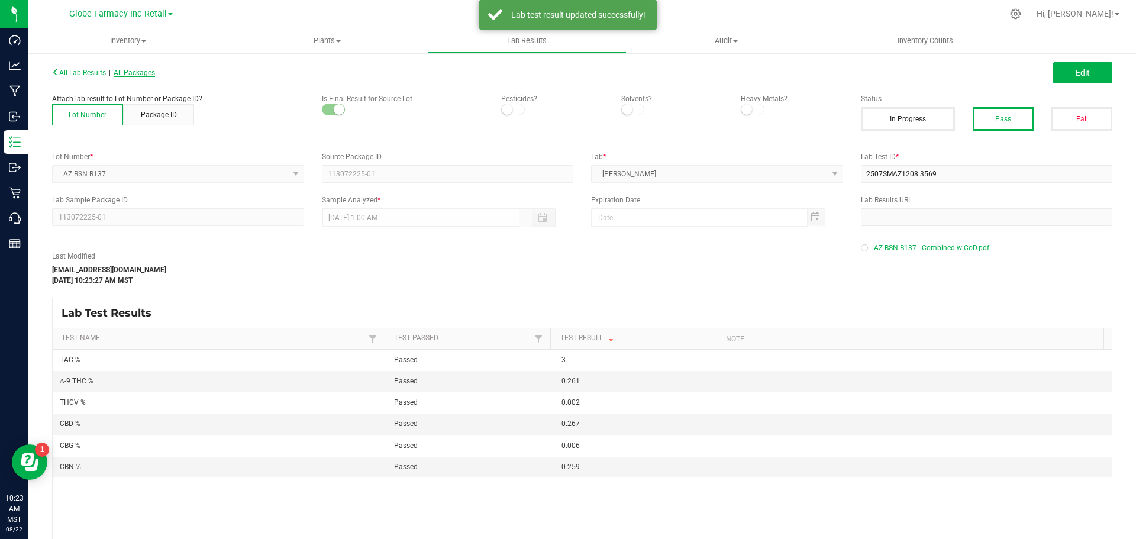
click at [143, 76] on span "All Packages" at bounding box center [134, 73] width 41 height 8
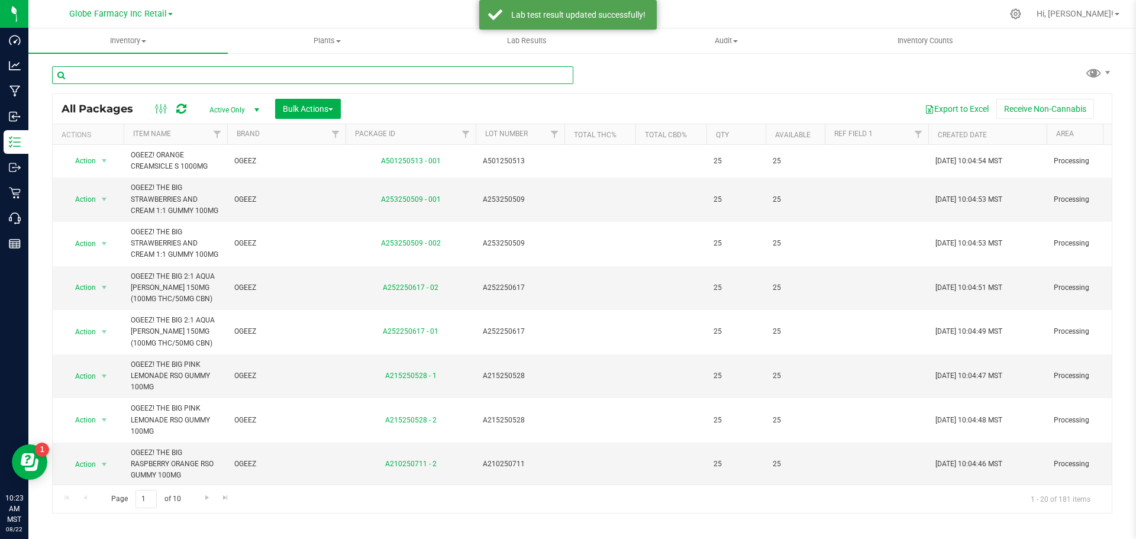
click at [317, 74] on input "text" at bounding box center [312, 75] width 521 height 18
type input "wyld"
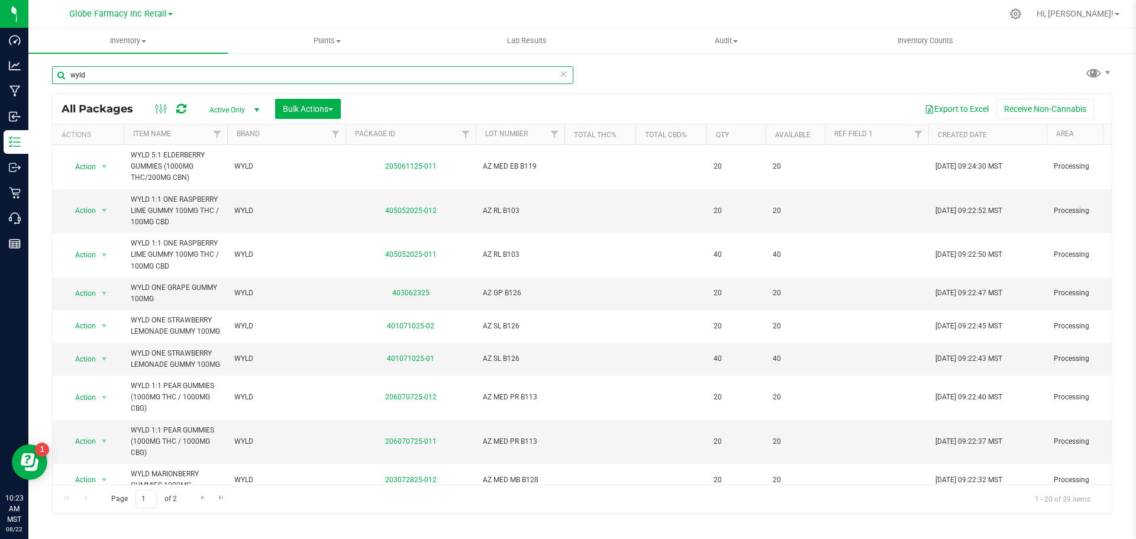
scroll to position [461, 0]
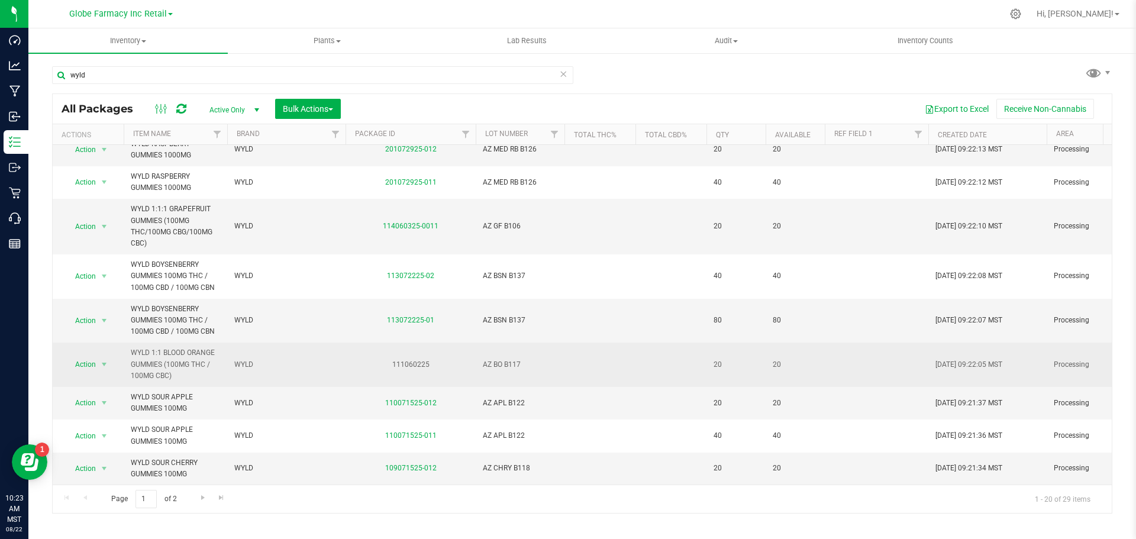
click at [506, 359] on span "AZ BO B117" at bounding box center [520, 364] width 75 height 11
click at [506, 356] on input "AZ BO B117" at bounding box center [517, 365] width 85 height 18
click at [624, 343] on td at bounding box center [599, 365] width 71 height 44
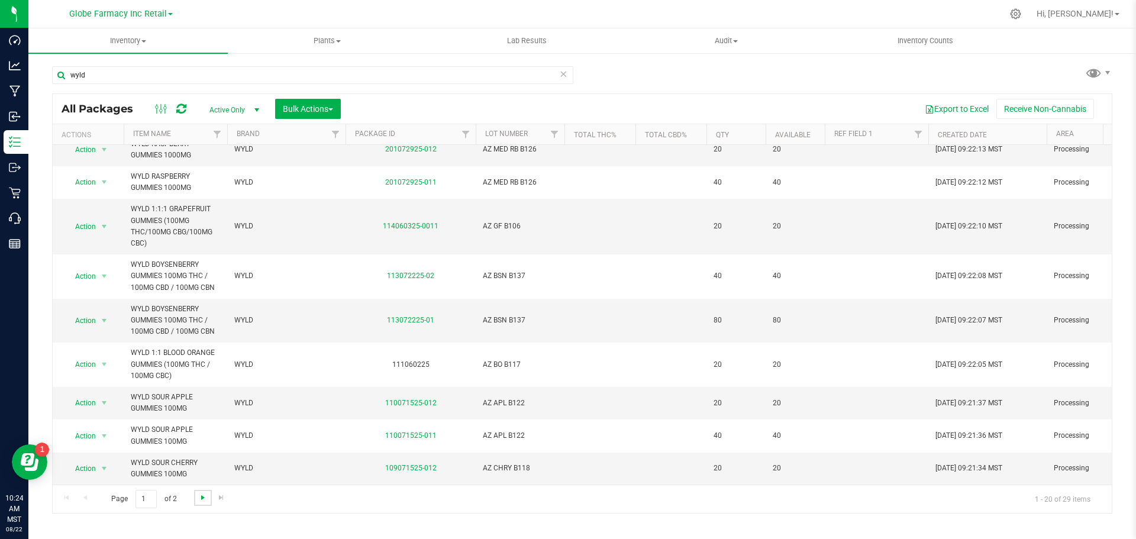
click at [199, 499] on span "Go to the next page" at bounding box center [202, 497] width 9 height 9
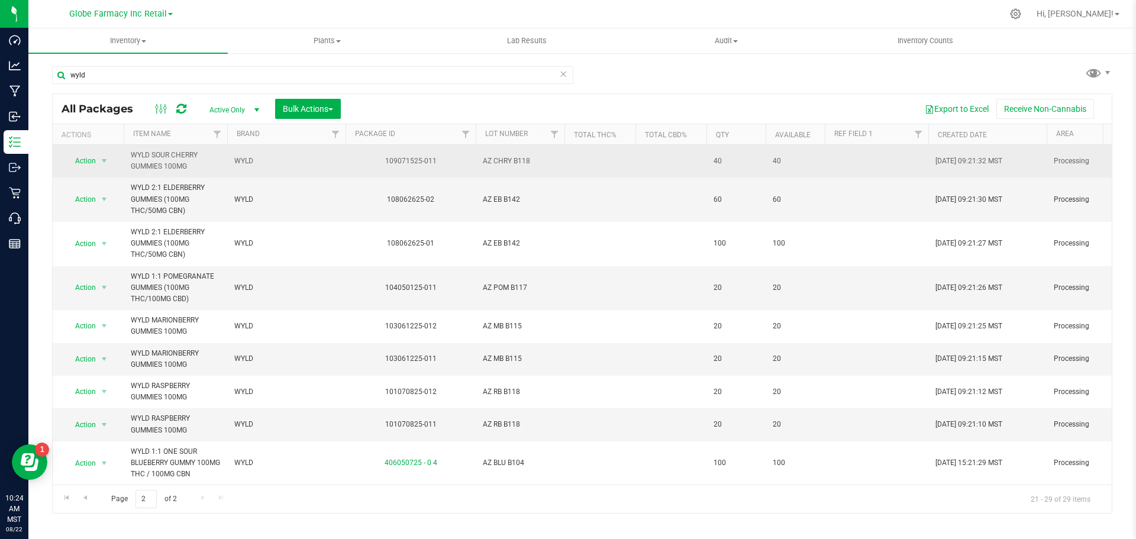
click at [505, 159] on span "AZ CHRY B118" at bounding box center [520, 161] width 75 height 11
click at [505, 159] on input "AZ CHRY B118" at bounding box center [517, 161] width 85 height 18
click at [598, 208] on td at bounding box center [599, 200] width 71 height 44
click at [108, 160] on span "select" at bounding box center [103, 160] width 9 height 9
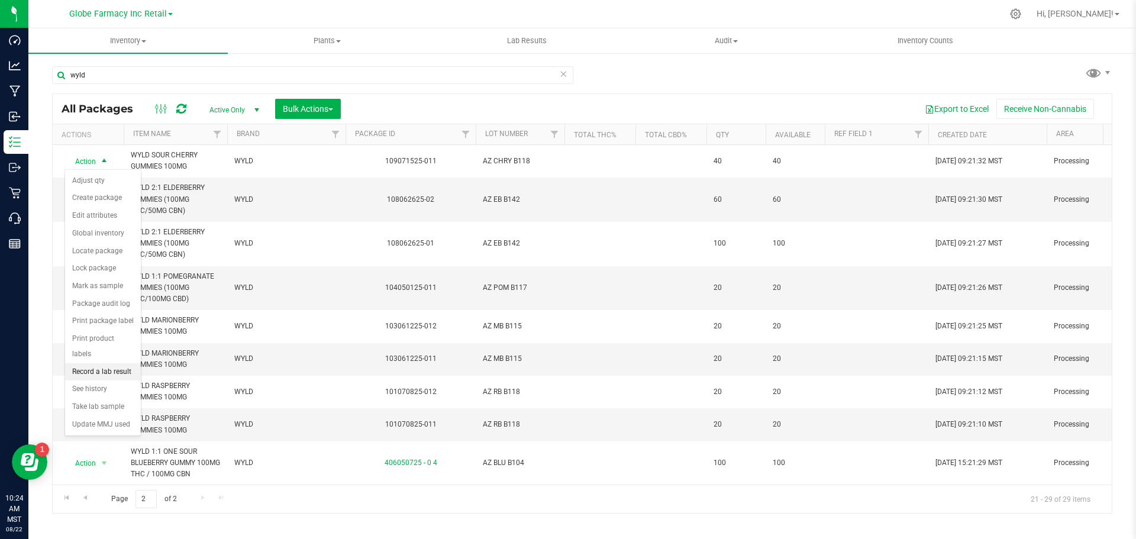
click at [95, 363] on li "Record a lab result" at bounding box center [103, 372] width 76 height 18
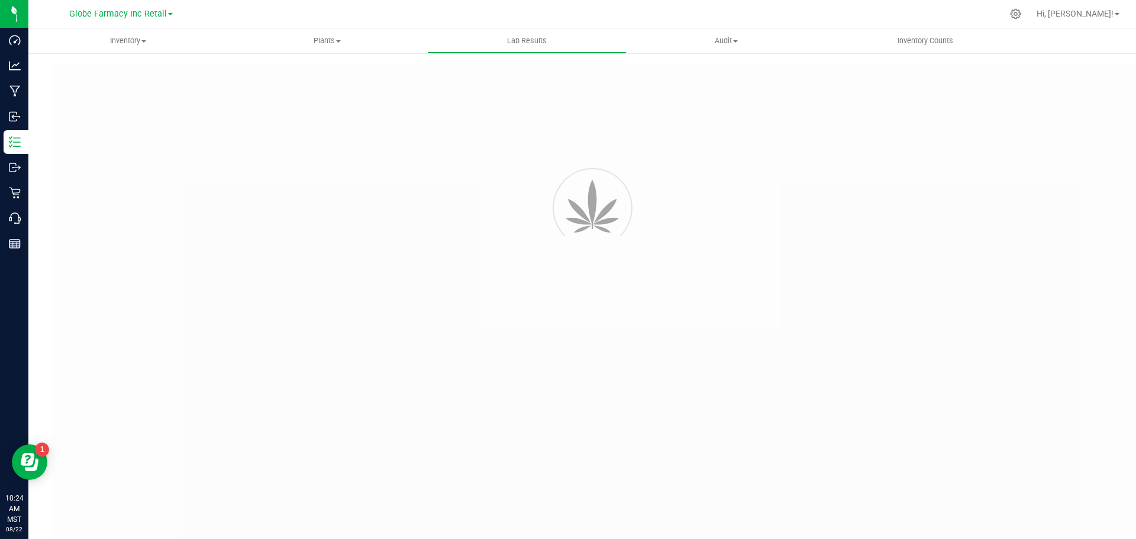
type input "109071525-011"
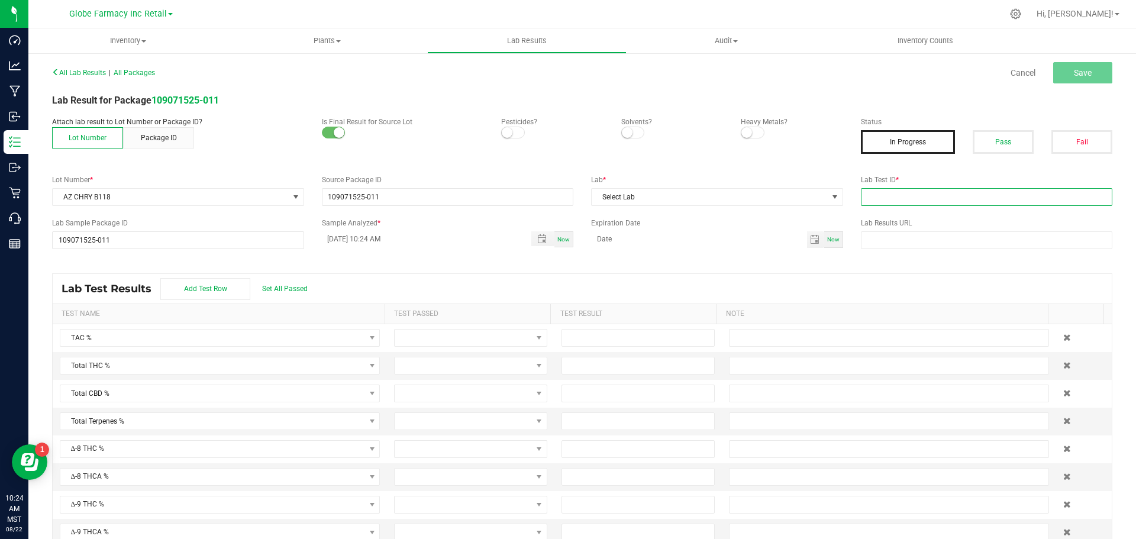
click at [948, 201] on input "text" at bounding box center [987, 197] width 252 height 18
paste input "2507SMAZ1174.3485"
type input "2507SMAZ1174.3485"
click at [722, 195] on span "Select Lab" at bounding box center [710, 197] width 236 height 17
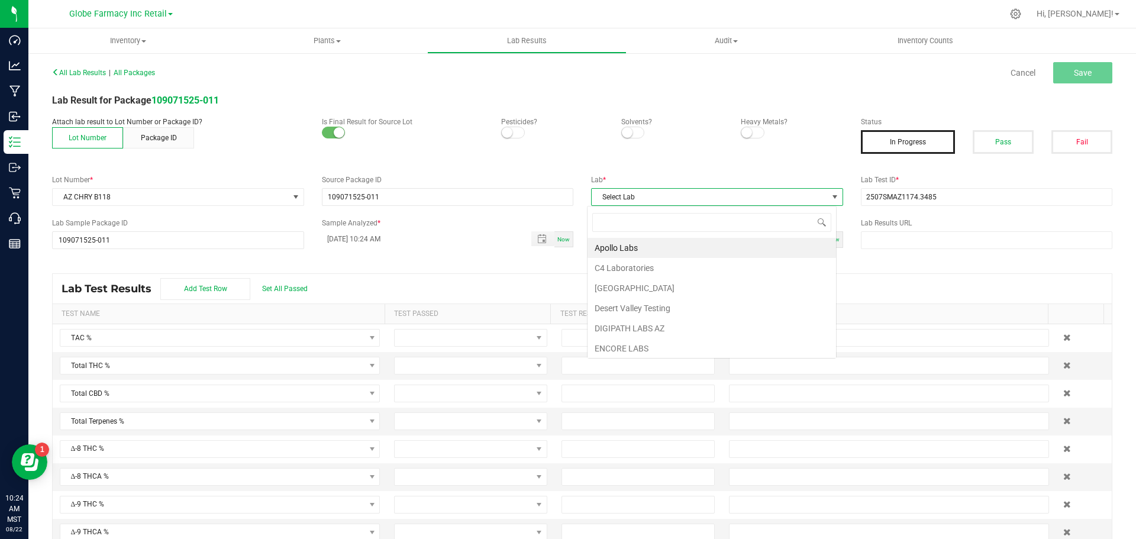
scroll to position [18, 250]
type input "smithers"
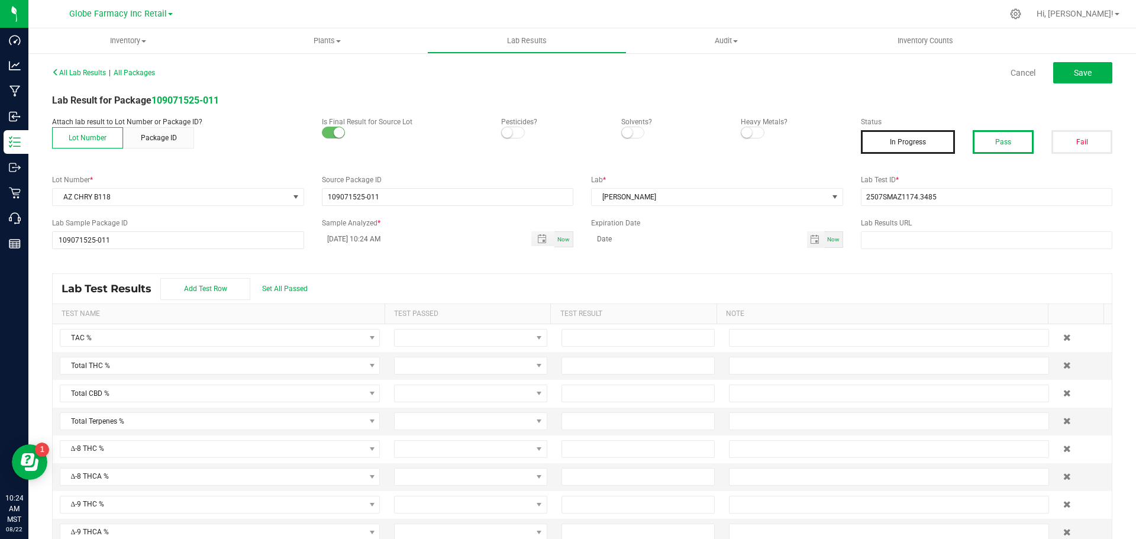
click at [1015, 151] on button "Pass" at bounding box center [1003, 142] width 61 height 24
click at [1063, 76] on button "Save" at bounding box center [1082, 72] width 59 height 21
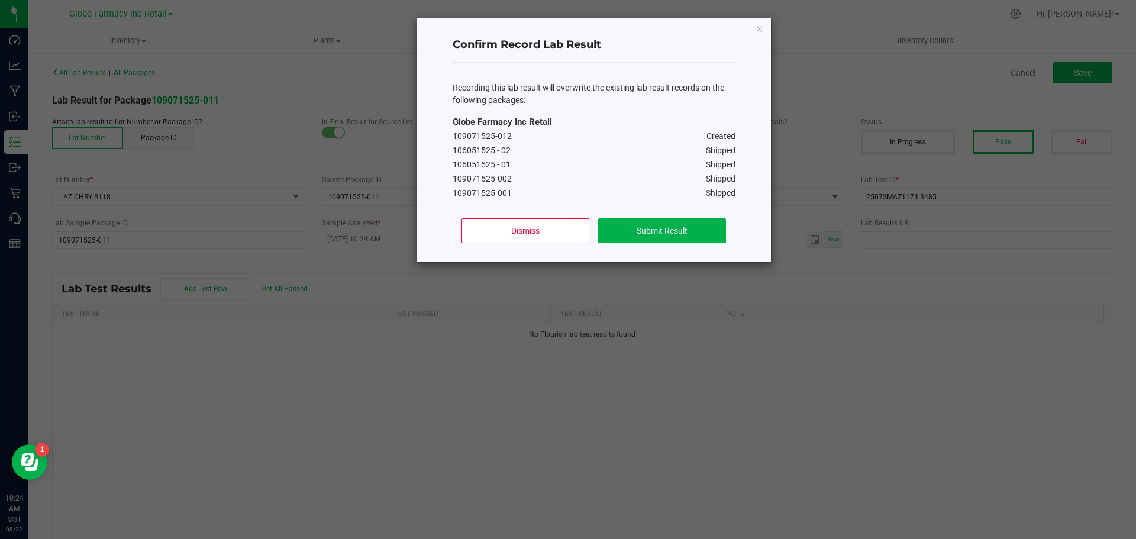
click at [534, 214] on div "Dismiss Submit Result" at bounding box center [594, 235] width 283 height 53
click at [757, 33] on icon "Close" at bounding box center [760, 28] width 8 height 14
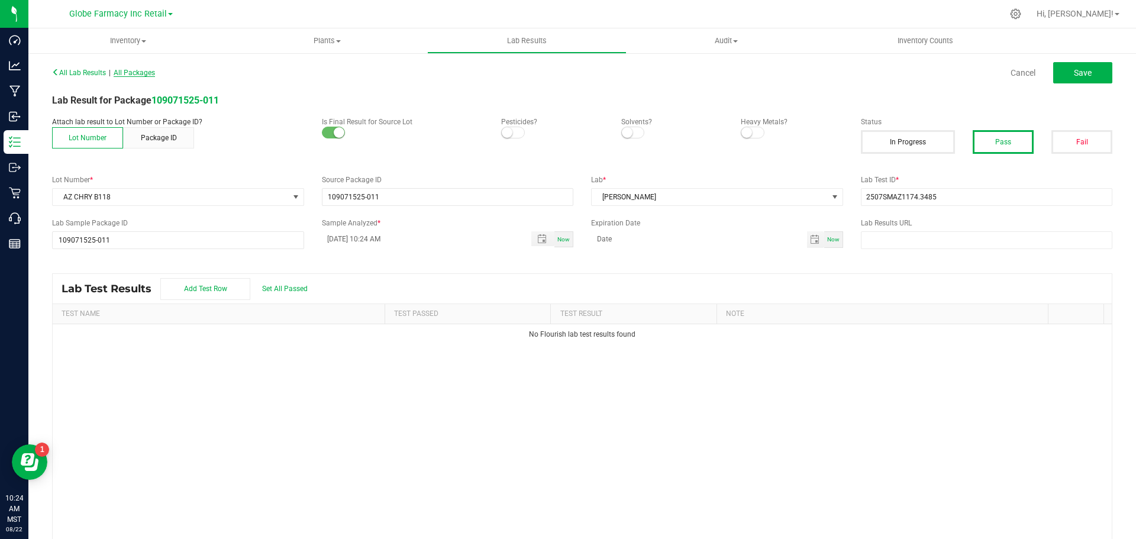
click at [129, 72] on span "All Packages" at bounding box center [134, 73] width 41 height 8
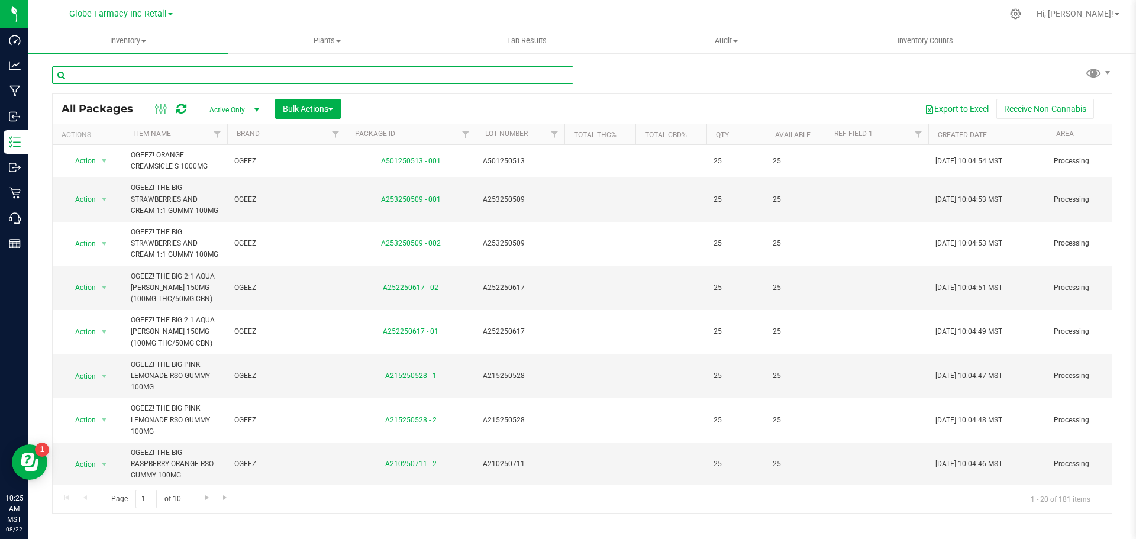
click at [193, 77] on input "text" at bounding box center [312, 75] width 521 height 18
type input "wyld"
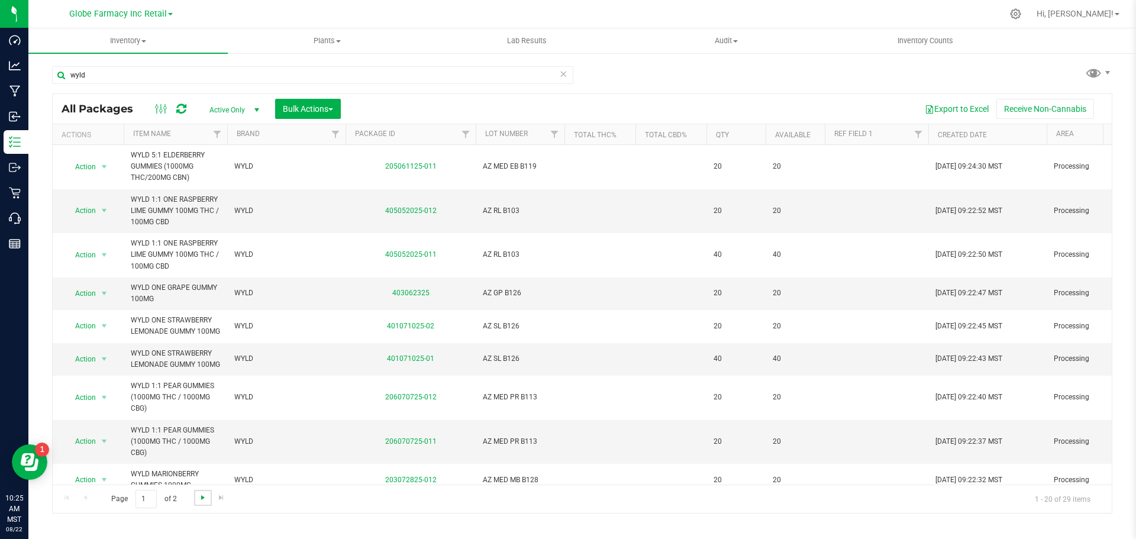
click at [198, 494] on span "Go to the next page" at bounding box center [202, 497] width 9 height 9
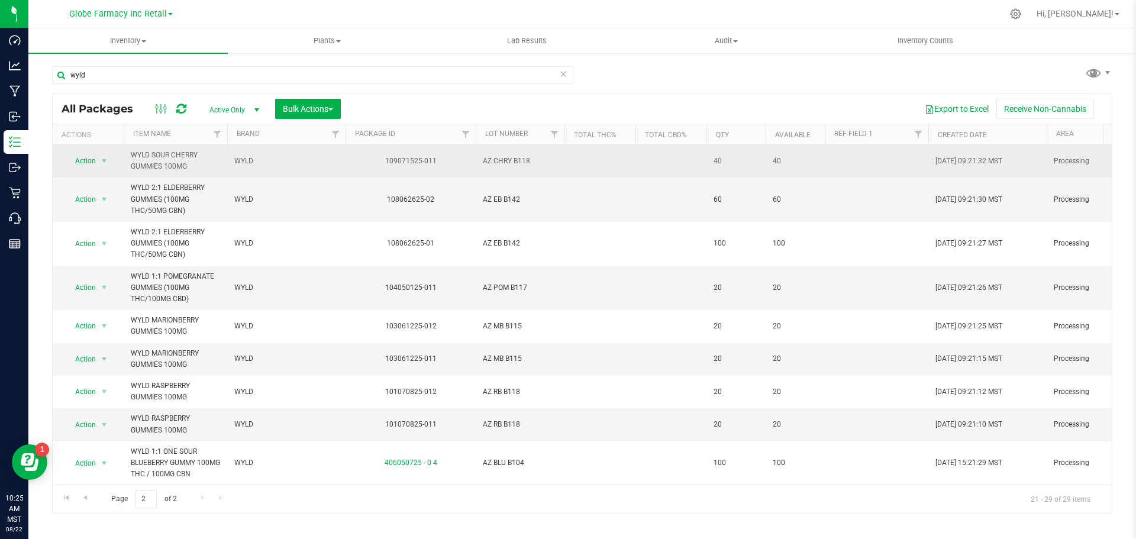
click at [505, 163] on span "AZ CHRY B118" at bounding box center [520, 161] width 75 height 11
click at [501, 162] on input "AZ CHRY B118" at bounding box center [517, 161] width 85 height 18
type input "AZ CH RY B118"
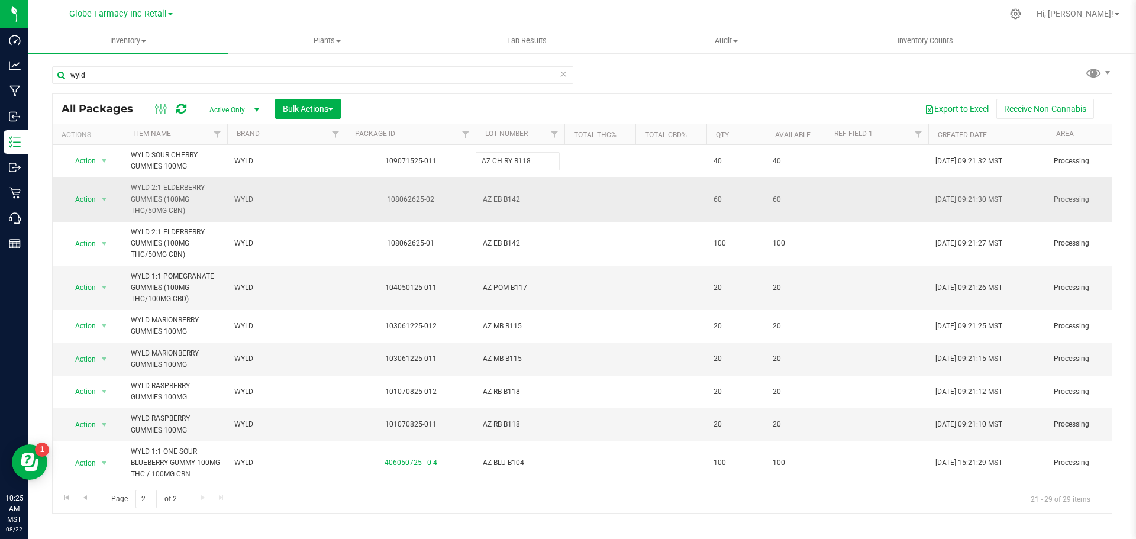
click at [506, 207] on div "All Packages Active Only Active Only Lab Samples Locked All Bulk Actions Add to…" at bounding box center [582, 303] width 1060 height 420
click at [495, 196] on span "AZ EB B142" at bounding box center [520, 199] width 75 height 11
click at [496, 196] on input "AZ EB B142" at bounding box center [517, 200] width 85 height 18
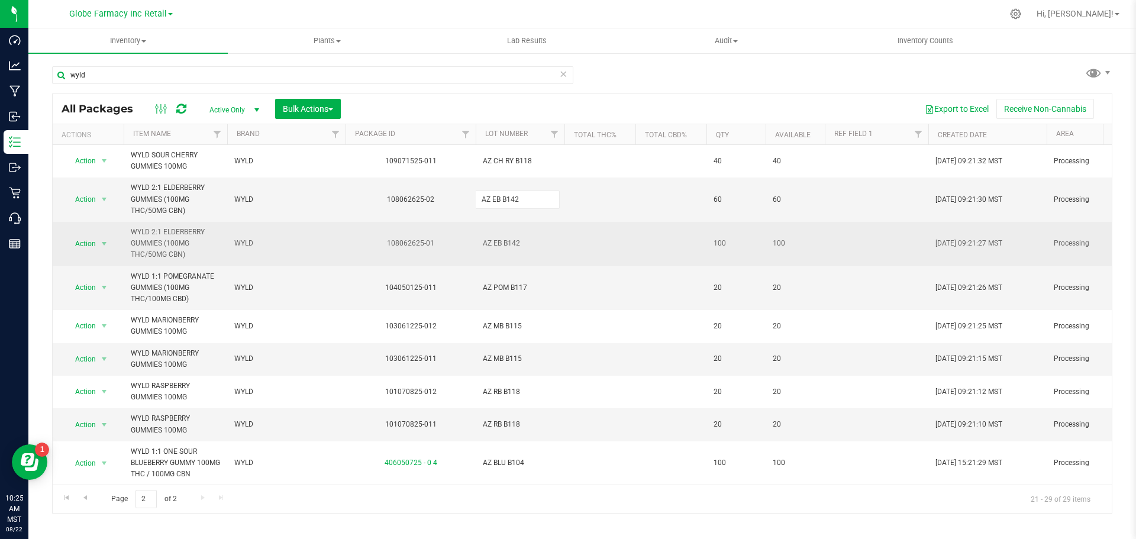
type input "AZ E B B142"
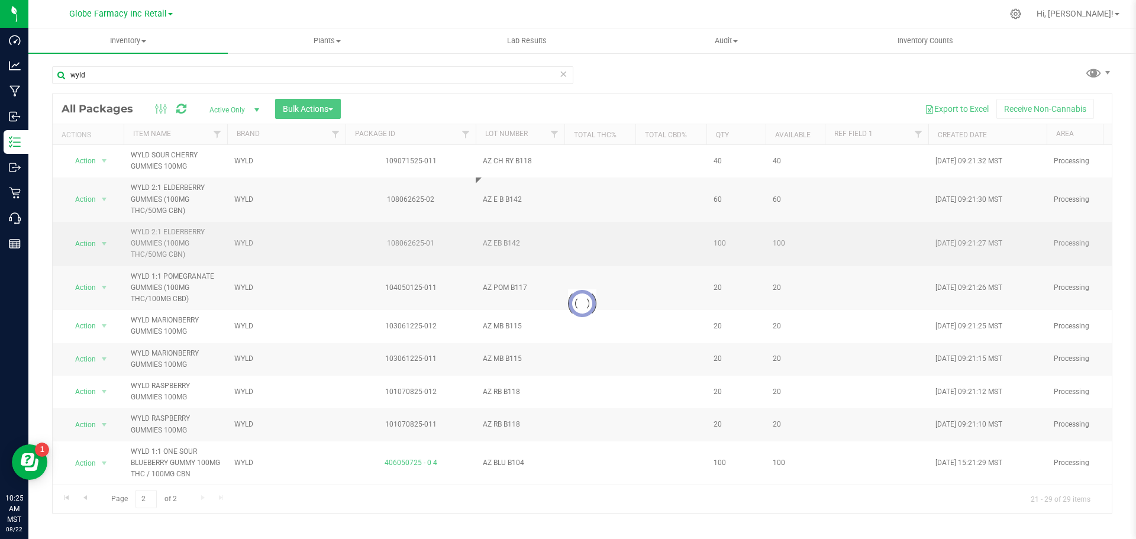
click at [495, 246] on div "Loading... All Packages Active Only Active Only Lab Samples Locked All Bulk Act…" at bounding box center [582, 303] width 1060 height 420
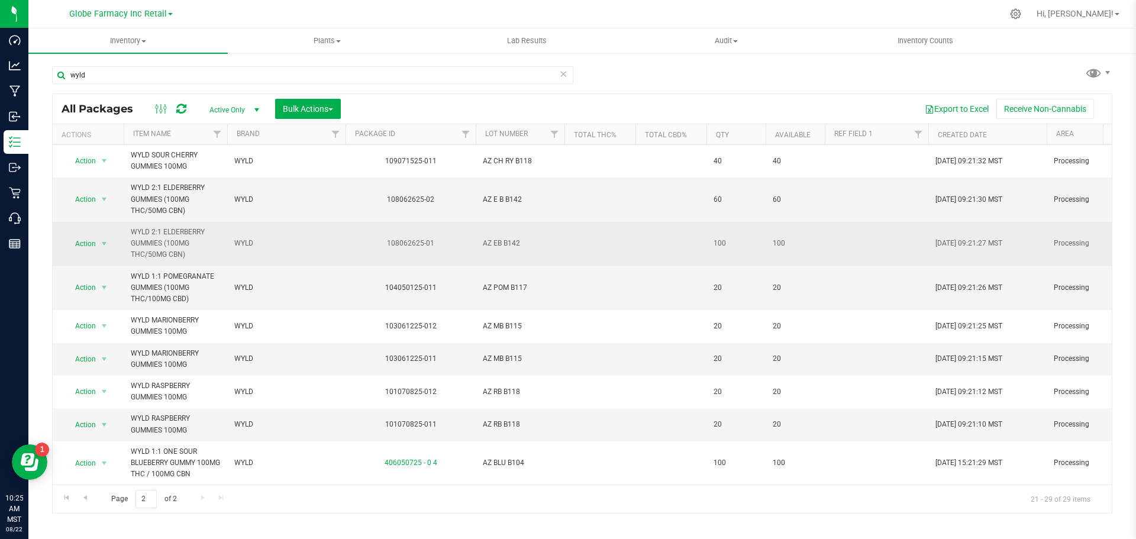
click at [496, 246] on span "AZ EB B142" at bounding box center [520, 243] width 75 height 11
click at [496, 246] on input "AZ EB B142" at bounding box center [517, 243] width 85 height 18
type input "AZ E B B142"
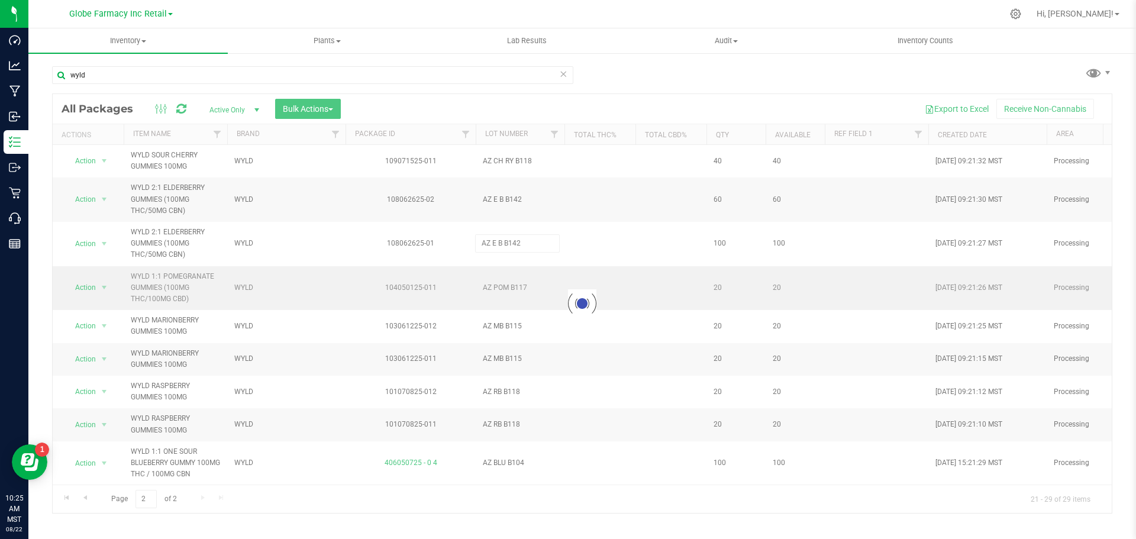
click at [497, 280] on div "Loading... All Packages Active Only Active Only Lab Samples Locked All Bulk Act…" at bounding box center [582, 303] width 1060 height 420
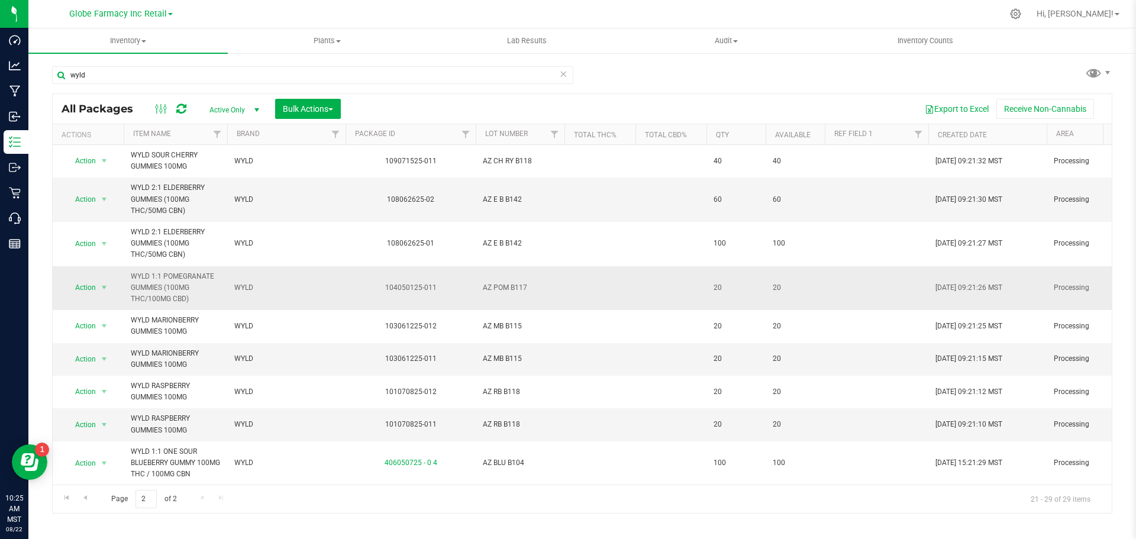
click at [507, 286] on span "AZ POM B117" at bounding box center [520, 287] width 75 height 11
click at [499, 286] on input "AZ POM B117" at bounding box center [517, 288] width 85 height 18
type input "AZ PO M B117"
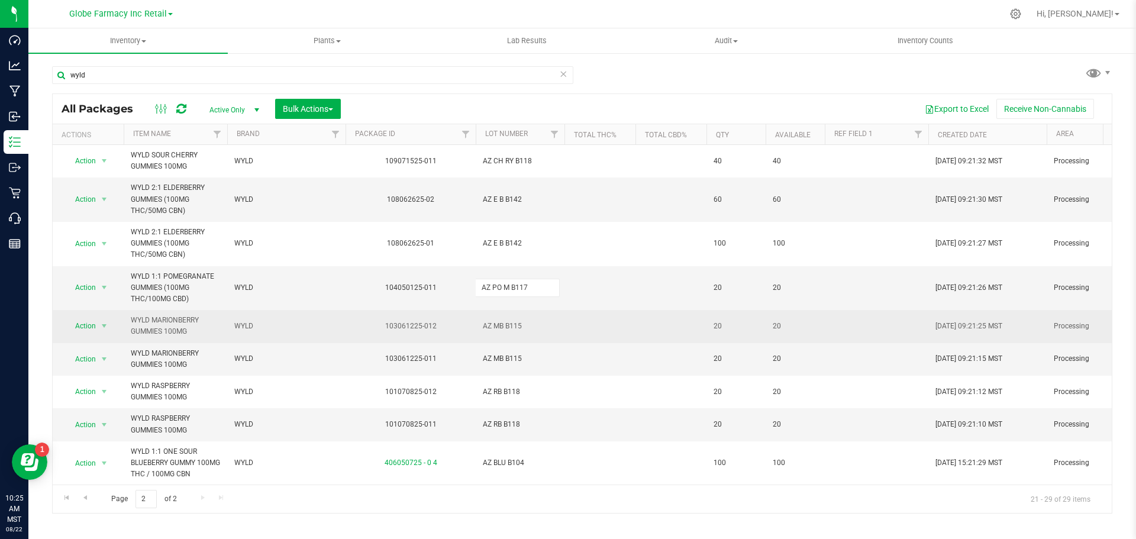
click at [494, 310] on div "All Packages Active Only Active Only Lab Samples Locked All Bulk Actions Add to…" at bounding box center [582, 303] width 1060 height 420
click at [499, 322] on span "AZ MB B115" at bounding box center [520, 326] width 75 height 11
click at [499, 324] on input "AZ MB B115" at bounding box center [517, 326] width 85 height 18
type input "AZ M B B115"
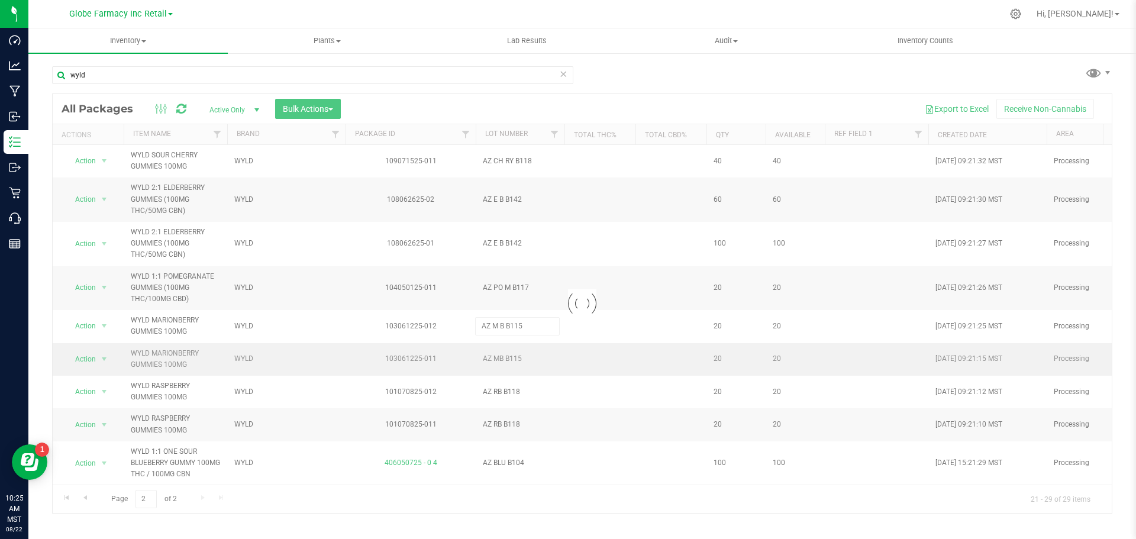
click at [501, 371] on div "Loading... All Packages Active Only Active Only Lab Samples Locked All Bulk Act…" at bounding box center [582, 303] width 1060 height 420
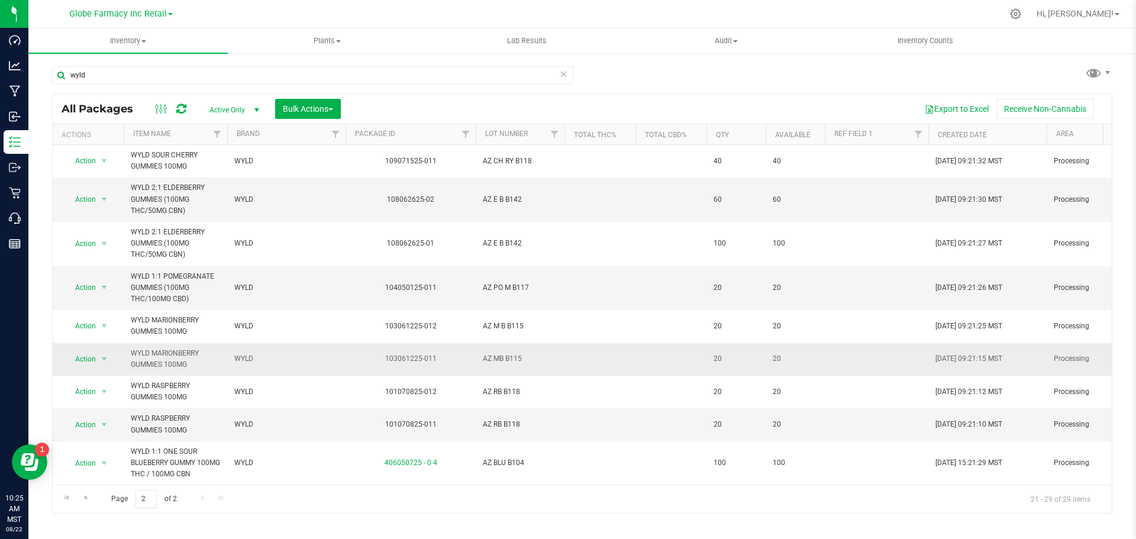
click at [499, 360] on span "AZ MB B115" at bounding box center [520, 358] width 75 height 11
click at [499, 360] on input "AZ MB B115" at bounding box center [517, 359] width 85 height 18
type input "AZ M B B115"
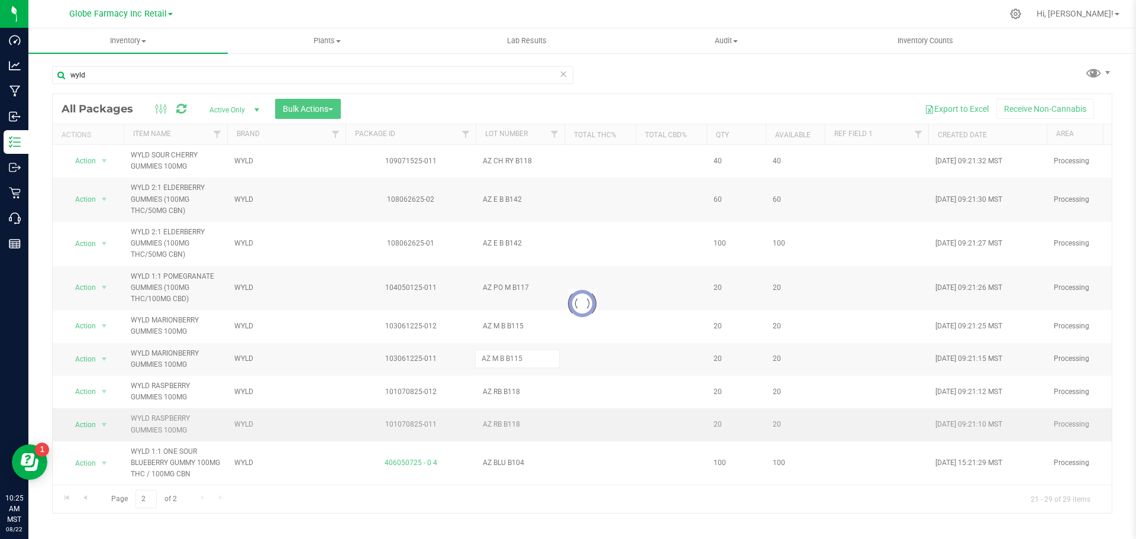
click at [489, 427] on div "Loading... All Packages Active Only Active Only Lab Samples Locked All Bulk Act…" at bounding box center [582, 303] width 1060 height 420
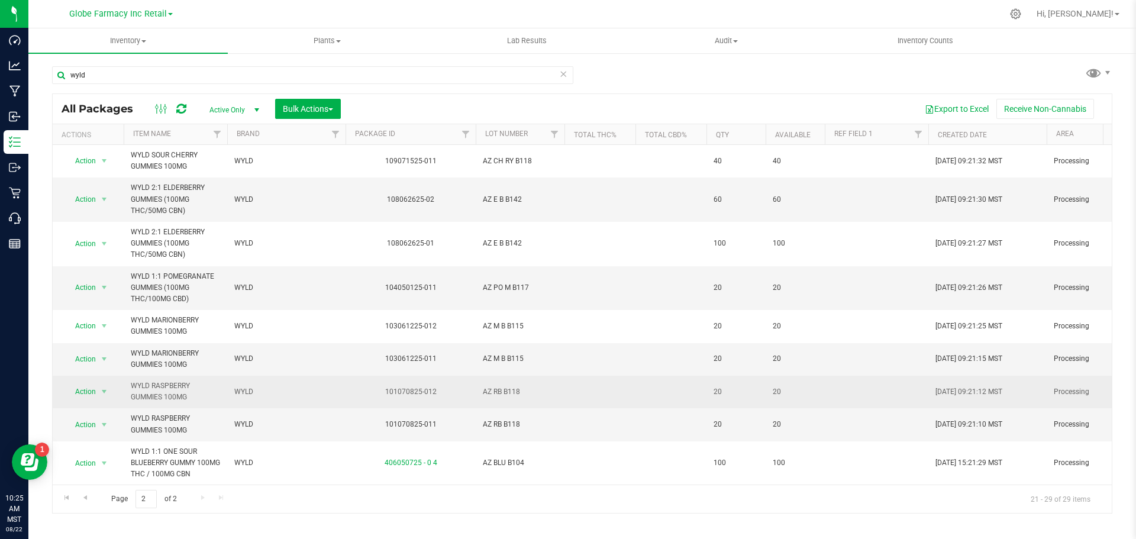
click at [501, 395] on span "AZ RB B118" at bounding box center [520, 391] width 75 height 11
click at [496, 393] on input "AZ RB B118" at bounding box center [517, 392] width 85 height 18
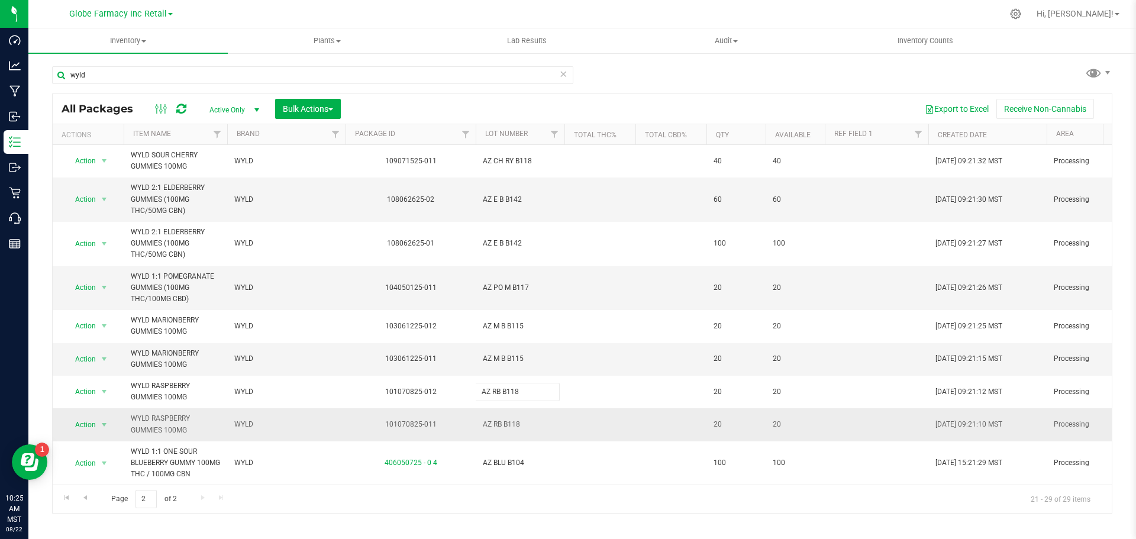
type input "AZ R B B118"
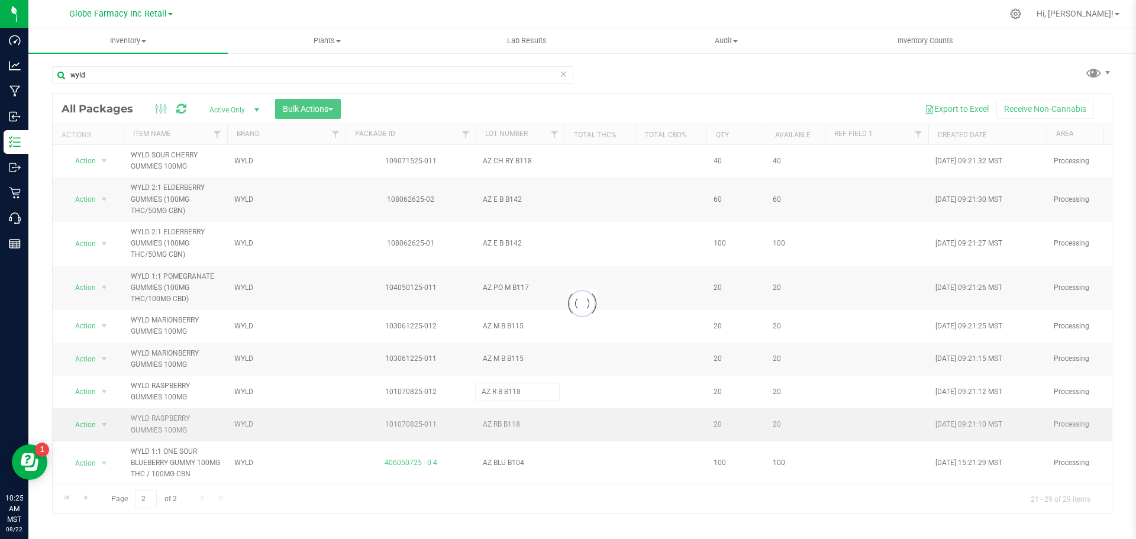
click at [498, 419] on div "Loading... All Packages Active Only Active Only Lab Samples Locked All Bulk Act…" at bounding box center [582, 303] width 1060 height 420
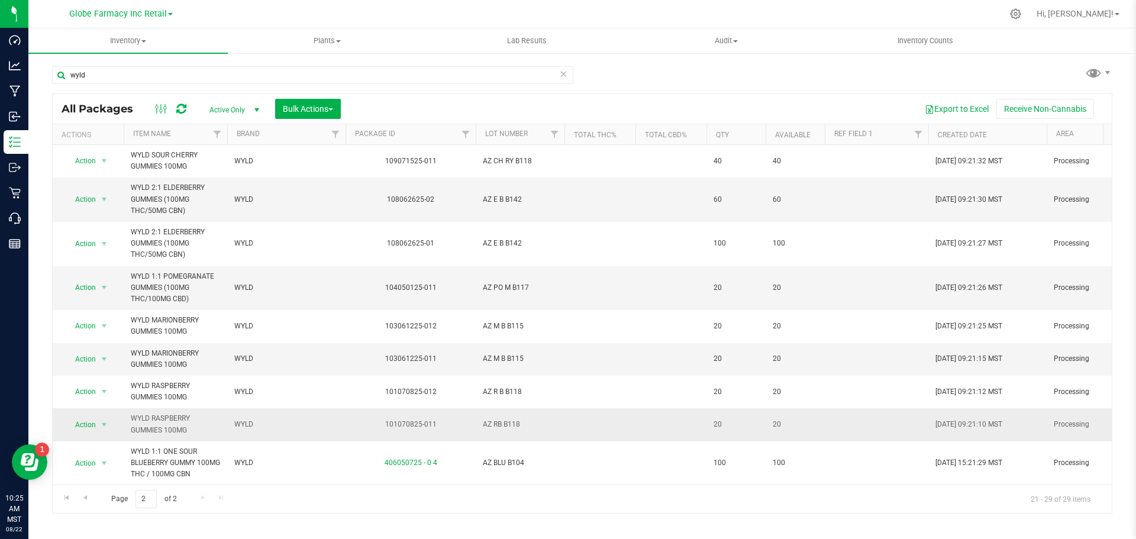
click at [501, 426] on span "AZ RB B118" at bounding box center [520, 424] width 75 height 11
click at [496, 427] on input "AZ RB B118" at bounding box center [517, 424] width 85 height 18
type input "AZ R B B118"
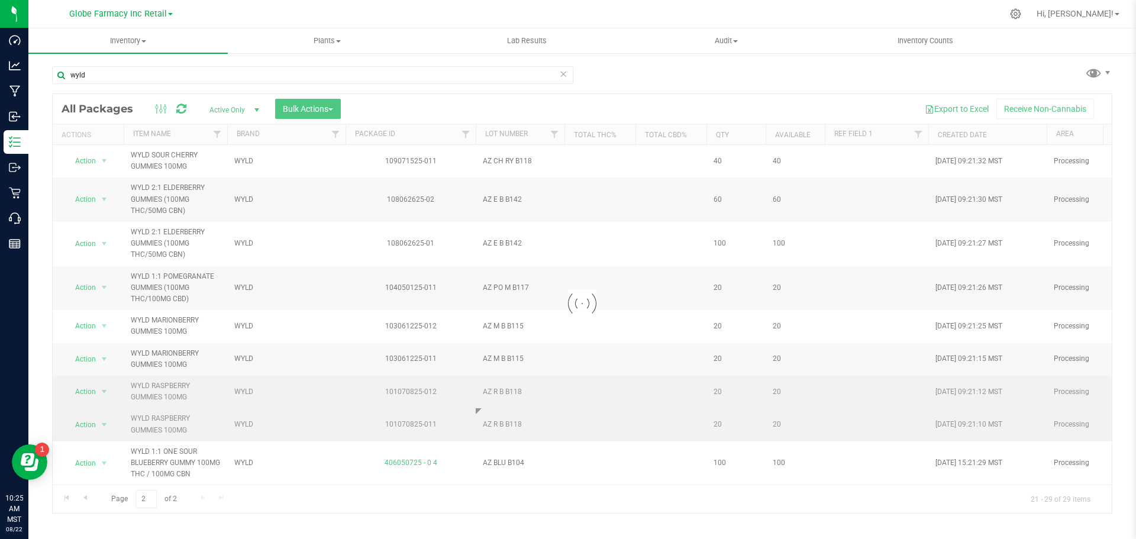
click at [534, 386] on div "Loading... All Packages Active Only Active Only Lab Samples Locked All Bulk Act…" at bounding box center [582, 303] width 1060 height 420
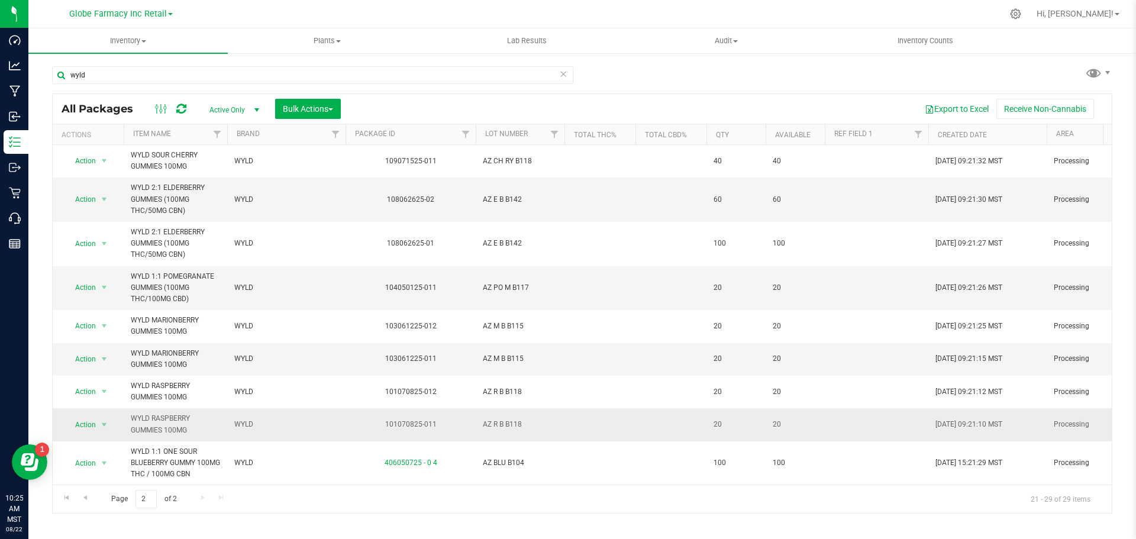
click at [504, 425] on span "AZ R B B118" at bounding box center [520, 424] width 75 height 11
click at [497, 424] on input "AZ R B B118" at bounding box center [517, 424] width 85 height 18
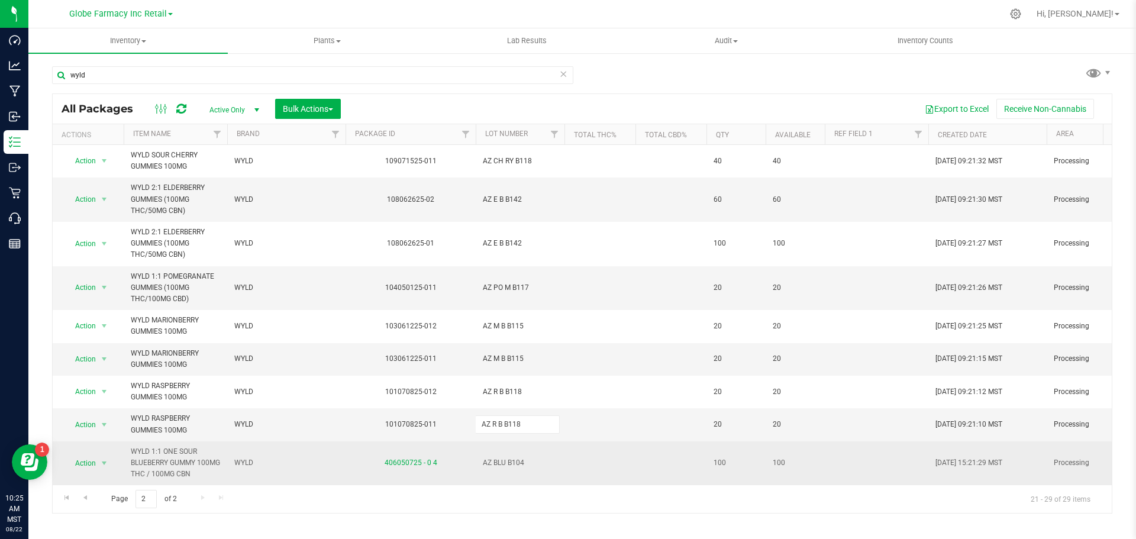
type input "AZ RB B118"
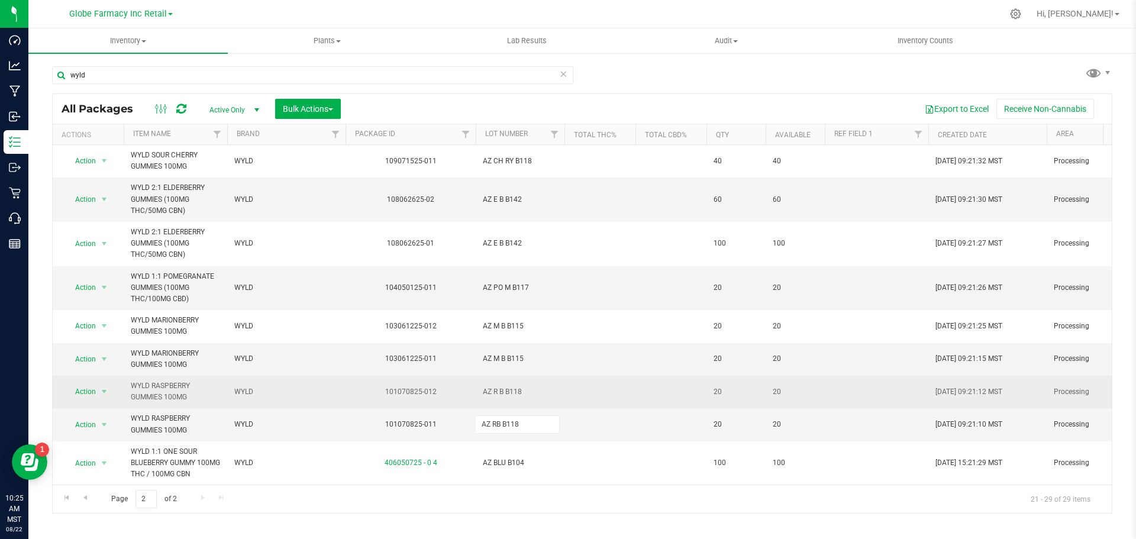
click at [501, 402] on div "All Packages Active Only Active Only Lab Samples Locked All Bulk Actions Add to…" at bounding box center [582, 303] width 1060 height 420
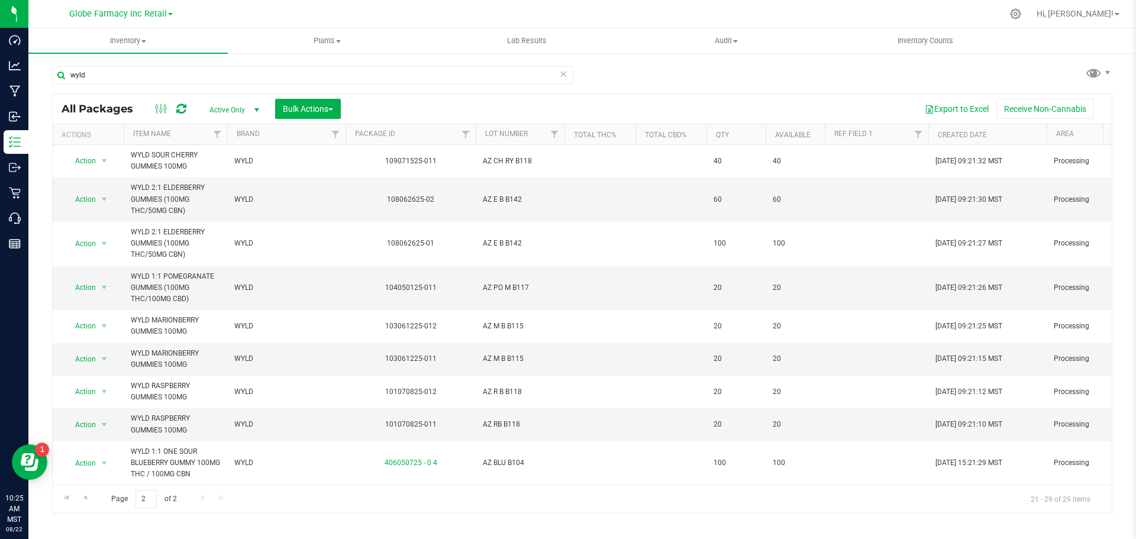
click at [498, 392] on span "AZ R B B118" at bounding box center [520, 391] width 75 height 11
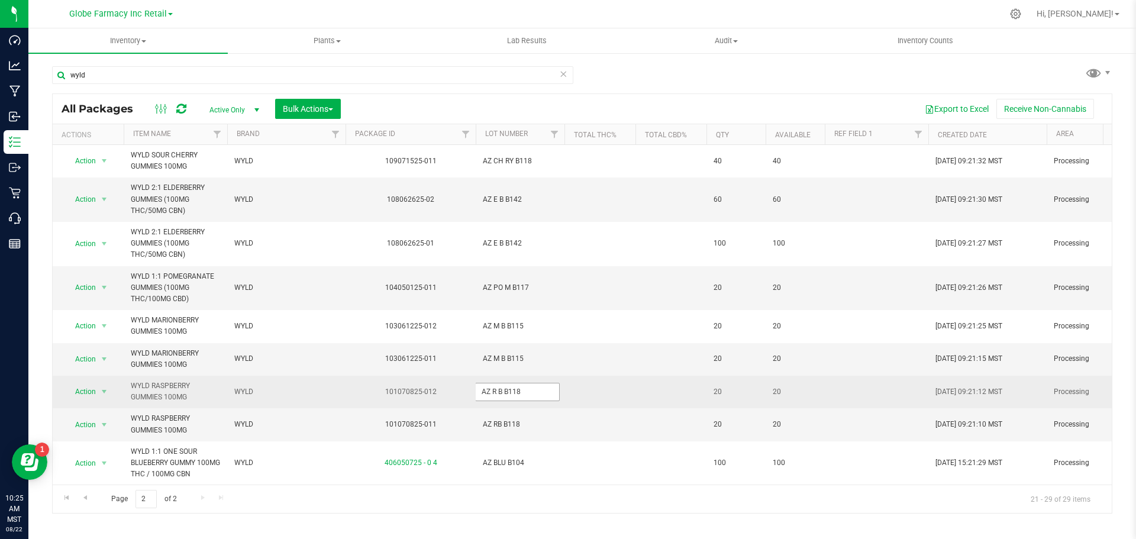
click at [496, 392] on input "AZ R B B118" at bounding box center [517, 392] width 85 height 18
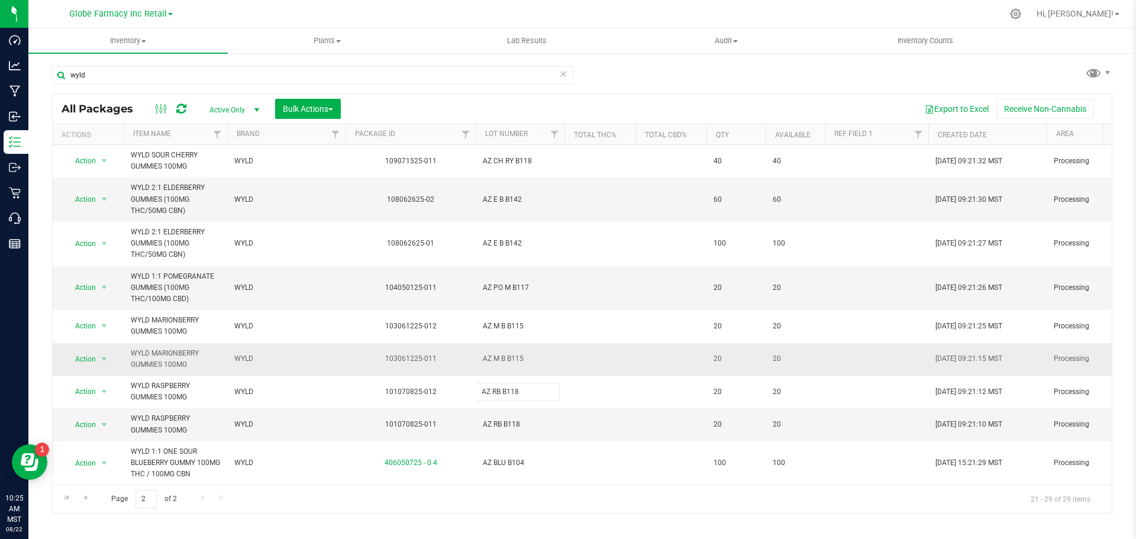
type input "AZ RB B118"
click at [509, 359] on div "All Packages Active Only Active Only Lab Samples Locked All Bulk Actions Add to…" at bounding box center [582, 303] width 1060 height 420
click at [499, 359] on span "AZ M B B115" at bounding box center [520, 358] width 75 height 11
click at [496, 359] on input "AZ M B B115" at bounding box center [517, 359] width 85 height 18
type input "AZ MB B115"
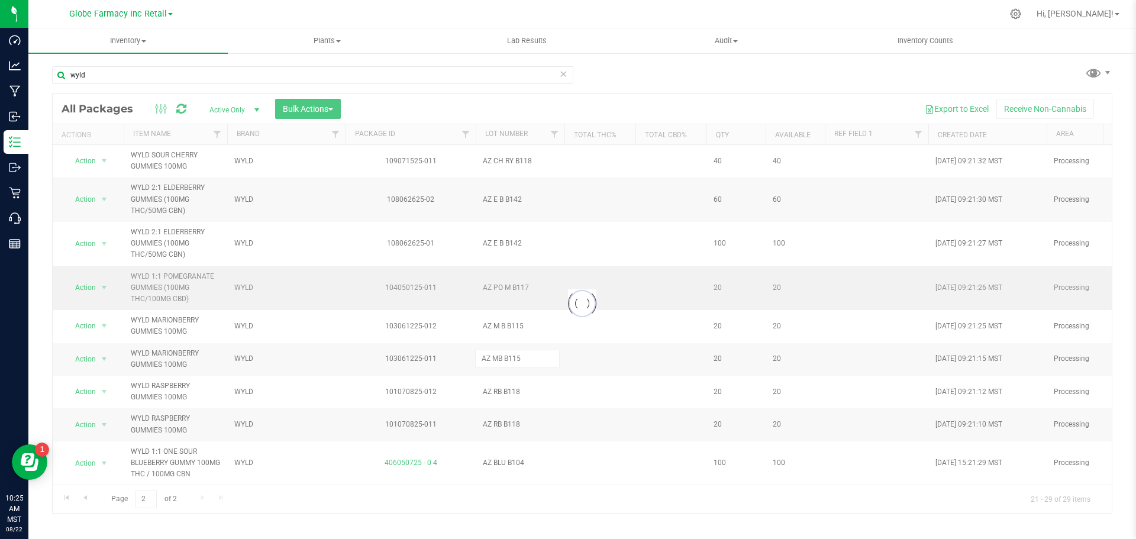
click at [521, 303] on div "Loading... All Packages Active Only Active Only Lab Samples Locked All Bulk Act…" at bounding box center [582, 303] width 1060 height 420
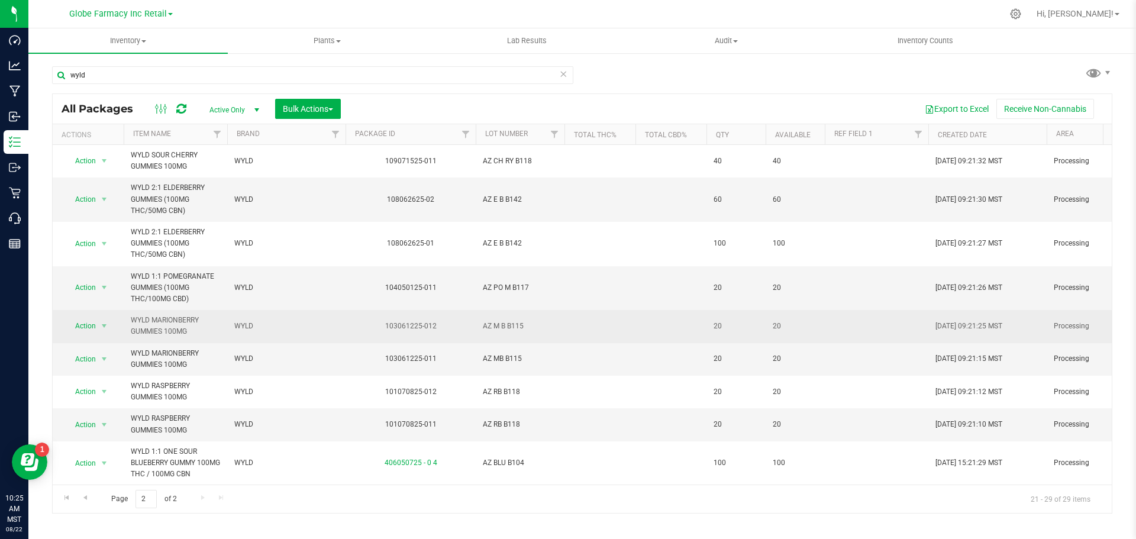
click at [498, 328] on span "AZ M B B115" at bounding box center [520, 326] width 75 height 11
click at [496, 329] on input "AZ M B B115" at bounding box center [517, 326] width 85 height 18
type input "AZ MB B115"
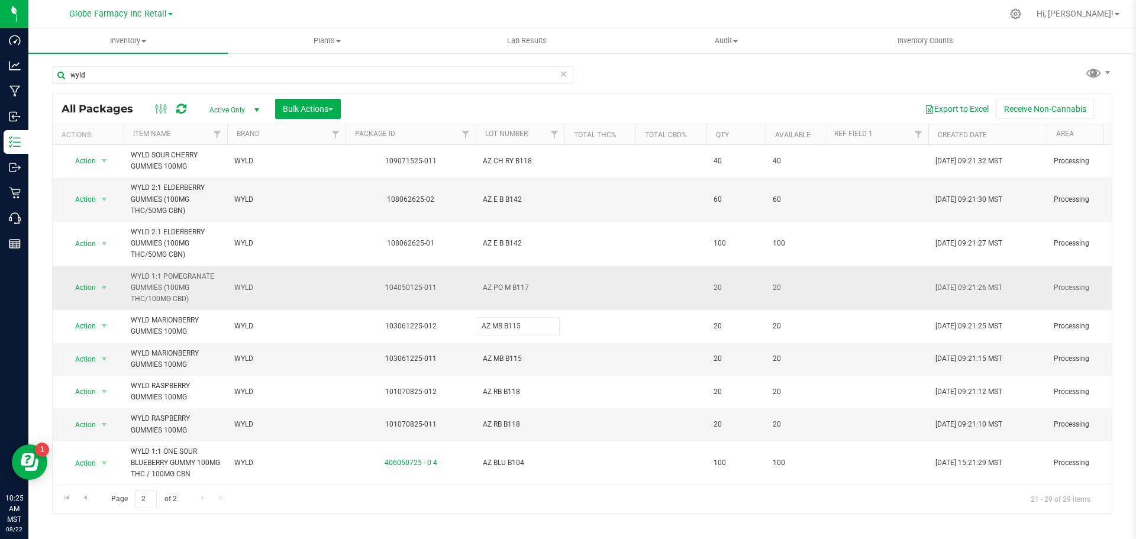
click at [508, 305] on div "All Packages Active Only Active Only Lab Samples Locked All Bulk Actions Add to…" at bounding box center [582, 303] width 1060 height 420
click at [492, 286] on span "AZ PO M B117" at bounding box center [520, 287] width 75 height 11
click at [501, 290] on input "AZ PO M B117" at bounding box center [517, 288] width 85 height 18
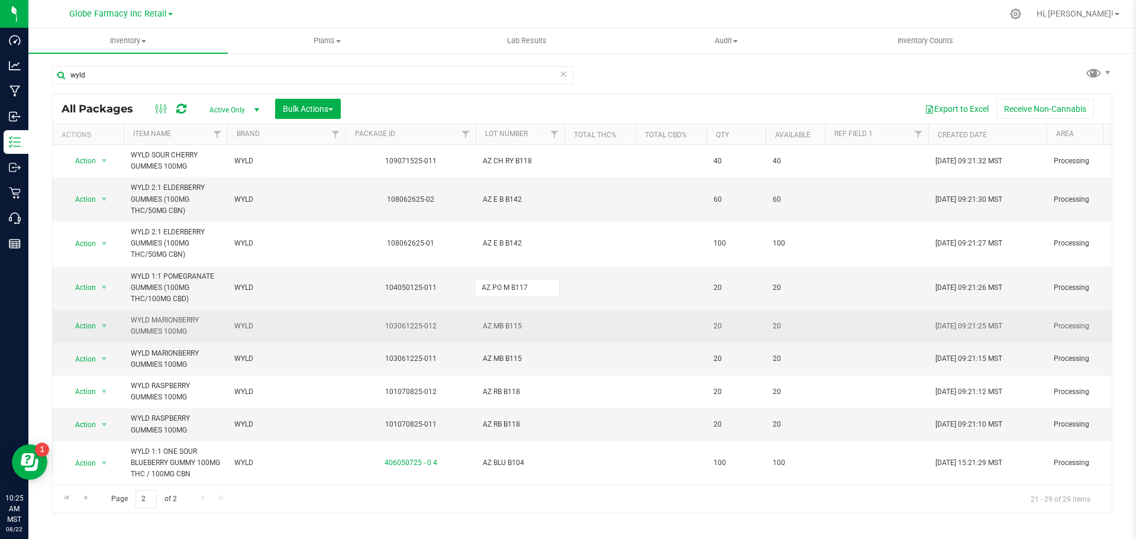
type input "AZ POM B117"
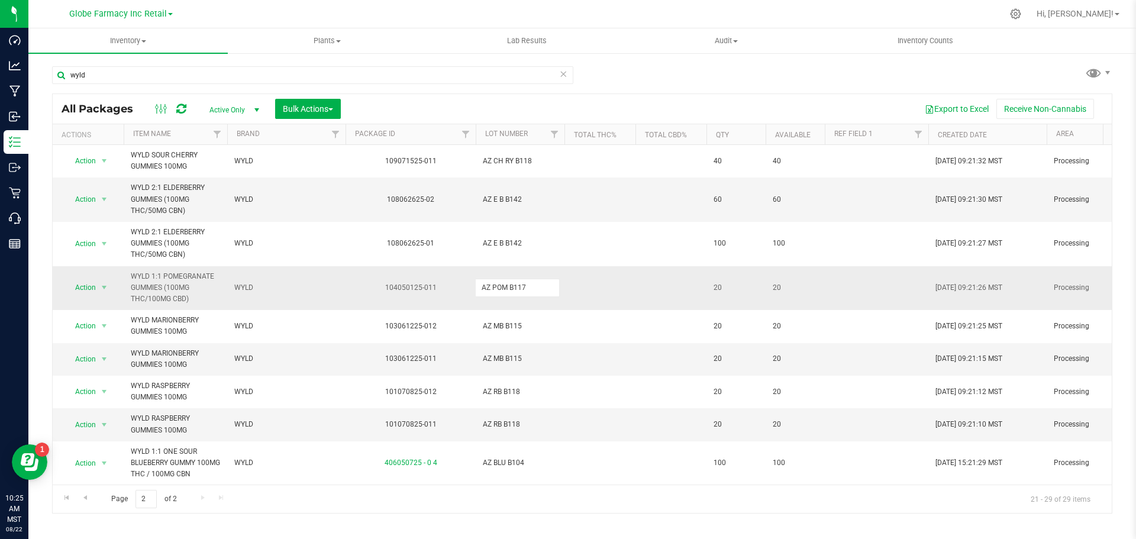
click at [502, 267] on div "All Packages Active Only Active Only Lab Samples Locked All Bulk Actions Add to…" at bounding box center [582, 303] width 1060 height 420
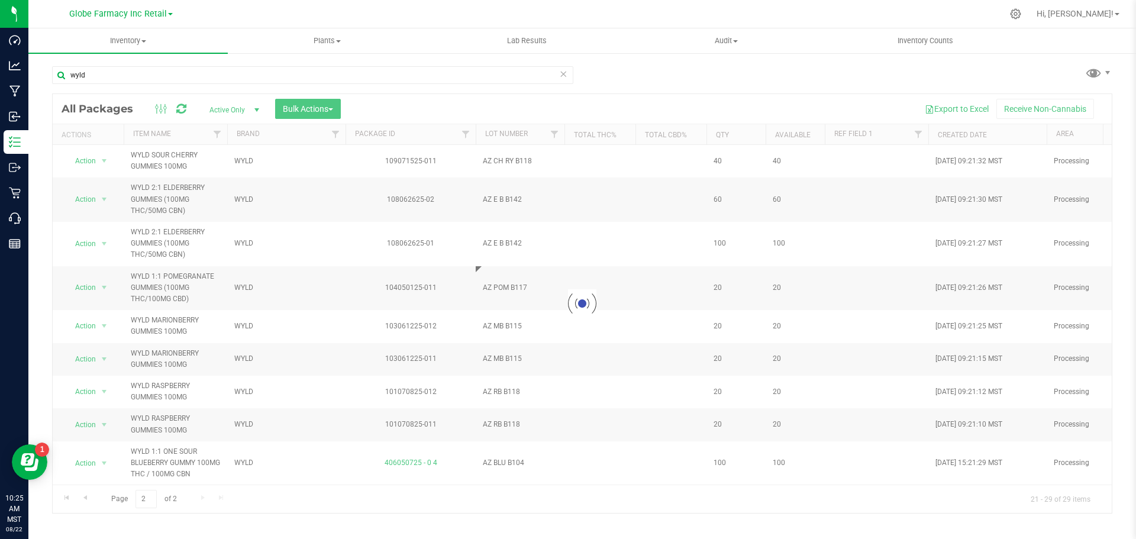
click at [501, 246] on div at bounding box center [582, 303] width 1059 height 419
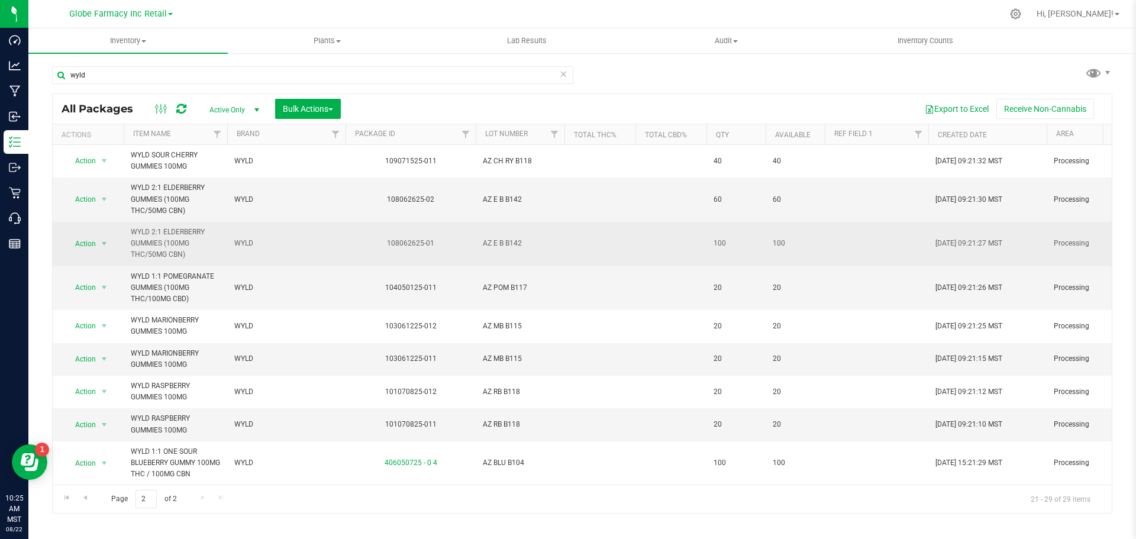
click at [498, 246] on span "AZ E B B142" at bounding box center [520, 243] width 75 height 11
click at [495, 245] on input "AZ E B B142" at bounding box center [517, 243] width 85 height 18
type input "AZ EB B142"
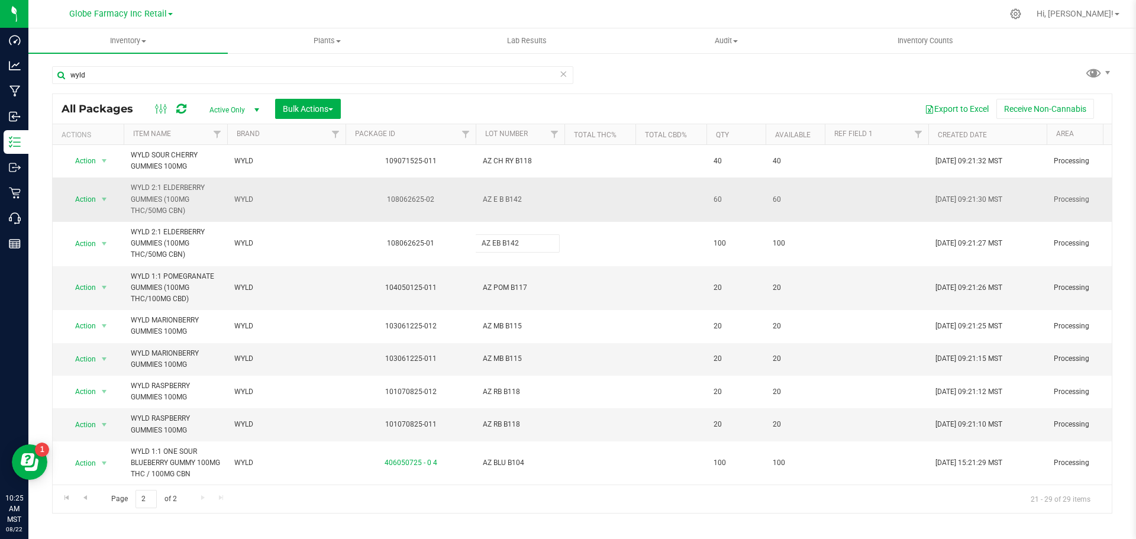
click at [508, 219] on div "All Packages Active Only Active Only Lab Samples Locked All Bulk Actions Add to…" at bounding box center [582, 303] width 1060 height 420
click at [498, 193] on td "AZ E B B142" at bounding box center [520, 200] width 89 height 44
click at [495, 196] on input "AZ E B B142" at bounding box center [517, 200] width 85 height 18
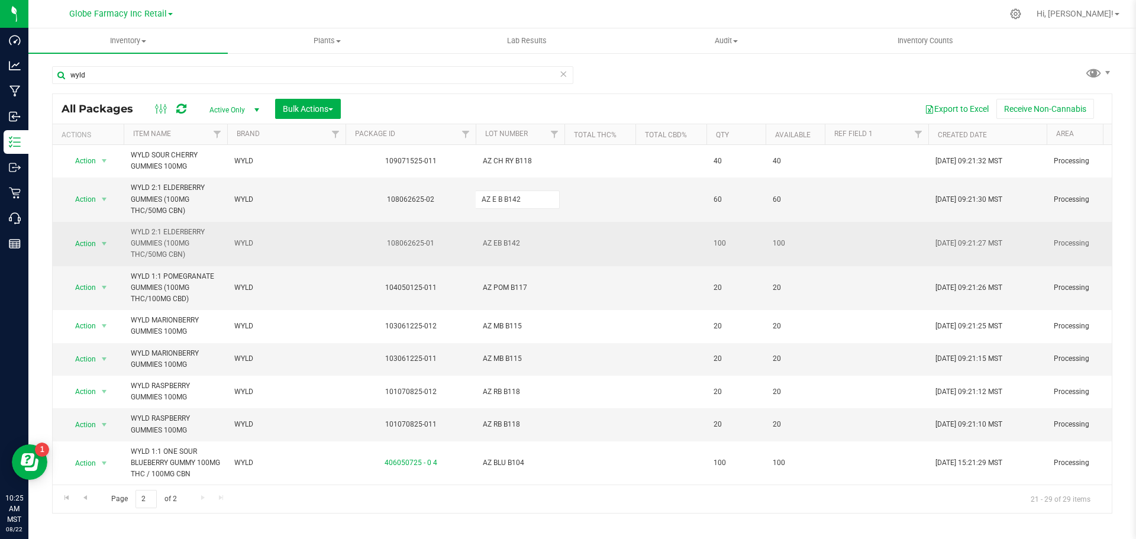
type input "AZ EB B142"
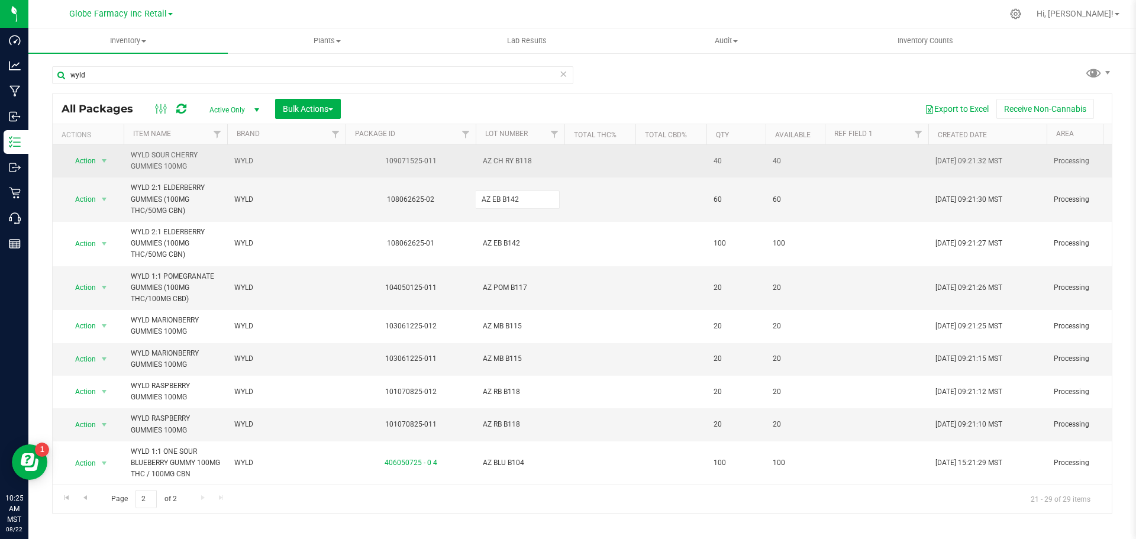
click at [497, 169] on div "All Packages Active Only Active Only Lab Samples Locked All Bulk Actions Add to…" at bounding box center [582, 303] width 1060 height 420
click at [506, 163] on span "AZ CH RY B118" at bounding box center [520, 161] width 75 height 11
click at [500, 162] on input "AZ CH RY B118" at bounding box center [517, 161] width 85 height 18
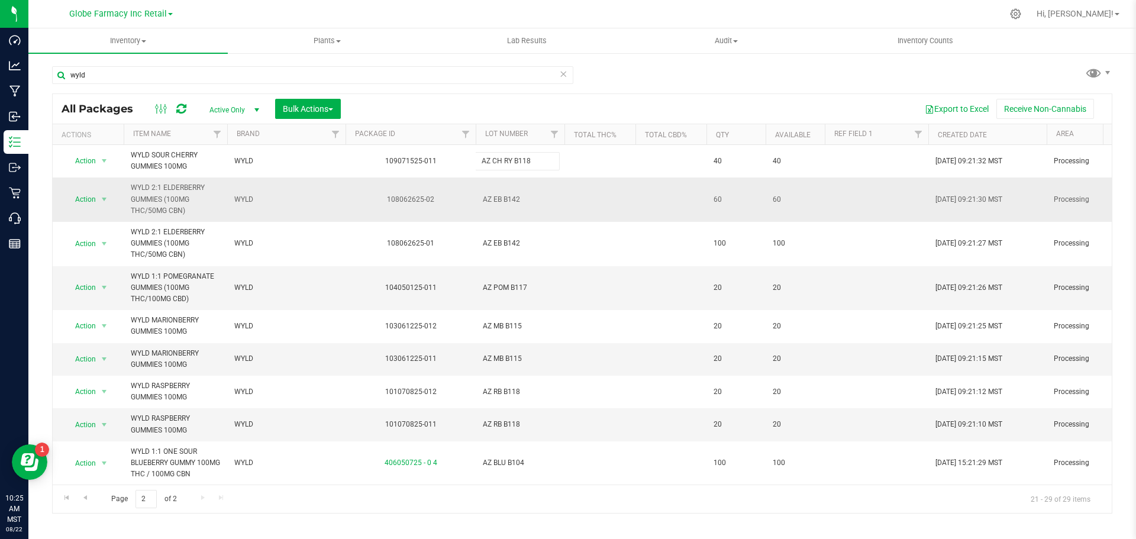
type input "AZ CHRY B118"
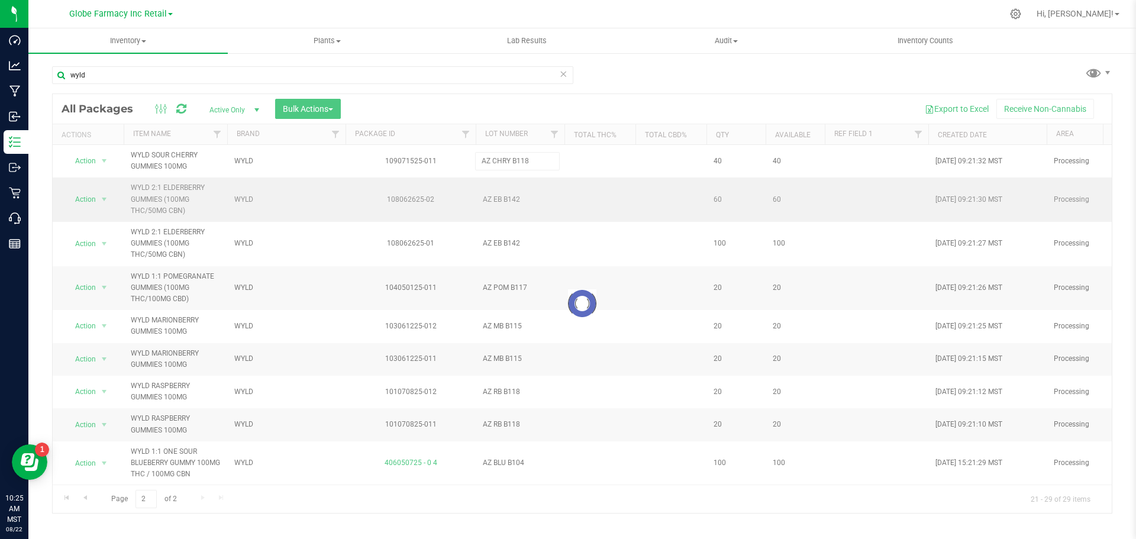
click at [520, 183] on div "Loading... All Packages Active Only Active Only Lab Samples Locked All Bulk Act…" at bounding box center [582, 303] width 1060 height 420
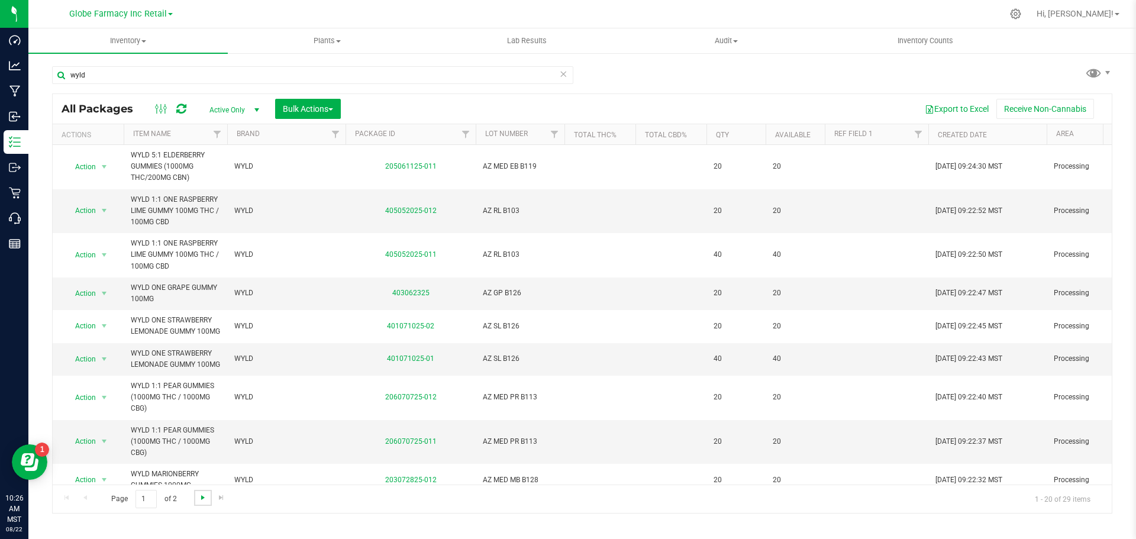
click at [205, 500] on span "Go to the next page" at bounding box center [202, 497] width 9 height 9
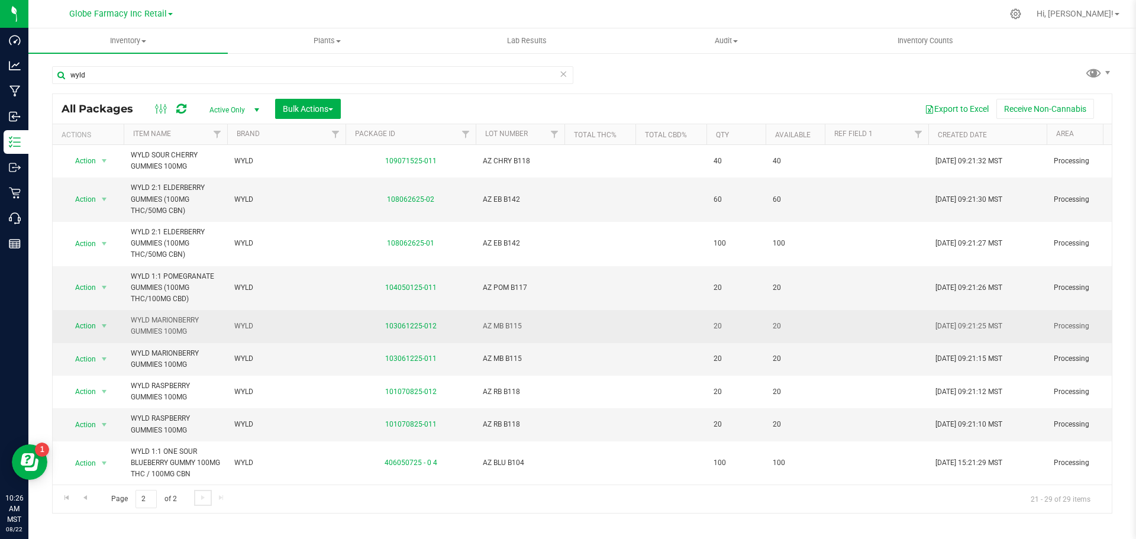
scroll to position [9, 0]
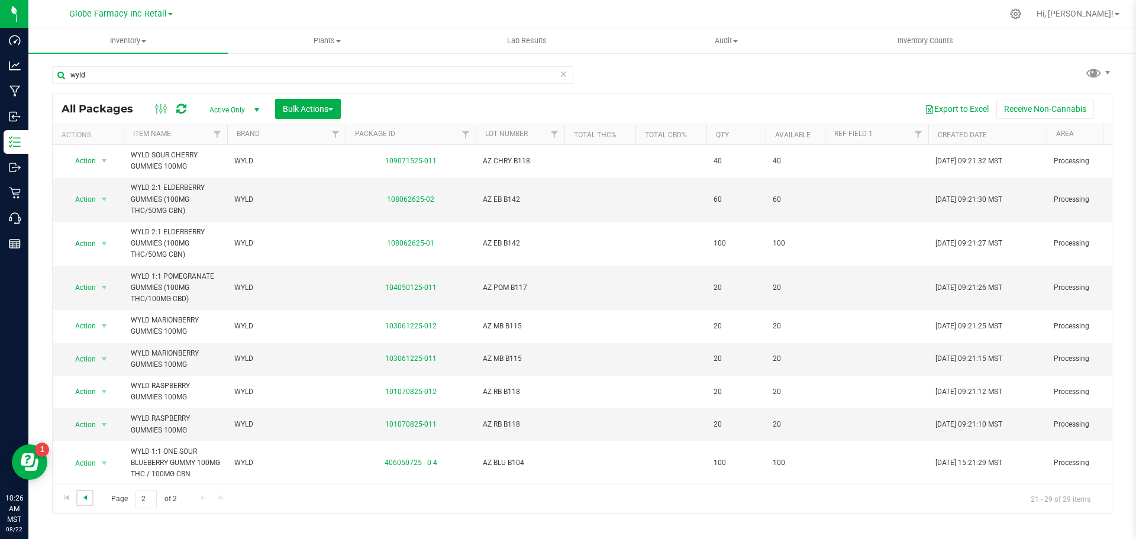
click at [89, 496] on span "Go to the previous page" at bounding box center [84, 497] width 9 height 9
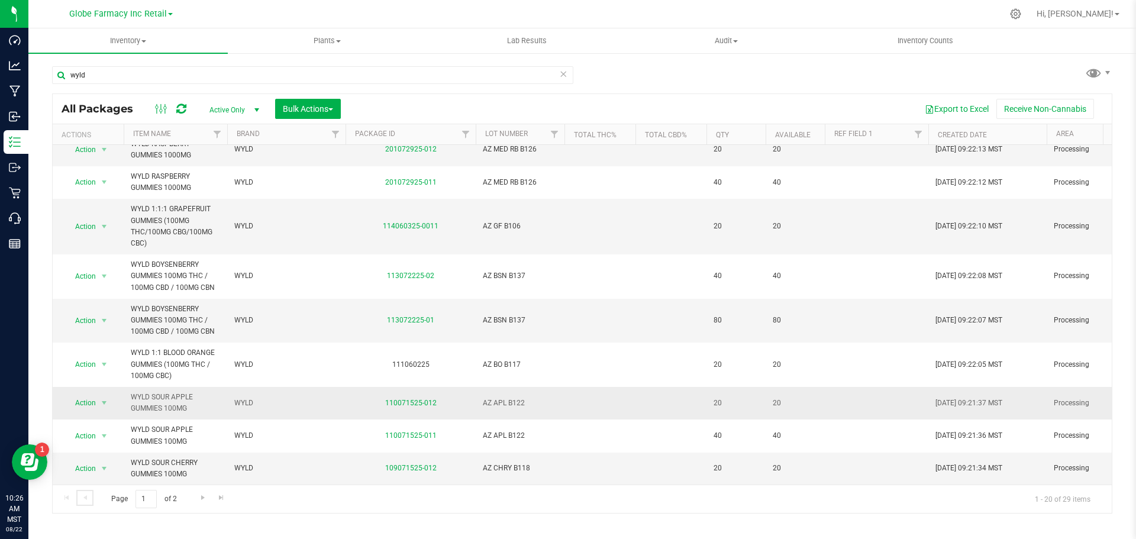
scroll to position [461, 0]
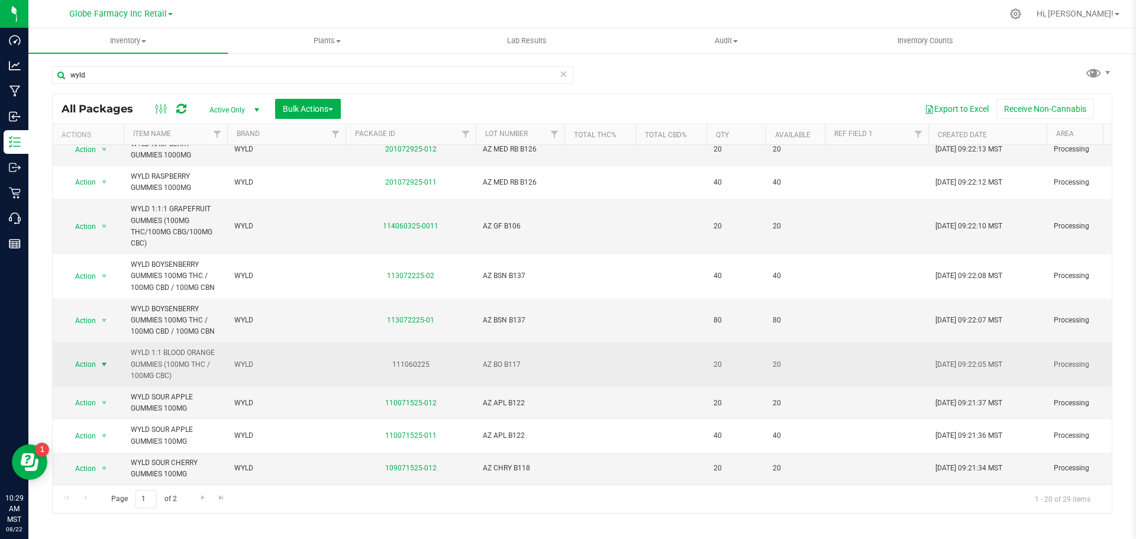
click at [105, 360] on span "select" at bounding box center [103, 364] width 9 height 9
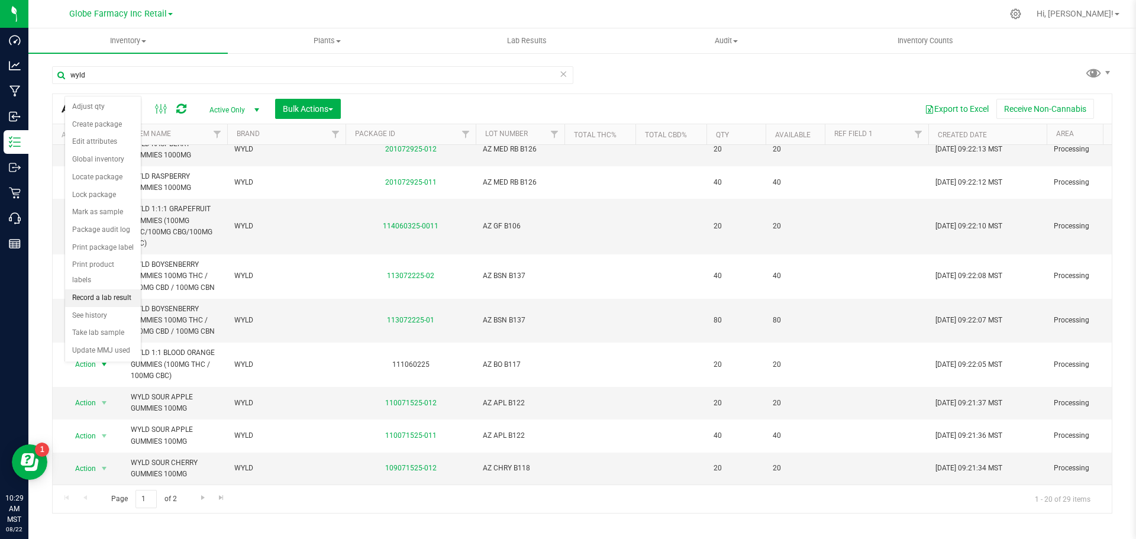
click at [99, 289] on li "Record a lab result" at bounding box center [103, 298] width 76 height 18
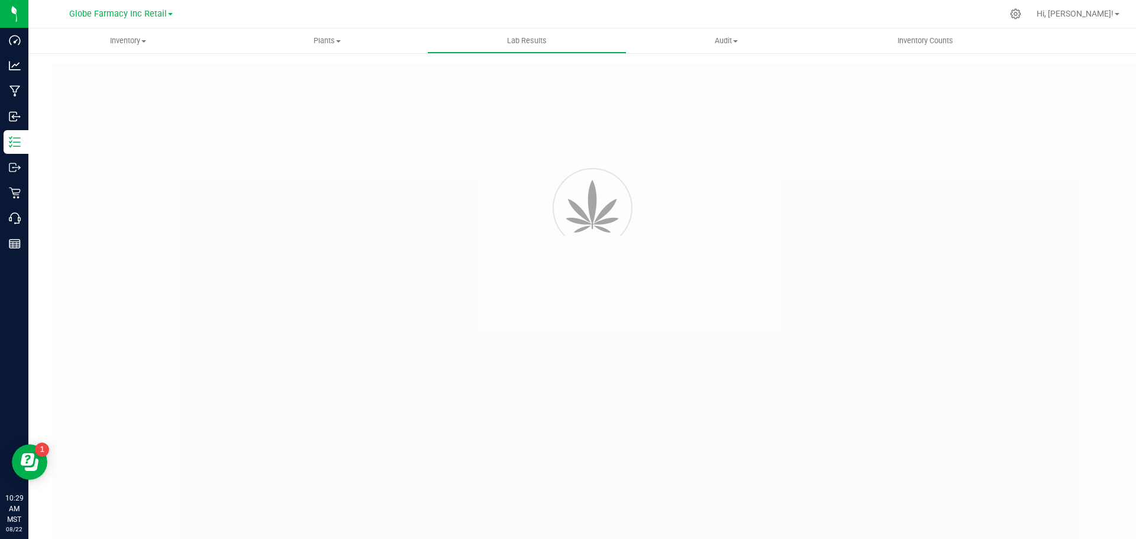
type input "111060225"
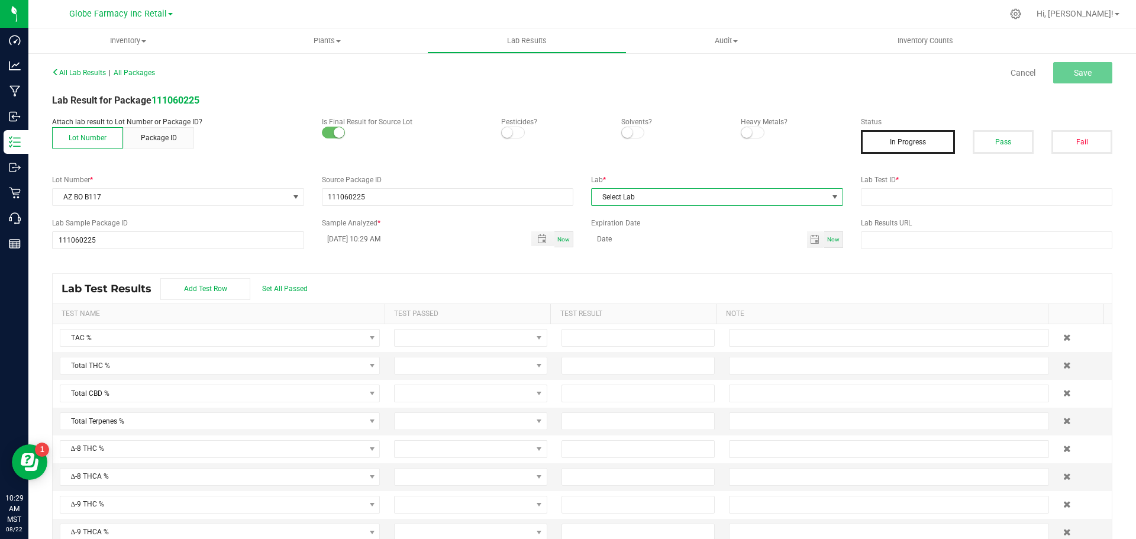
click at [751, 203] on span "Select Lab" at bounding box center [710, 197] width 236 height 17
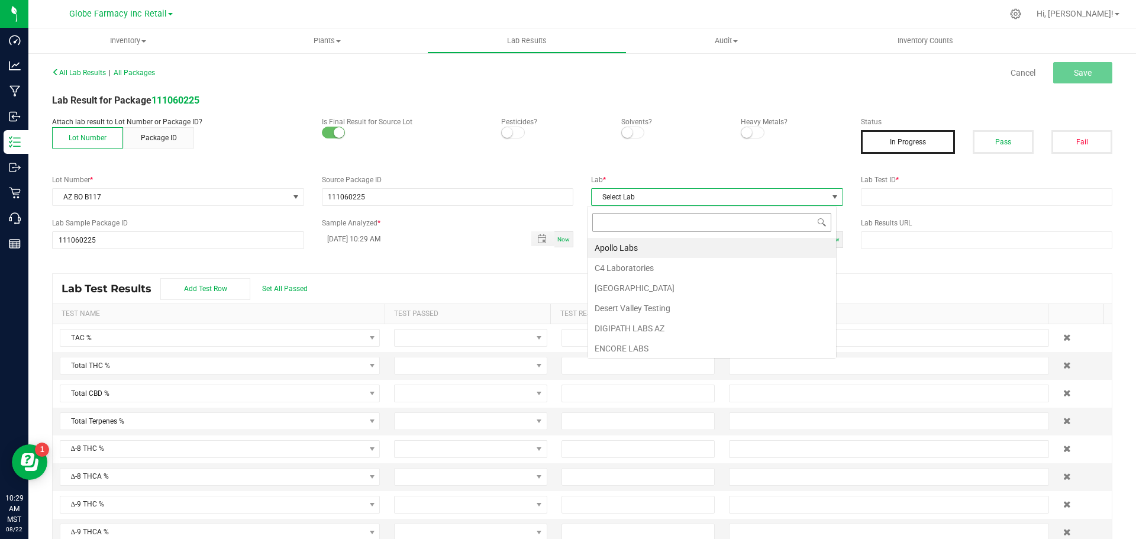
scroll to position [18, 250]
type input "smithers"
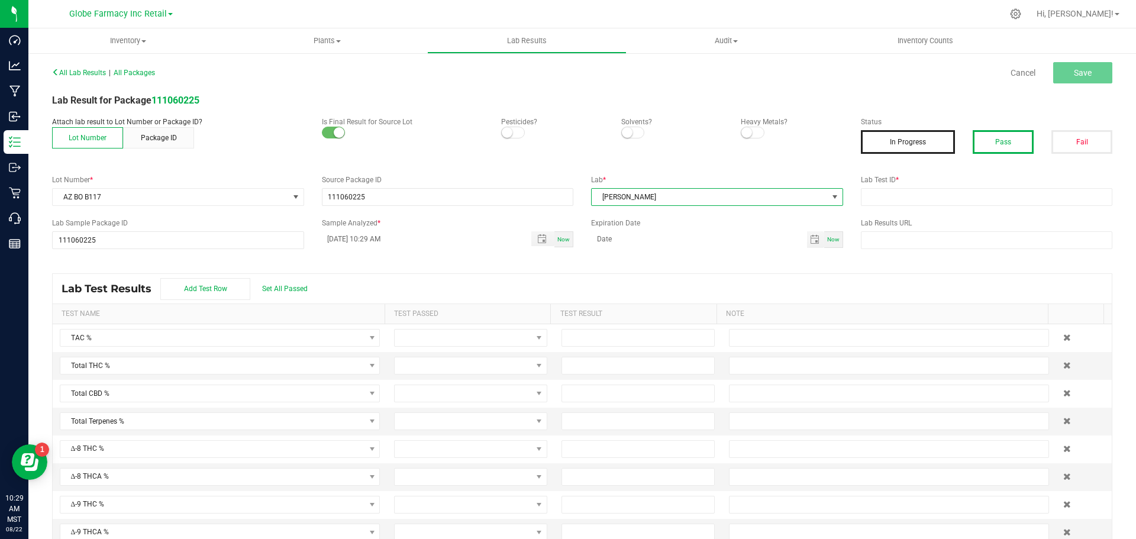
click at [983, 148] on button "Pass" at bounding box center [1003, 142] width 61 height 24
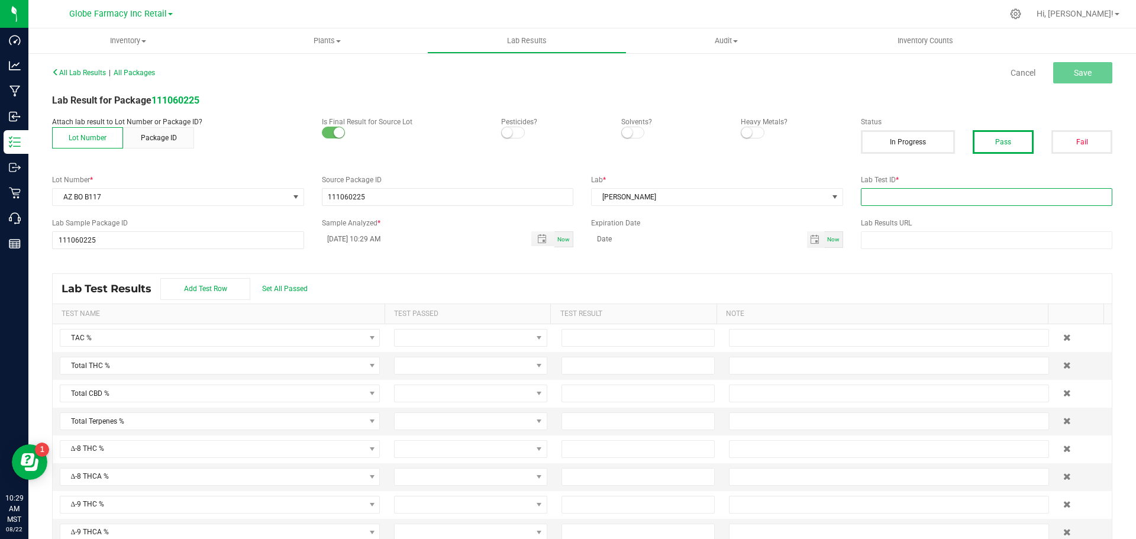
click at [905, 204] on input "text" at bounding box center [987, 197] width 252 height 18
type input "2506SMAZ0882.2535"
click at [1074, 76] on span "Save" at bounding box center [1083, 72] width 18 height 9
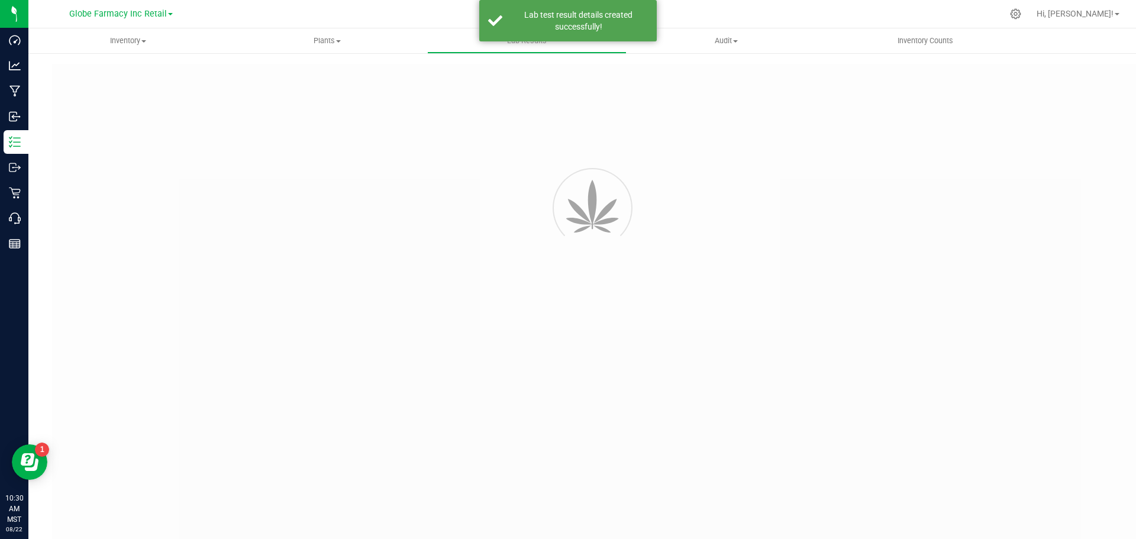
type input "111060225"
type input "2506SMAZ0882.2535"
type input "111060225"
type input "08/22/2025 10:29 AM"
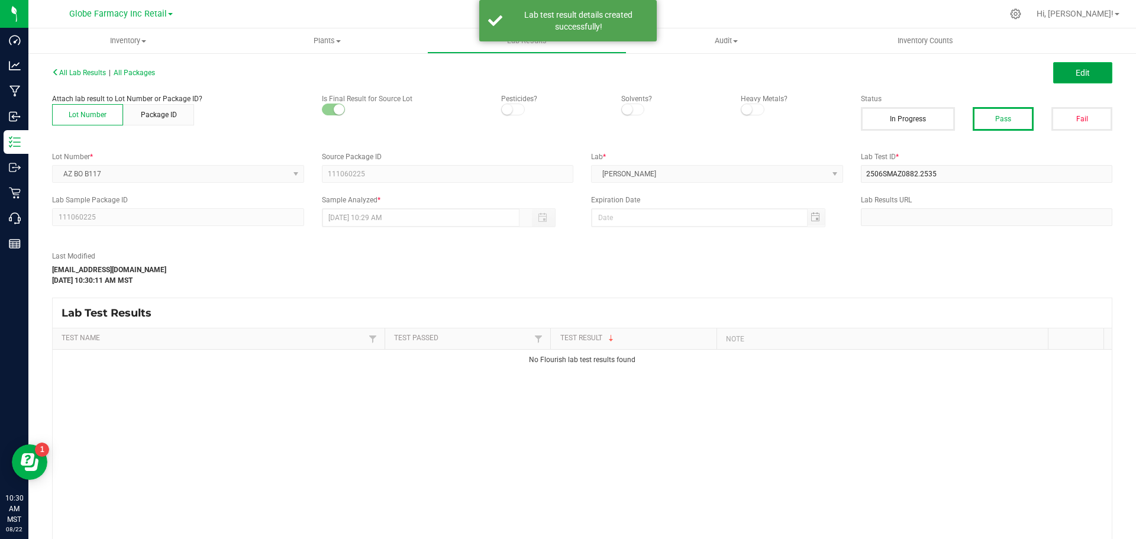
click at [1076, 71] on span "Edit" at bounding box center [1083, 72] width 14 height 9
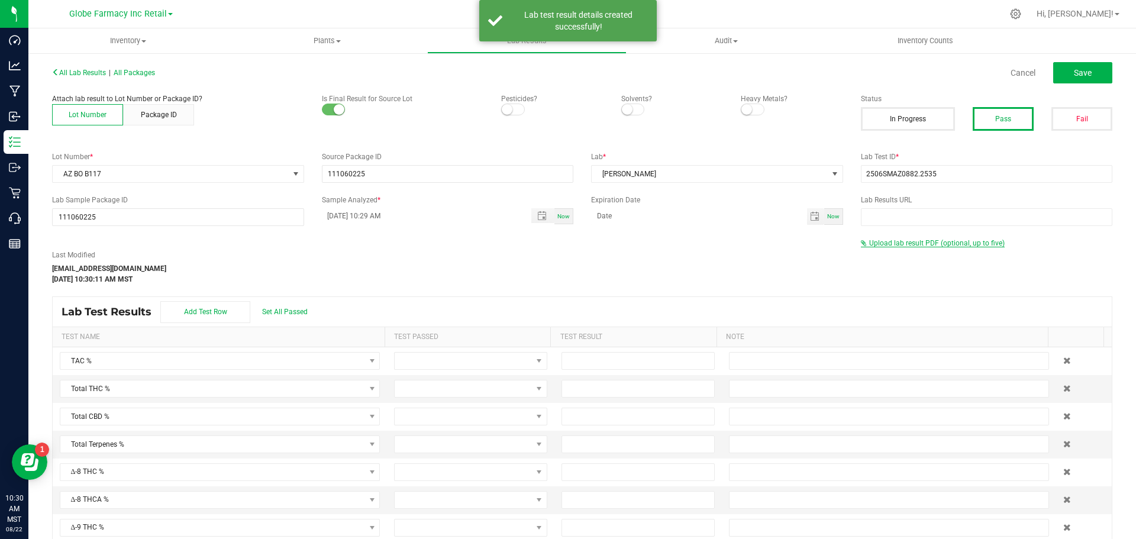
click at [930, 241] on span "Upload lab result PDF (optional, up to five)" at bounding box center [936, 243] width 135 height 8
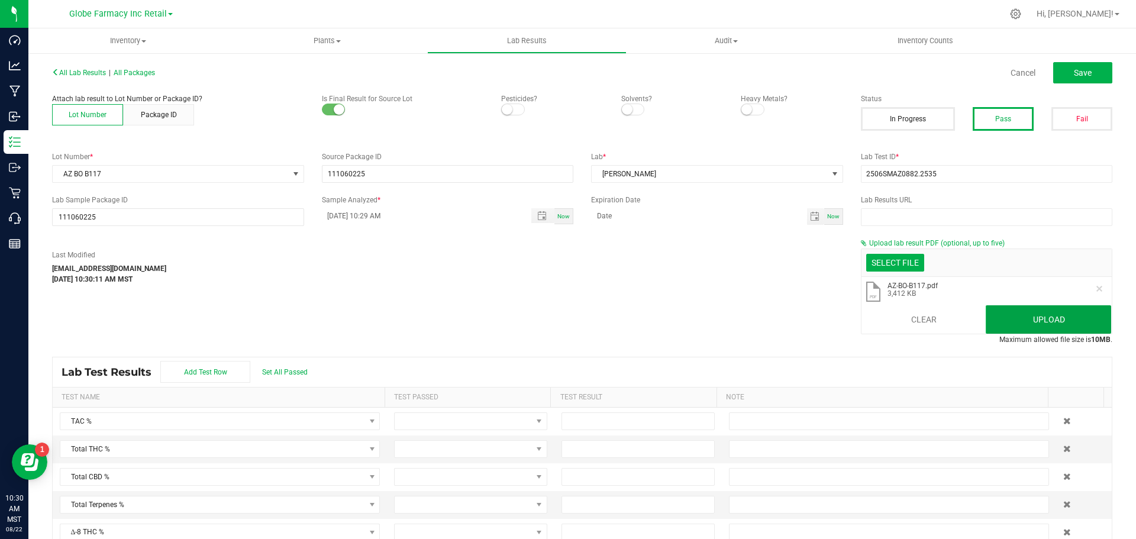
click at [1002, 321] on button "Upload" at bounding box center [1048, 319] width 125 height 28
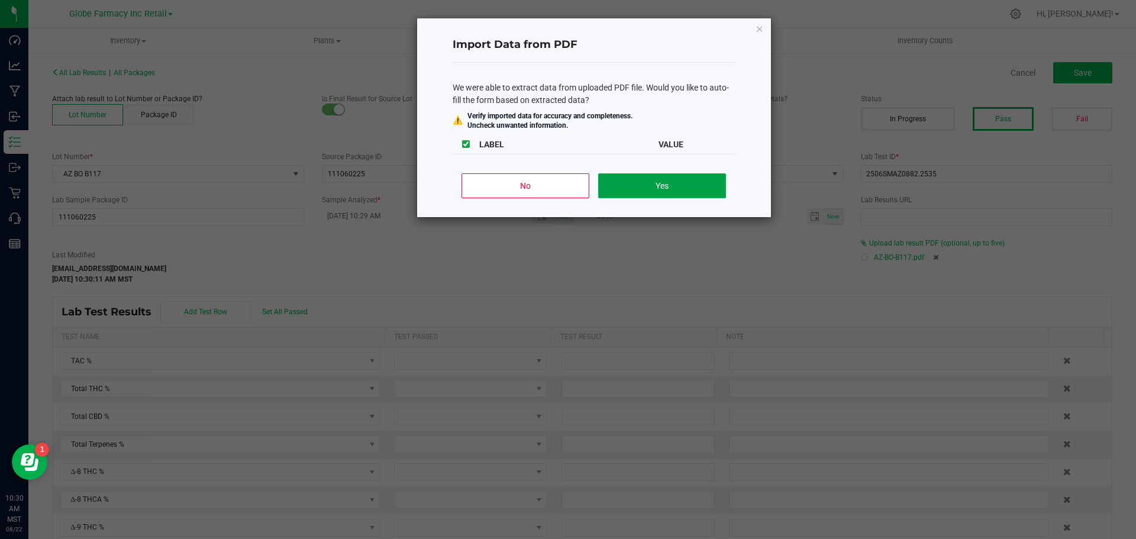
click at [709, 186] on button "Yes" at bounding box center [661, 185] width 127 height 25
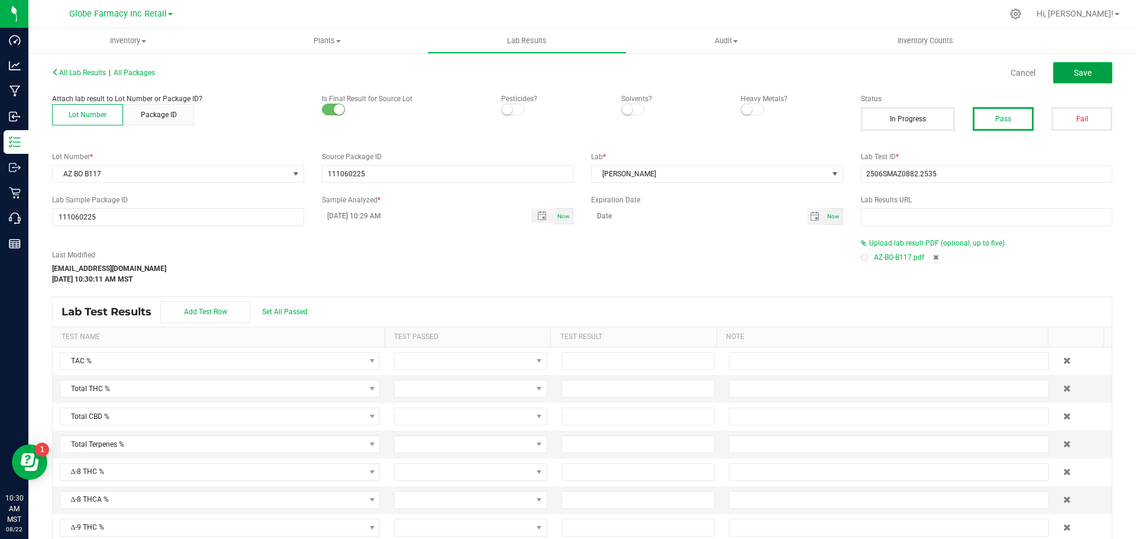
click at [1086, 67] on button "Save" at bounding box center [1082, 72] width 59 height 21
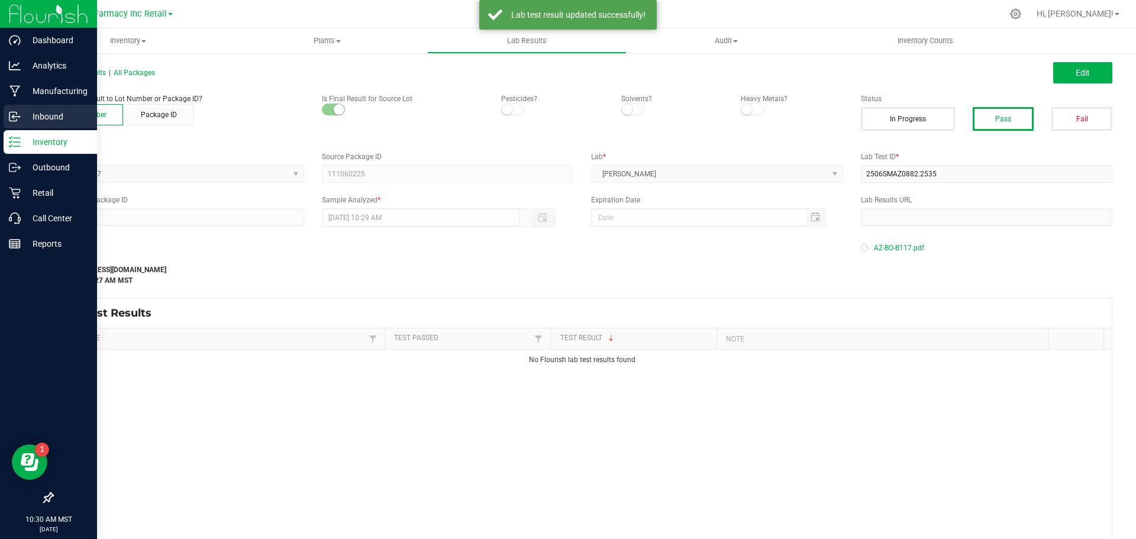
click at [34, 118] on p "Inbound" at bounding box center [56, 116] width 71 height 14
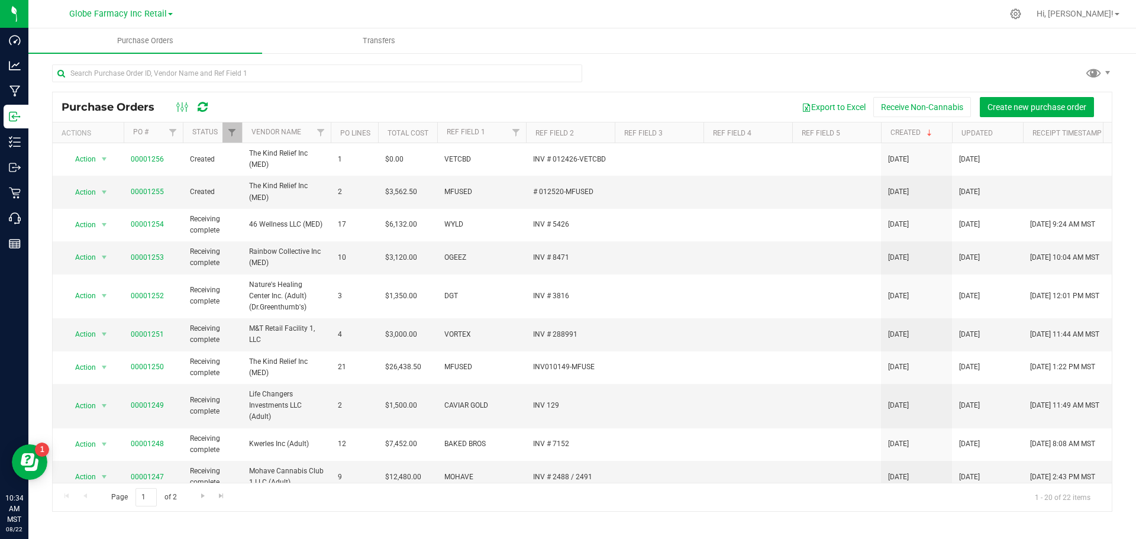
click at [720, 83] on div at bounding box center [582, 77] width 1060 height 27
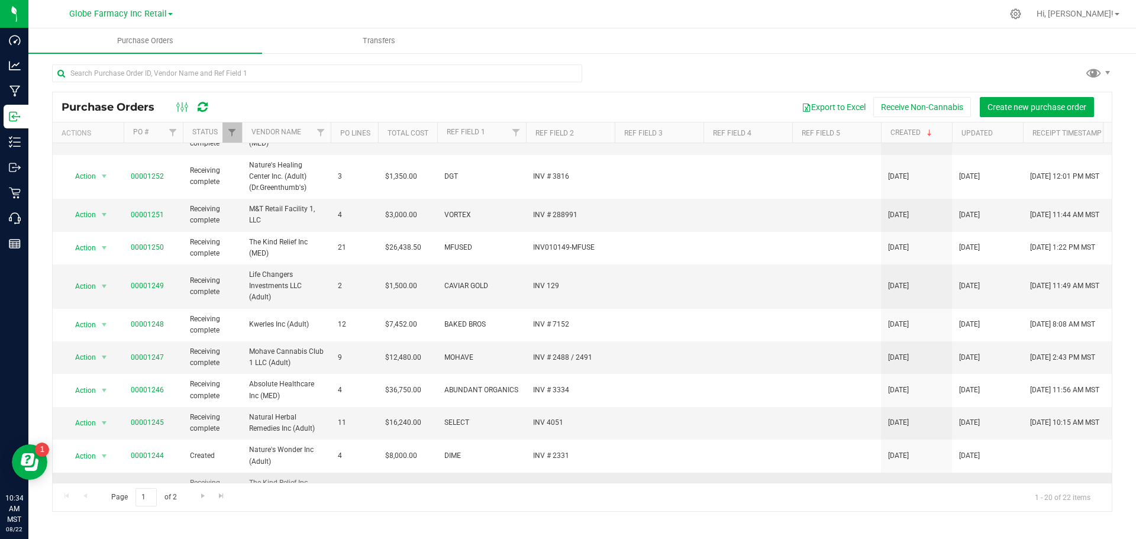
scroll to position [118, 0]
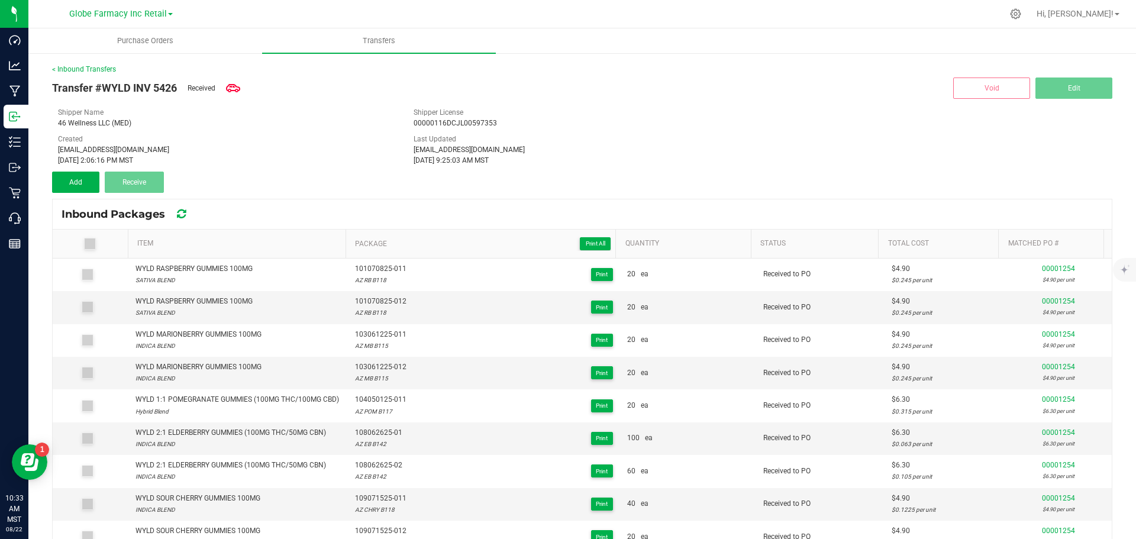
scroll to position [178, 0]
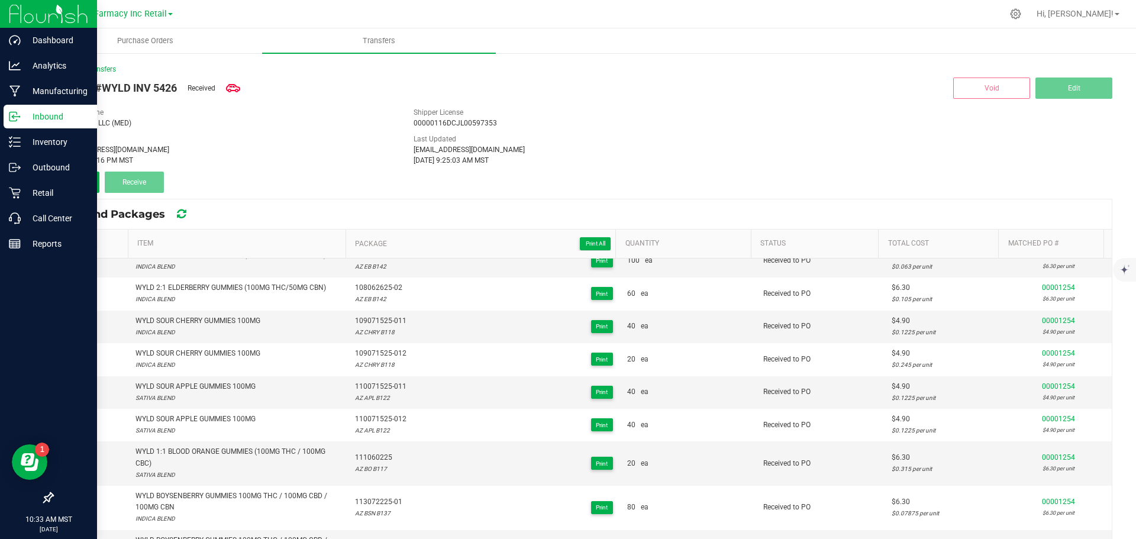
click at [70, 117] on p "Inbound" at bounding box center [56, 116] width 71 height 14
